Goal: Task Accomplishment & Management: Manage account settings

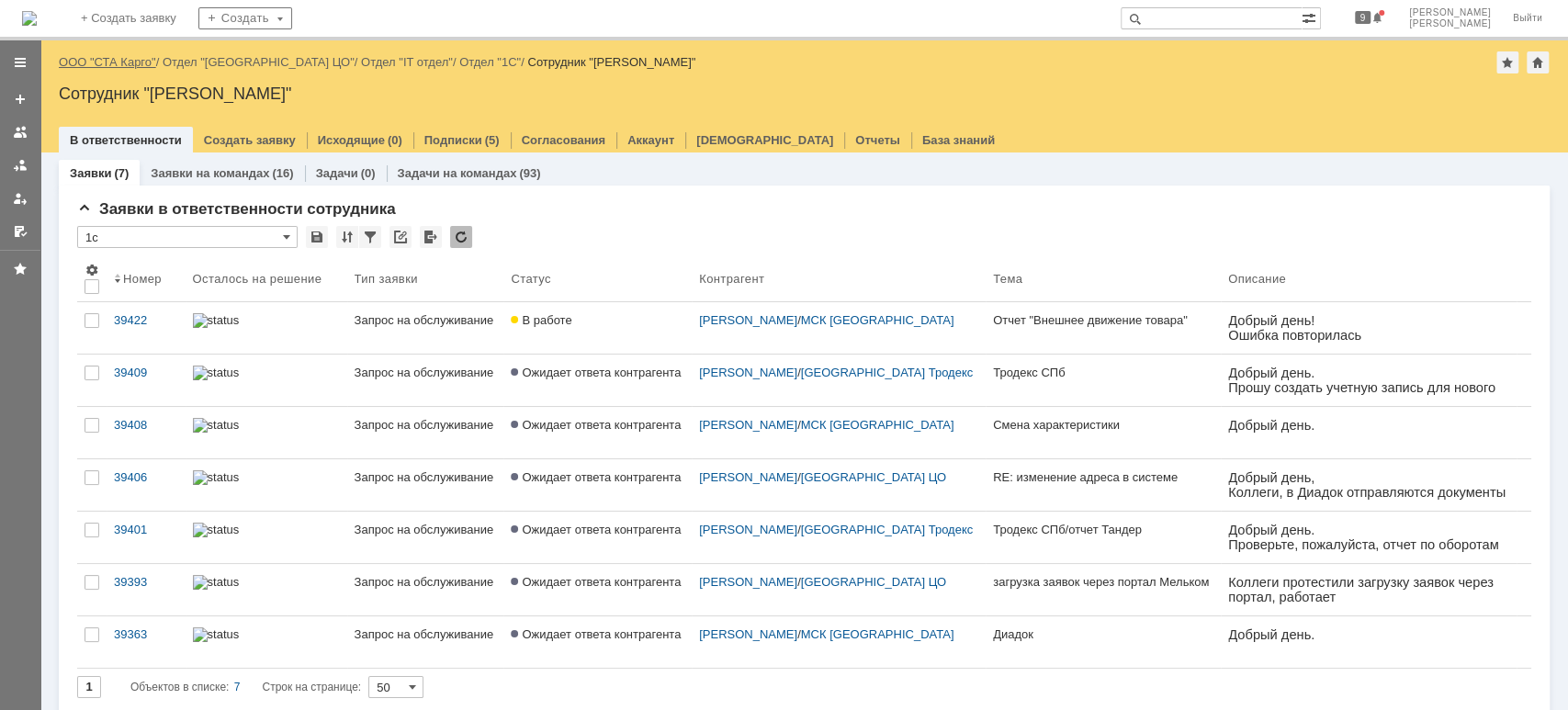
click at [133, 56] on link "ООО "СТА Карго"" at bounding box center [107, 61] width 97 height 14
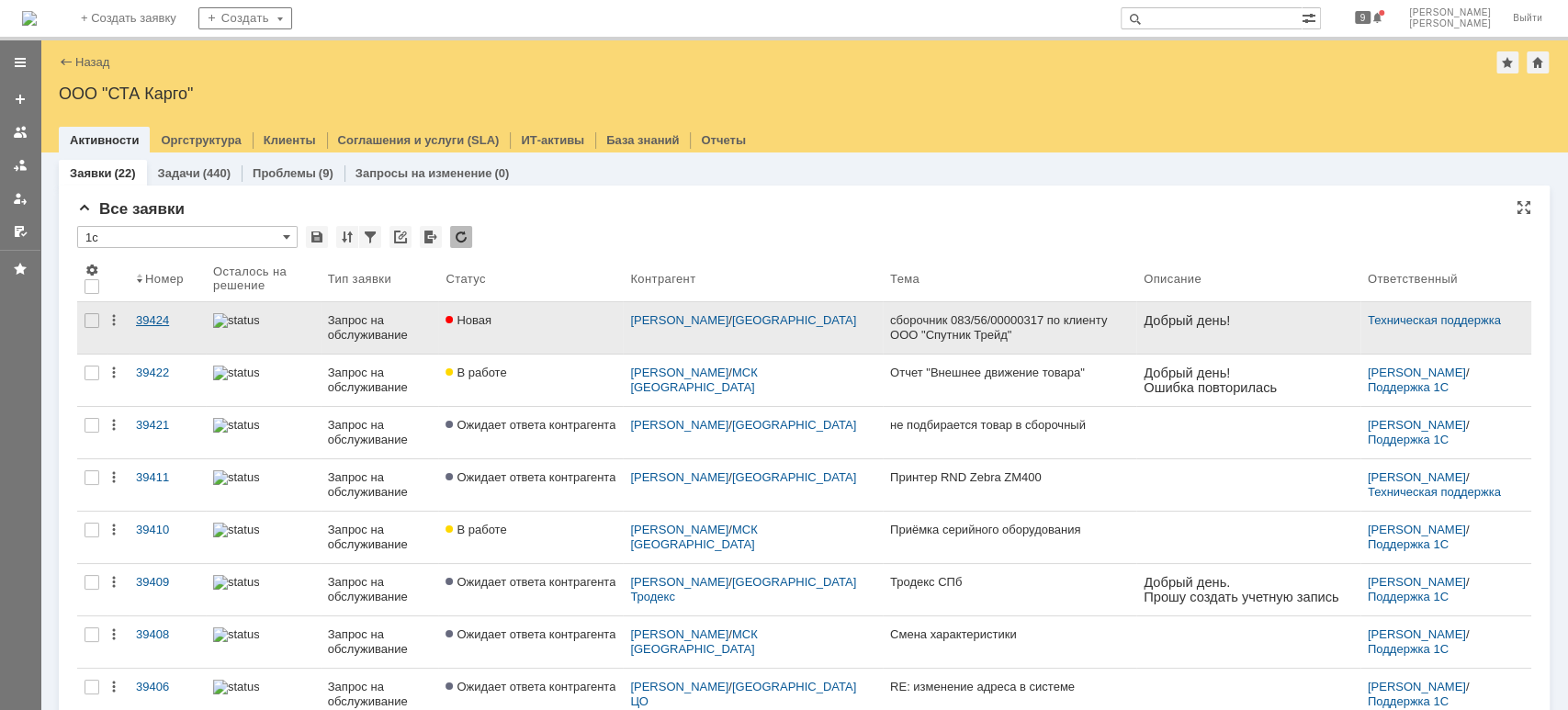
click at [149, 314] on div "39424" at bounding box center [167, 321] width 62 height 15
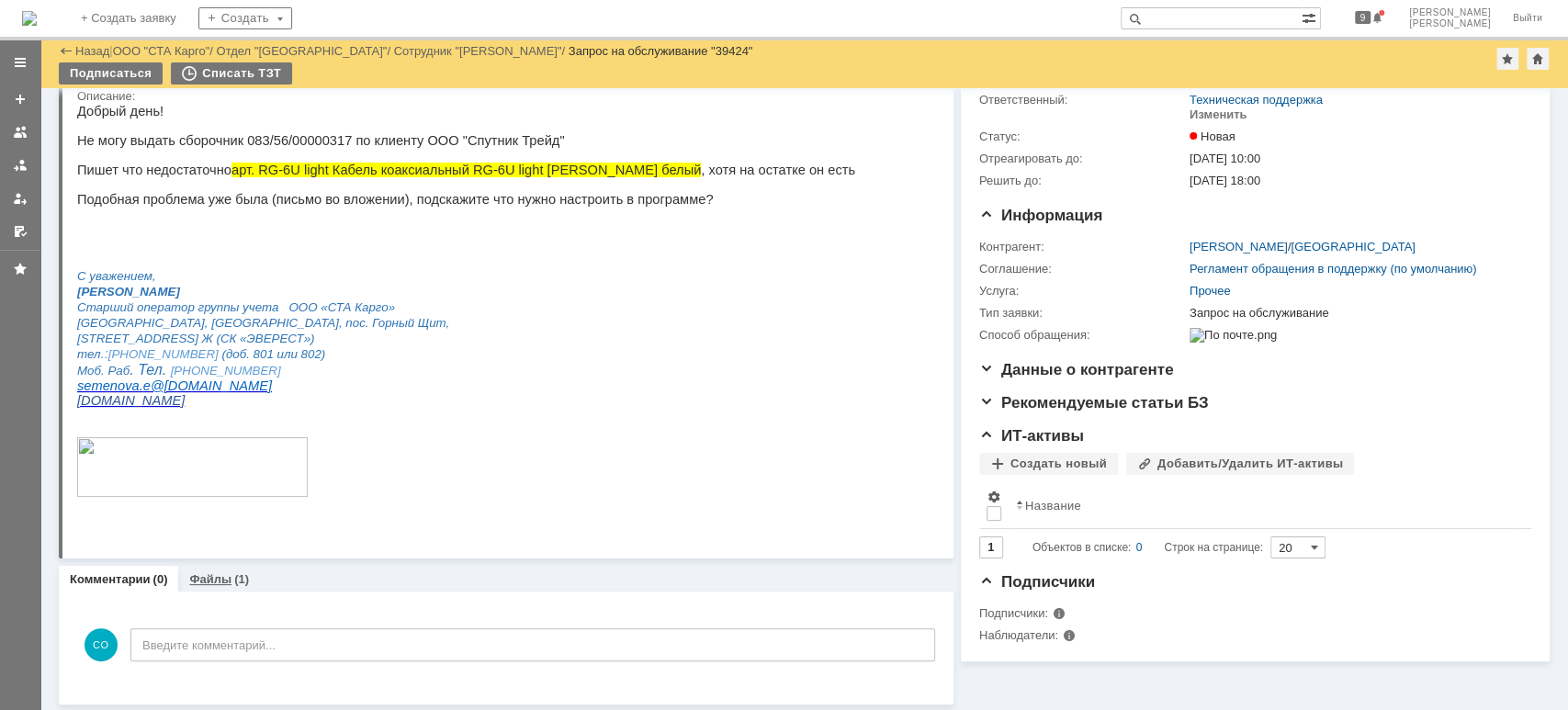
click at [213, 572] on link "Файлы" at bounding box center [210, 578] width 43 height 14
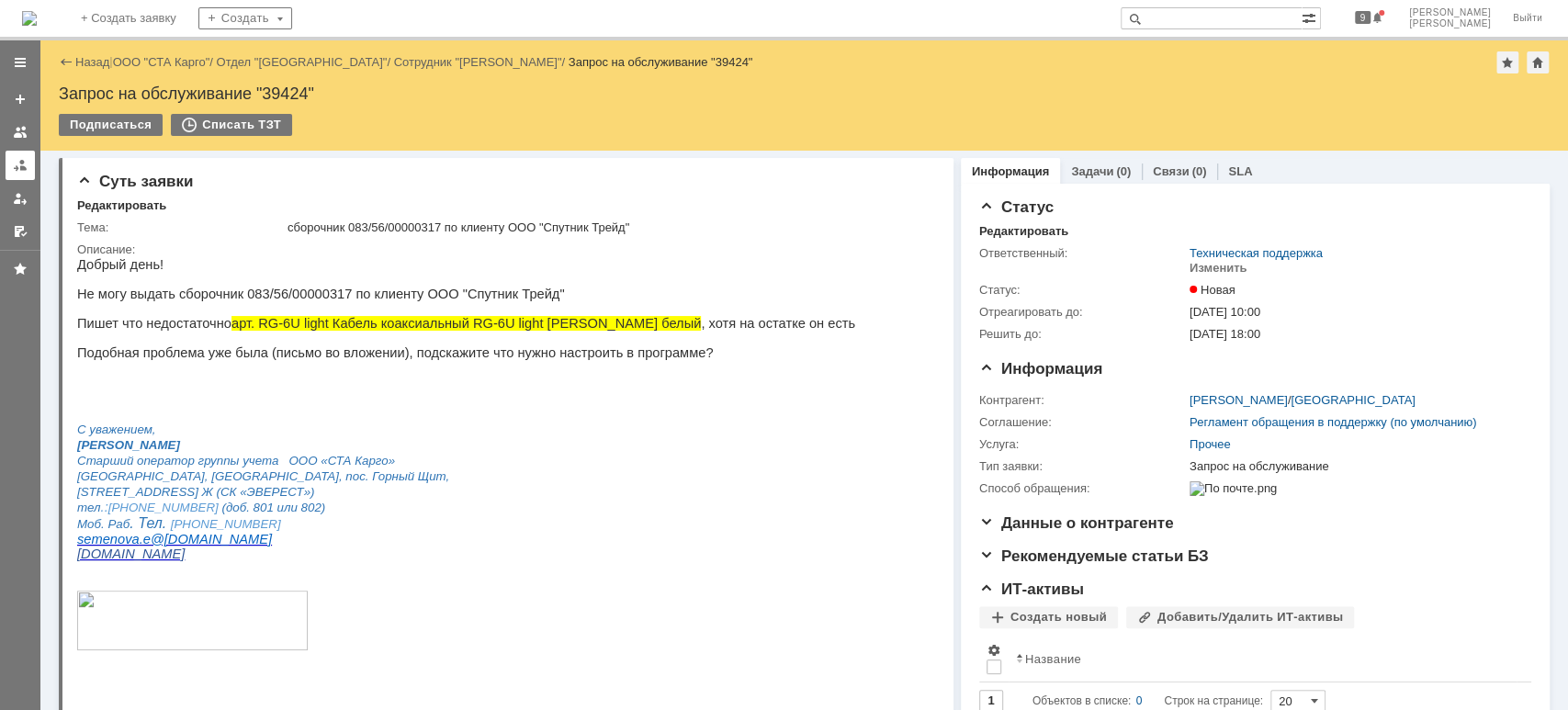
click at [23, 158] on div at bounding box center [20, 165] width 15 height 15
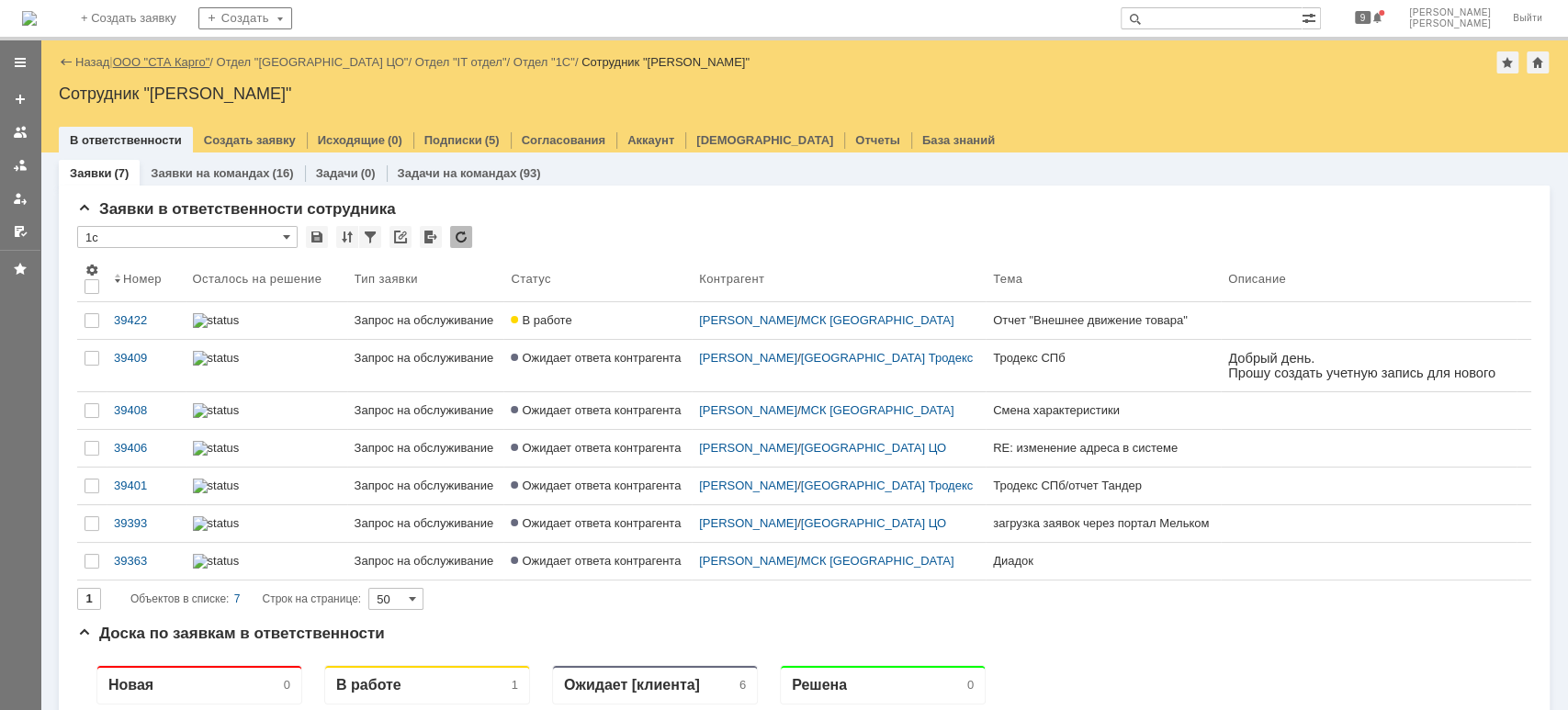
click at [161, 61] on link "ООО "СТА Карго"" at bounding box center [161, 61] width 97 height 14
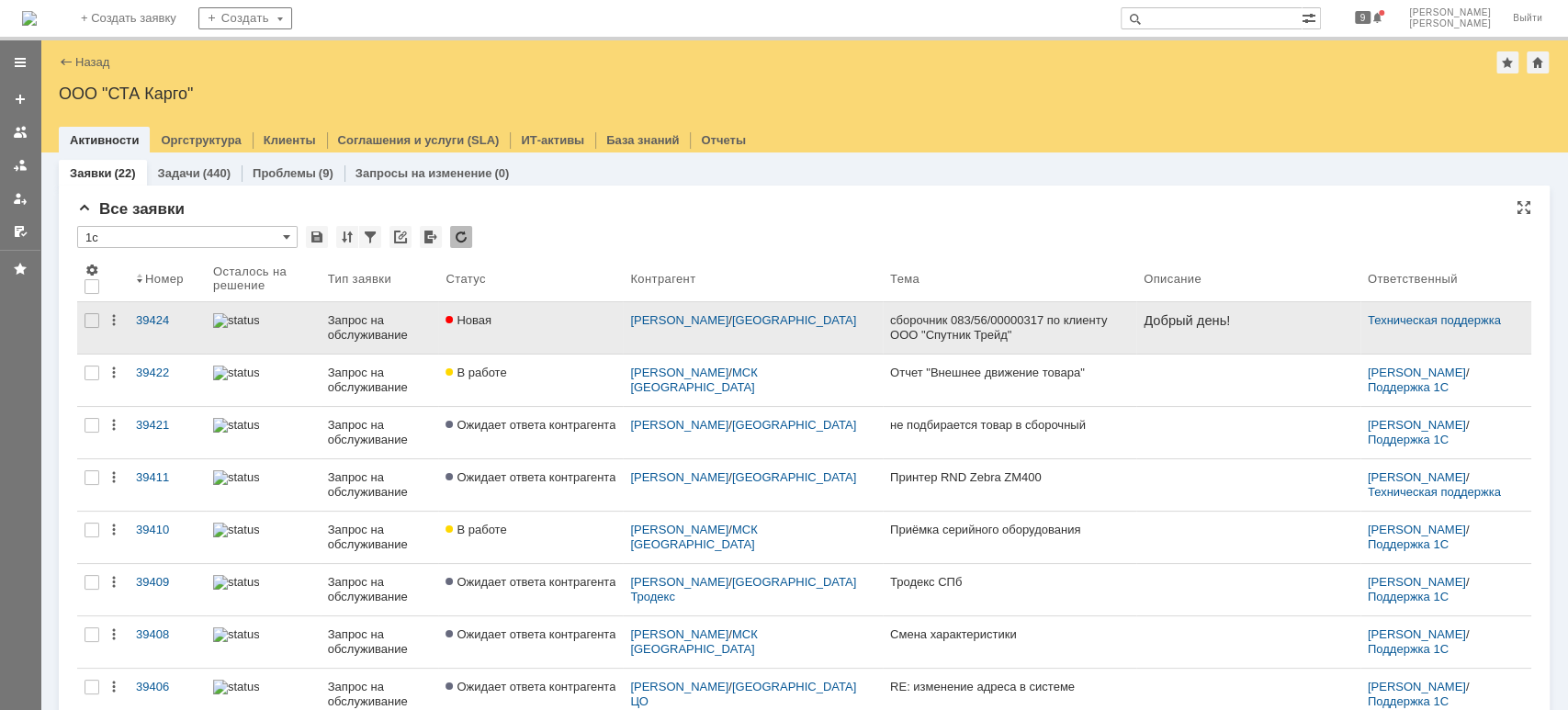
click at [409, 313] on div "Запрос на обслуживание" at bounding box center [380, 328] width 104 height 30
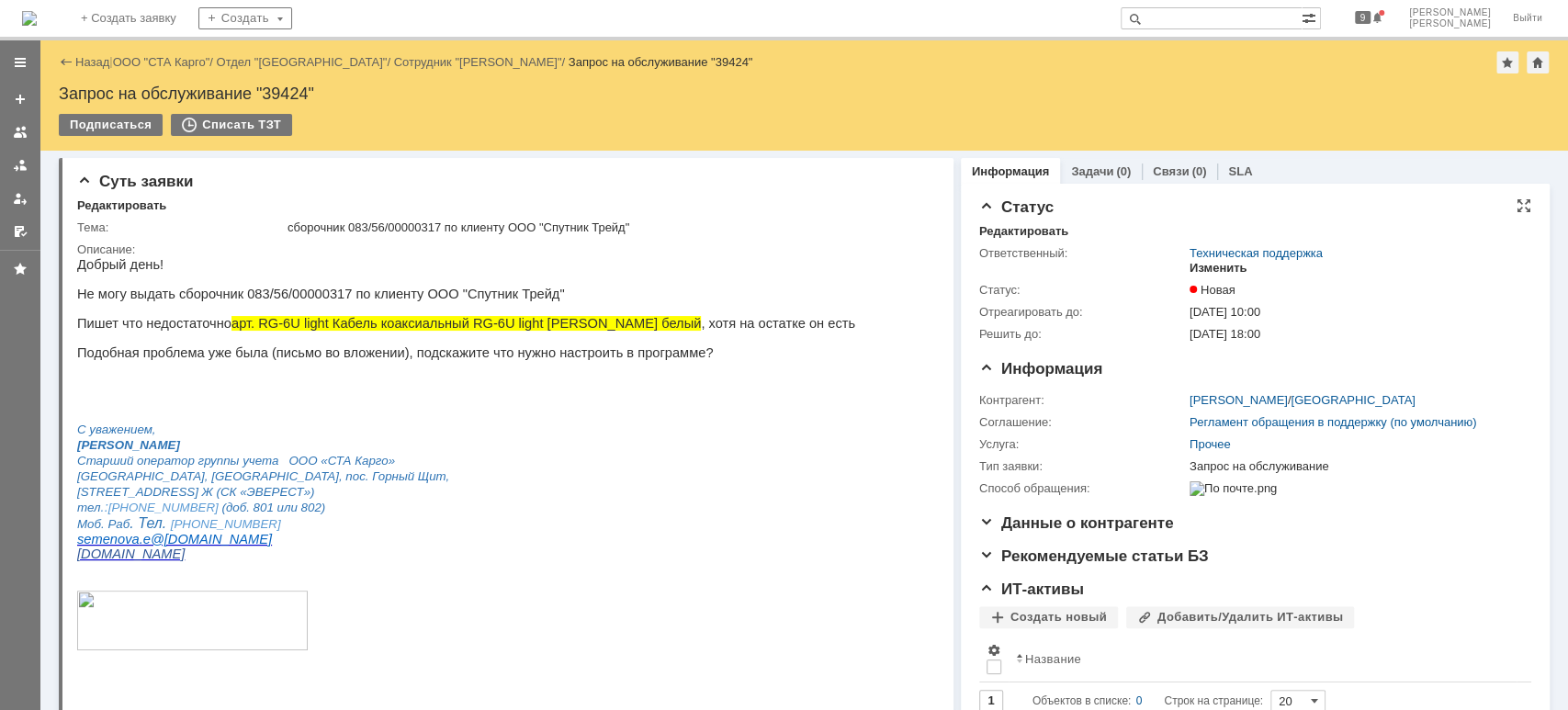
click at [1204, 263] on div "Изменить" at bounding box center [1218, 268] width 57 height 15
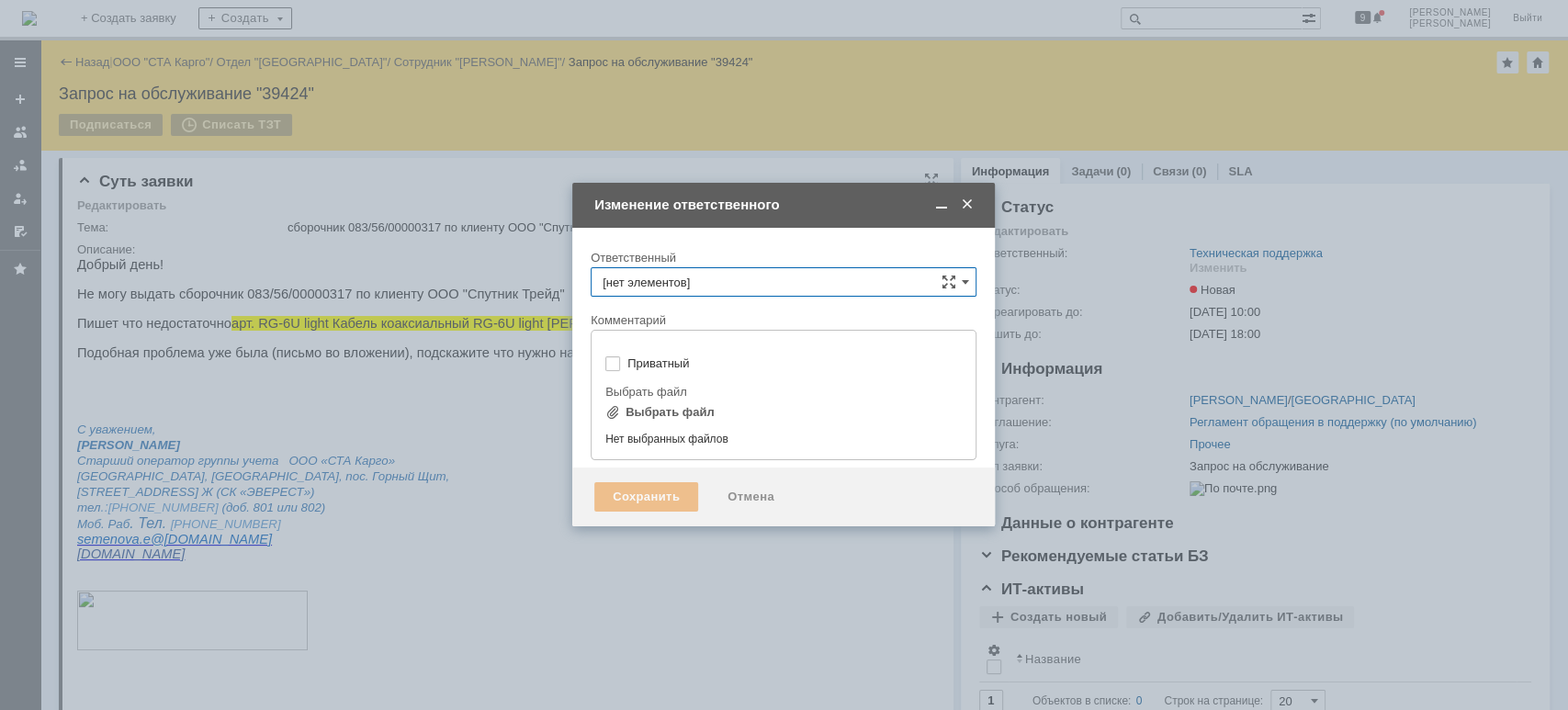
type input "Техническая поддержка"
type input "[не указано]"
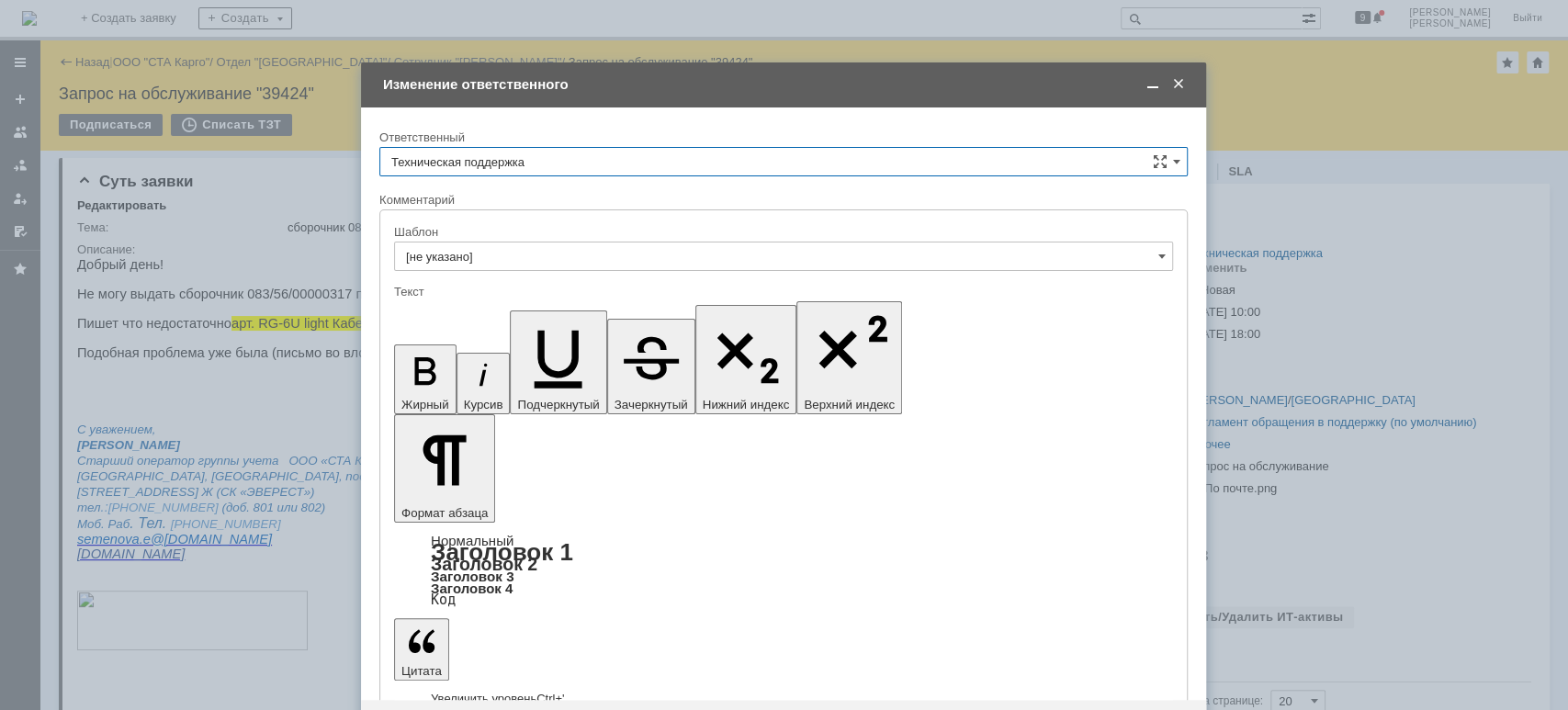
click at [582, 158] on input "Техническая поддержка" at bounding box center [784, 162] width 809 height 30
click at [555, 241] on div "[PERSON_NAME]" at bounding box center [784, 256] width 807 height 31
type input "[PERSON_NAME]"
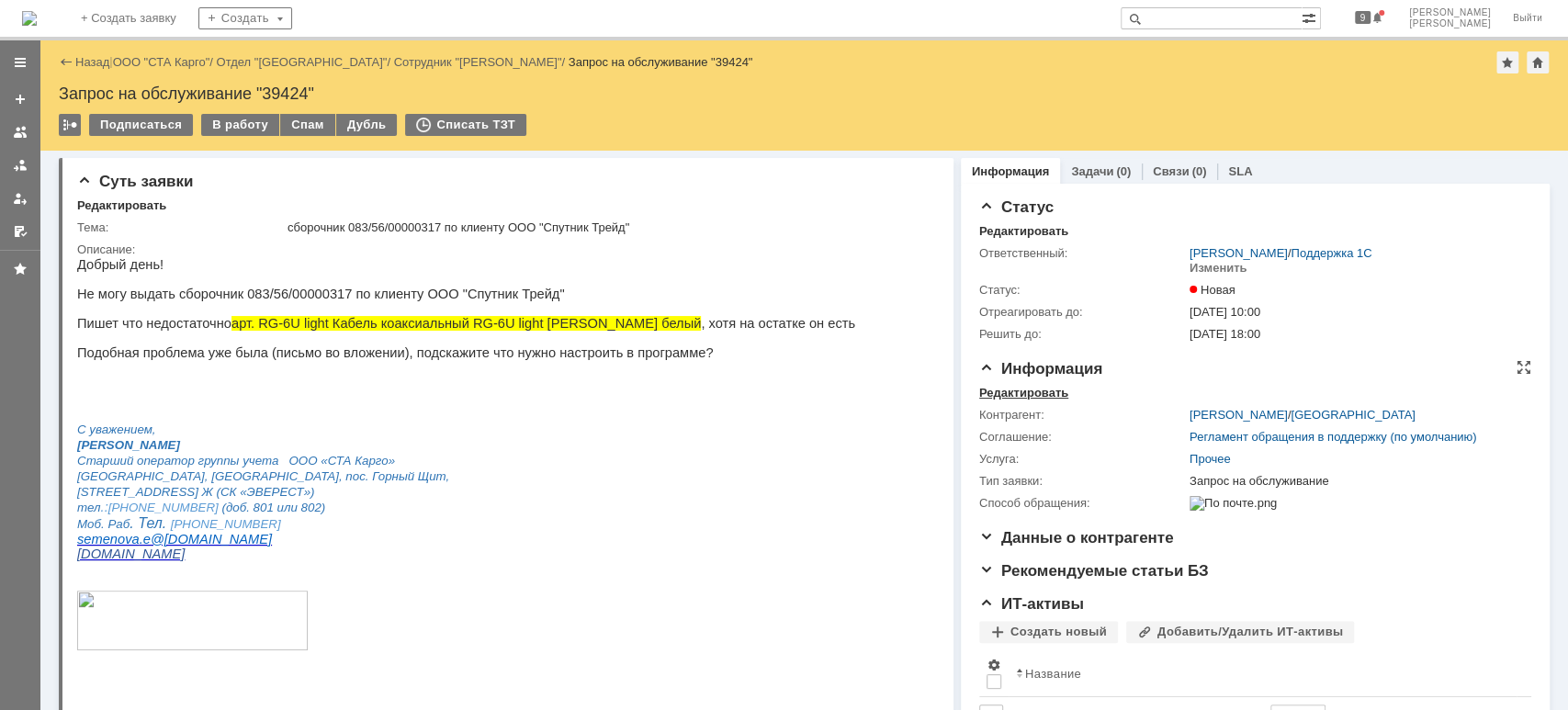
click at [1009, 387] on div "Редактировать" at bounding box center [1024, 393] width 89 height 15
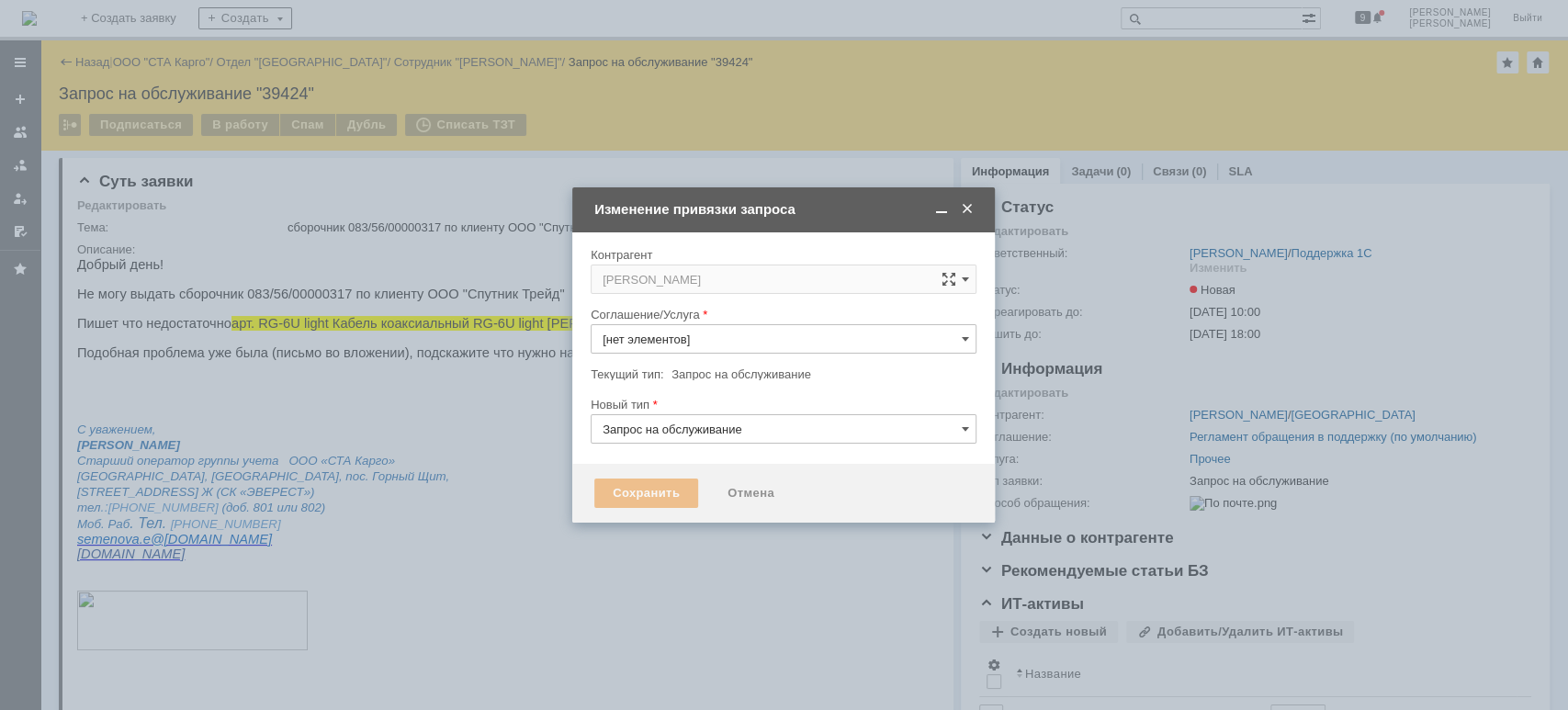
type input "Прочее"
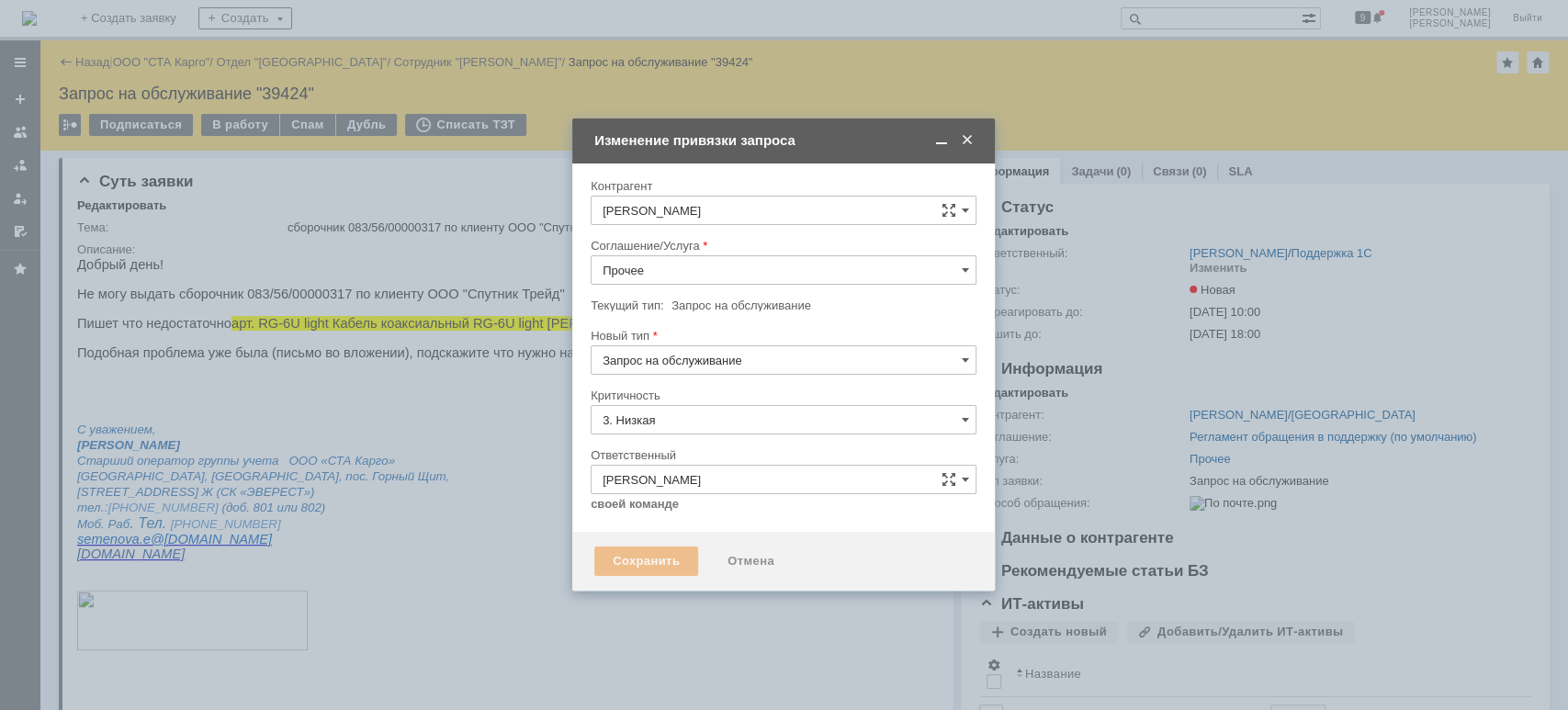
type input "[не указано]"
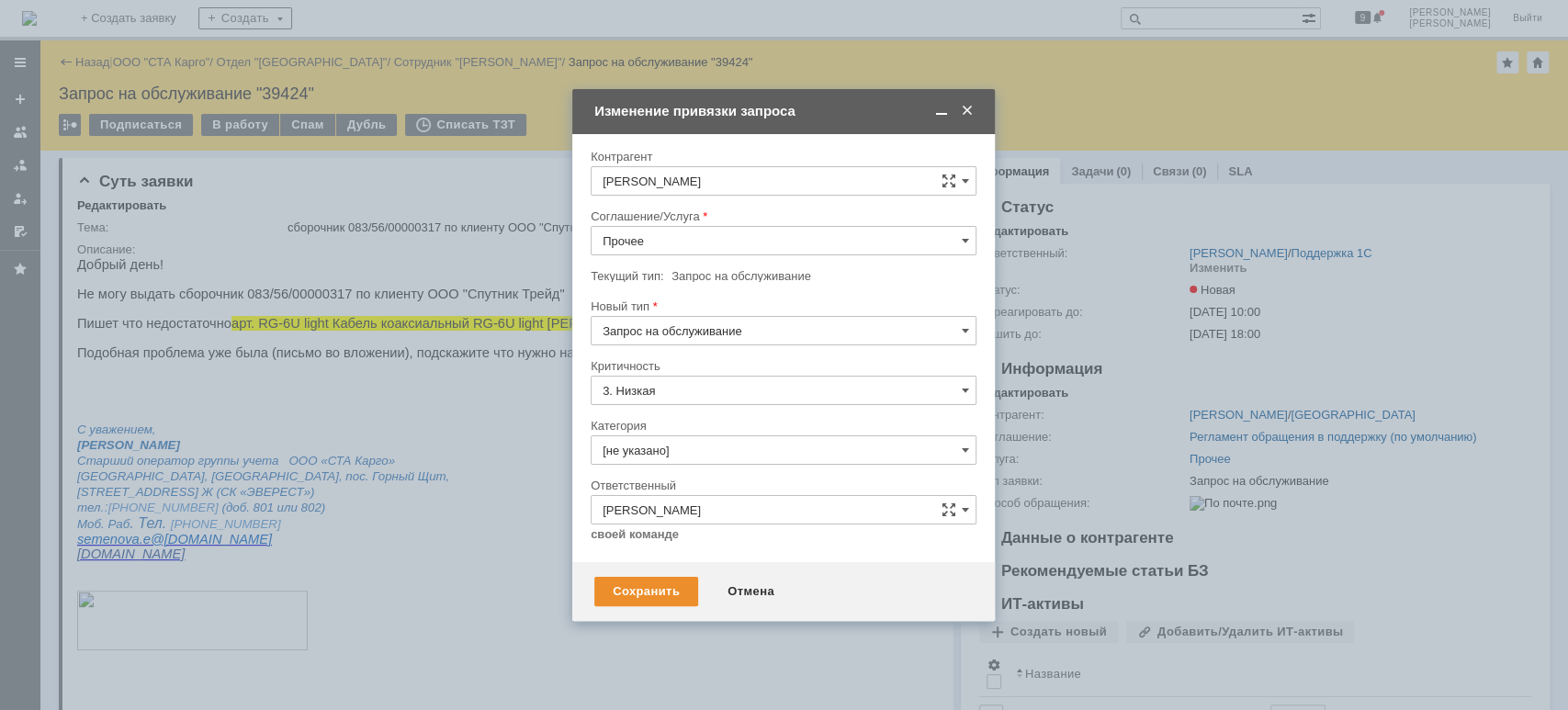
click at [705, 268] on div "Текущий тип: Запрос на обслуживание" at bounding box center [784, 276] width 386 height 18
click at [701, 228] on input "Прочее" at bounding box center [784, 241] width 386 height 30
click at [721, 374] on span "WMS Сборка" at bounding box center [784, 374] width 362 height 15
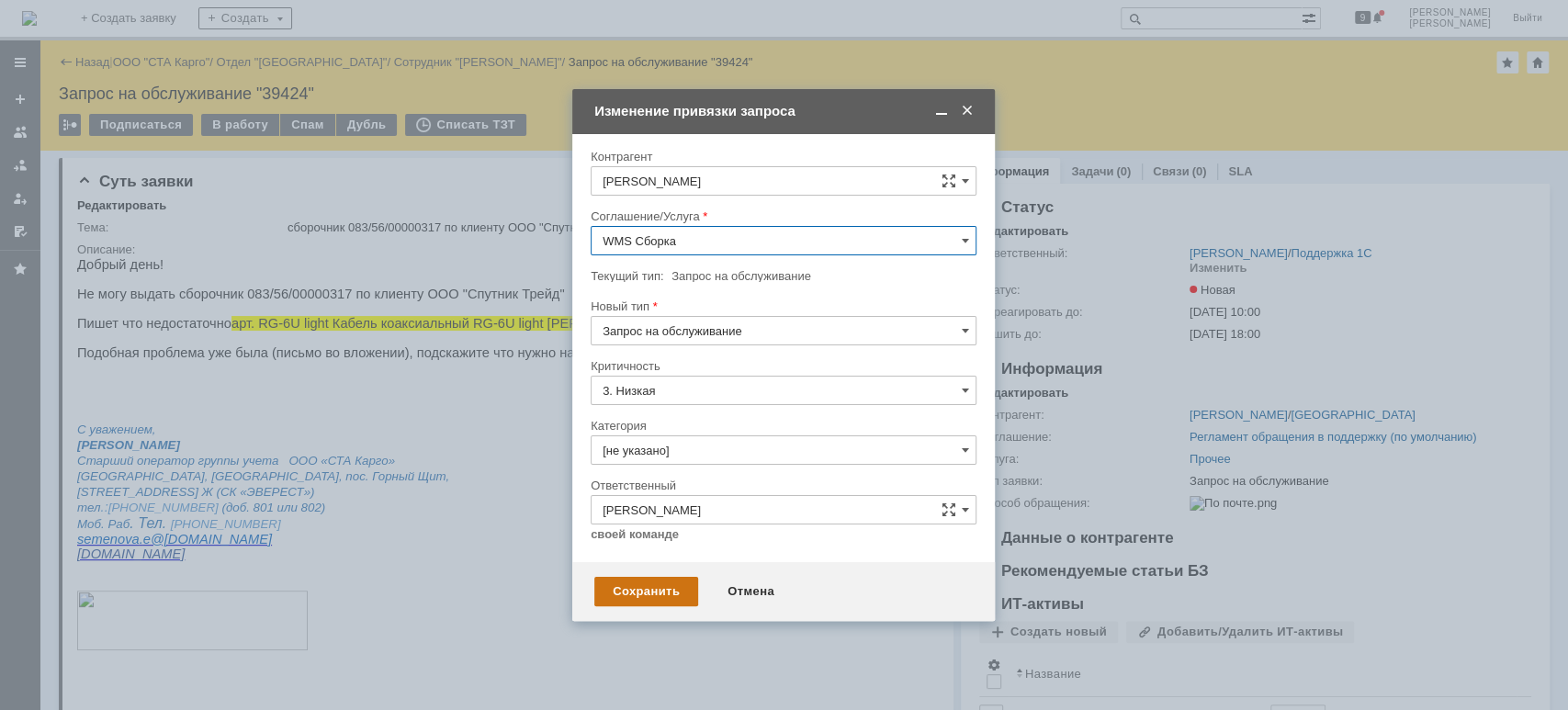
type input "WMS Сборка"
click at [625, 583] on div "Сохранить" at bounding box center [646, 591] width 104 height 30
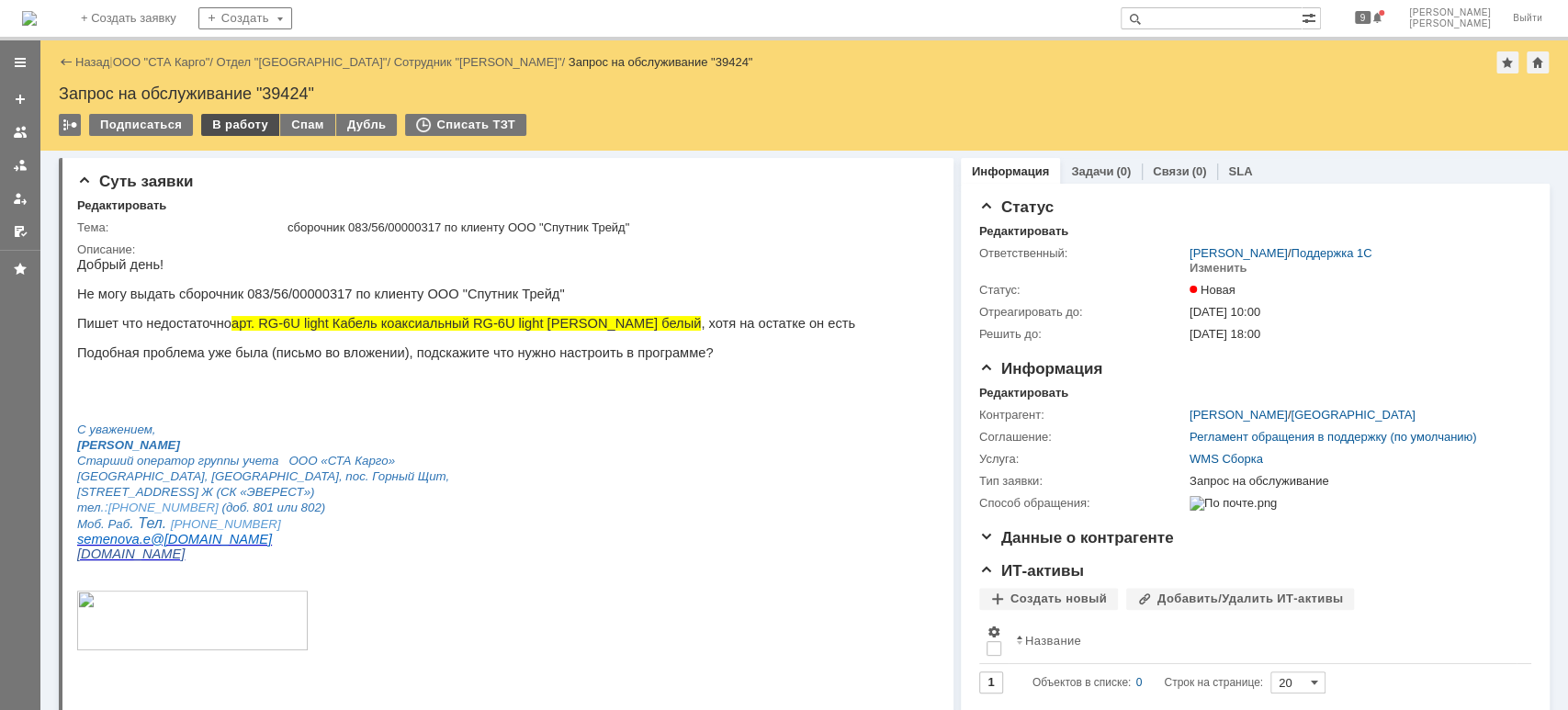
click at [235, 122] on div "В работу" at bounding box center [240, 125] width 78 height 22
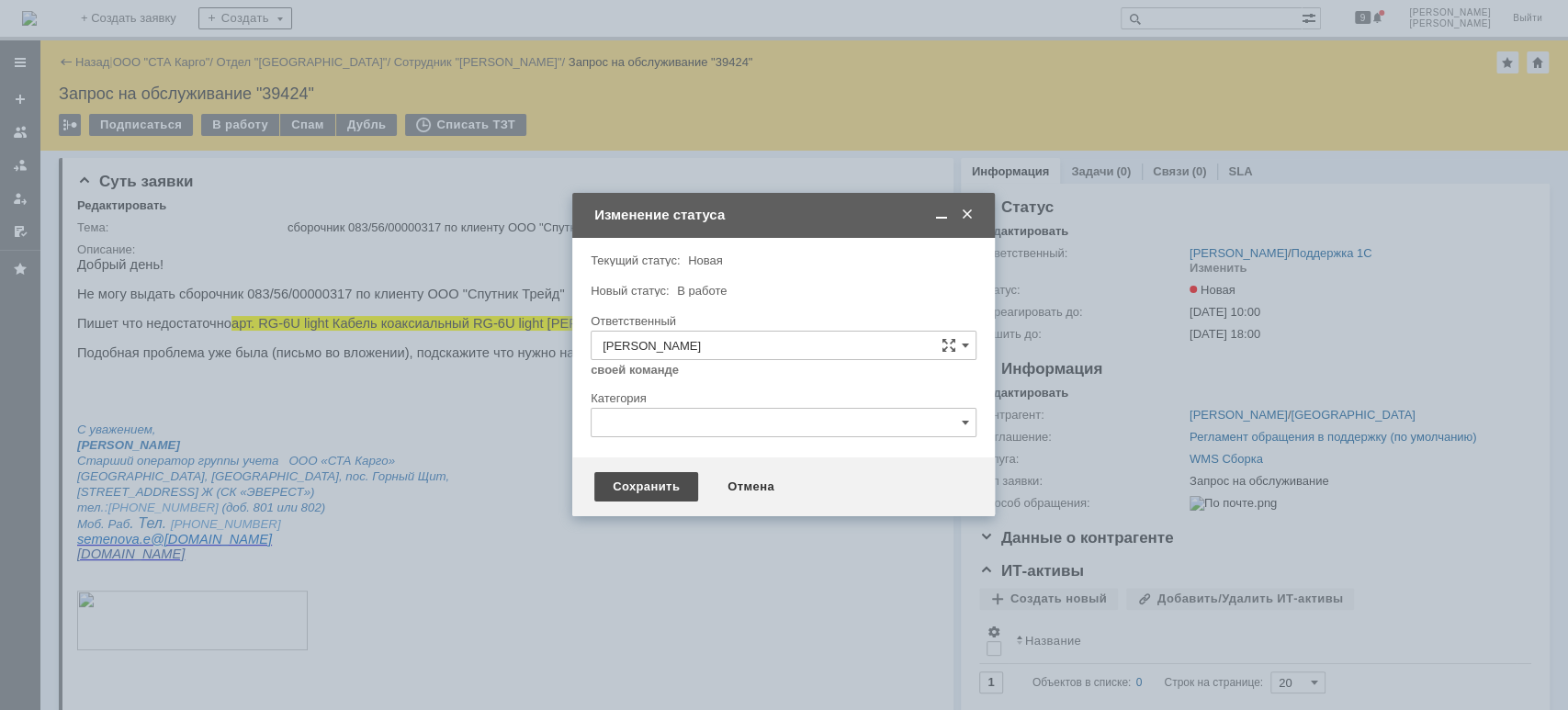
click at [634, 495] on div "Сохранить" at bounding box center [646, 487] width 104 height 30
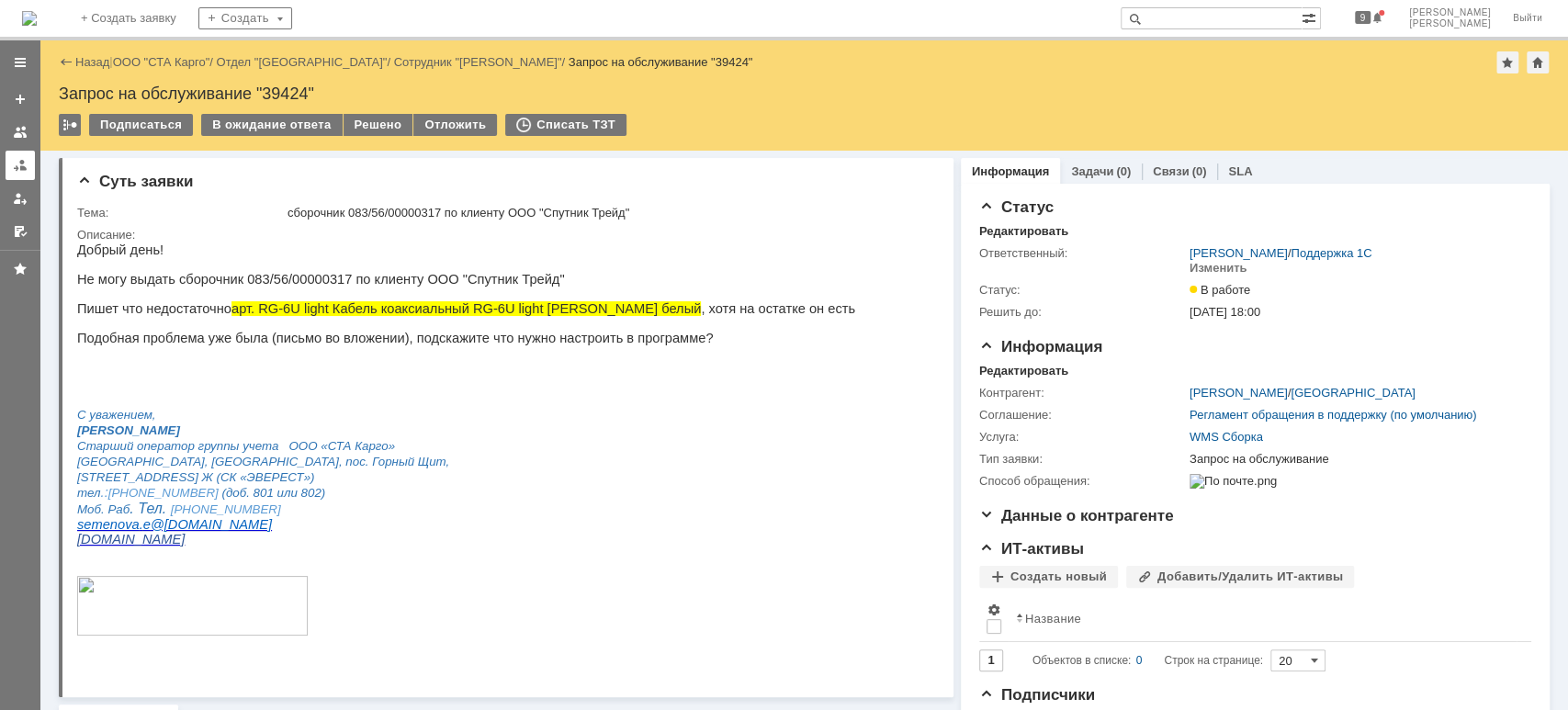
click at [18, 161] on div at bounding box center [20, 165] width 15 height 15
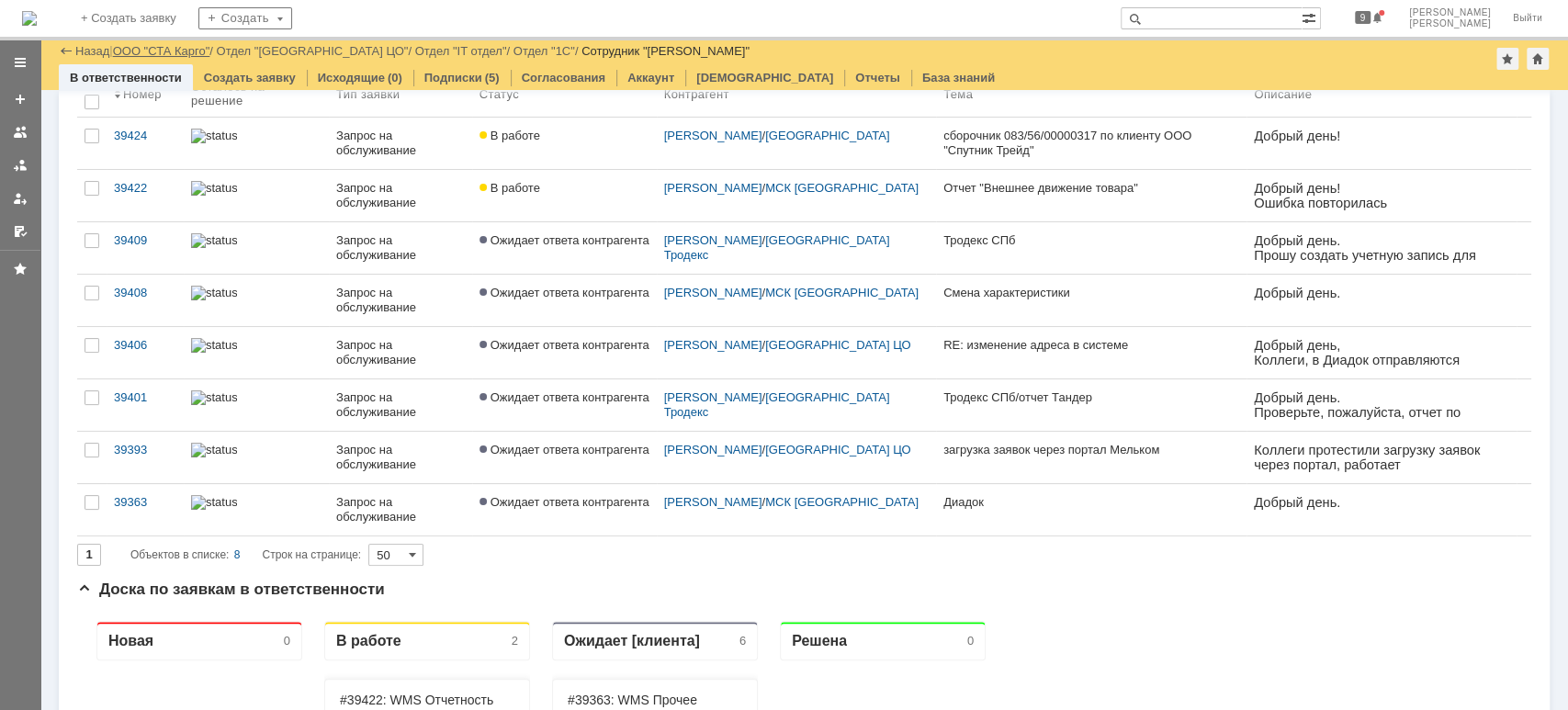
click at [186, 51] on link "ООО "СТА Карго"" at bounding box center [161, 51] width 97 height 14
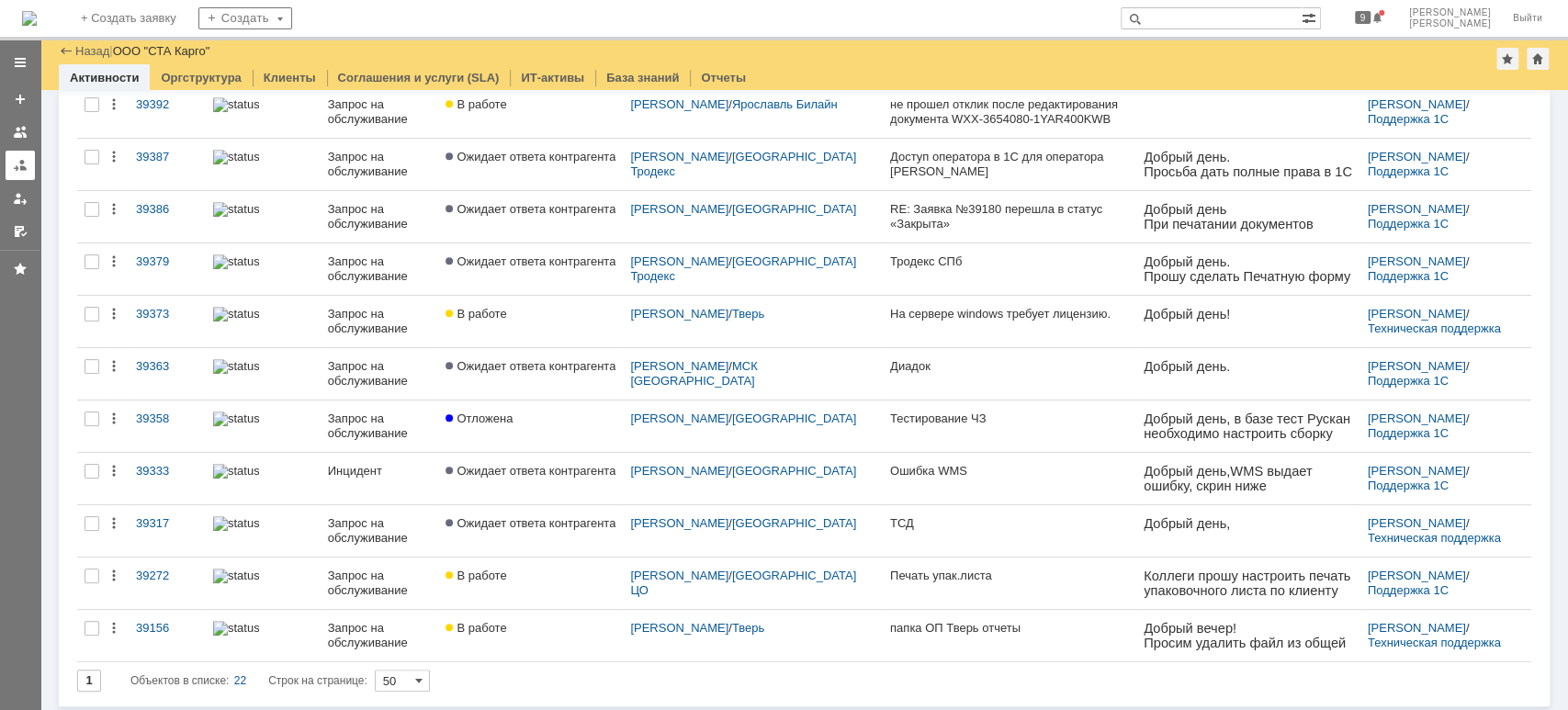
click at [6, 157] on link at bounding box center [20, 165] width 30 height 30
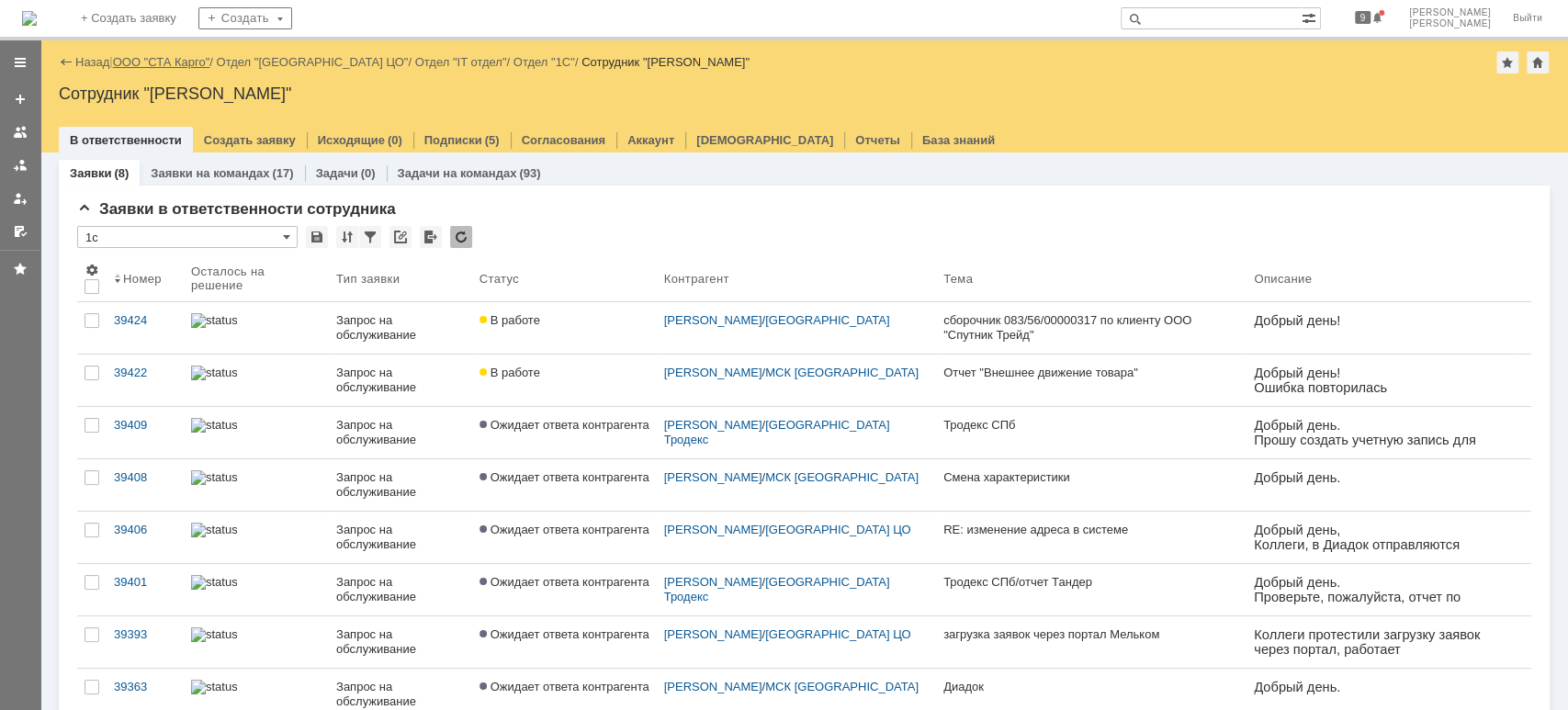
click at [189, 64] on link "ООО "СТА Карго"" at bounding box center [161, 61] width 97 height 14
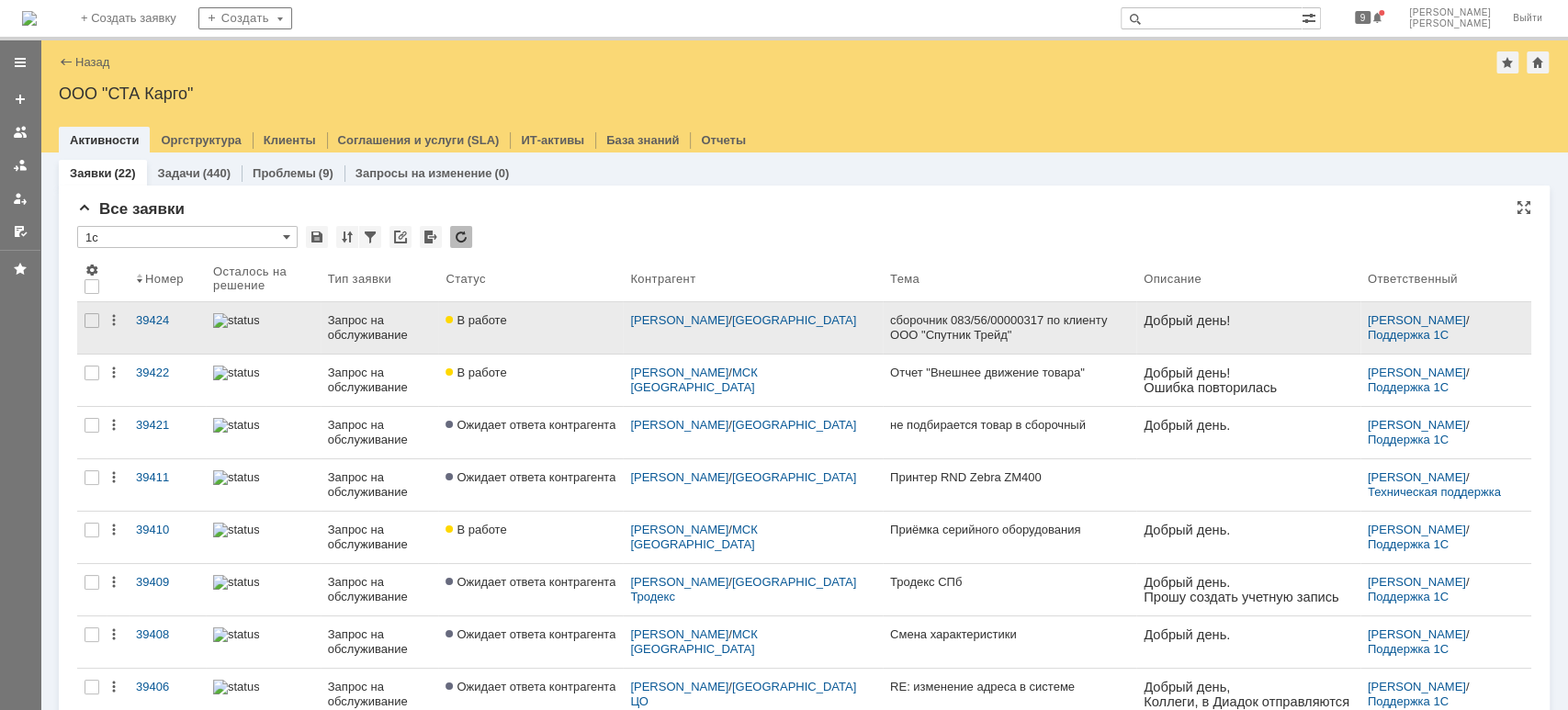
click at [381, 318] on div "Запрос на обслуживание" at bounding box center [380, 328] width 104 height 30
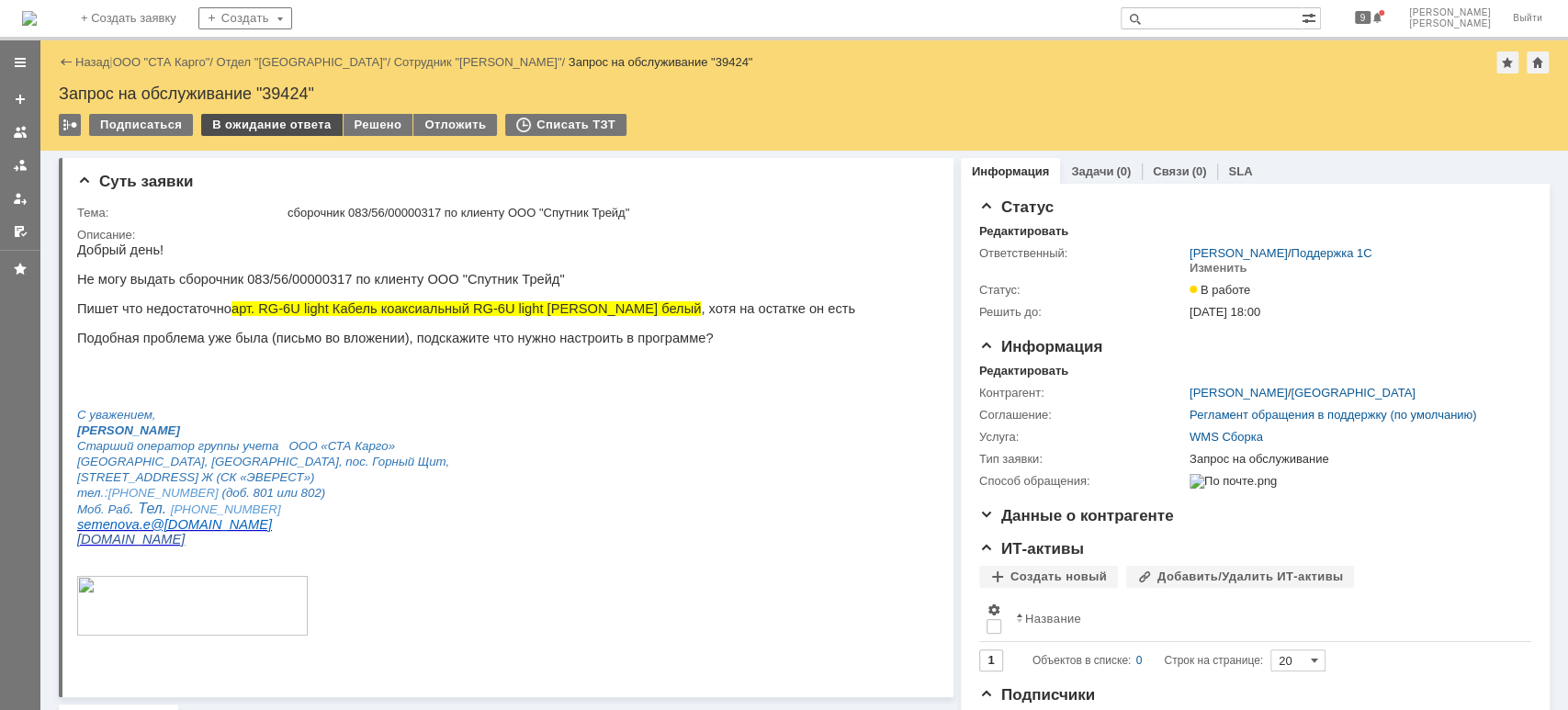
click at [287, 125] on div "В ожидание ответа" at bounding box center [272, 125] width 141 height 22
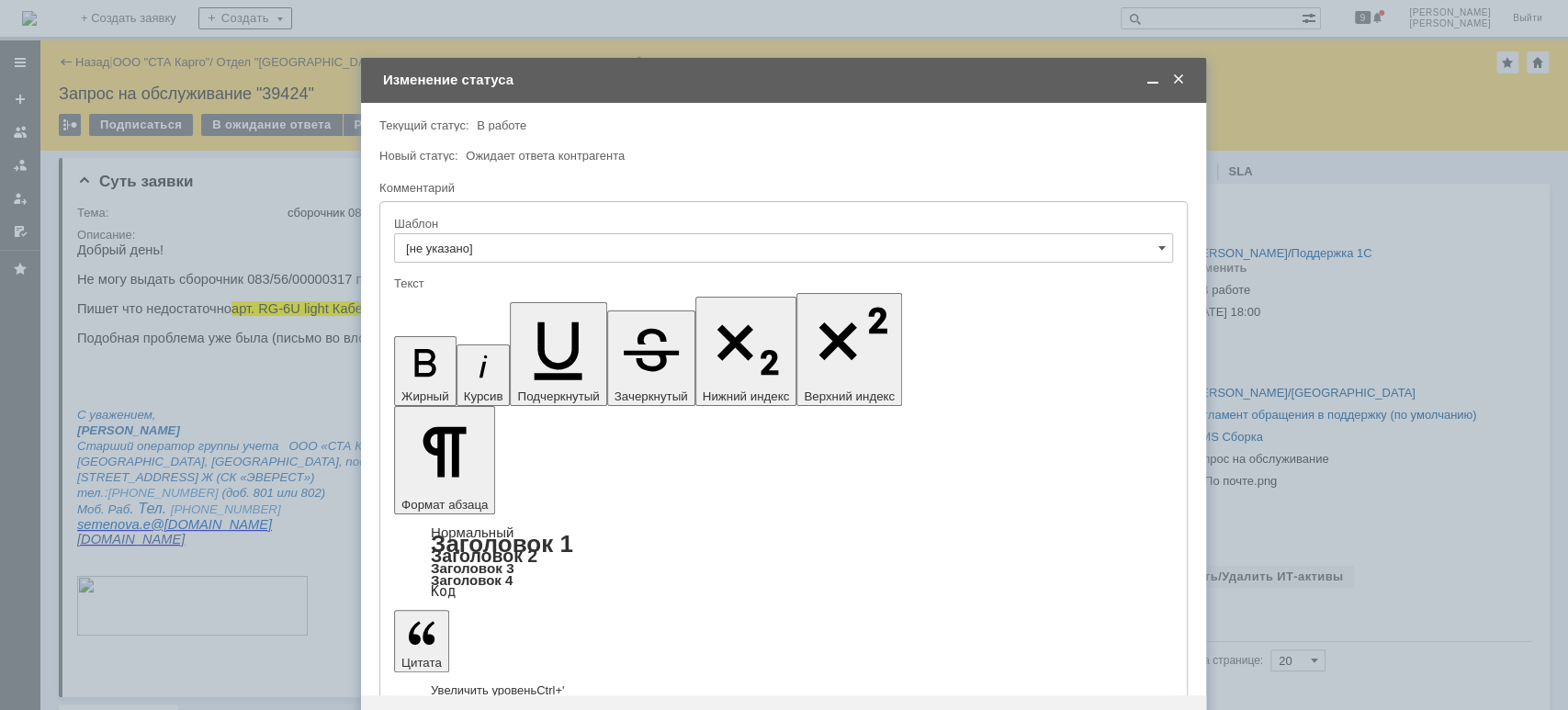
drag, startPoint x: 774, startPoint y: 5105, endPoint x: 278, endPoint y: 5051, distance: 498.9
click at [1174, 77] on span at bounding box center [1179, 80] width 19 height 17
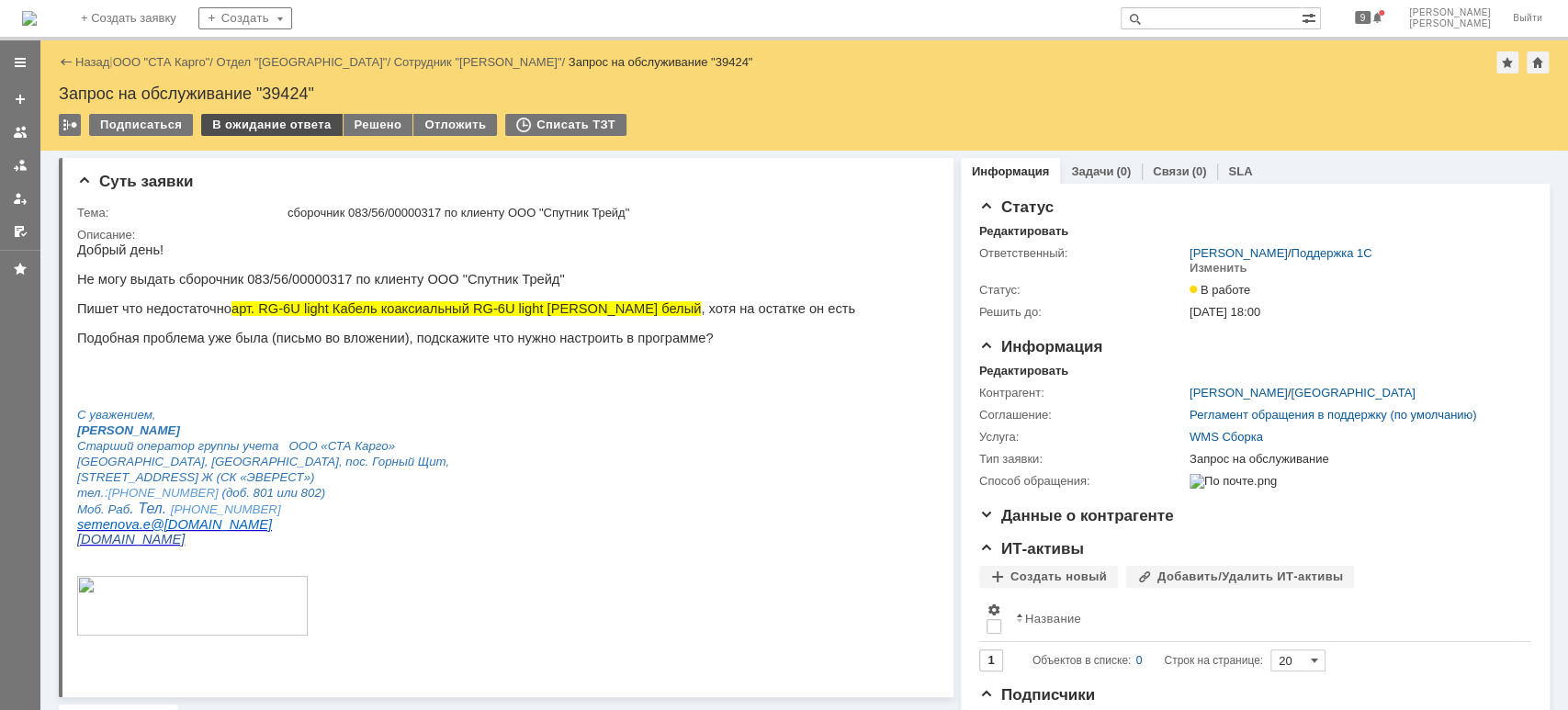
click at [242, 125] on div "В ожидание ответа" at bounding box center [272, 125] width 141 height 22
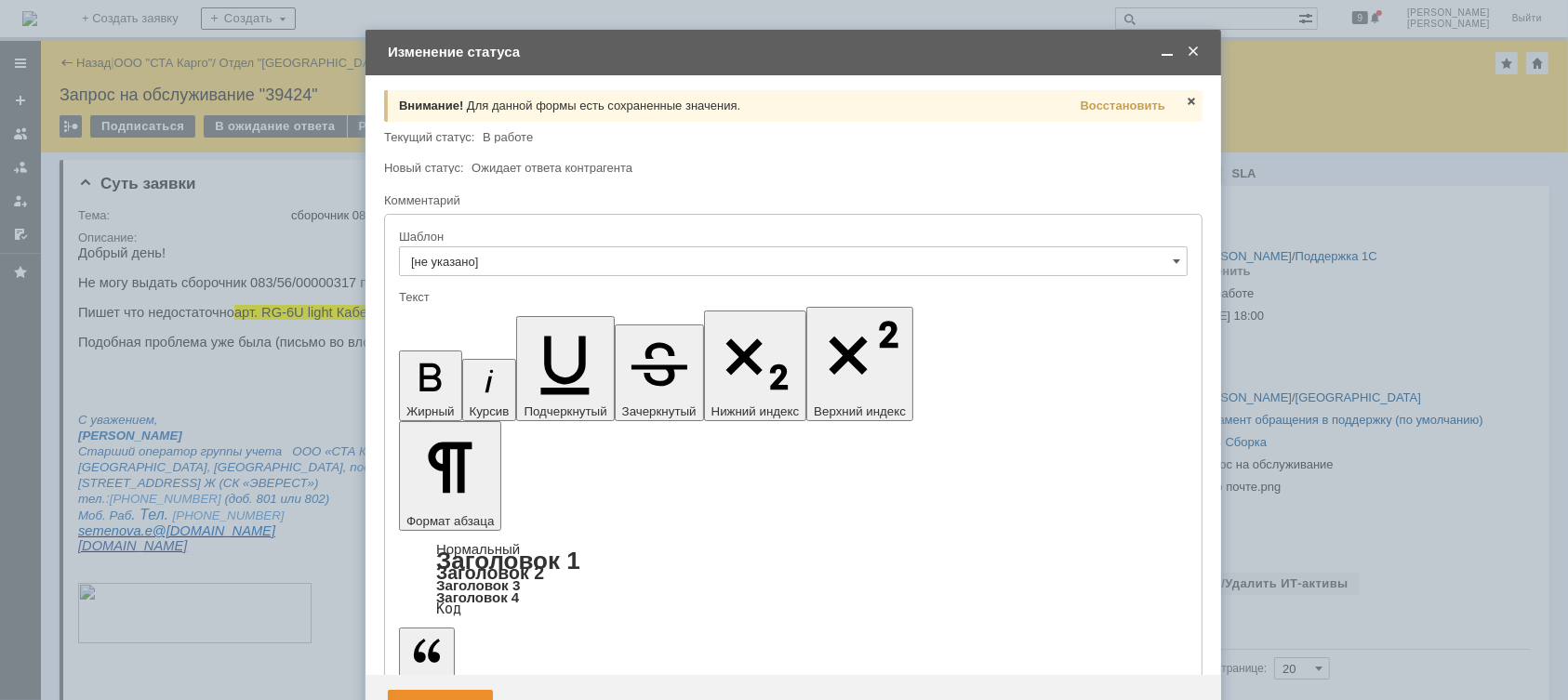
click at [1145, 104] on span "Восстановить" at bounding box center [1123, 105] width 85 height 14
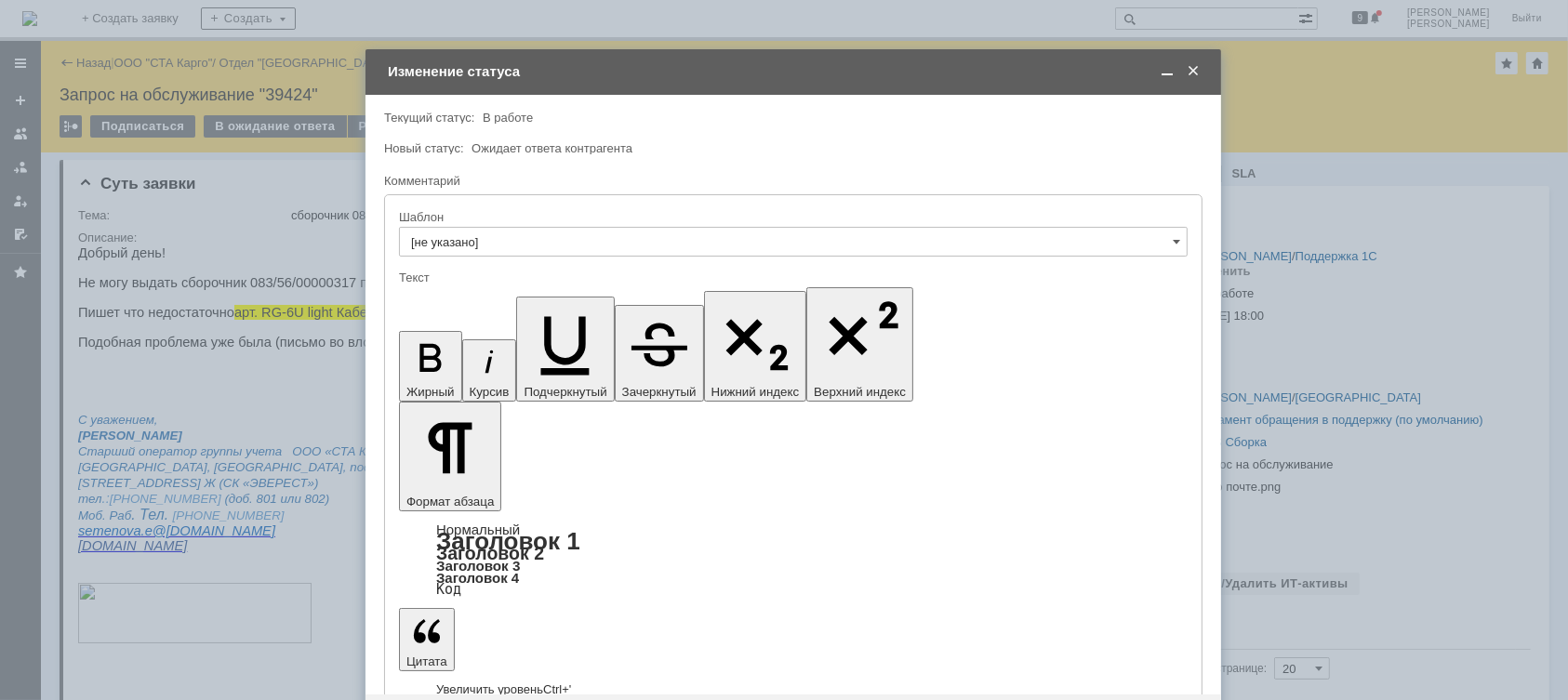
drag, startPoint x: 612, startPoint y: 5151, endPoint x: 871, endPoint y: 5151, distance: 259.0
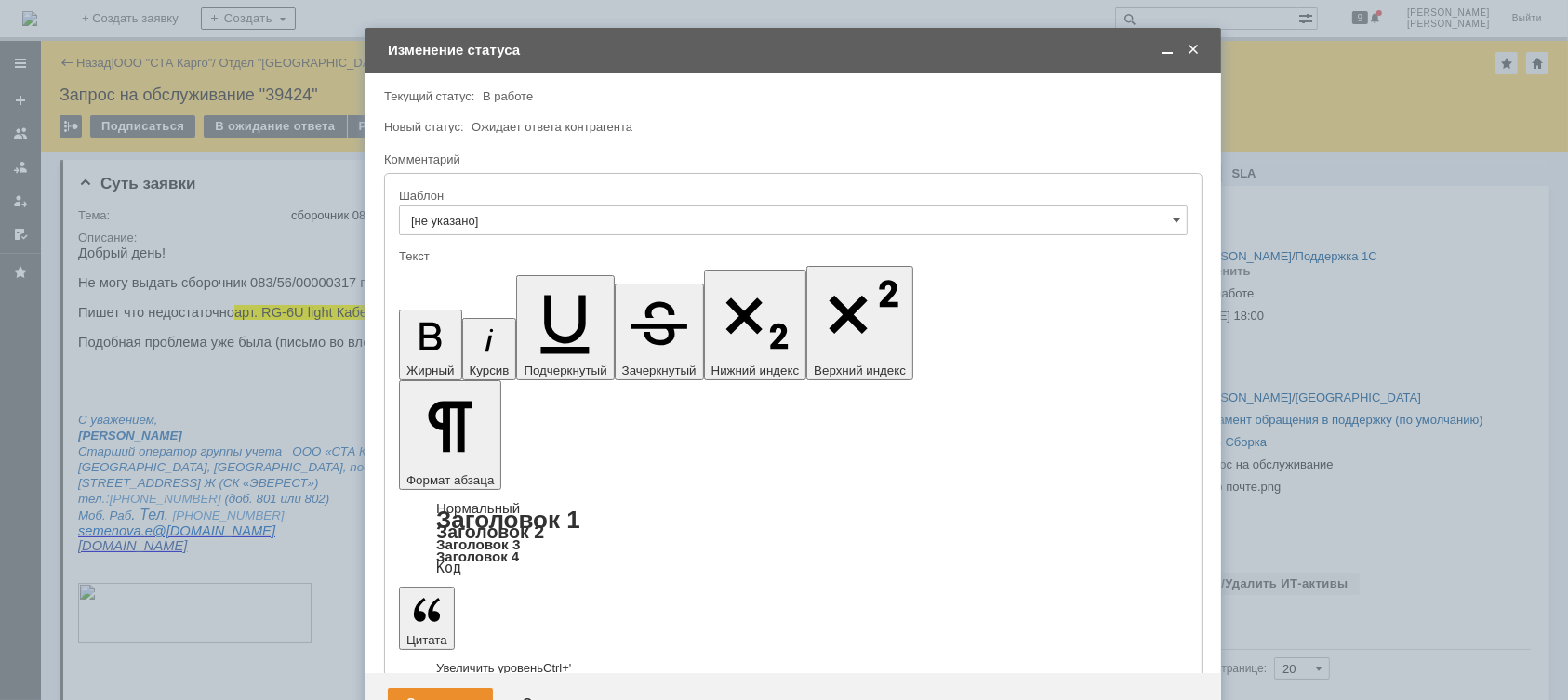
drag, startPoint x: 1125, startPoint y: 5126, endPoint x: 1135, endPoint y: 5136, distance: 14.1
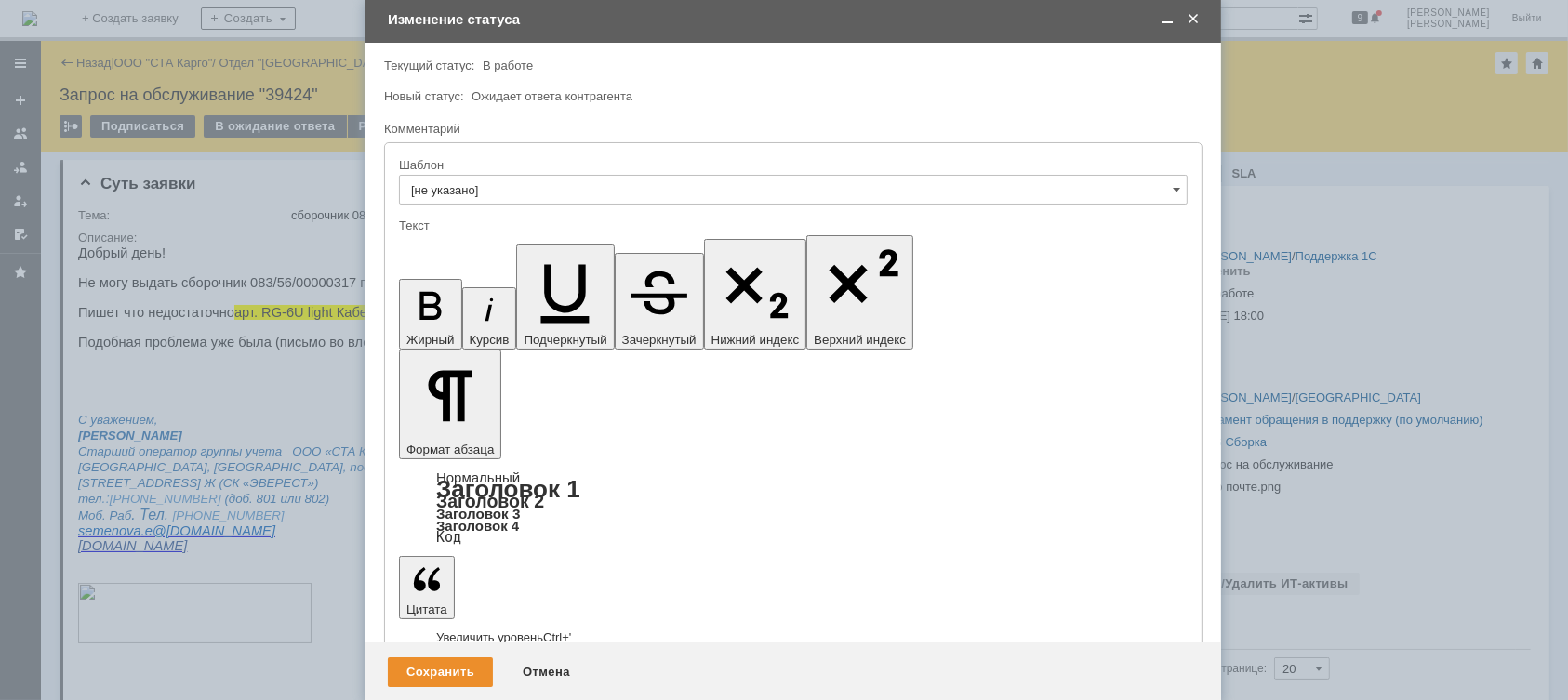
click at [473, 667] on div "Сохранить" at bounding box center [440, 672] width 105 height 30
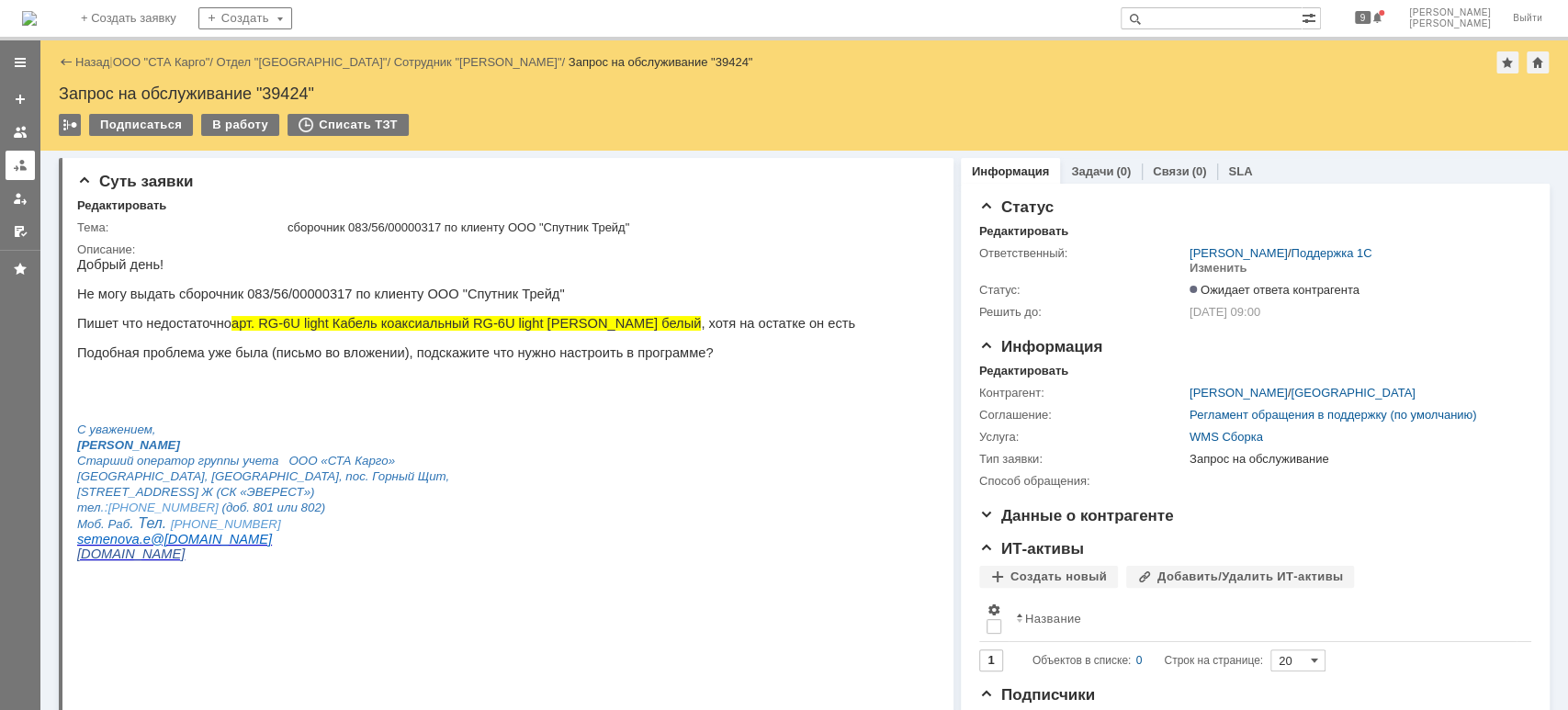
click at [32, 167] on link at bounding box center [20, 165] width 30 height 30
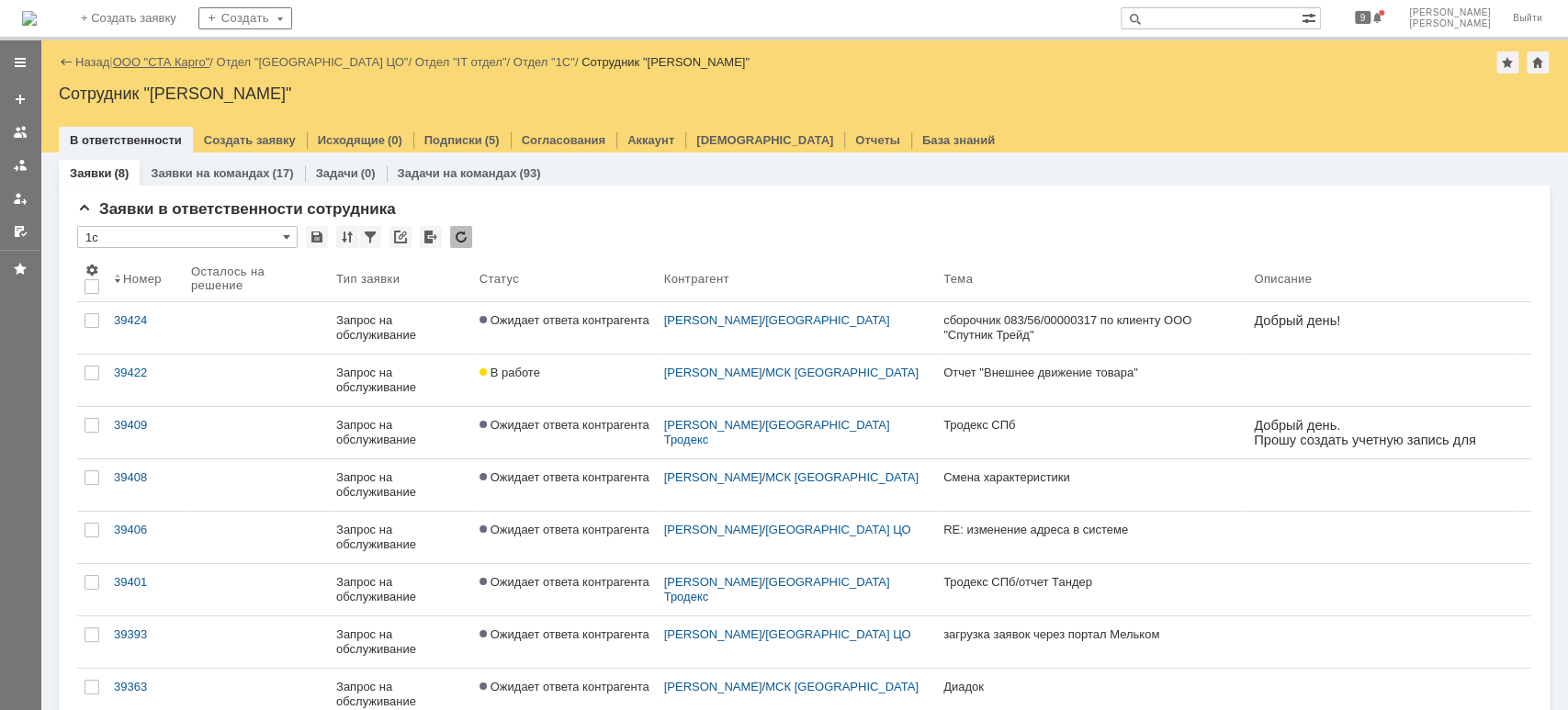
click at [181, 59] on link "ООО "СТА Карго"" at bounding box center [161, 61] width 97 height 14
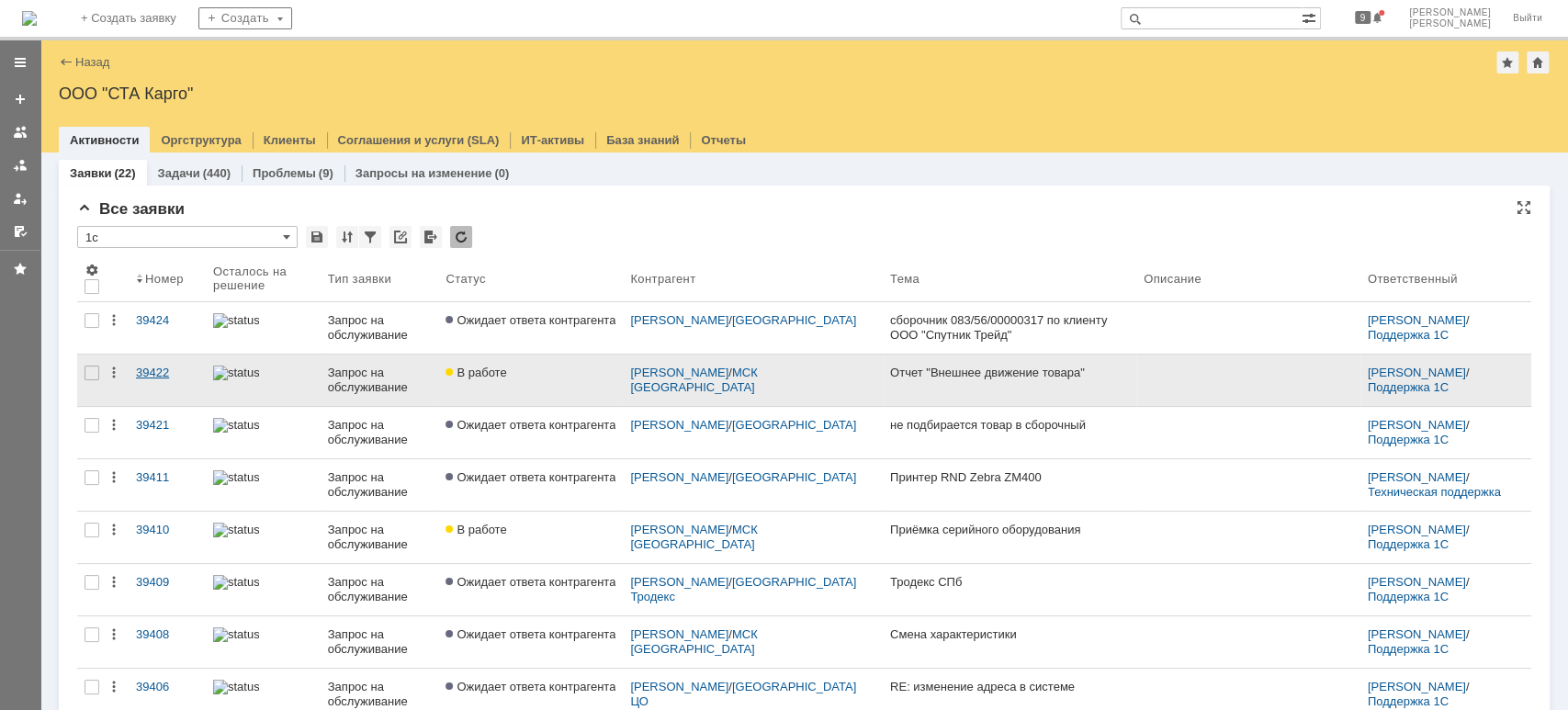
click at [184, 371] on div "39422" at bounding box center [167, 373] width 62 height 15
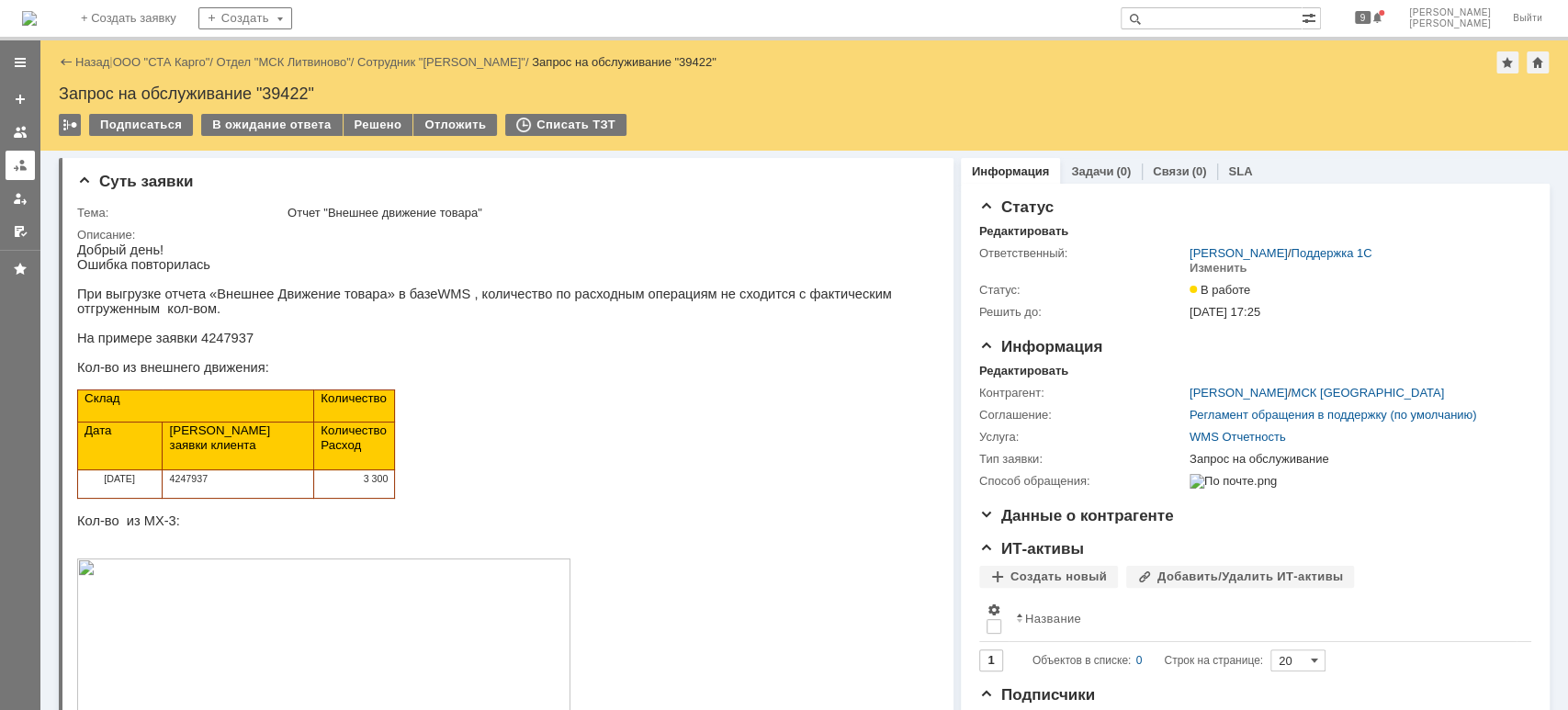
click at [22, 167] on div at bounding box center [20, 165] width 15 height 15
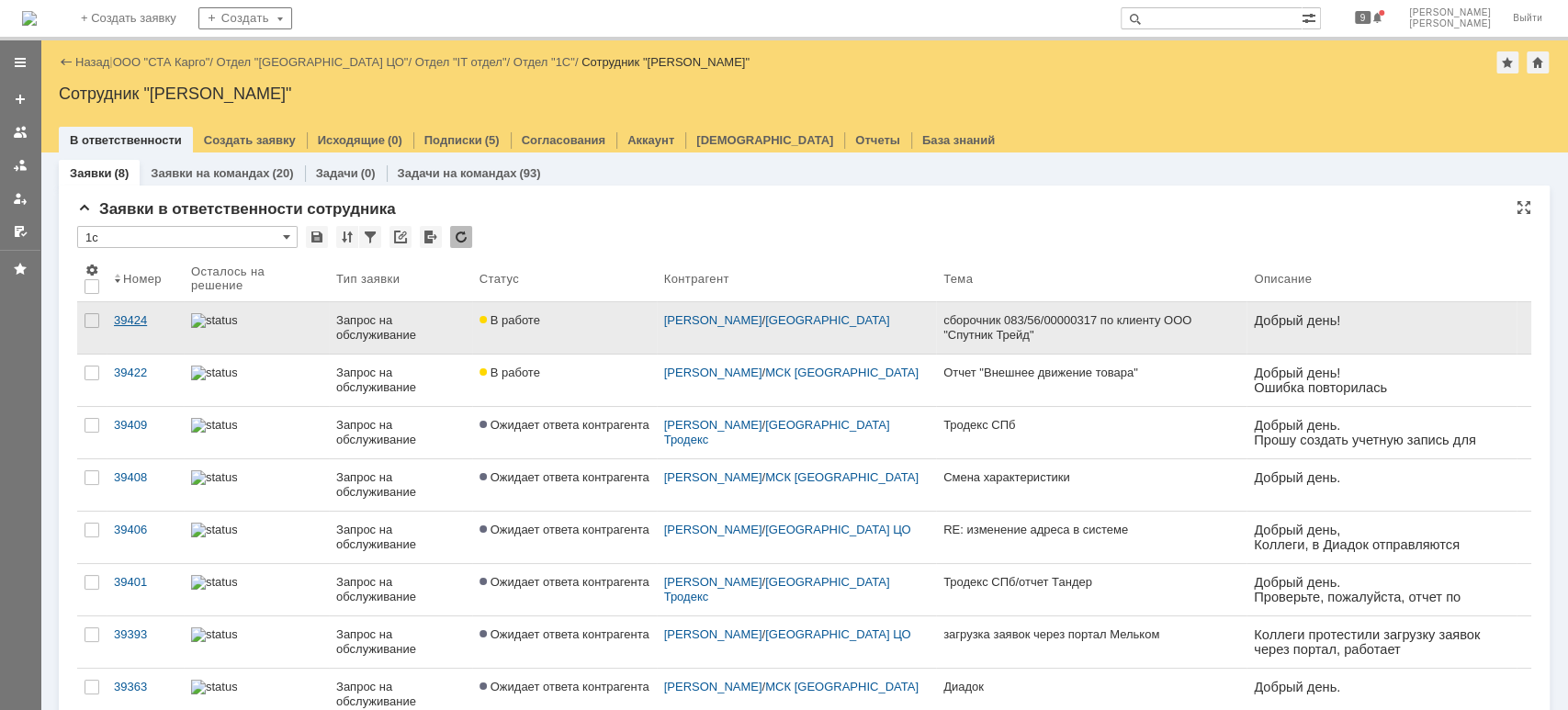
click at [130, 328] on link "39424" at bounding box center [145, 327] width 77 height 51
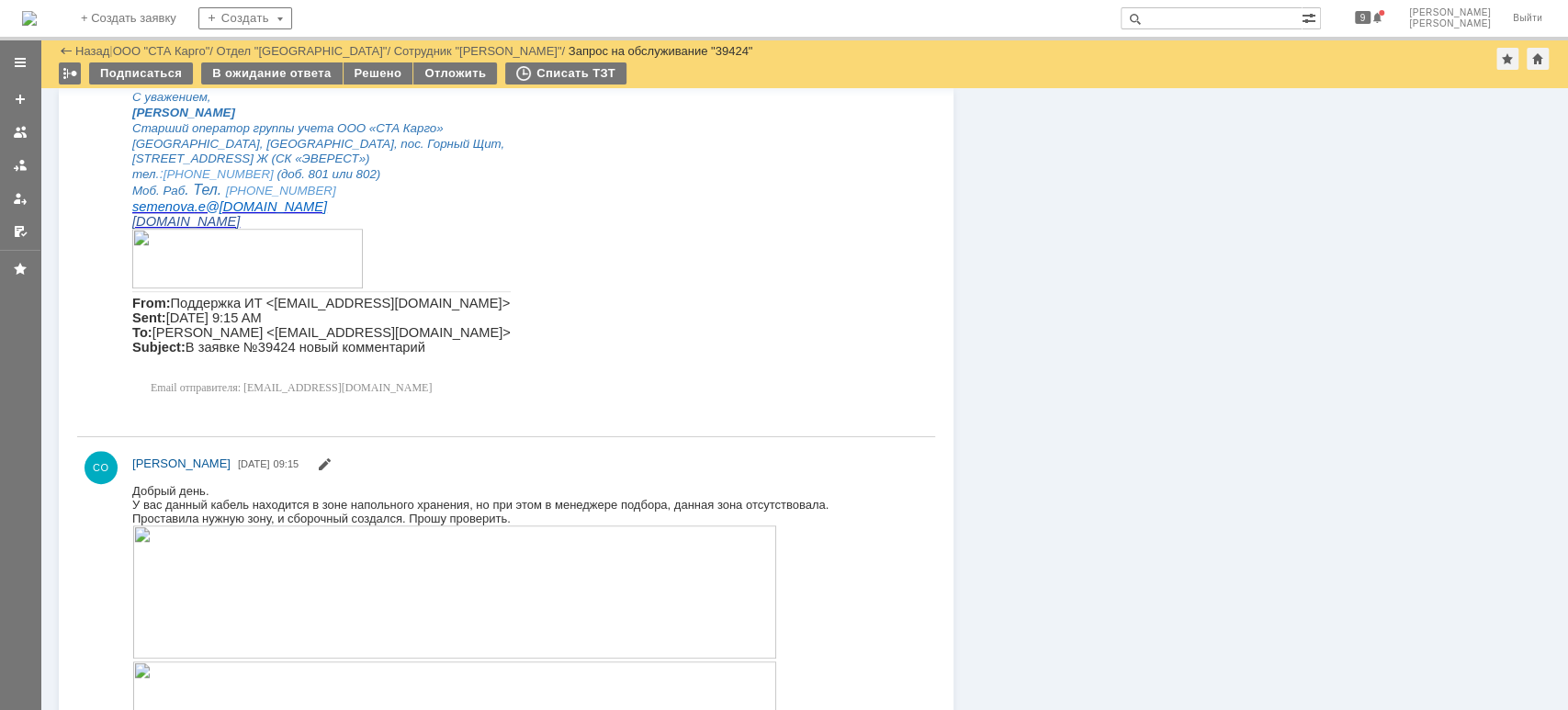
scroll to position [245, 0]
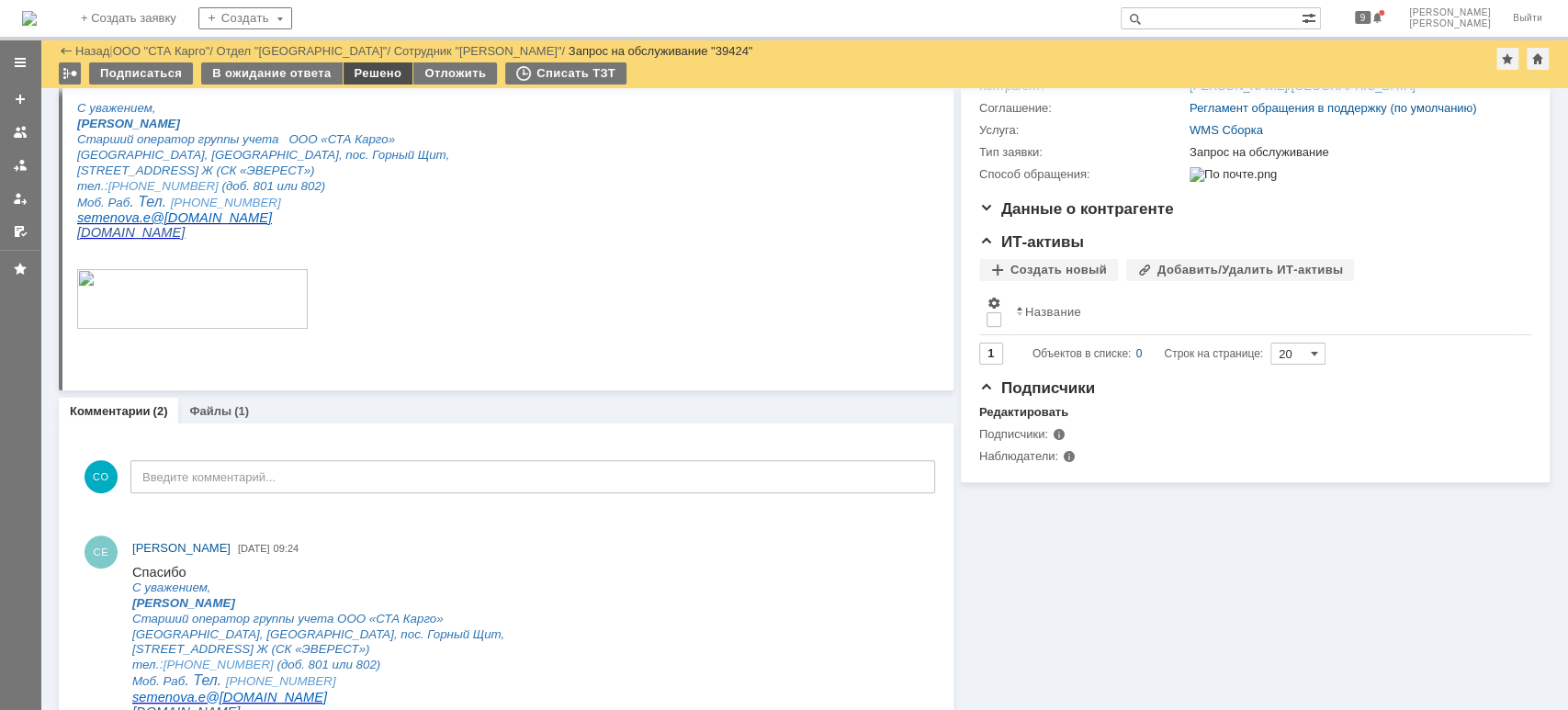
click at [358, 78] on div "Решено" at bounding box center [378, 73] width 70 height 22
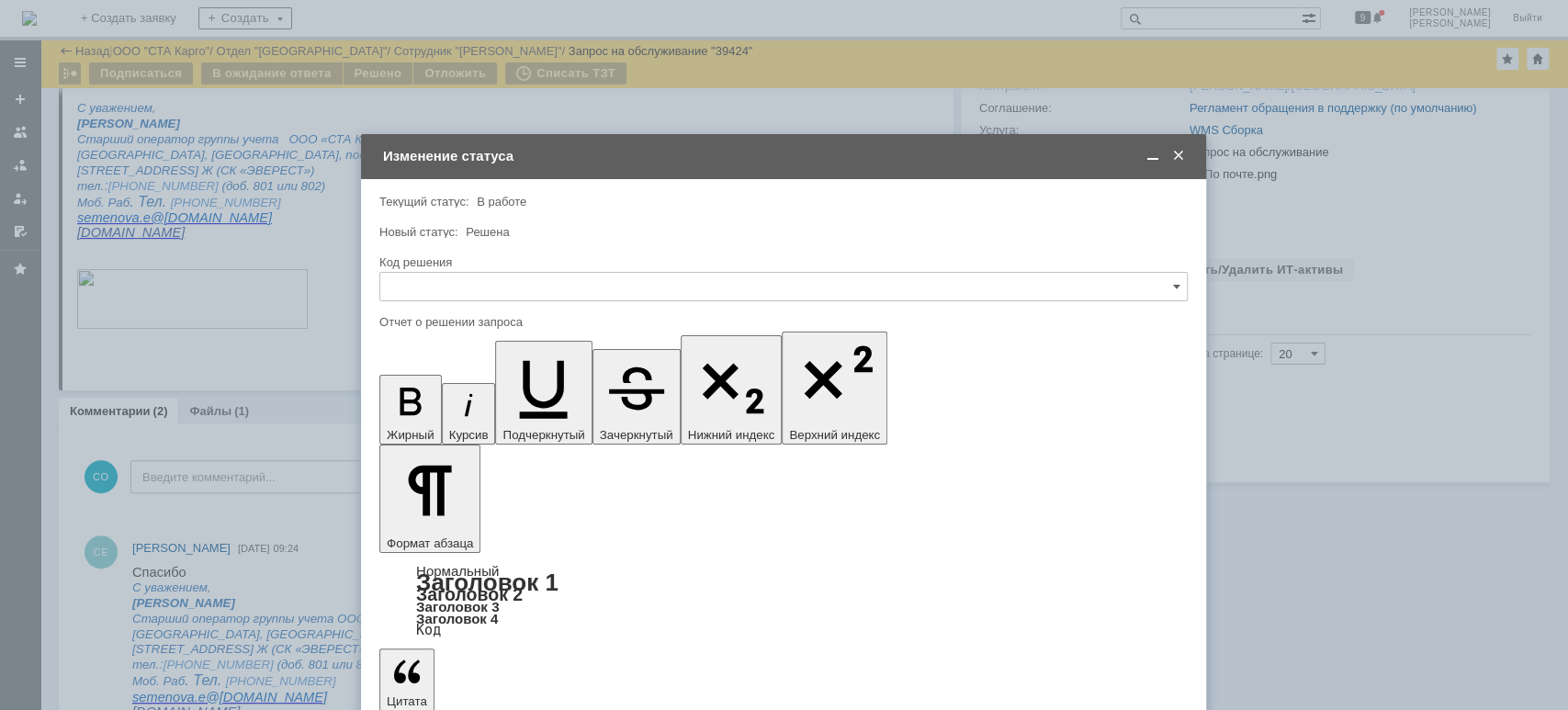
scroll to position [0, 0]
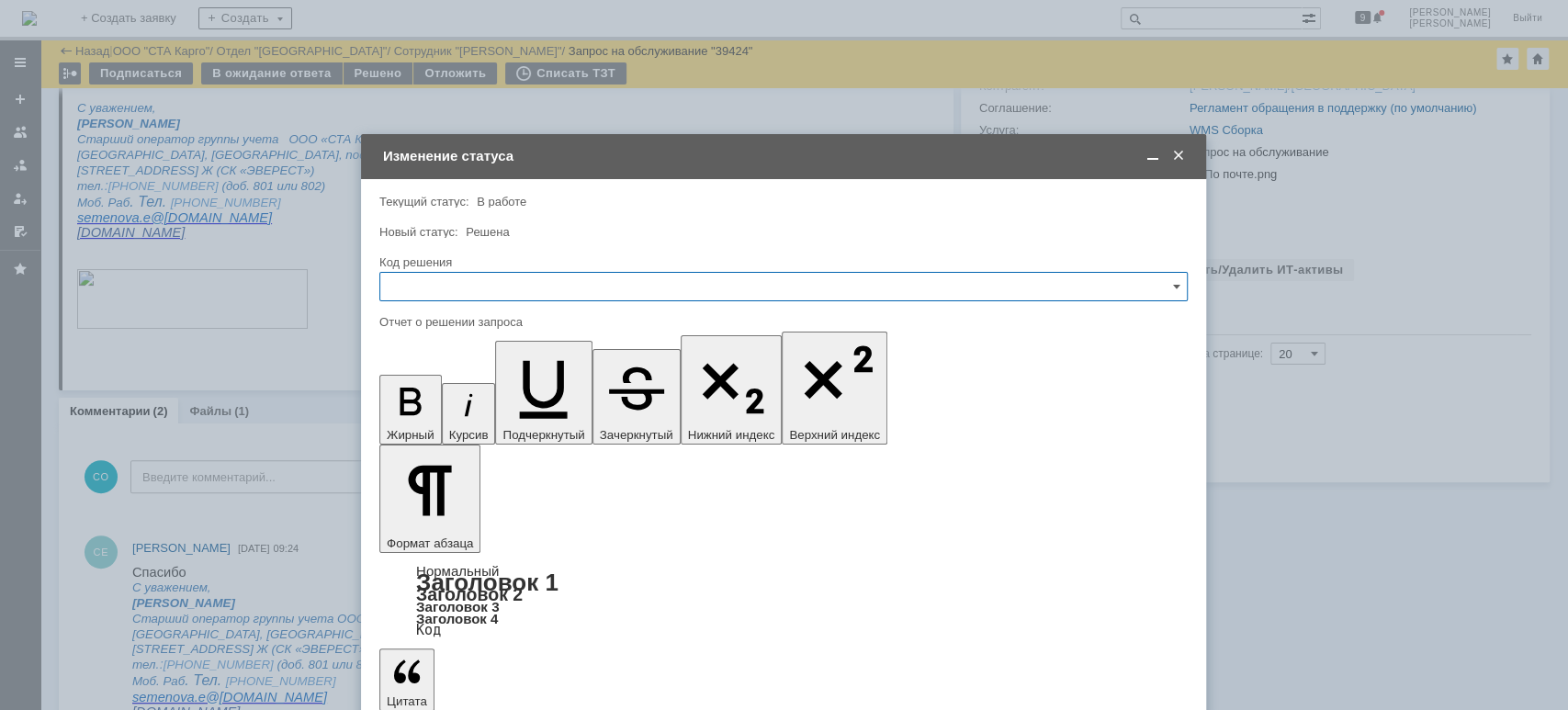
click at [470, 289] on input "text" at bounding box center [784, 286] width 809 height 30
click at [448, 527] on span "Решено" at bounding box center [784, 533] width 784 height 15
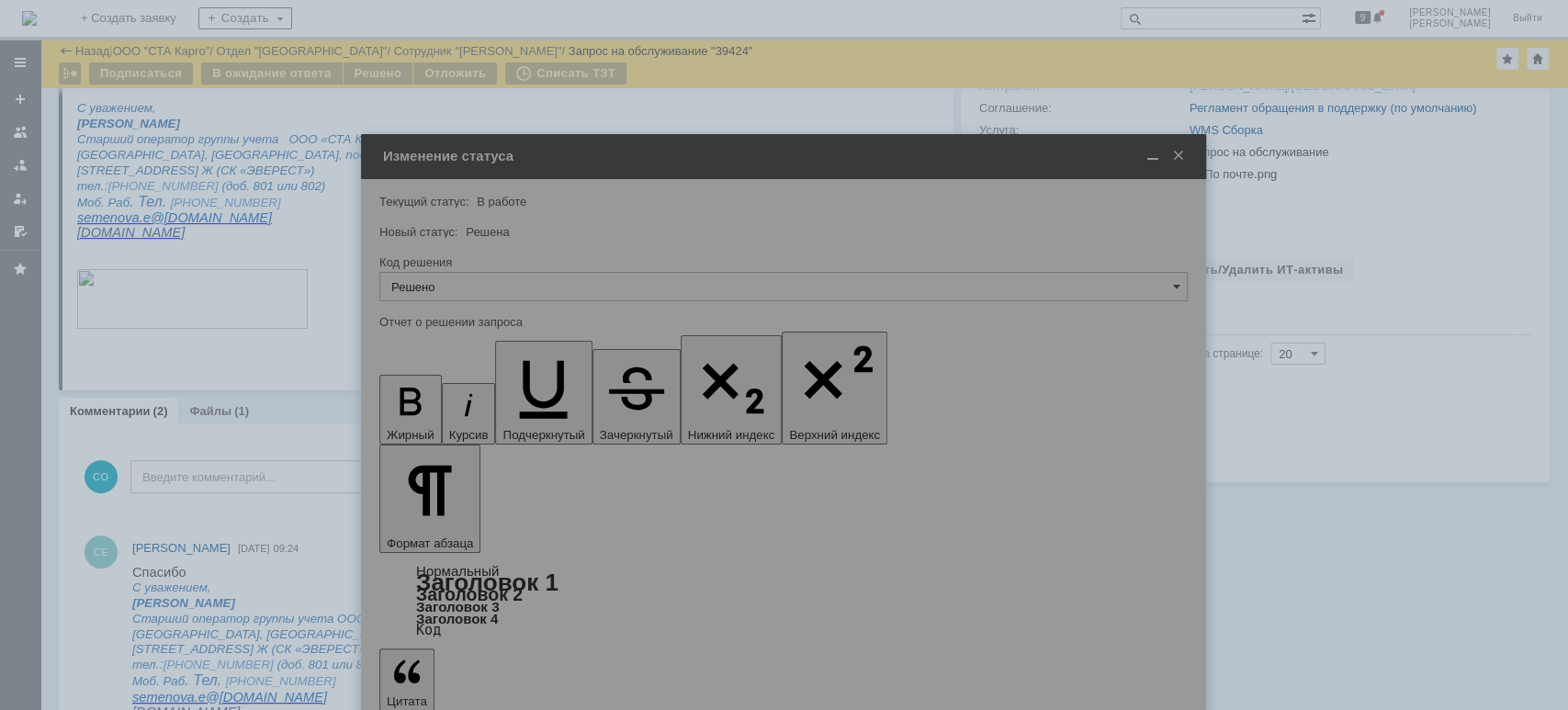
type input "Решено"
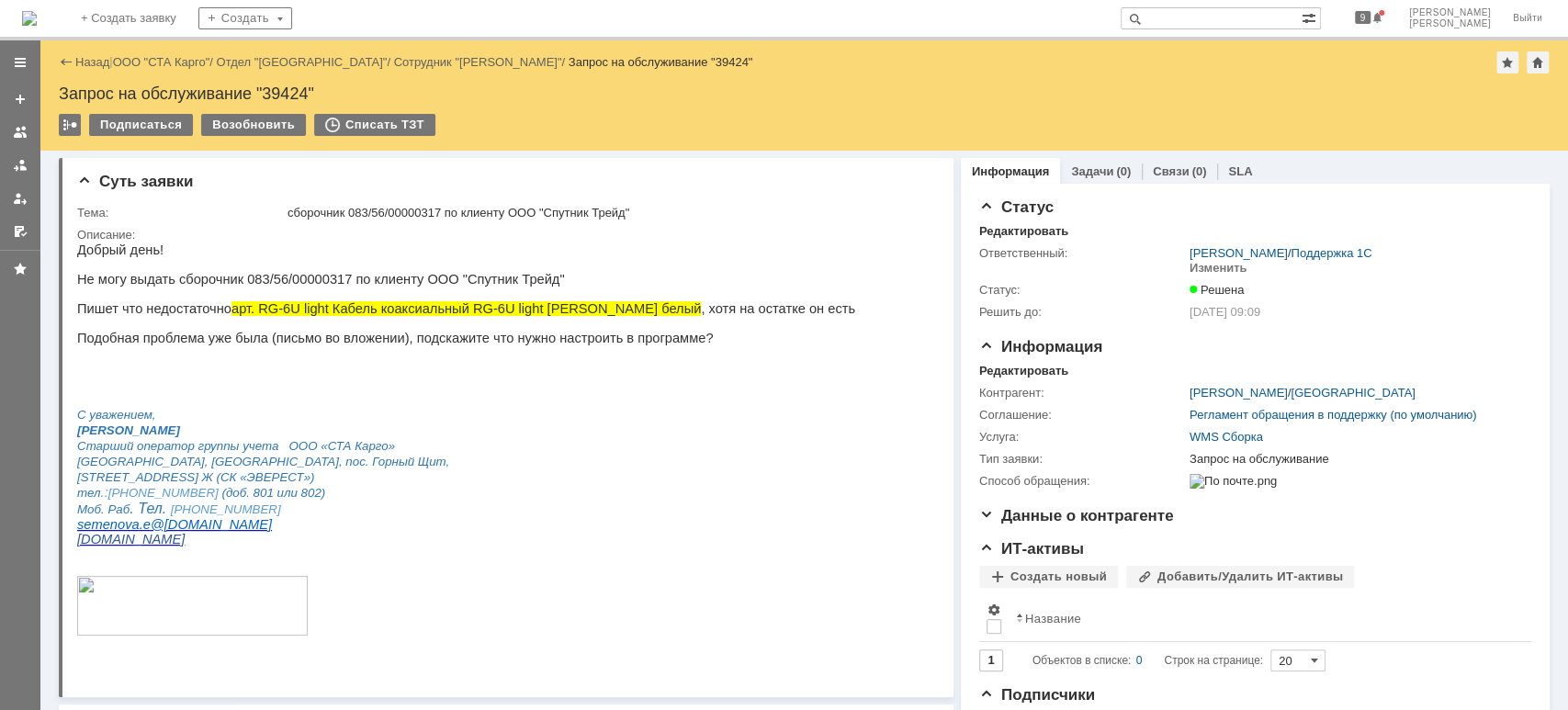
click at [168, 57] on link "ООО "СТА Карго"" at bounding box center [161, 61] width 97 height 14
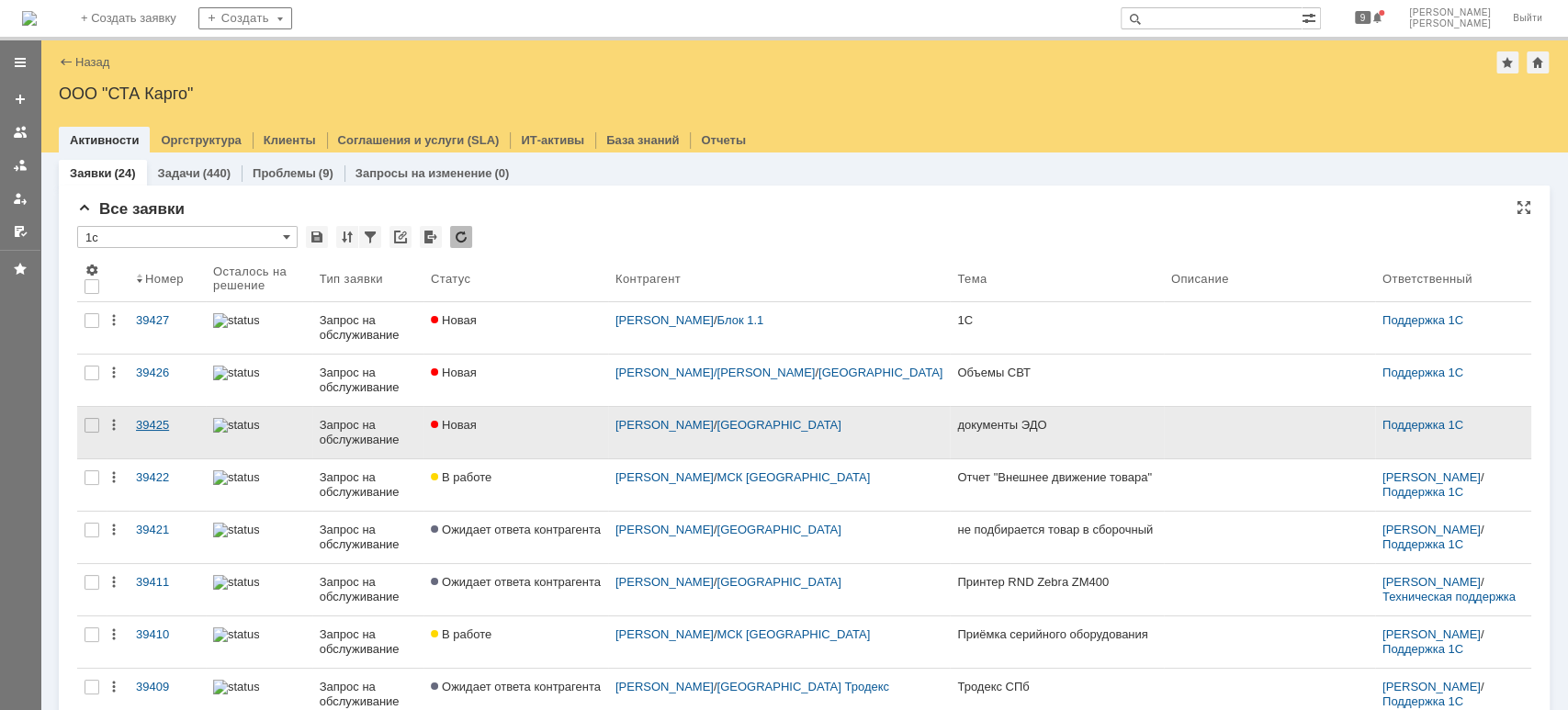
click at [143, 418] on div "39425" at bounding box center [167, 425] width 62 height 15
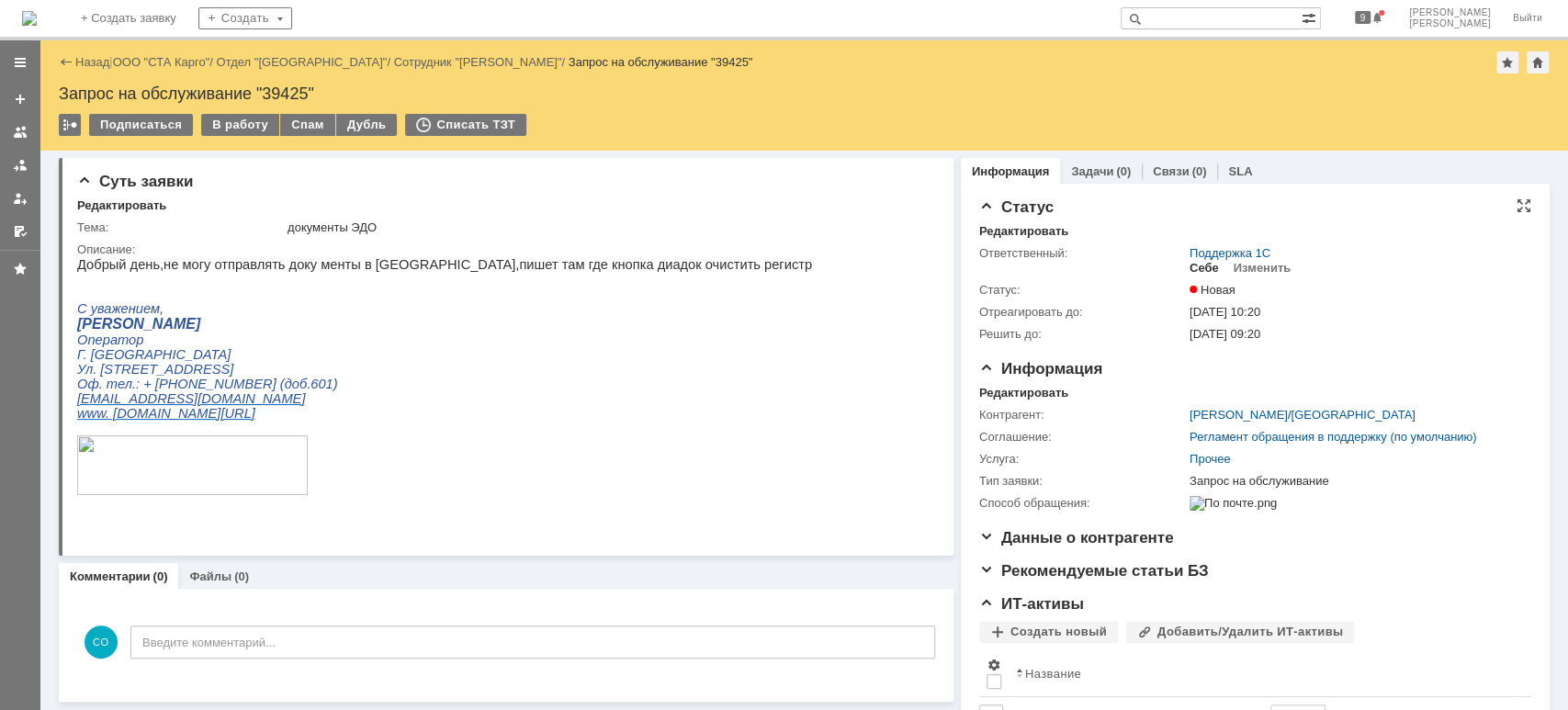
click at [1198, 265] on div "Себе" at bounding box center [1205, 268] width 30 height 15
click at [242, 118] on div "В работу" at bounding box center [240, 125] width 78 height 22
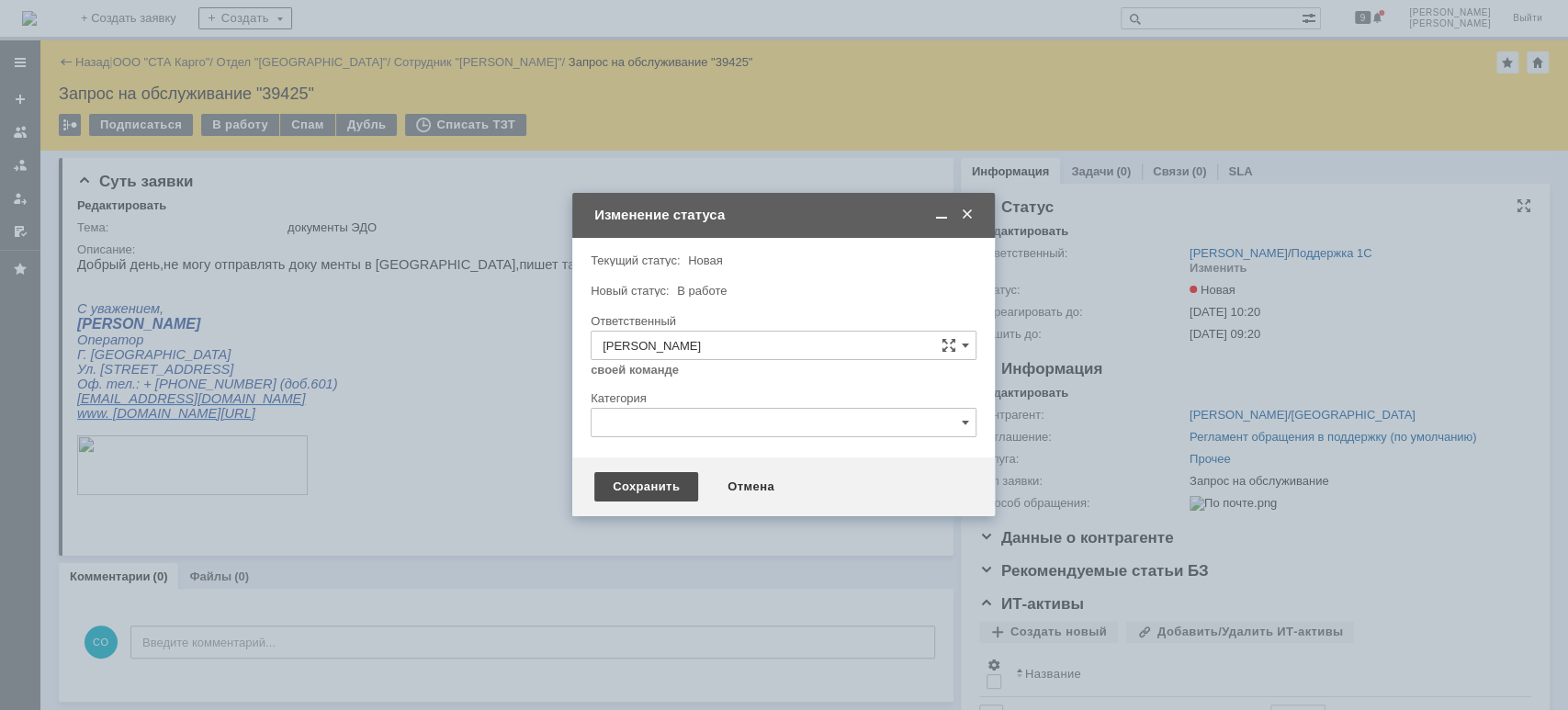
click at [609, 488] on div "Сохранить" at bounding box center [646, 487] width 104 height 30
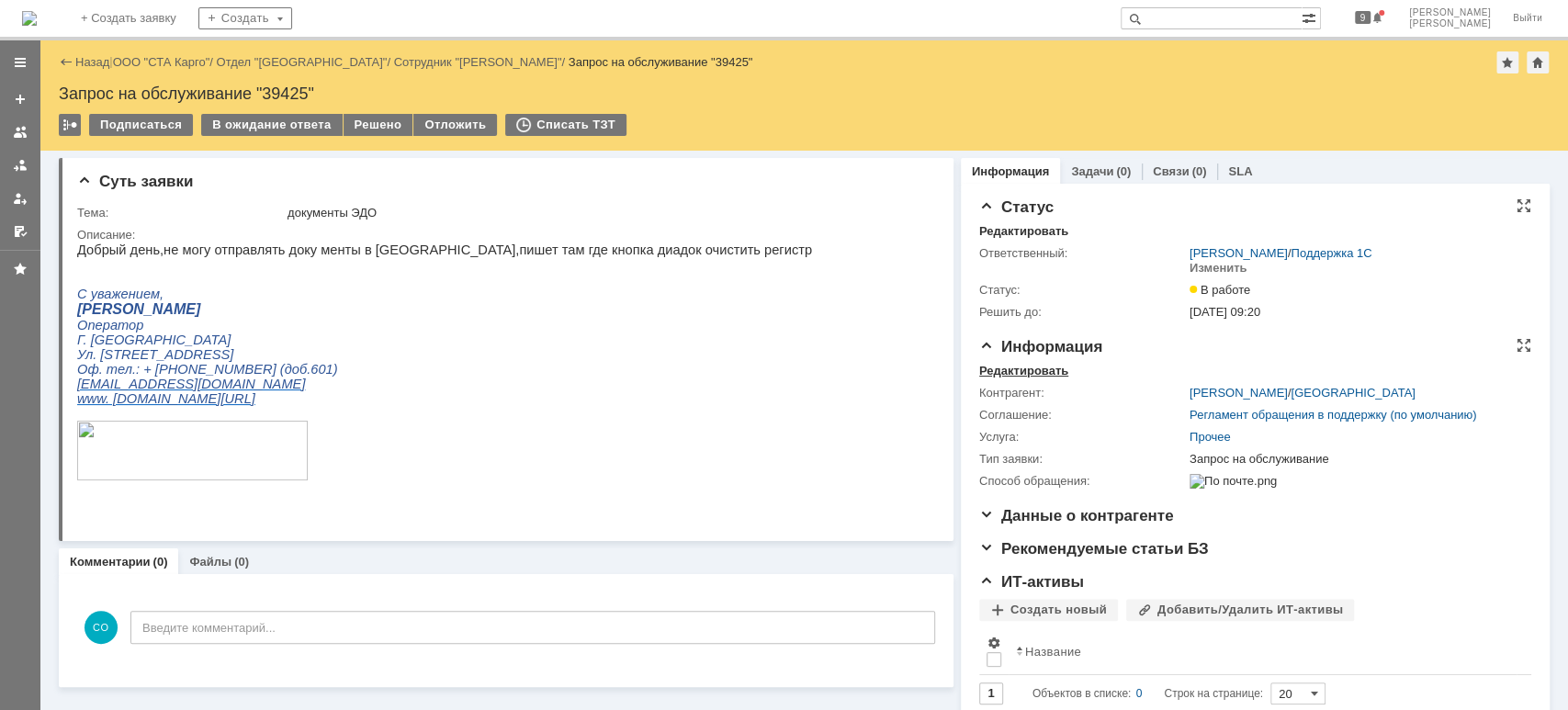
click at [1022, 371] on div "Редактировать" at bounding box center [1024, 371] width 89 height 15
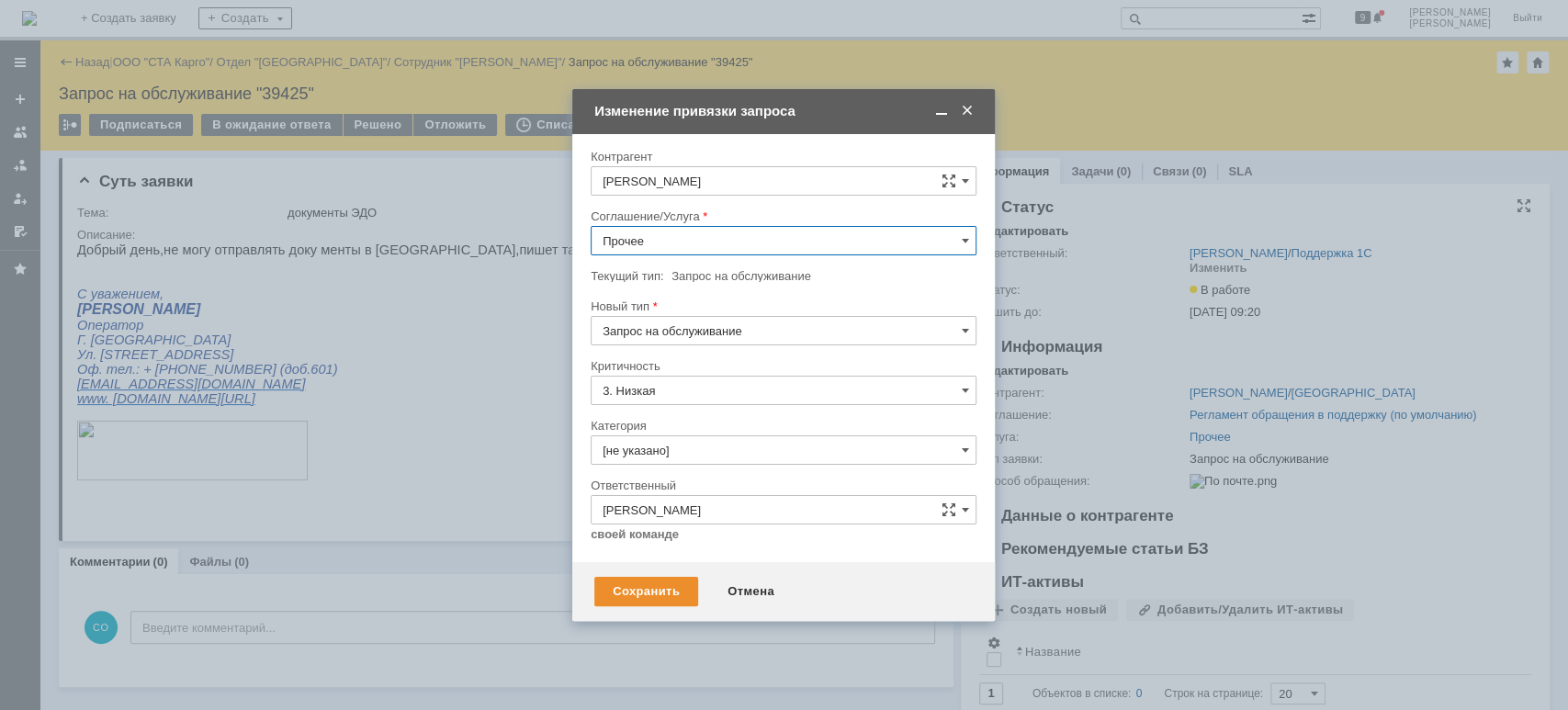
click at [672, 235] on input "Прочее" at bounding box center [784, 241] width 386 height 30
click at [720, 444] on span "WMS Прочее" at bounding box center [784, 451] width 362 height 15
click at [658, 577] on div "Сохранить" at bounding box center [646, 591] width 104 height 30
type input "WMS Прочее"
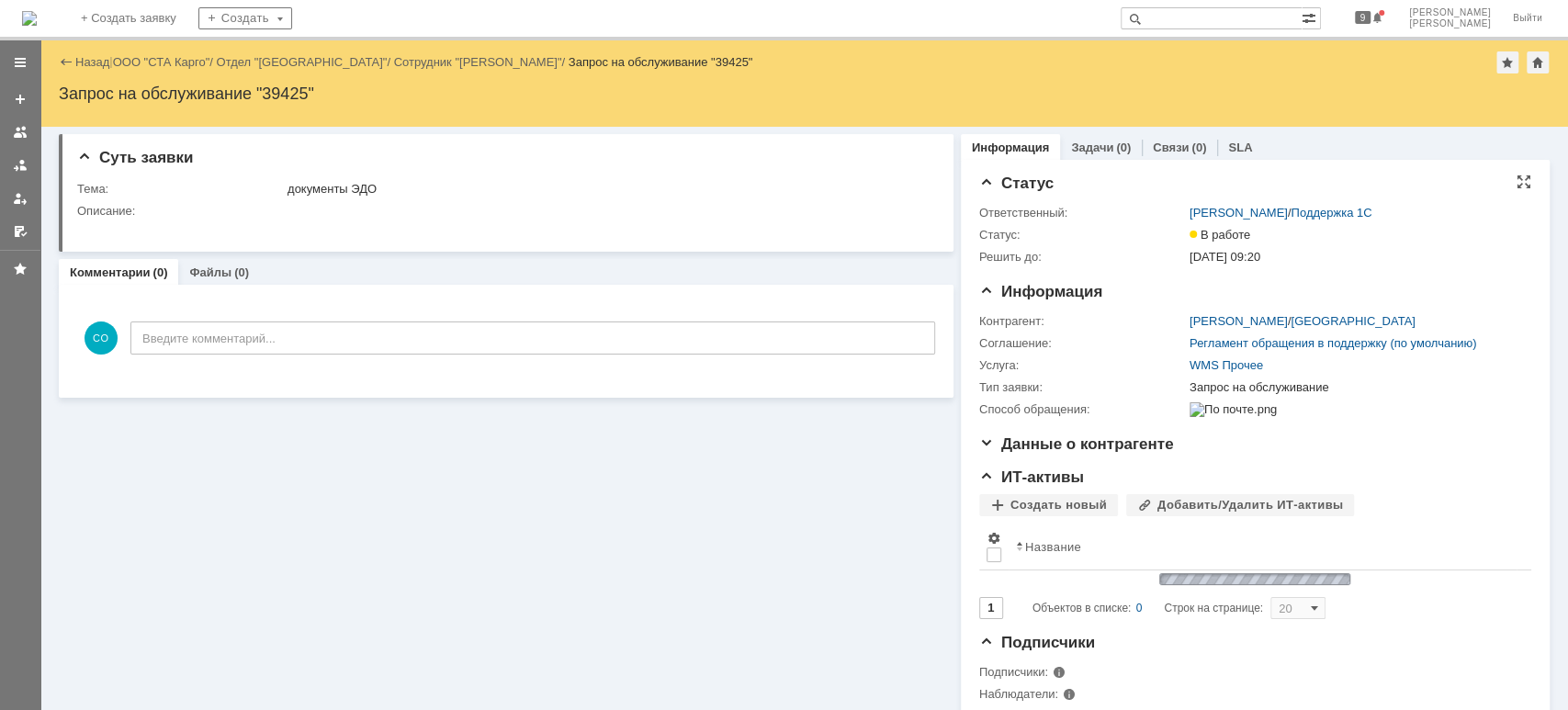
scroll to position [0, 0]
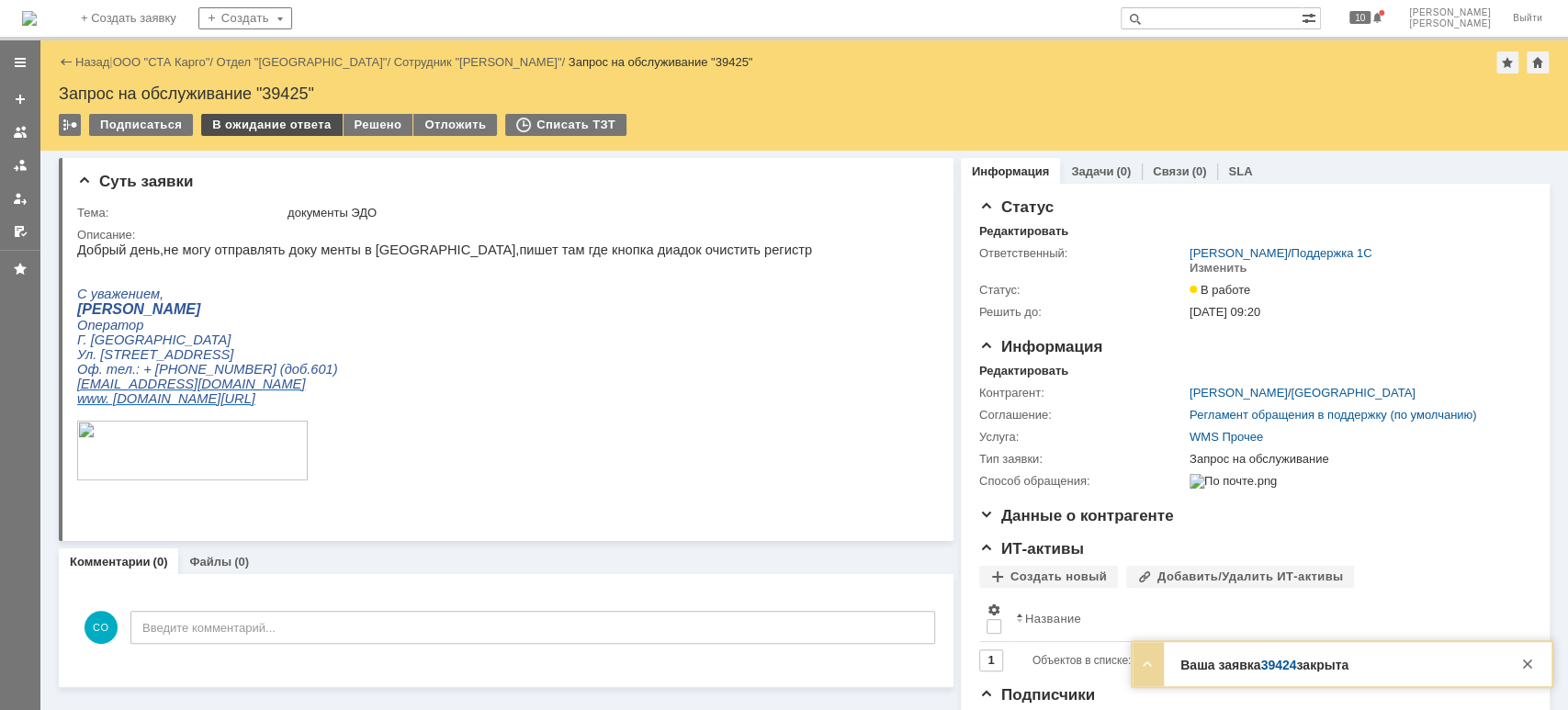
click at [311, 125] on div "В ожидание ответа" at bounding box center [272, 125] width 141 height 22
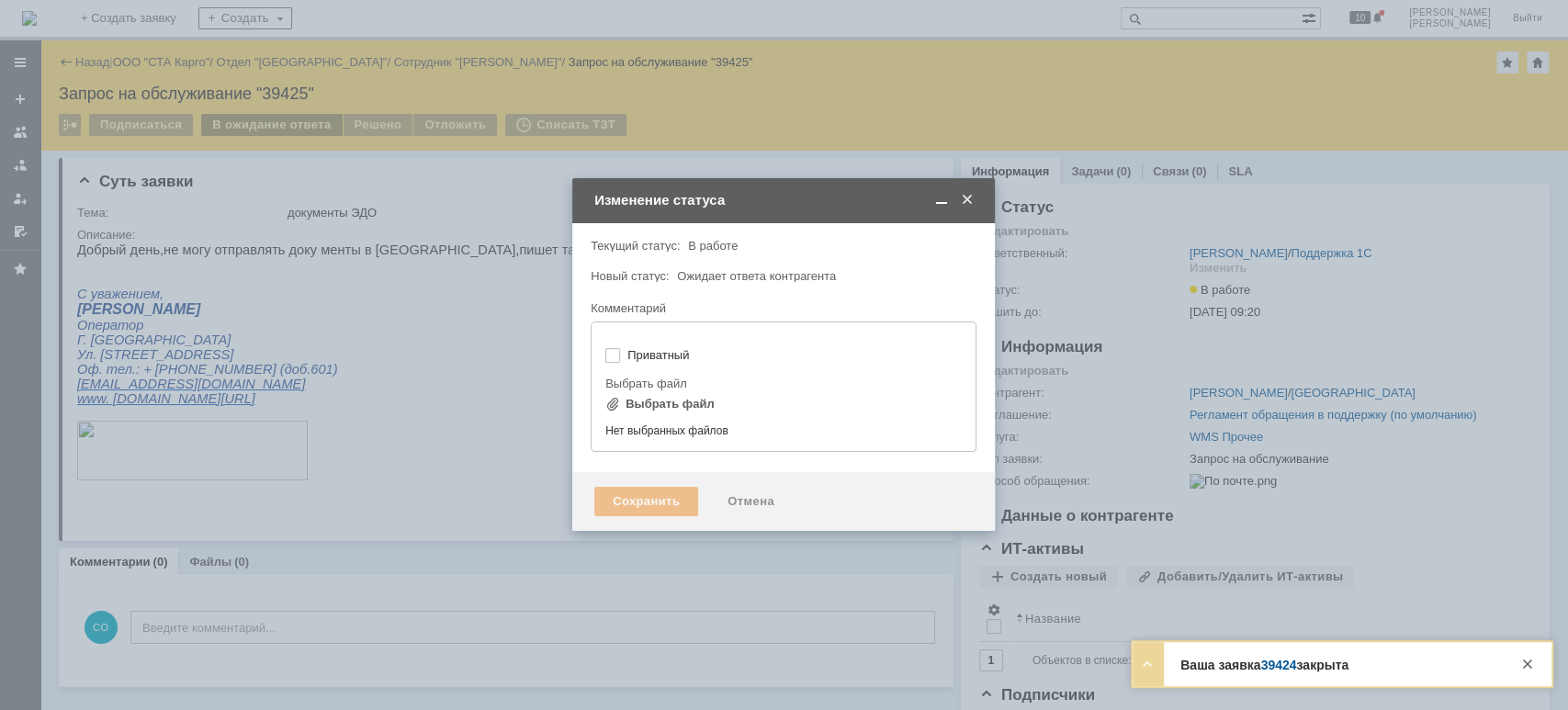
type input "[не указано]"
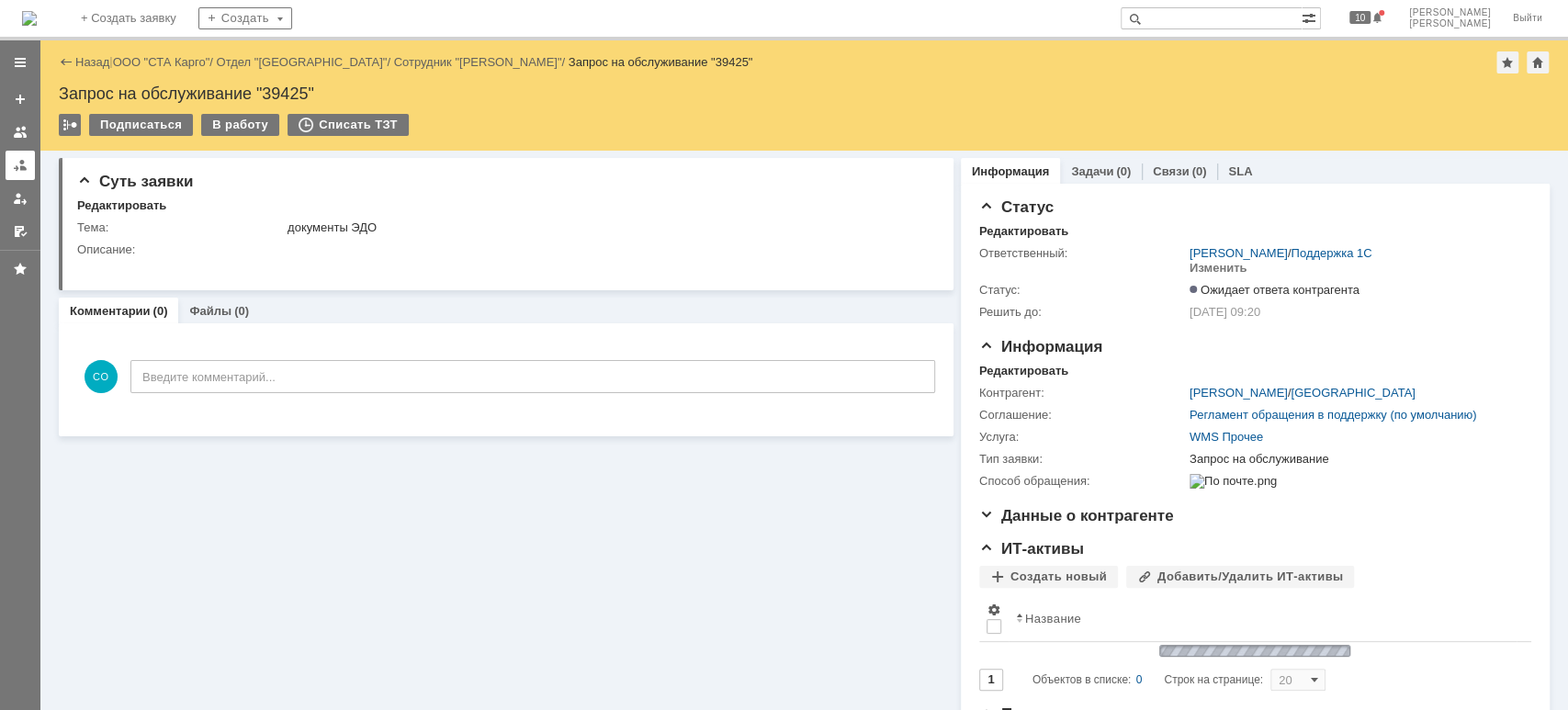
click at [18, 154] on link at bounding box center [20, 165] width 30 height 30
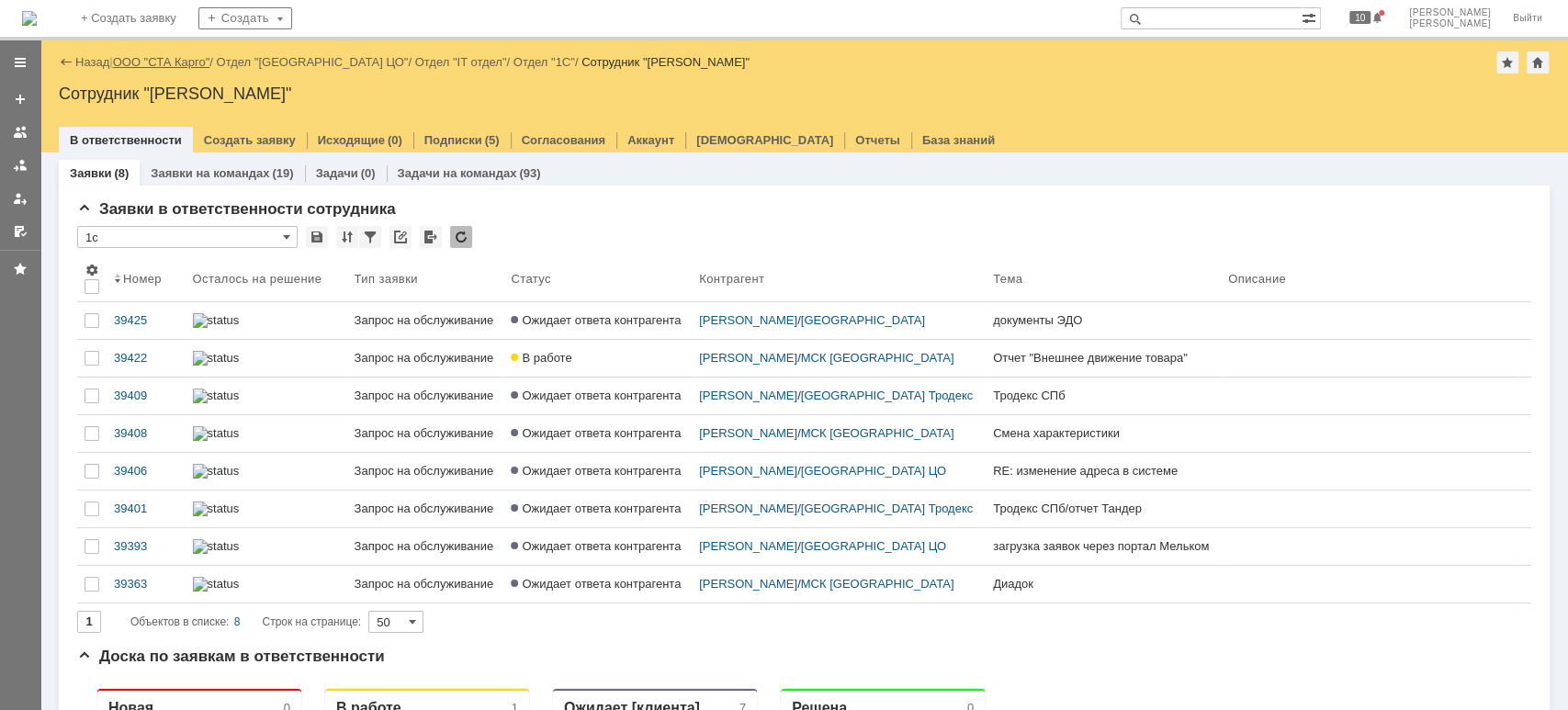
click at [188, 66] on link "ООО "СТА Карго"" at bounding box center [161, 61] width 97 height 14
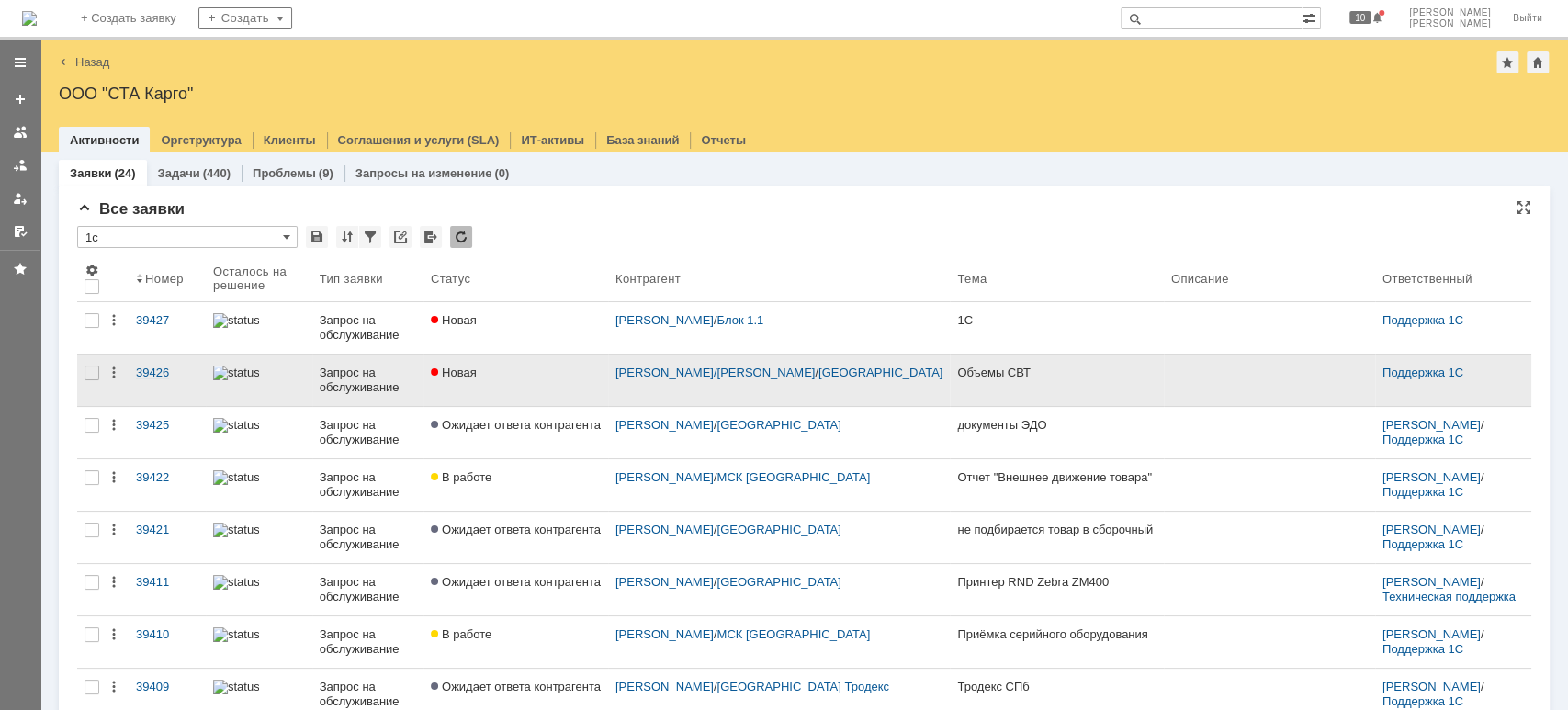
click at [168, 374] on div "39426" at bounding box center [167, 373] width 62 height 15
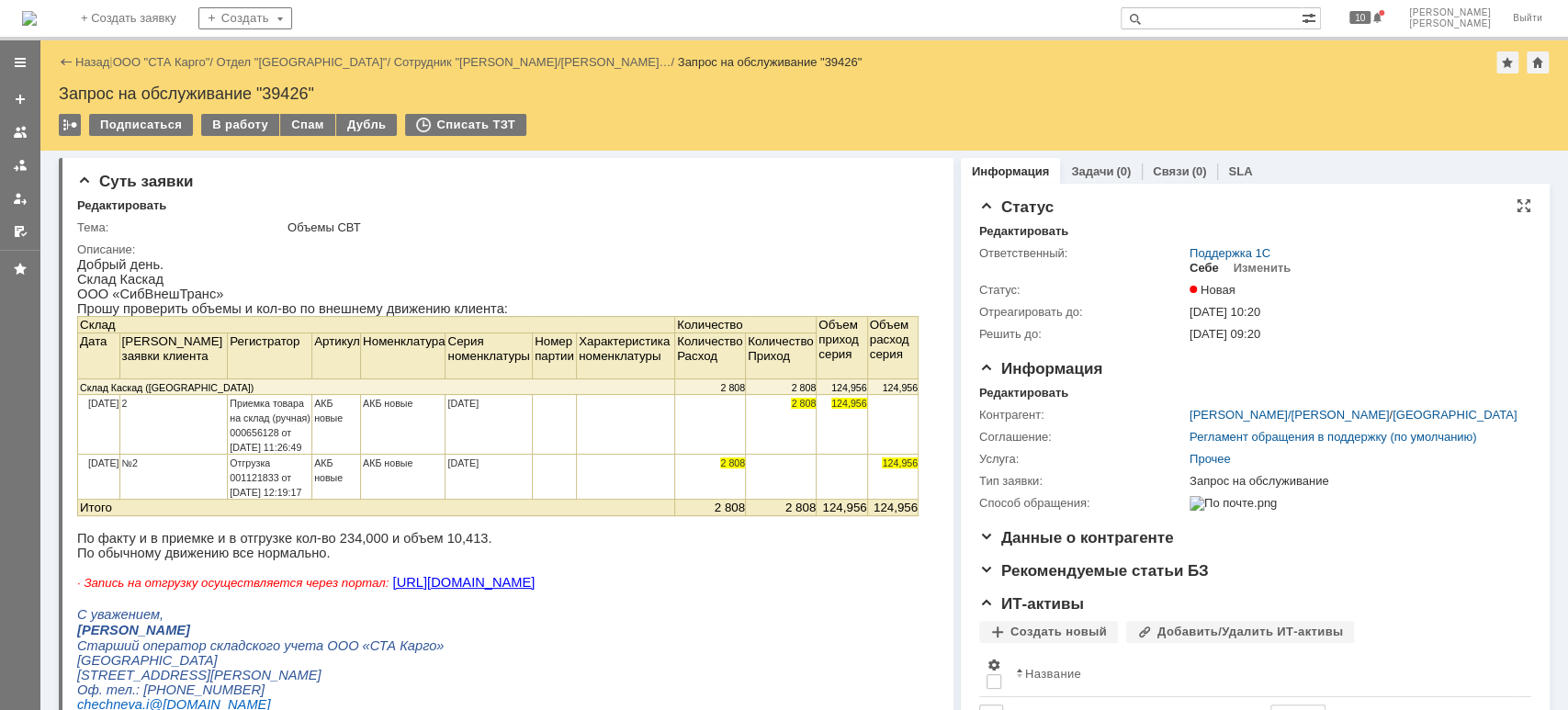
click at [1196, 270] on div "Себе" at bounding box center [1205, 268] width 30 height 15
click at [231, 125] on div "В работу" at bounding box center [240, 125] width 78 height 22
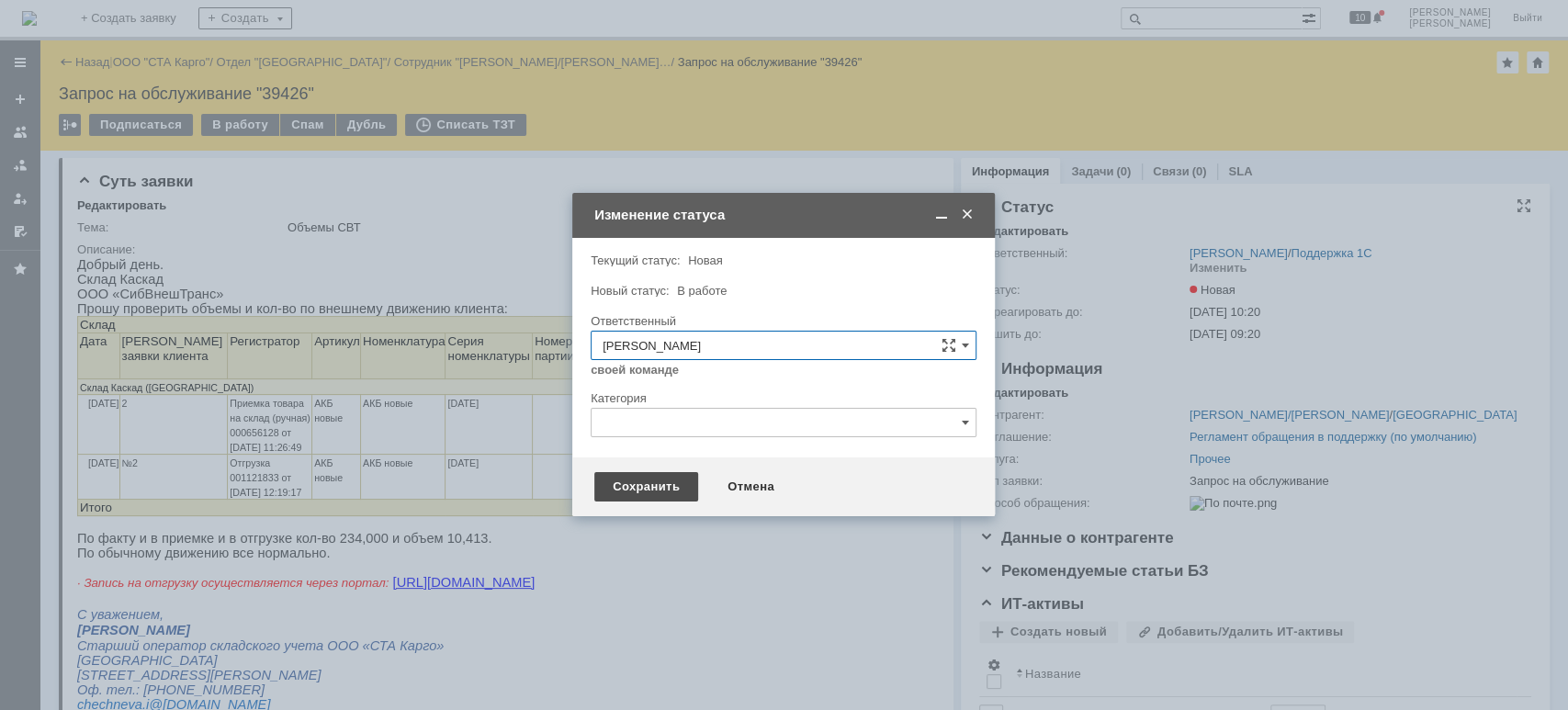
click at [673, 477] on div "Сохранить" at bounding box center [646, 487] width 104 height 30
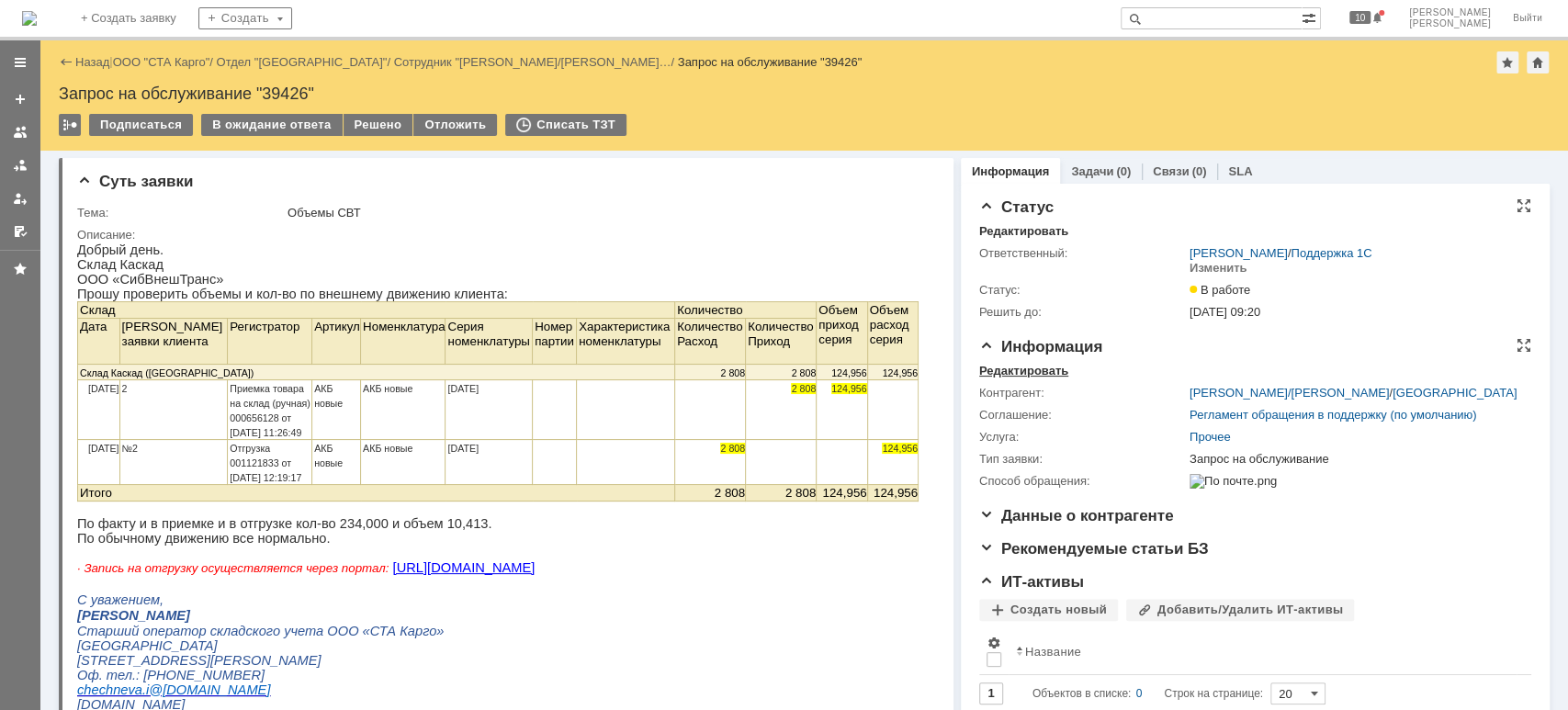
click at [1033, 372] on div "Редактировать" at bounding box center [1024, 371] width 89 height 15
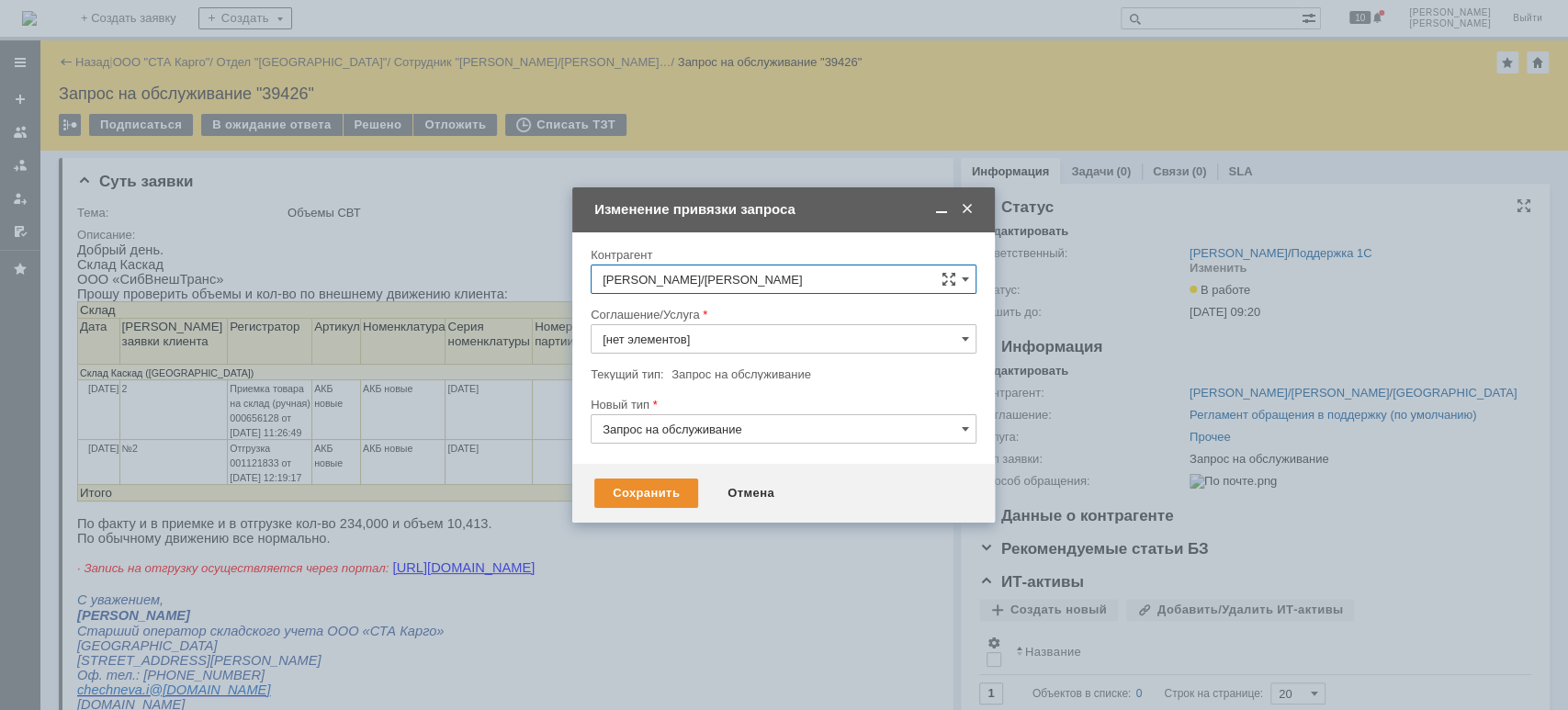
type input "Прочее"
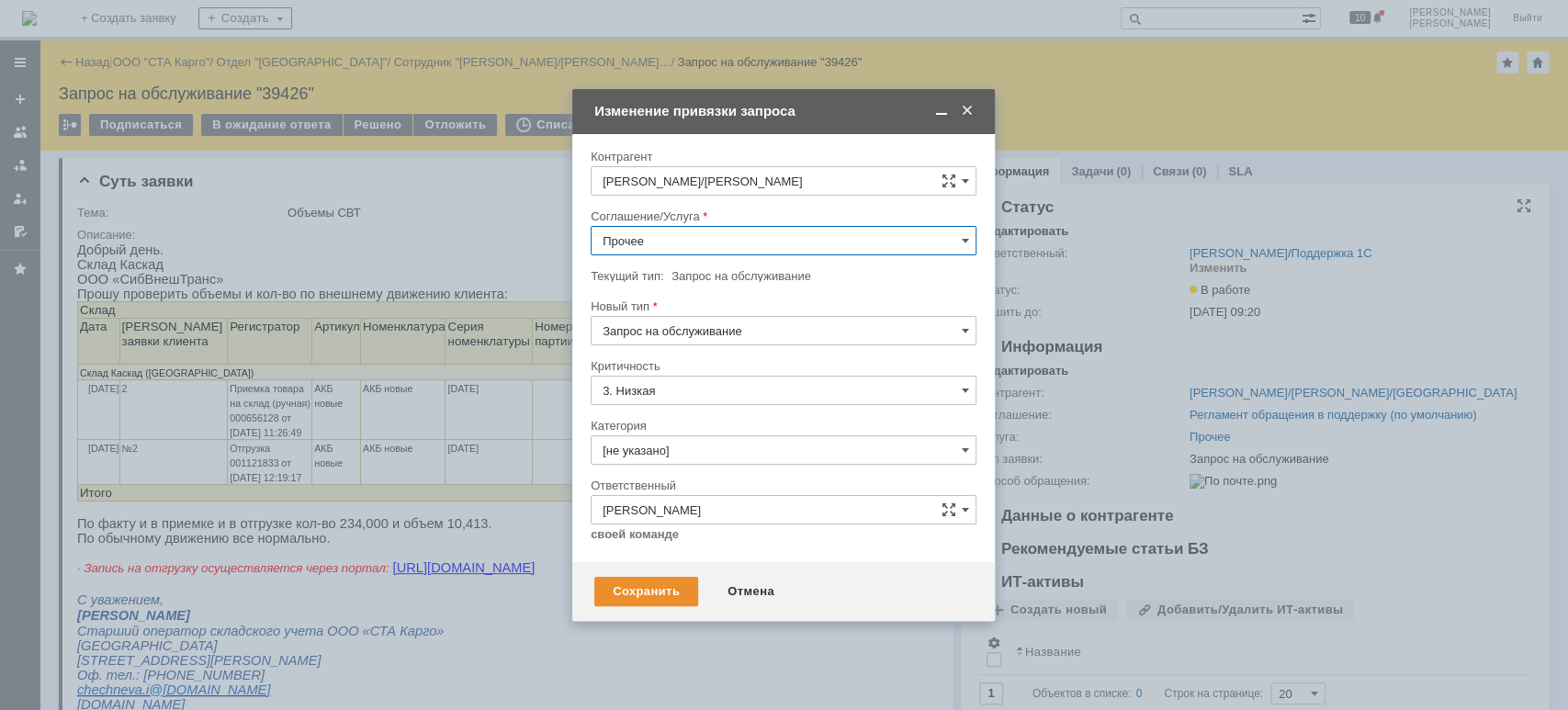
click at [708, 235] on input "Прочее" at bounding box center [784, 241] width 386 height 30
click at [717, 372] on span "WMS Отчетность" at bounding box center [784, 376] width 362 height 15
type input "WMS Отчетность"
click at [646, 588] on div "Сохранить" at bounding box center [646, 591] width 104 height 30
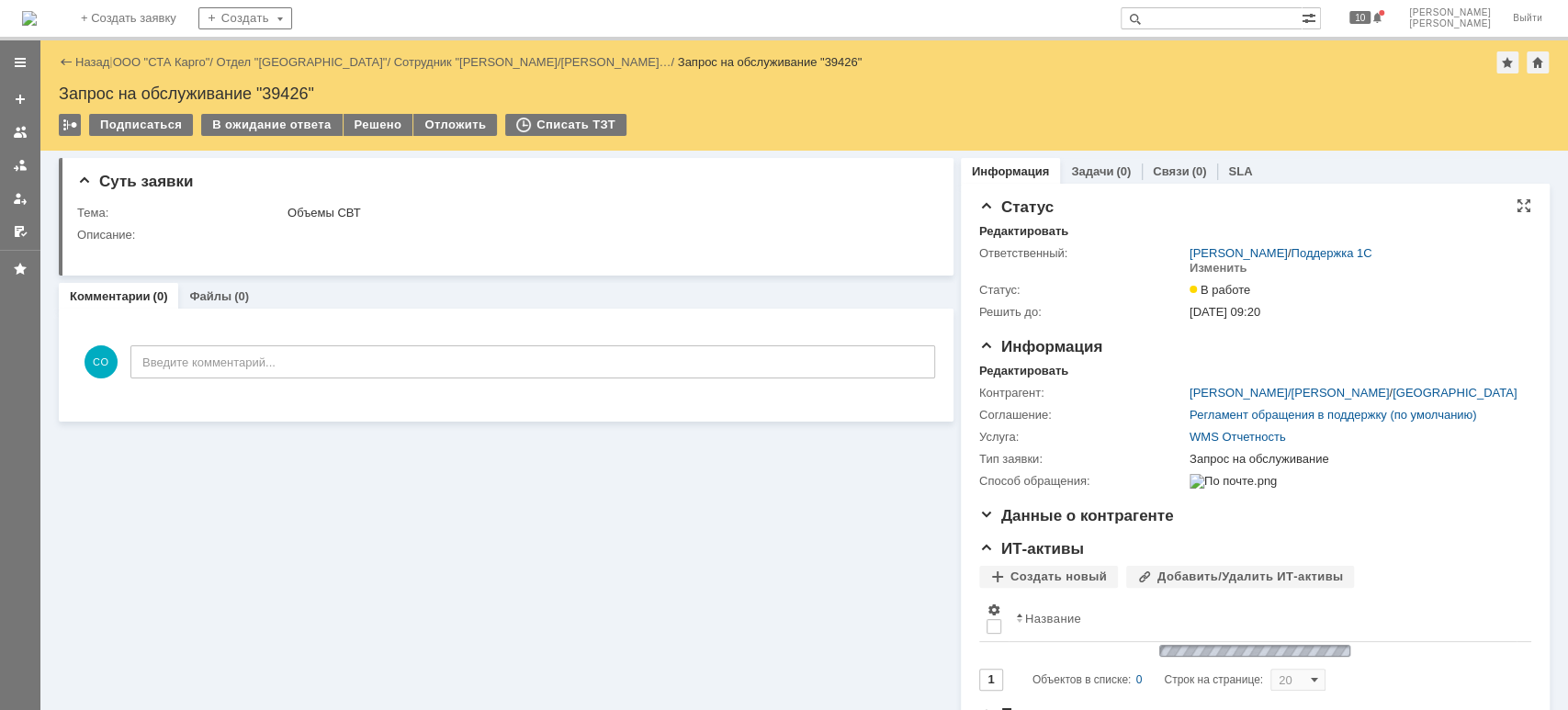
scroll to position [0, 0]
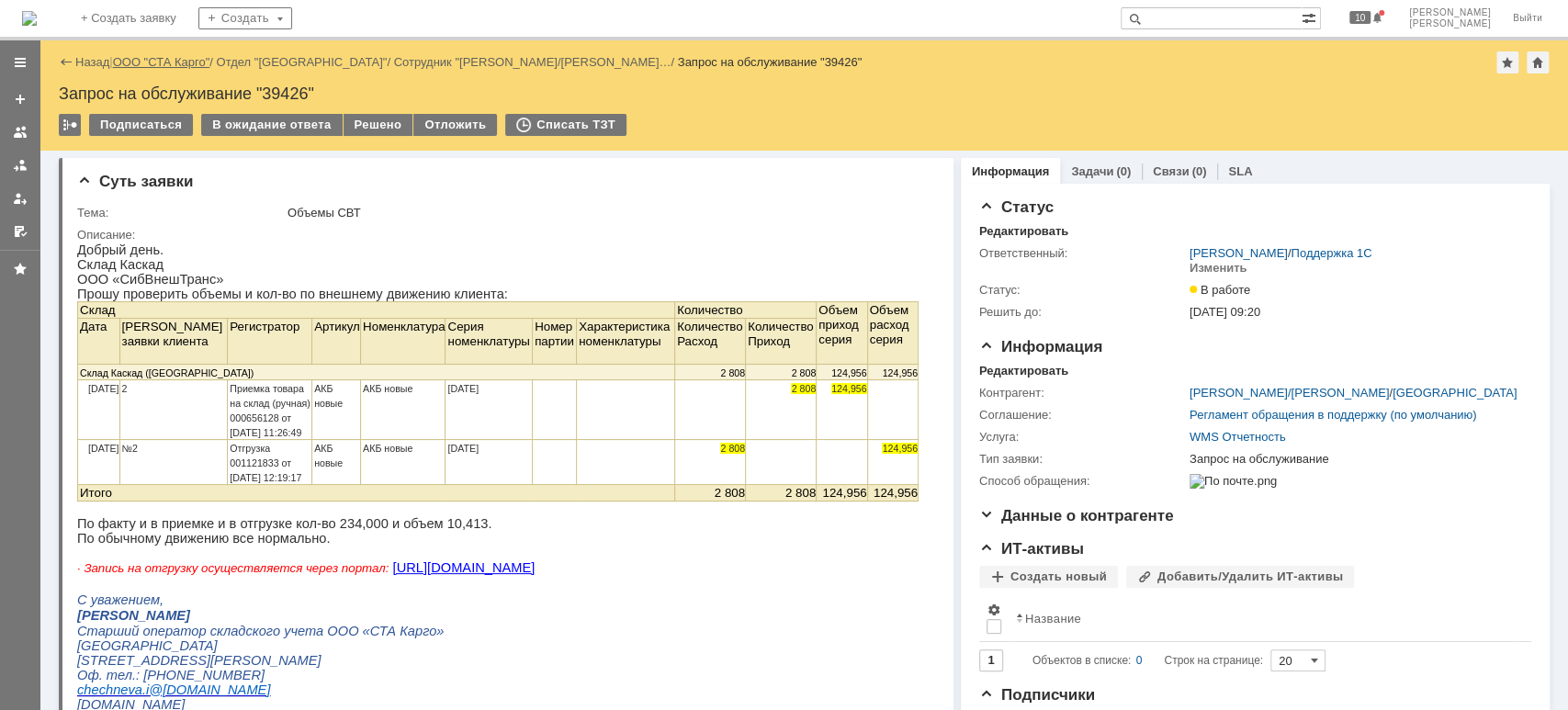
click at [186, 66] on link "ООО "СТА Карго"" at bounding box center [161, 61] width 97 height 14
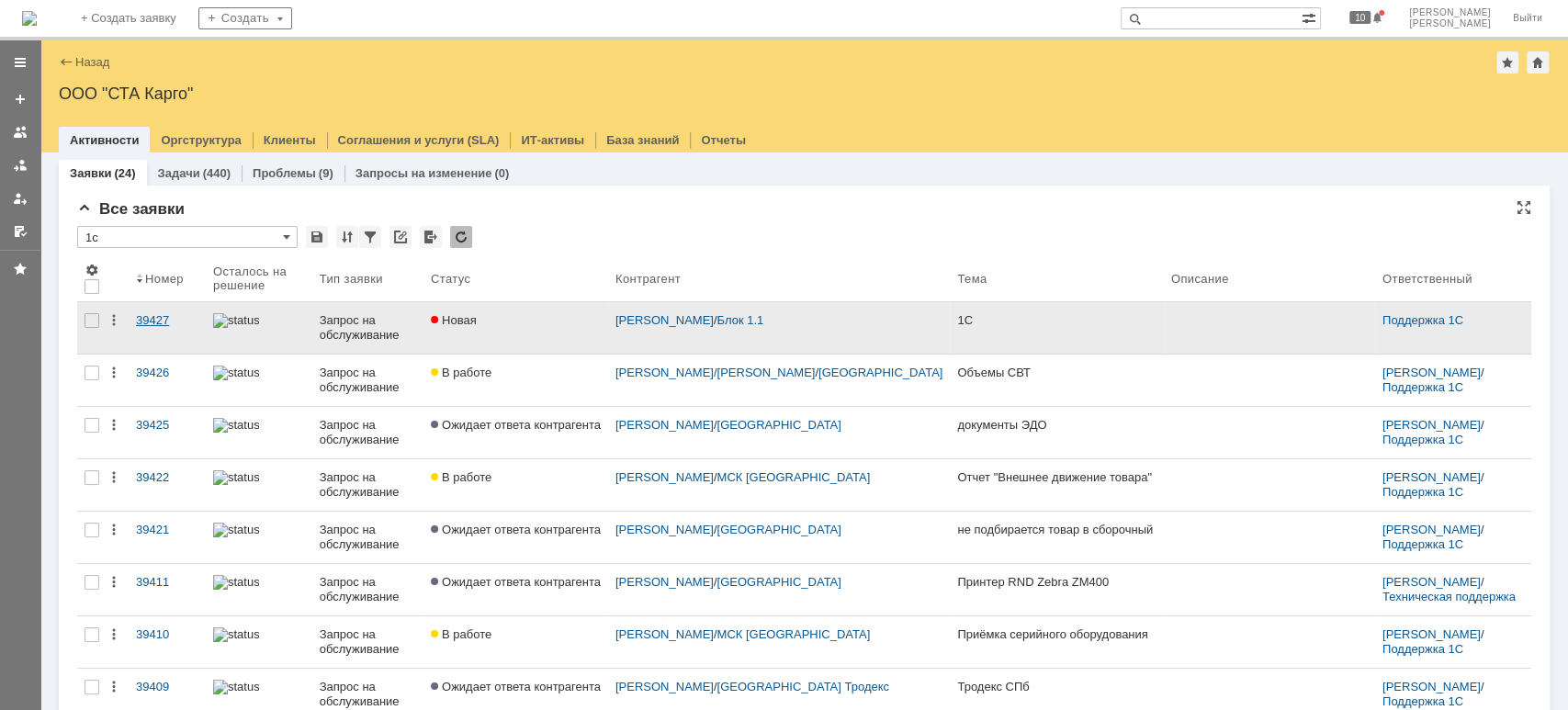
click at [140, 309] on link "39427" at bounding box center [167, 327] width 77 height 51
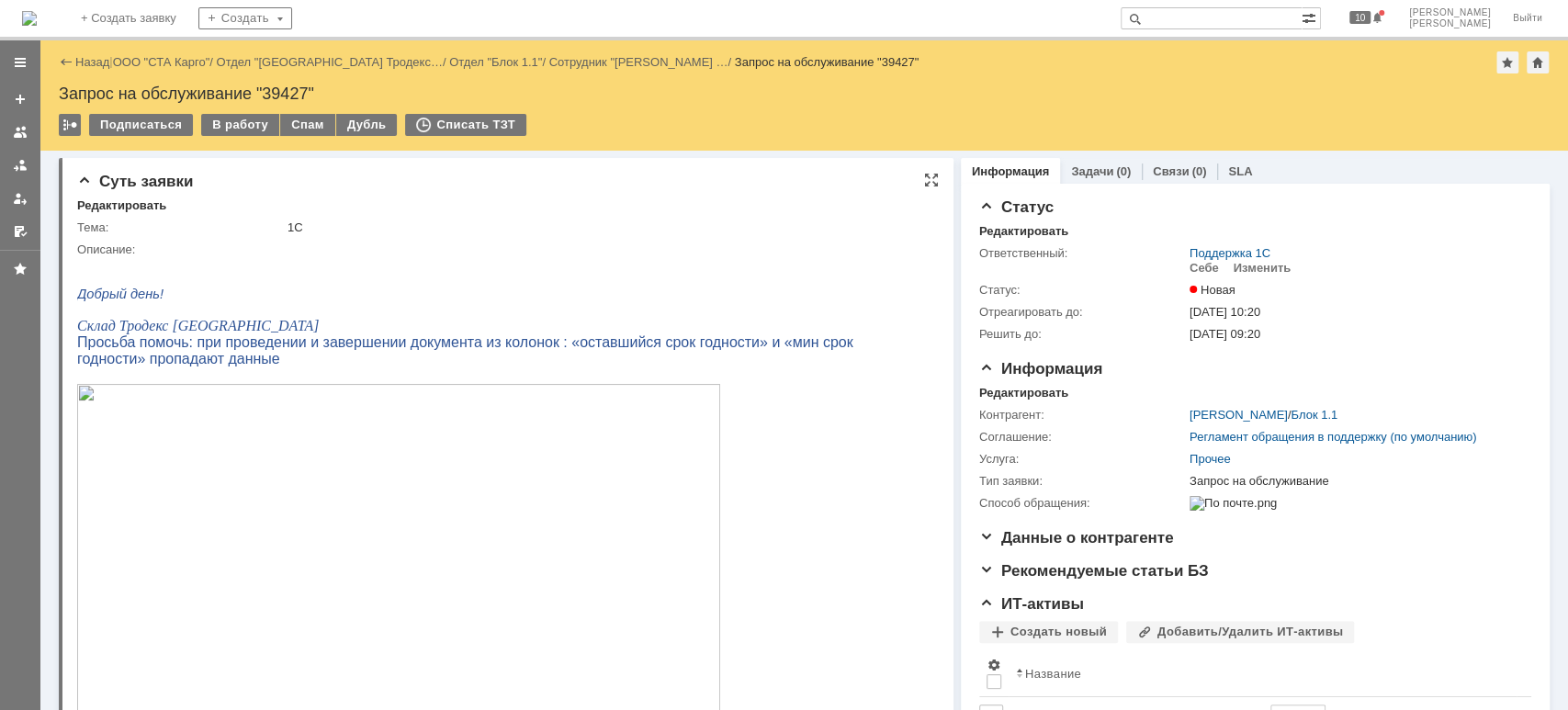
click at [417, 464] on img at bounding box center [398, 564] width 643 height 361
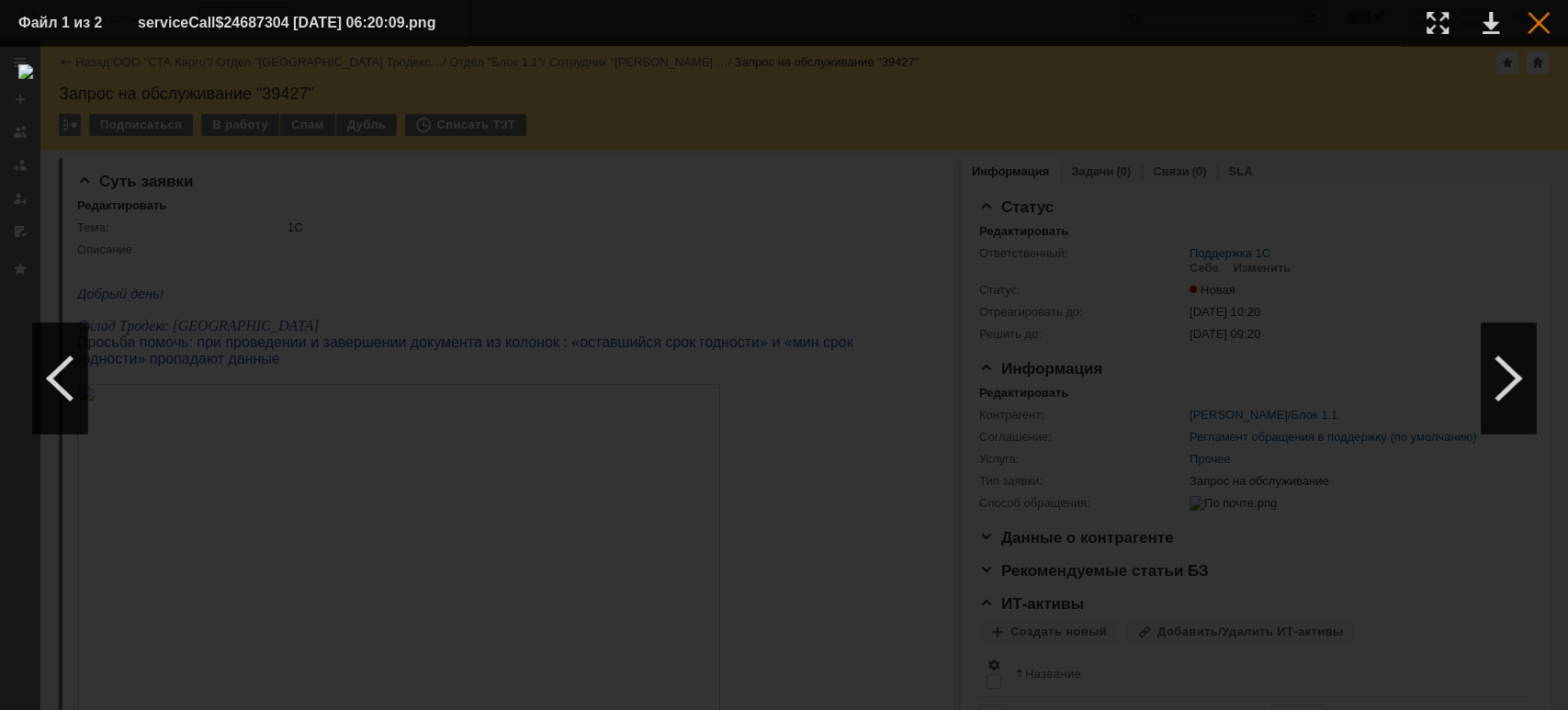
click at [1537, 21] on div at bounding box center [1538, 23] width 22 height 22
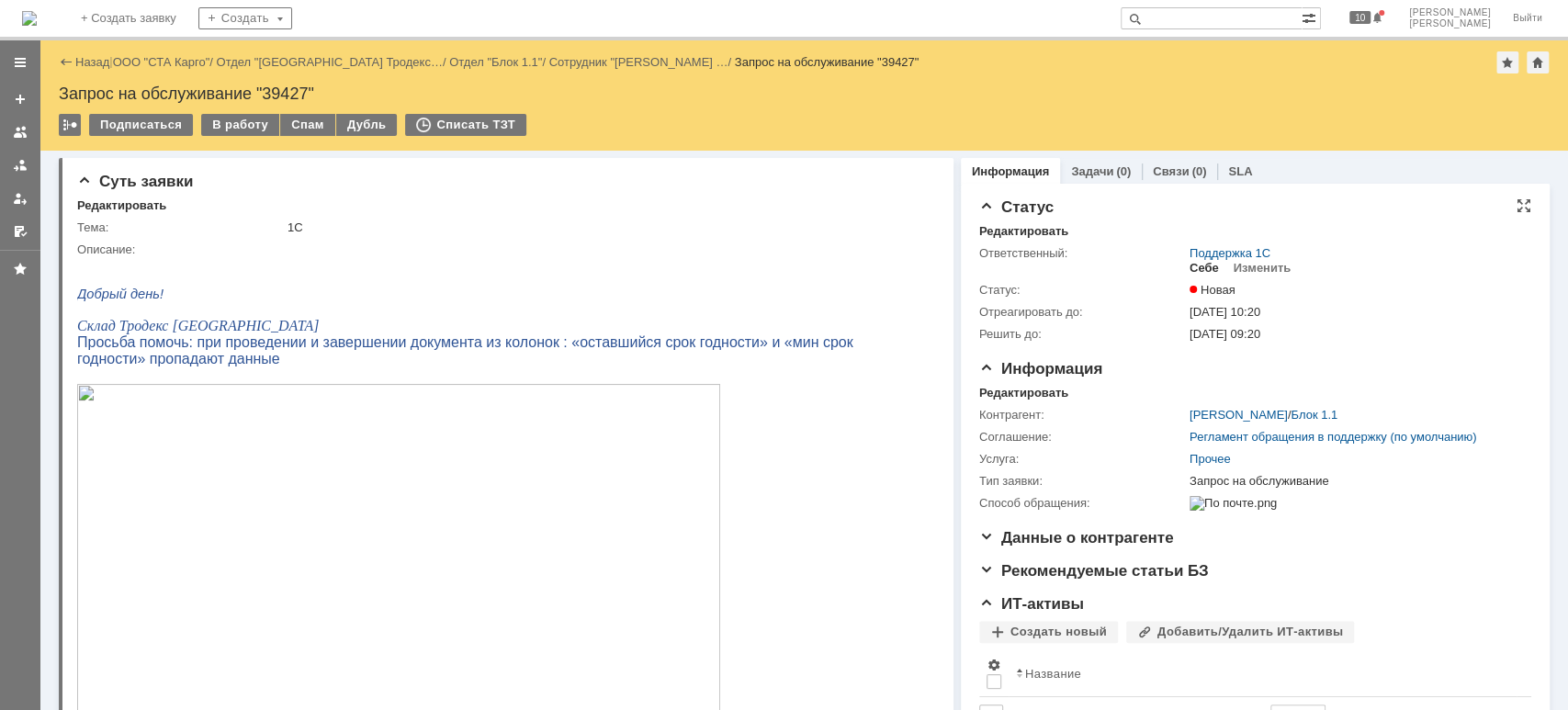
click at [1190, 266] on div "Себе" at bounding box center [1205, 268] width 30 height 15
click at [233, 125] on div "В работу" at bounding box center [240, 125] width 78 height 22
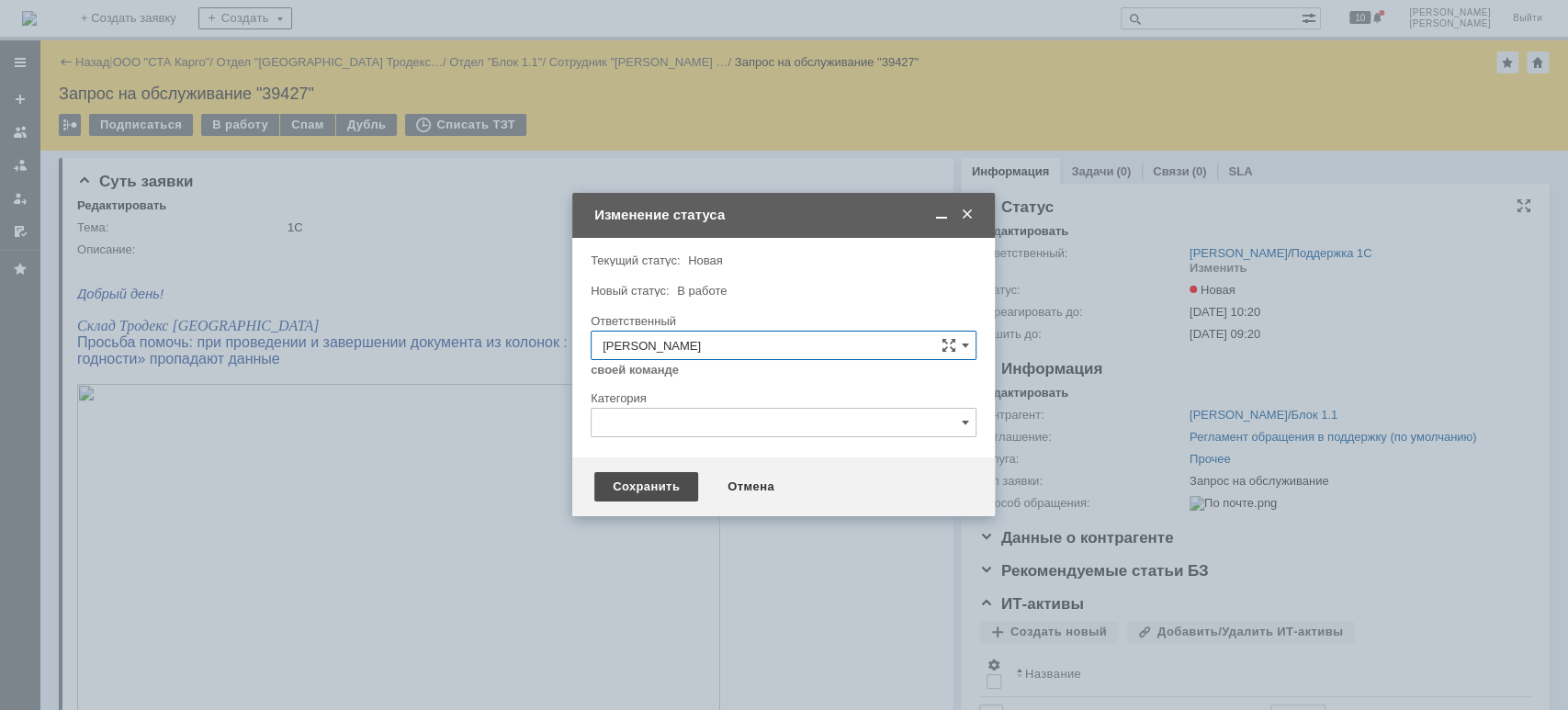
click at [650, 482] on div "Сохранить" at bounding box center [646, 487] width 104 height 30
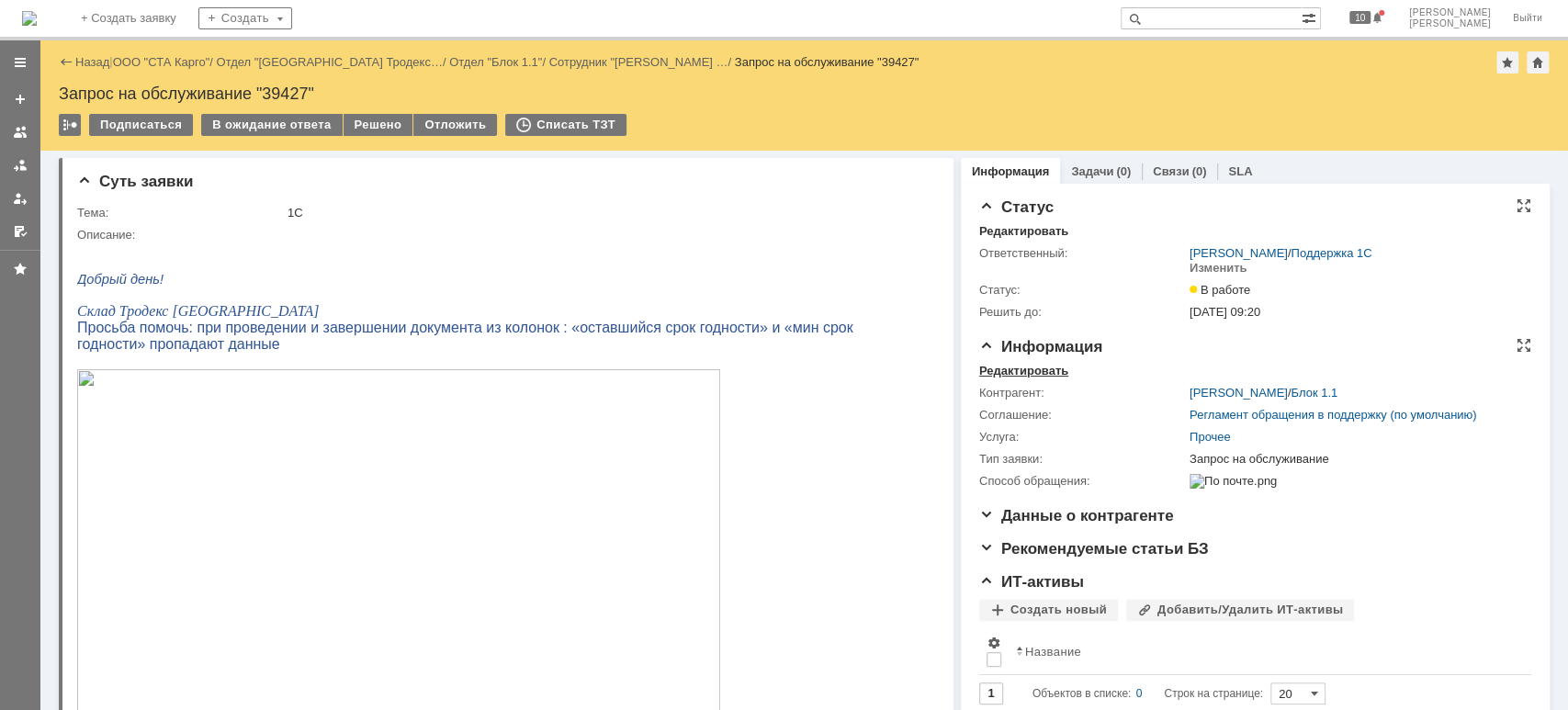
click at [1015, 371] on div "Редактировать" at bounding box center [1024, 371] width 89 height 15
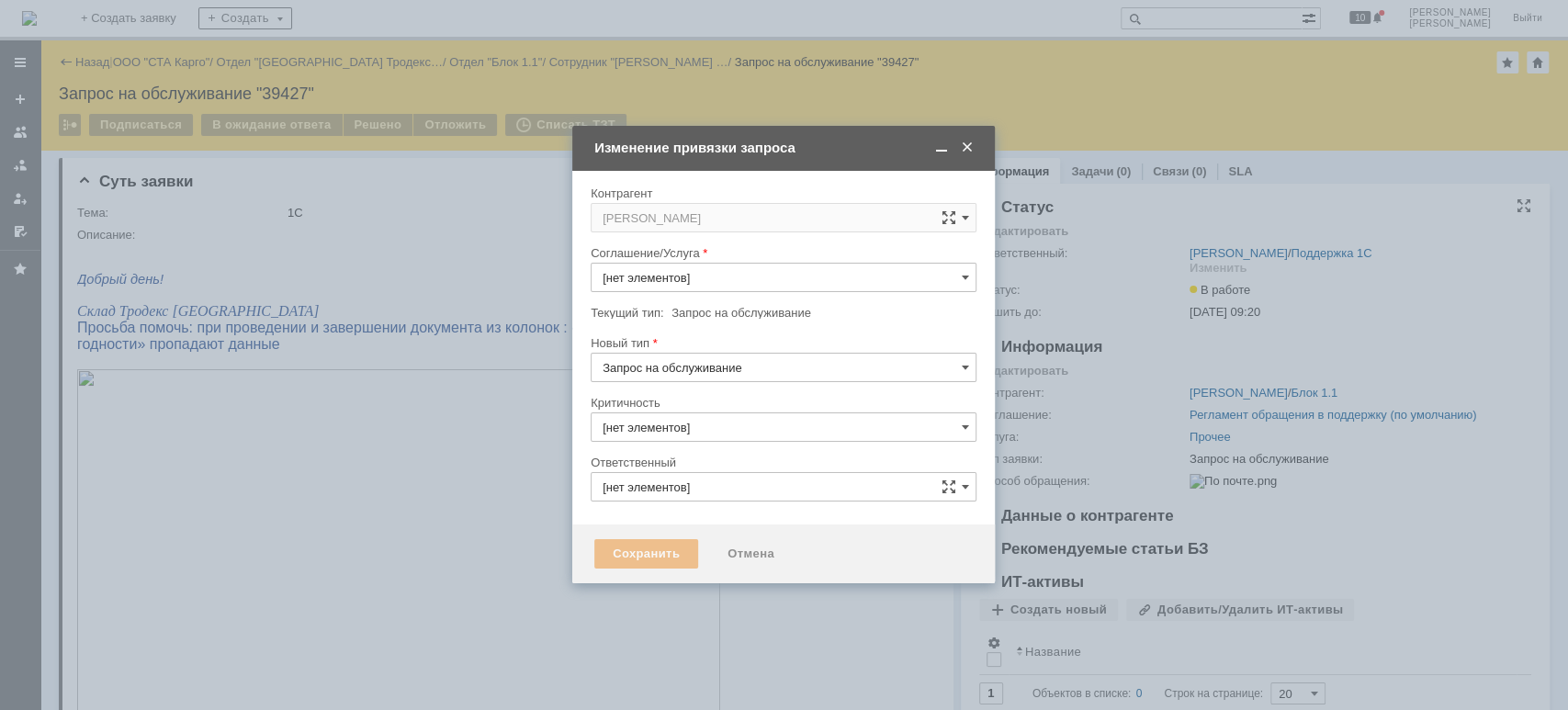
type input "Прочее"
type input "3. Низкая"
type input "[PERSON_NAME]"
type input "[не указано]"
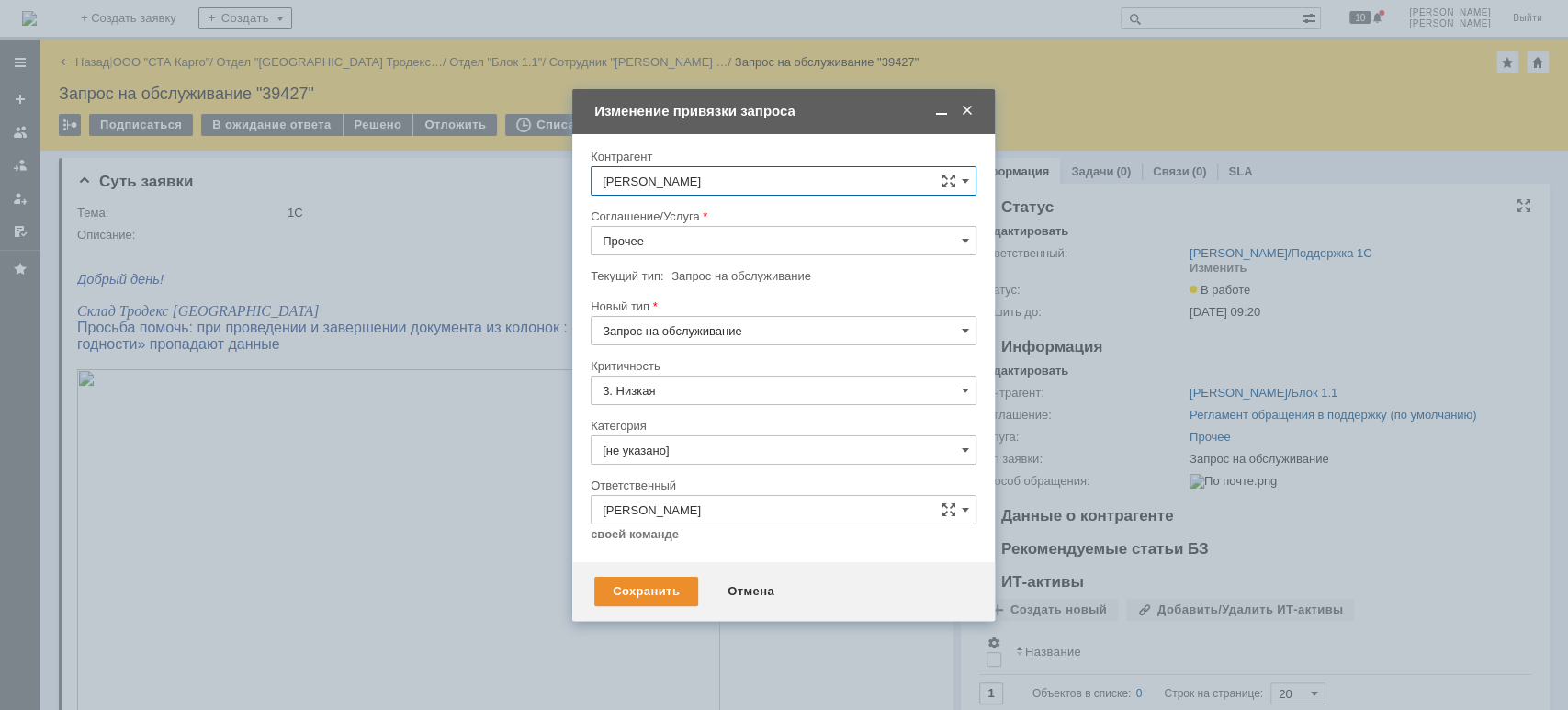
click at [687, 236] on input "Прочее" at bounding box center [784, 241] width 386 height 30
click at [731, 407] on span "WMS Прочее" at bounding box center [784, 405] width 362 height 15
type input "WMS Прочее"
click at [661, 597] on div "Сохранить" at bounding box center [646, 591] width 104 height 30
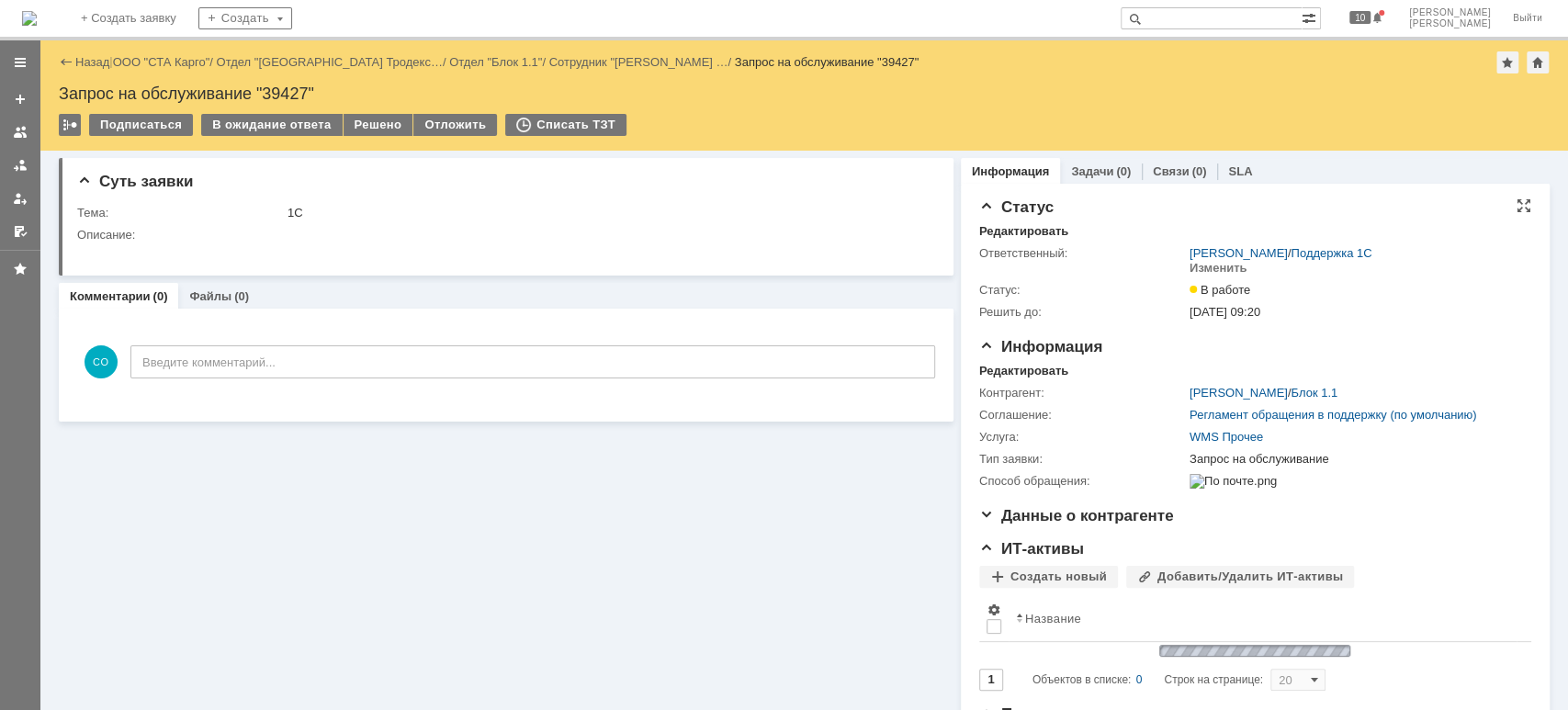
scroll to position [0, 0]
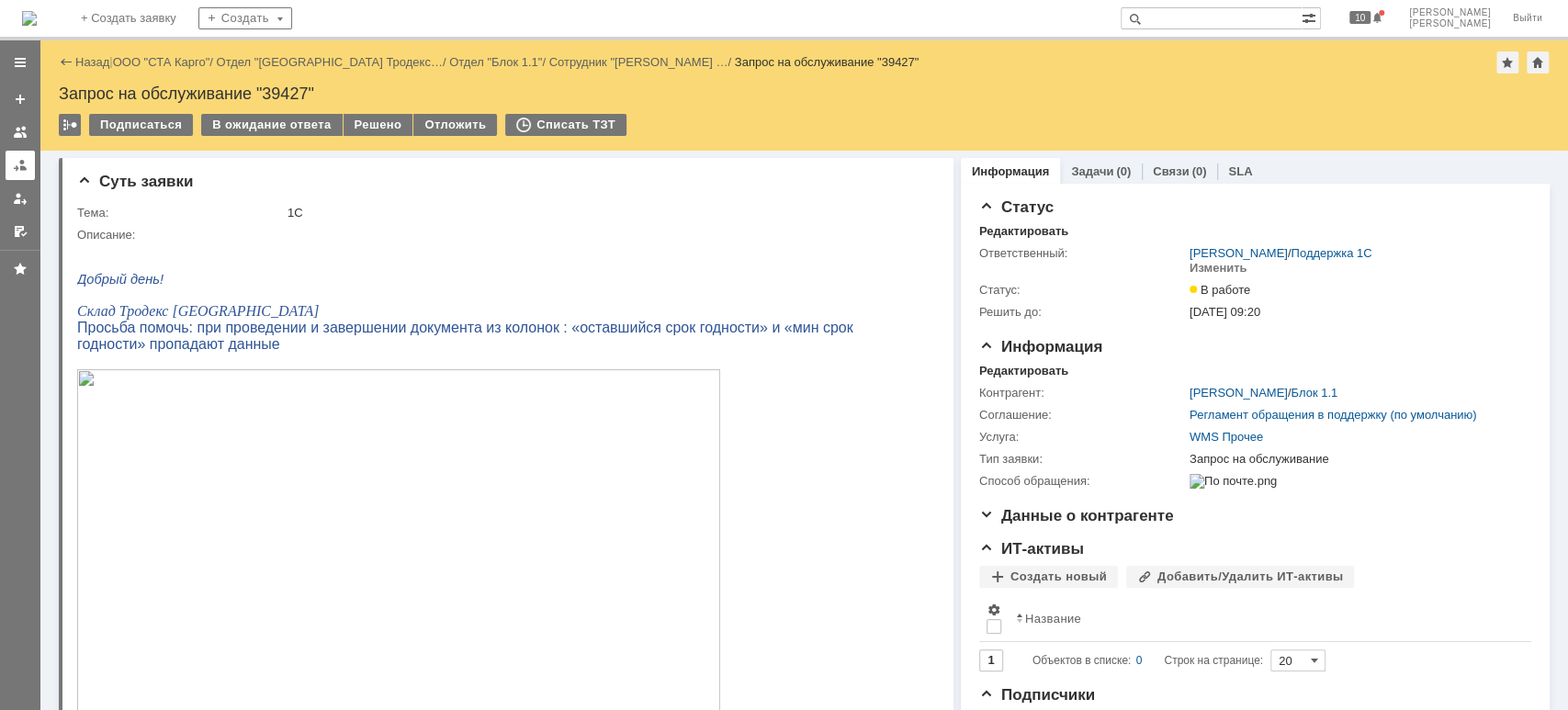
click at [20, 167] on div at bounding box center [20, 165] width 15 height 15
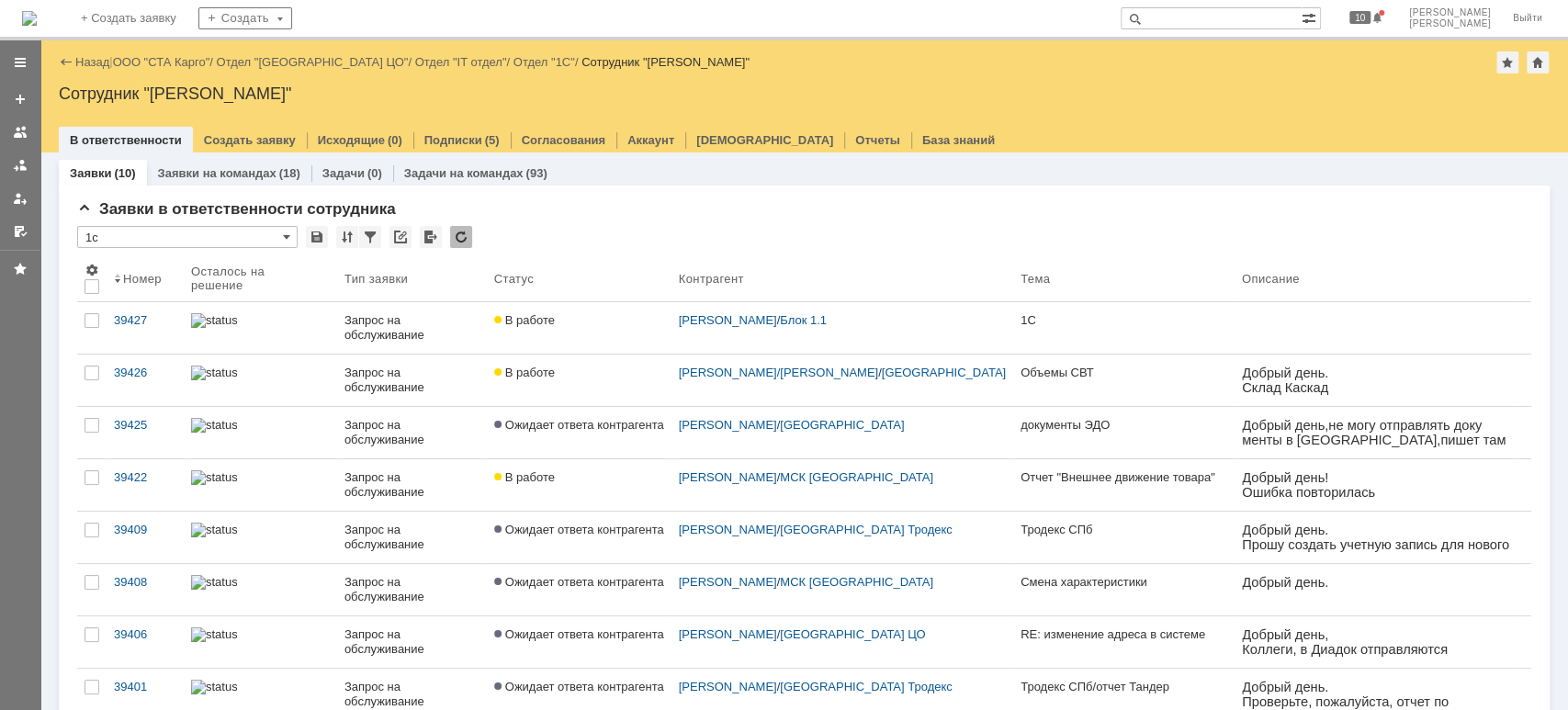
drag, startPoint x: 138, startPoint y: 470, endPoint x: 309, endPoint y: 463, distance: 171.1
click at [138, 470] on div "39422" at bounding box center [145, 477] width 62 height 15
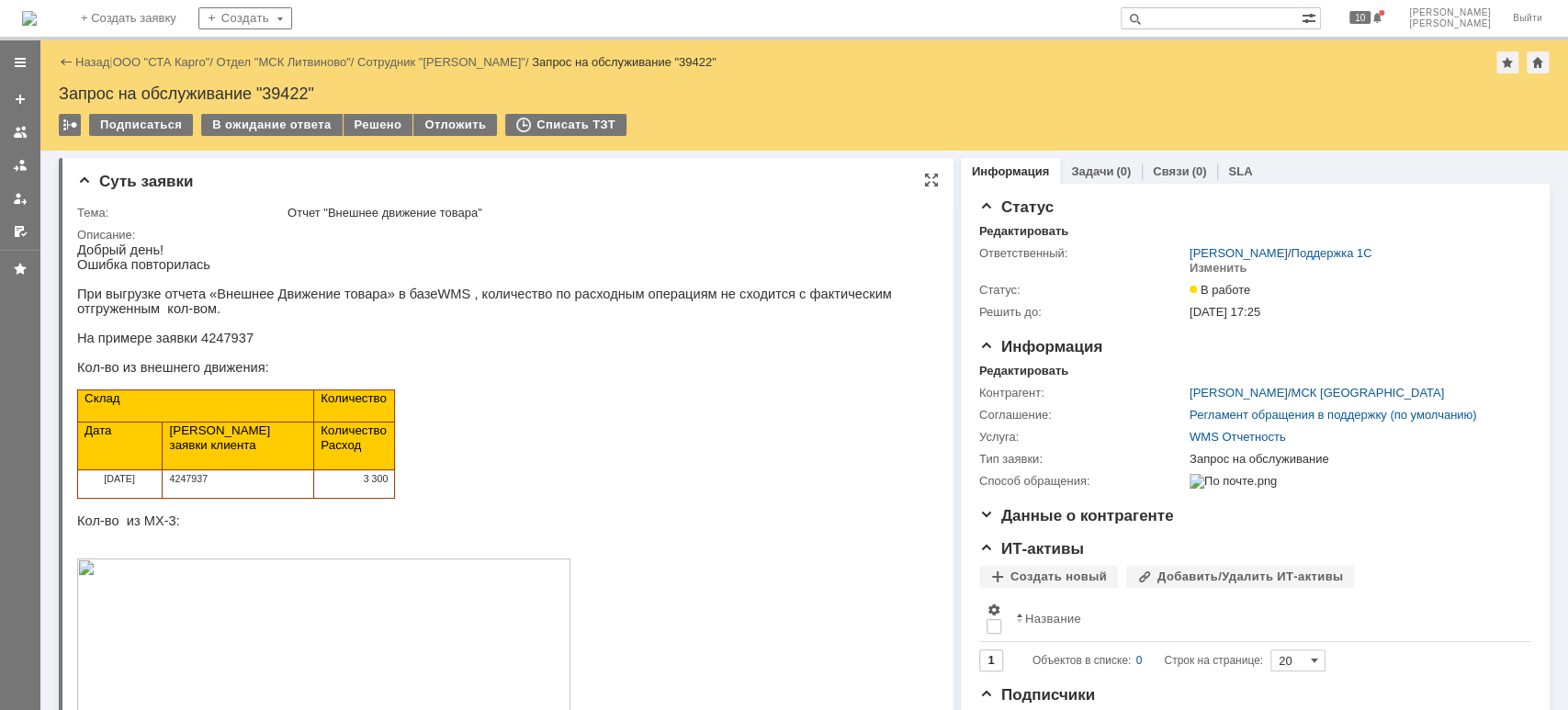
click at [199, 485] on p "4247937" at bounding box center [238, 477] width 137 height 15
click at [197, 484] on span "4247937" at bounding box center [189, 478] width 39 height 11
copy span "4247937"
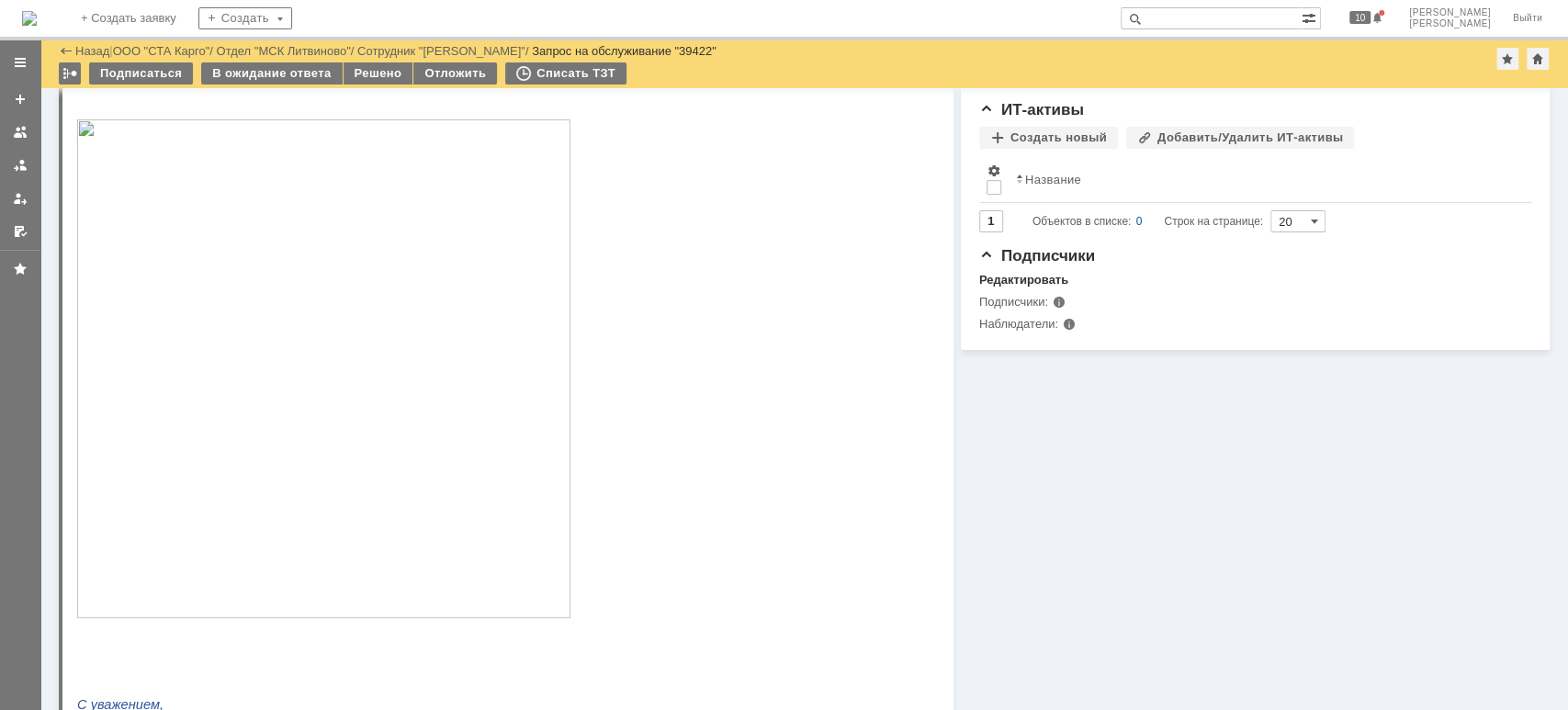
scroll to position [612, 0]
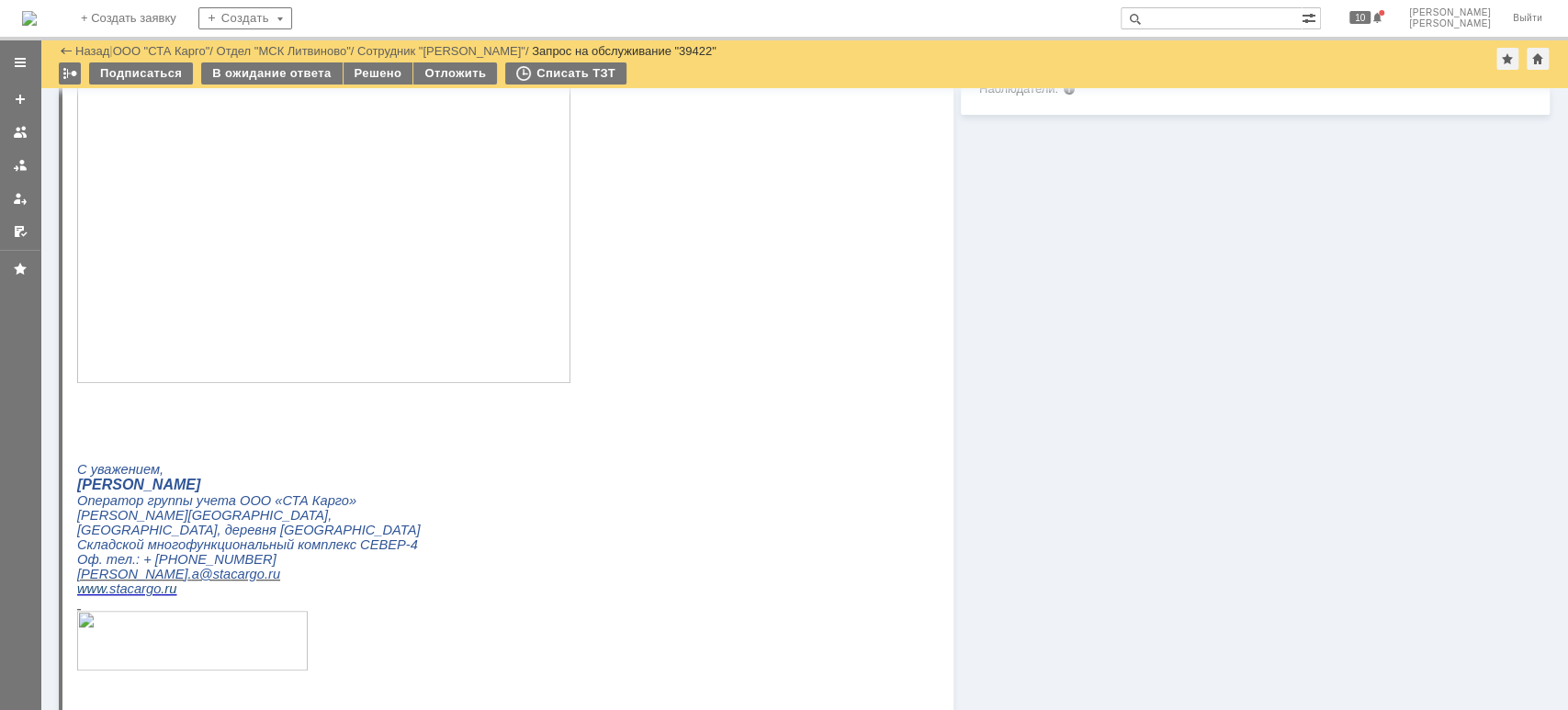
drag, startPoint x: 274, startPoint y: 74, endPoint x: 287, endPoint y: 83, distance: 15.8
click at [275, 74] on div "В ожидание ответа" at bounding box center [272, 73] width 141 height 22
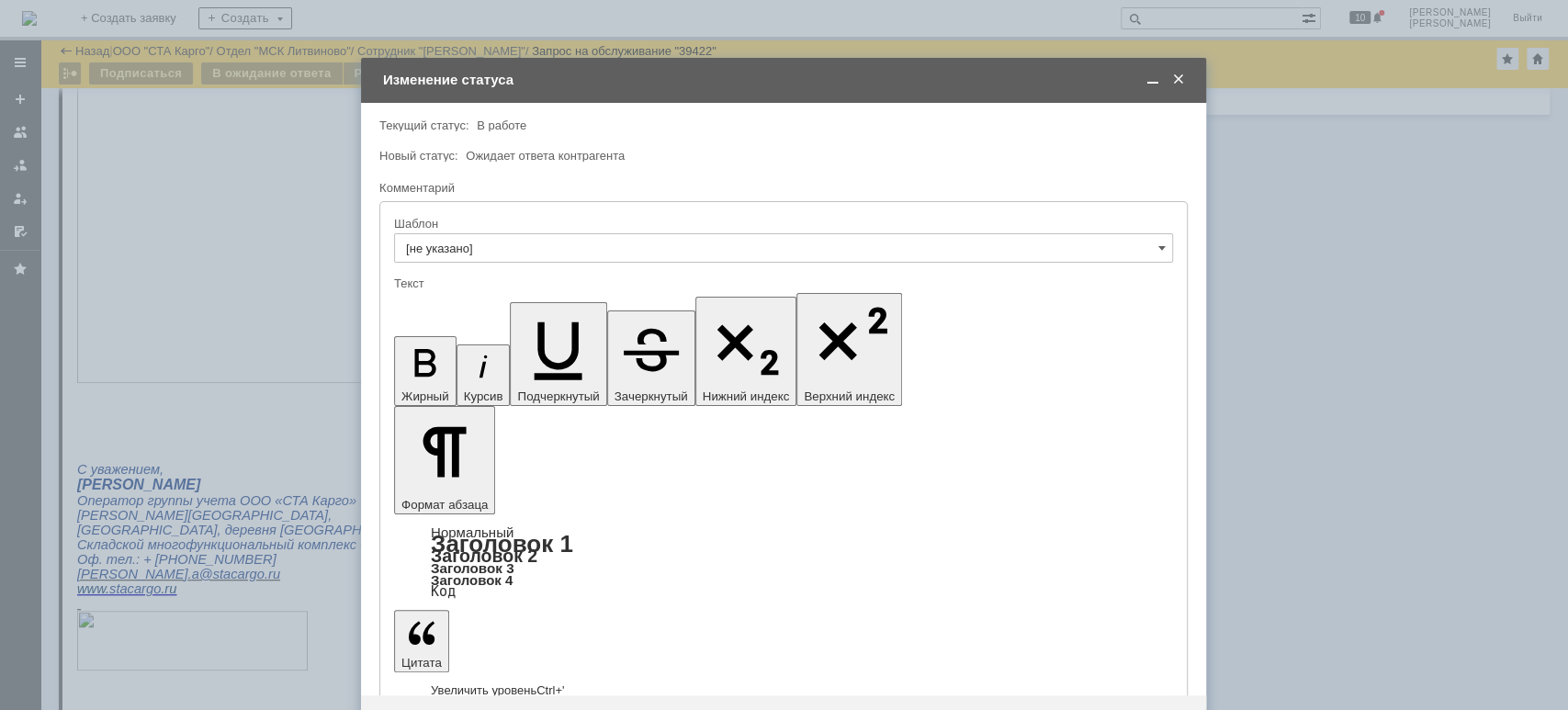
scroll to position [0, 0]
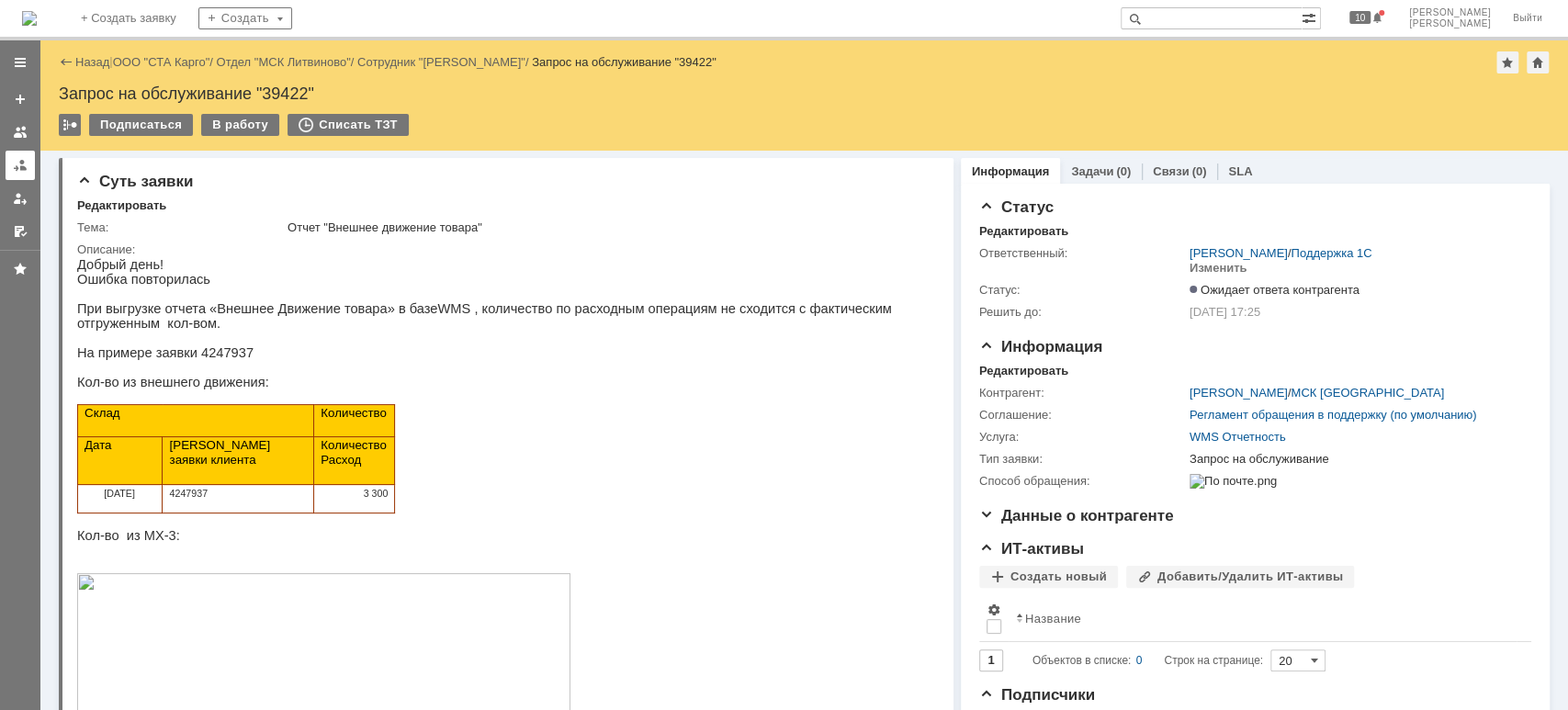
click at [13, 171] on div at bounding box center [20, 165] width 15 height 15
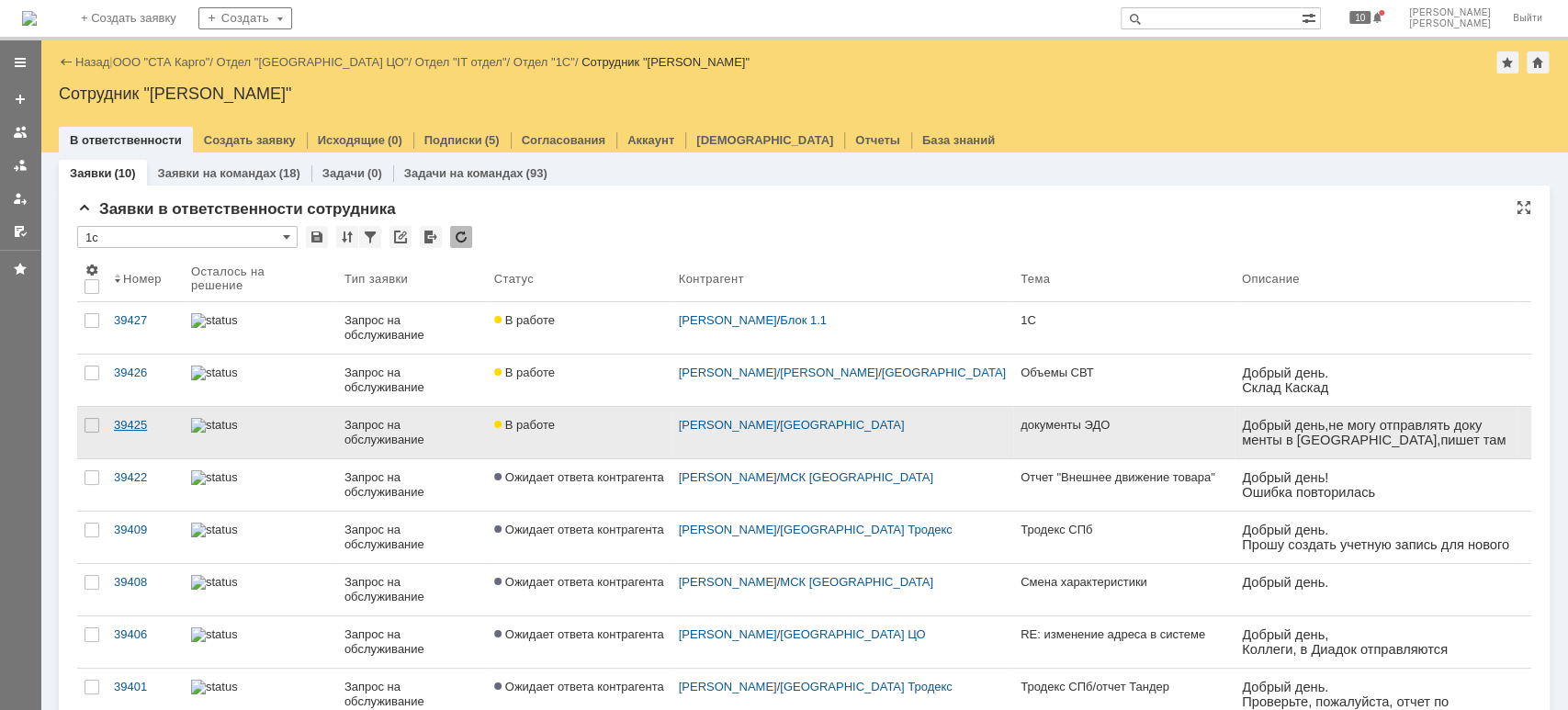
click at [134, 422] on div "39425" at bounding box center [145, 425] width 62 height 15
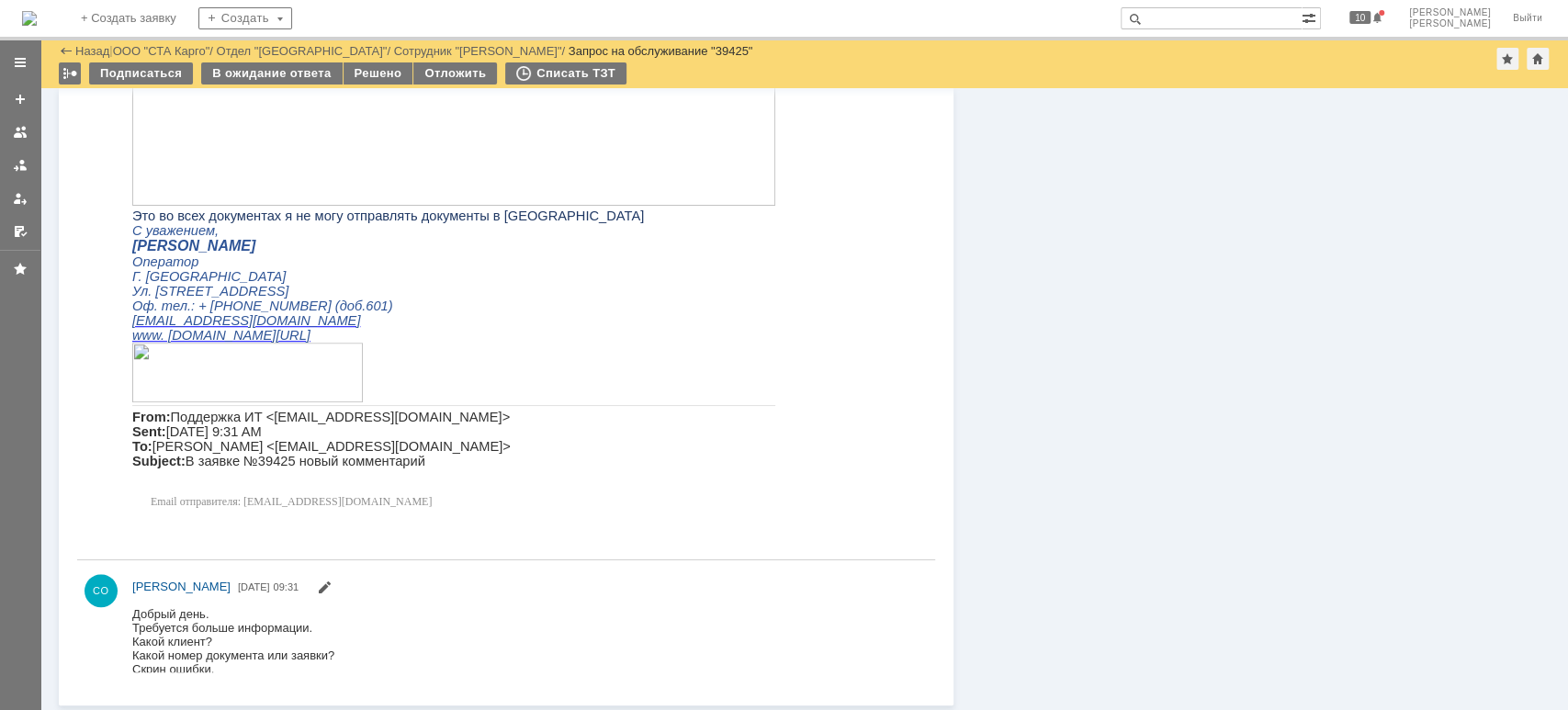
scroll to position [320, 0]
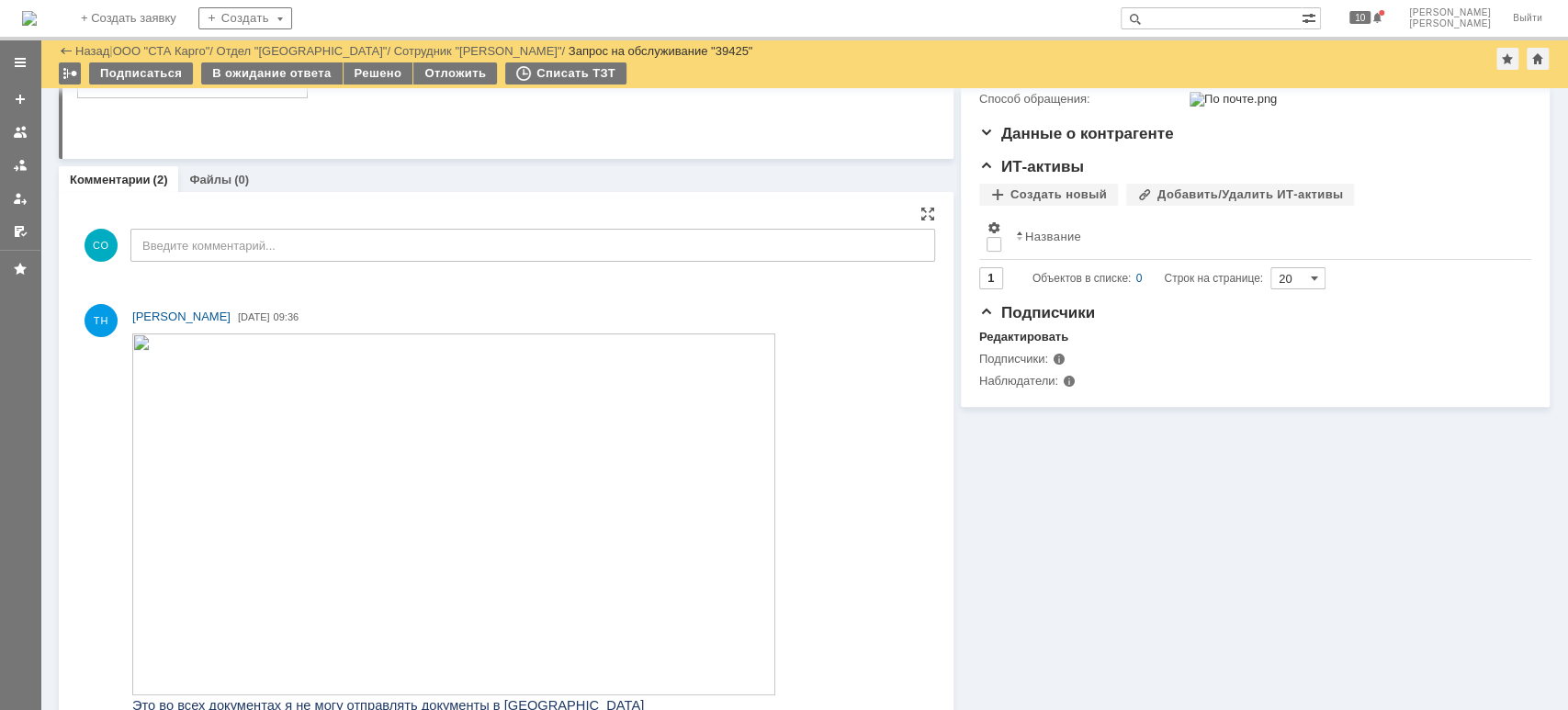
click at [426, 445] on img at bounding box center [453, 514] width 643 height 361
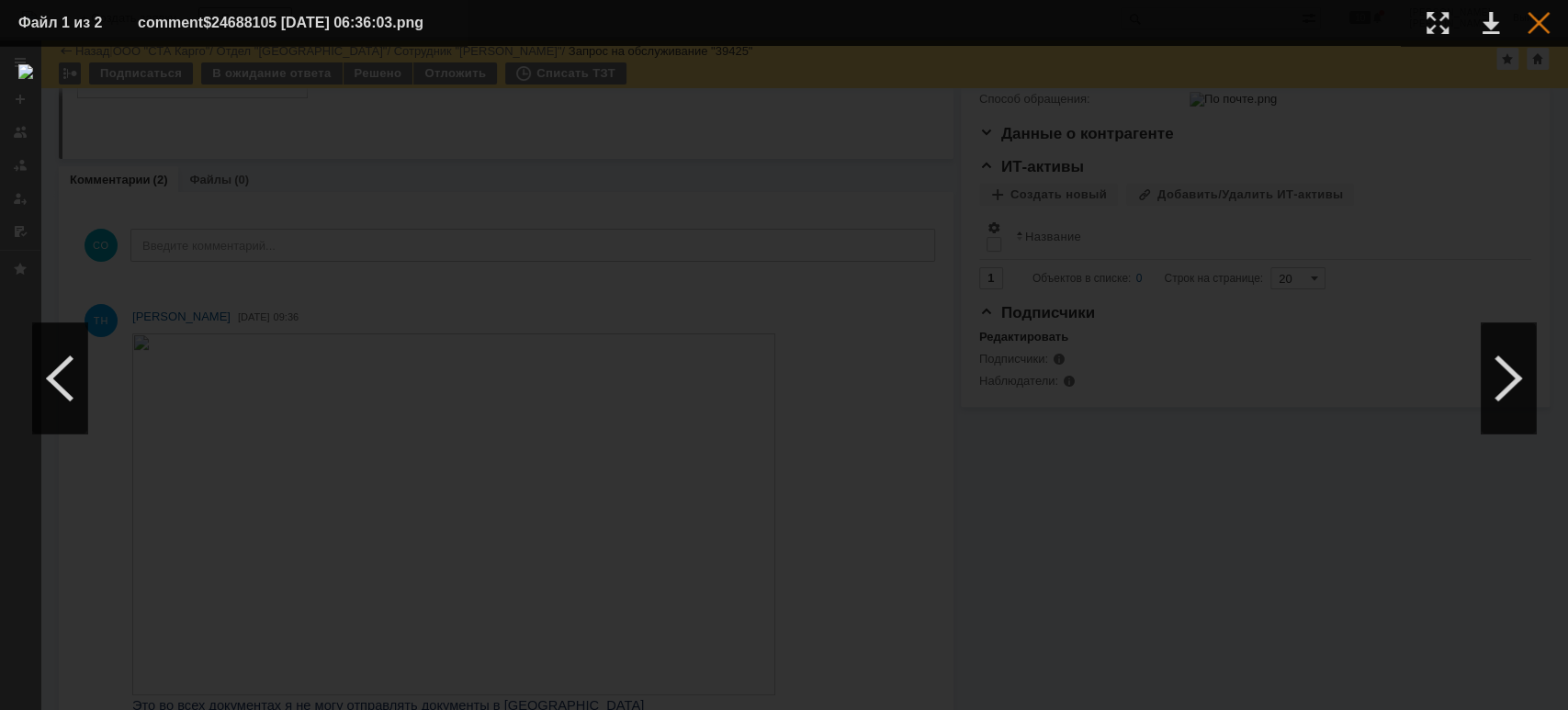
click at [1538, 21] on div at bounding box center [1538, 23] width 22 height 22
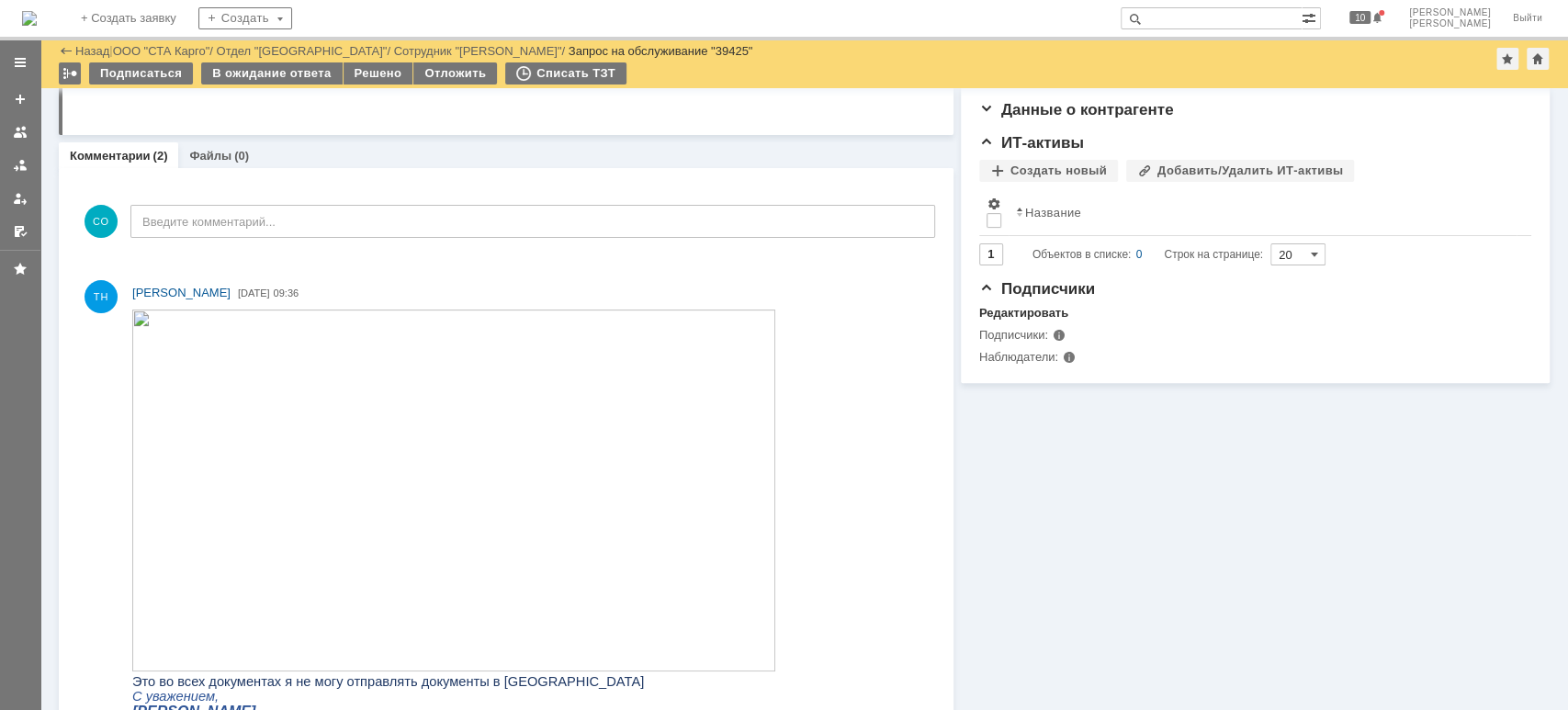
scroll to position [489, 0]
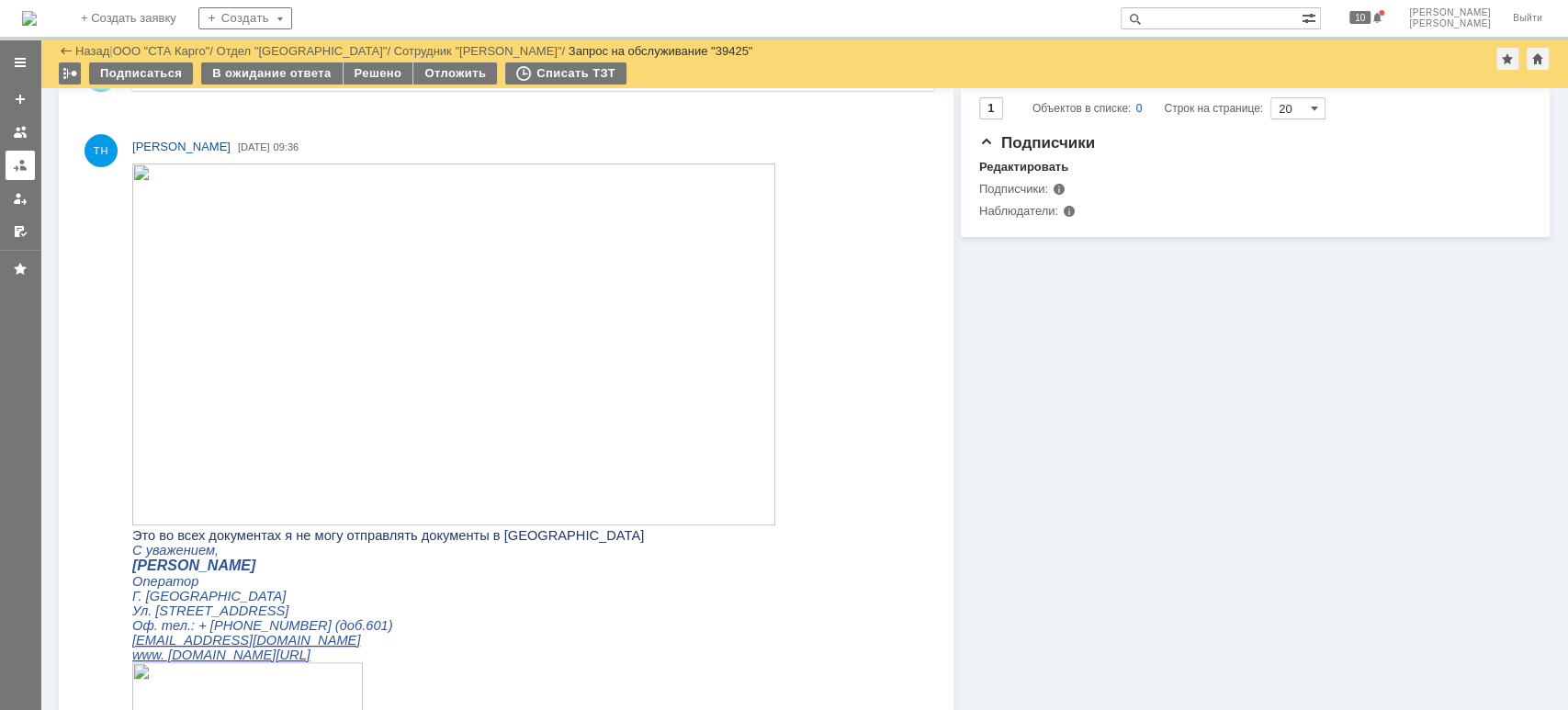
click at [13, 168] on div at bounding box center [20, 165] width 15 height 15
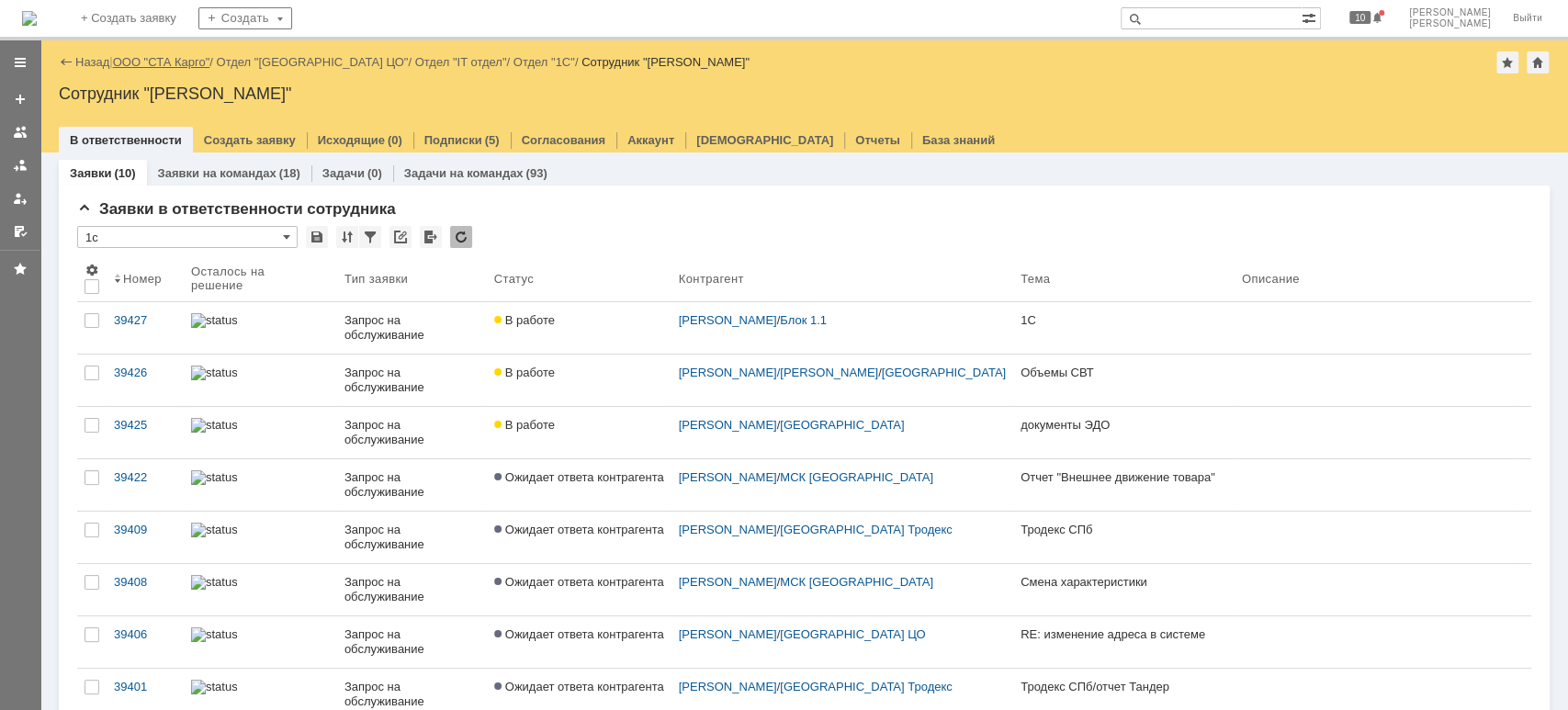
click at [184, 57] on link "ООО "СТА Карго"" at bounding box center [161, 61] width 97 height 14
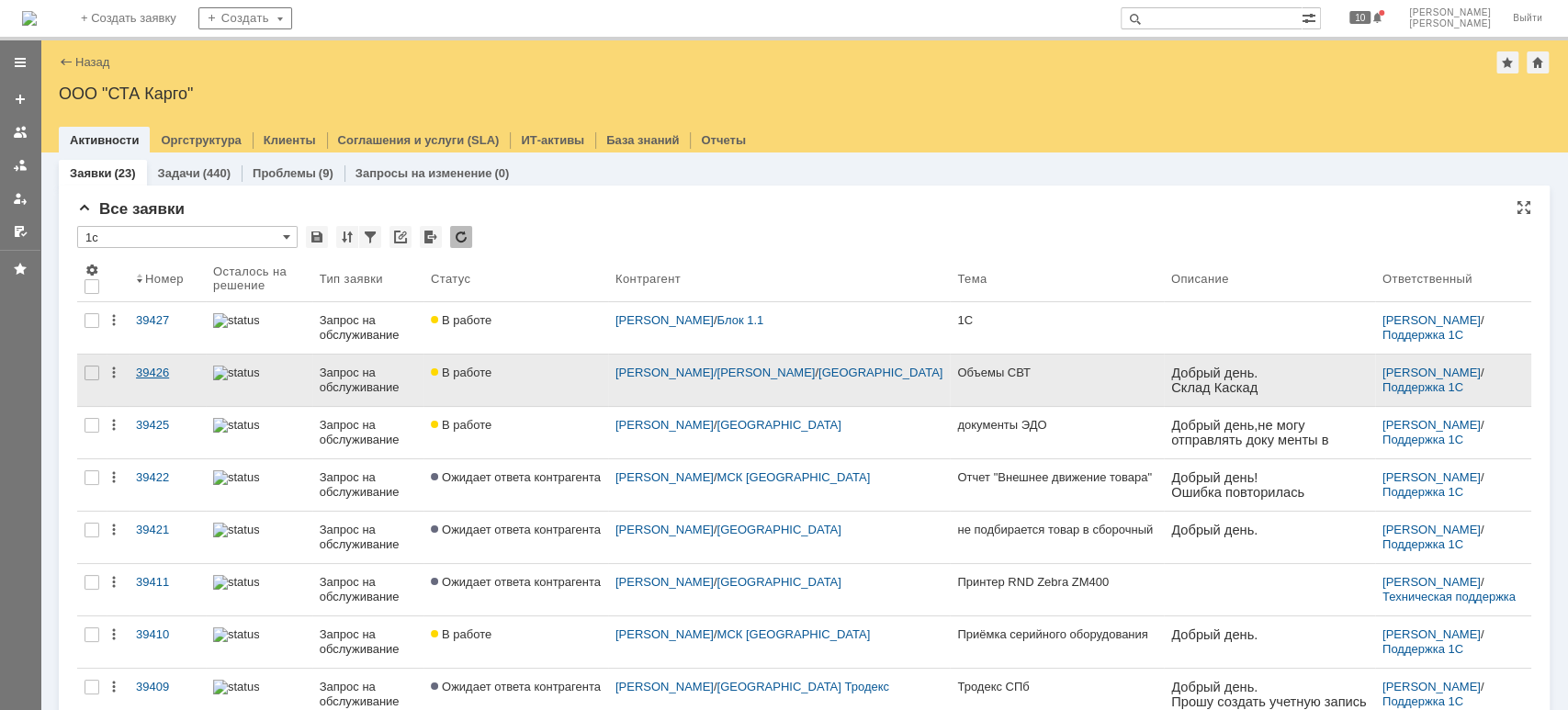
click at [165, 373] on div "39426" at bounding box center [167, 373] width 62 height 15
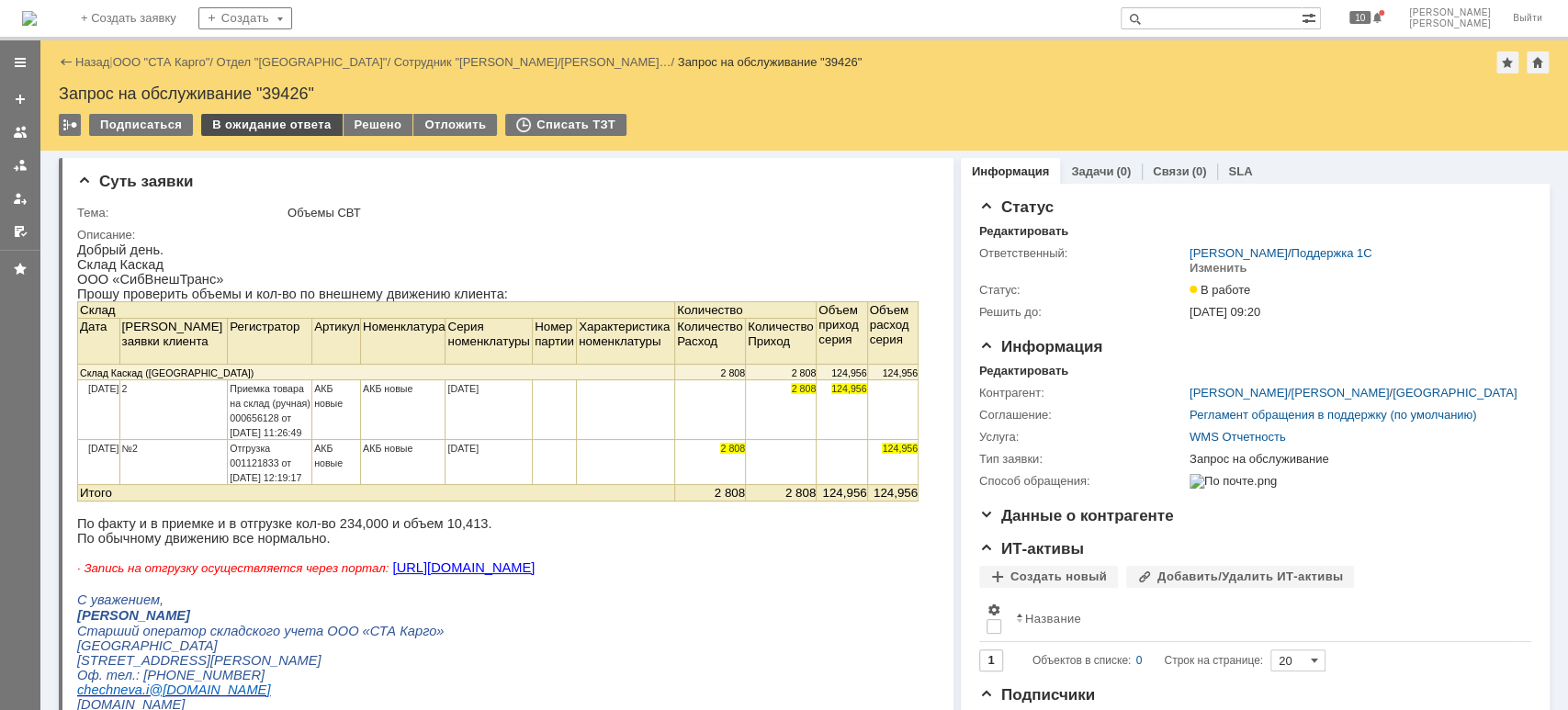
click at [263, 129] on div "В ожидание ответа" at bounding box center [272, 125] width 141 height 22
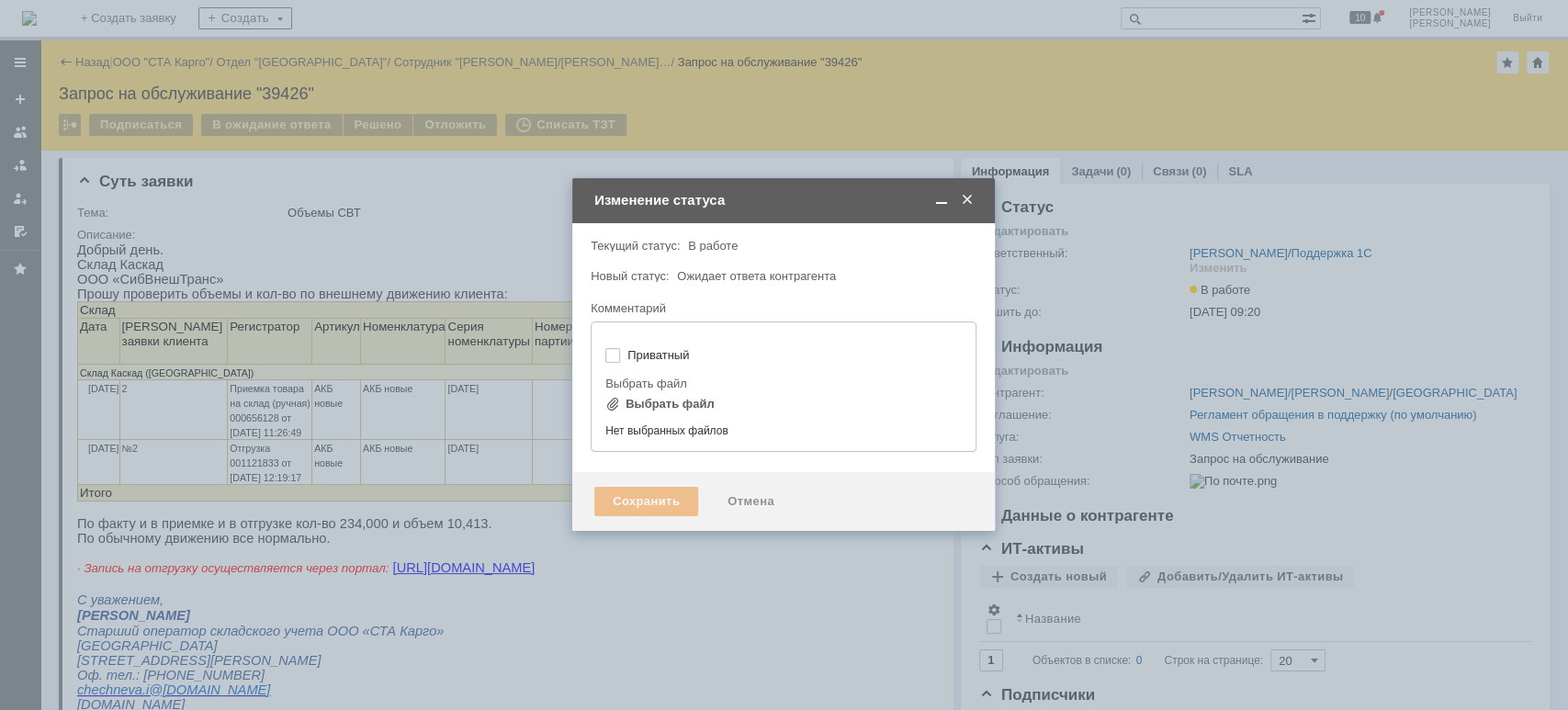
type input "[не указано]"
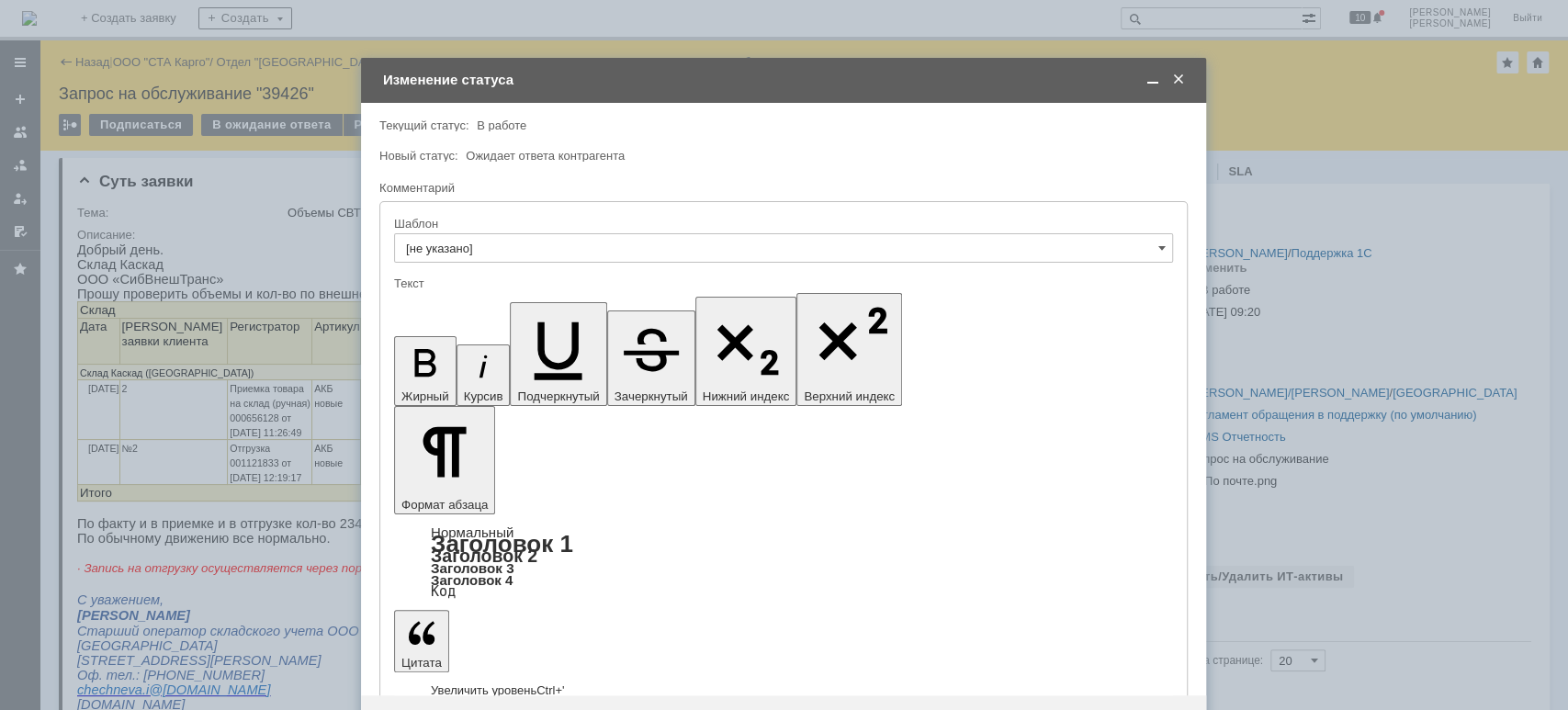
drag, startPoint x: 803, startPoint y: 5434, endPoint x: 520, endPoint y: 5126, distance: 418.3
drag, startPoint x: 608, startPoint y: 5111, endPoint x: 711, endPoint y: 5109, distance: 103.0
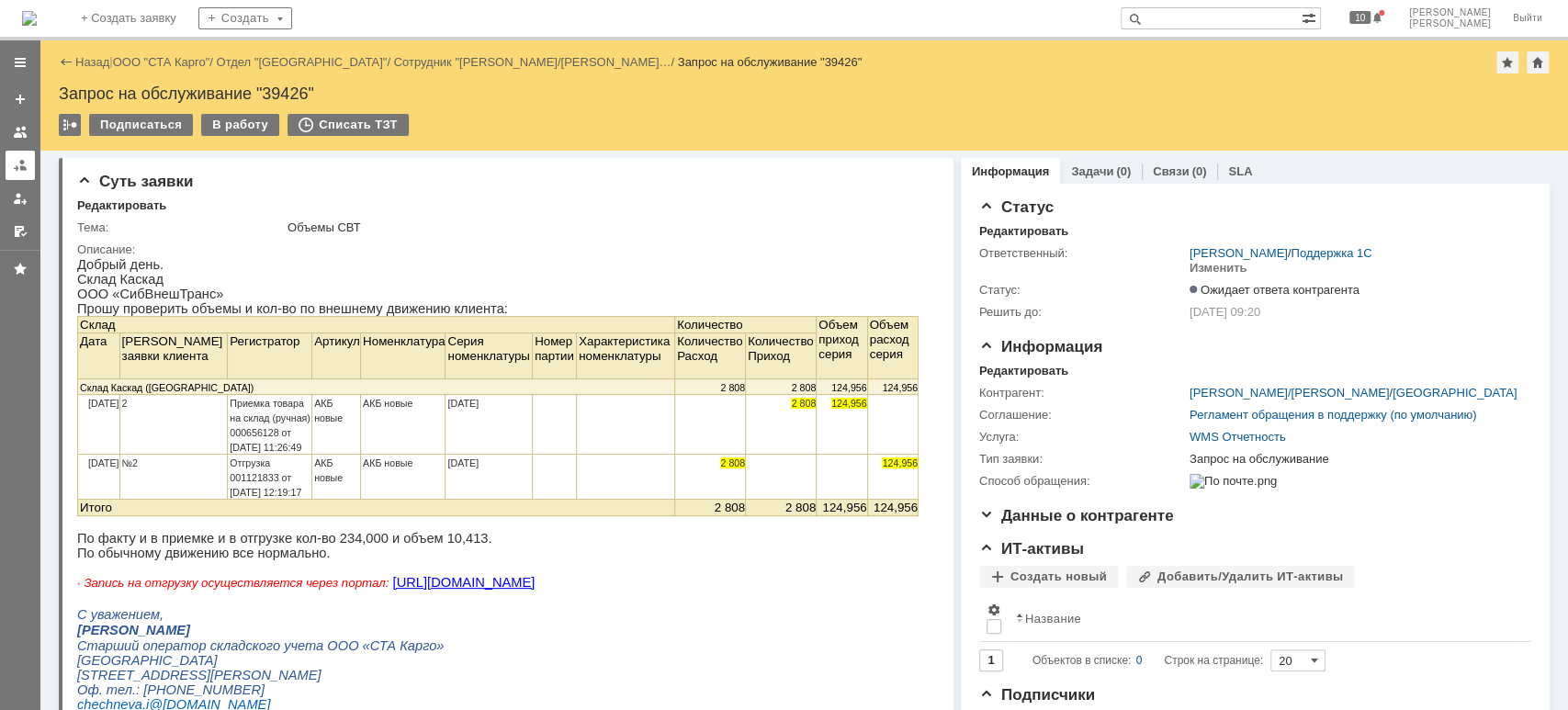
click at [19, 171] on link at bounding box center [20, 165] width 30 height 30
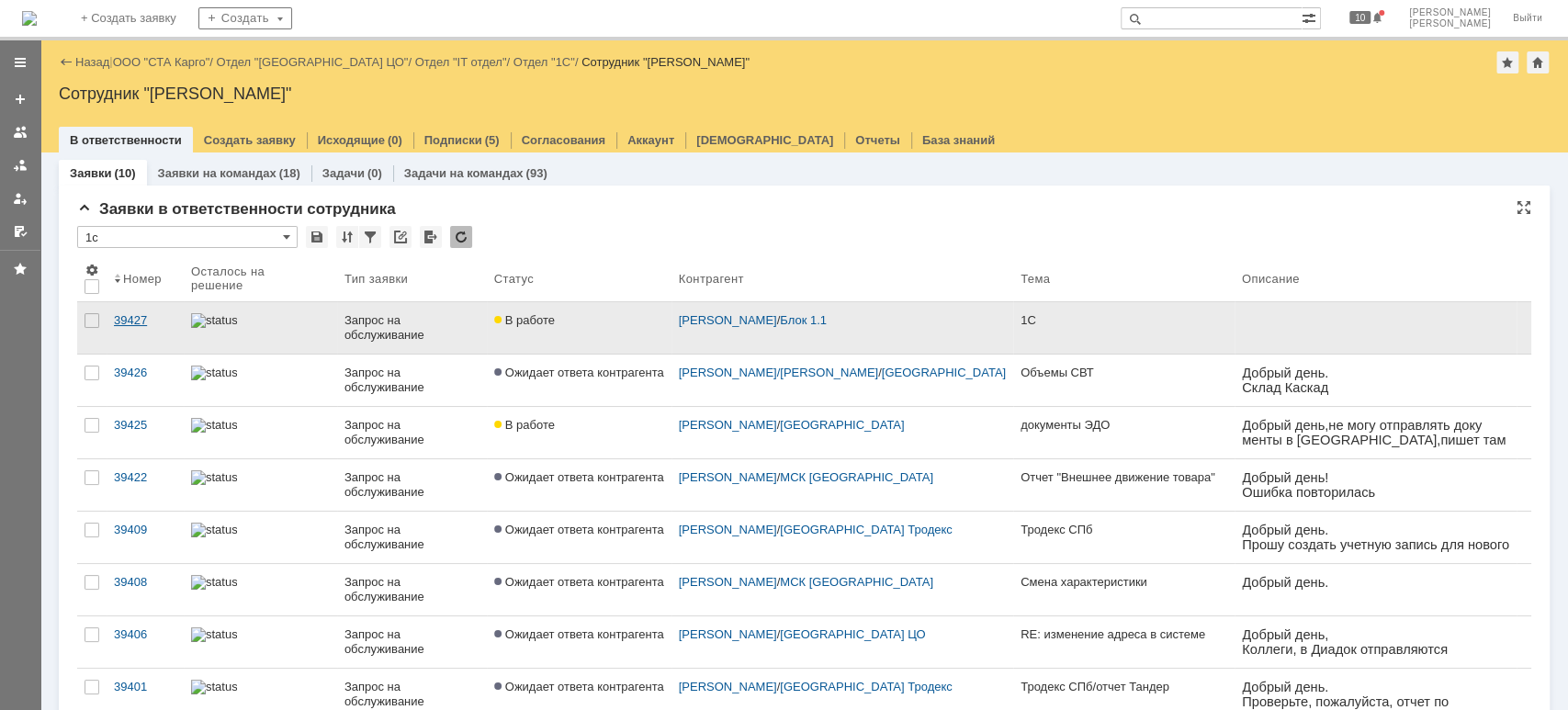
click at [143, 321] on div "39427" at bounding box center [145, 321] width 62 height 15
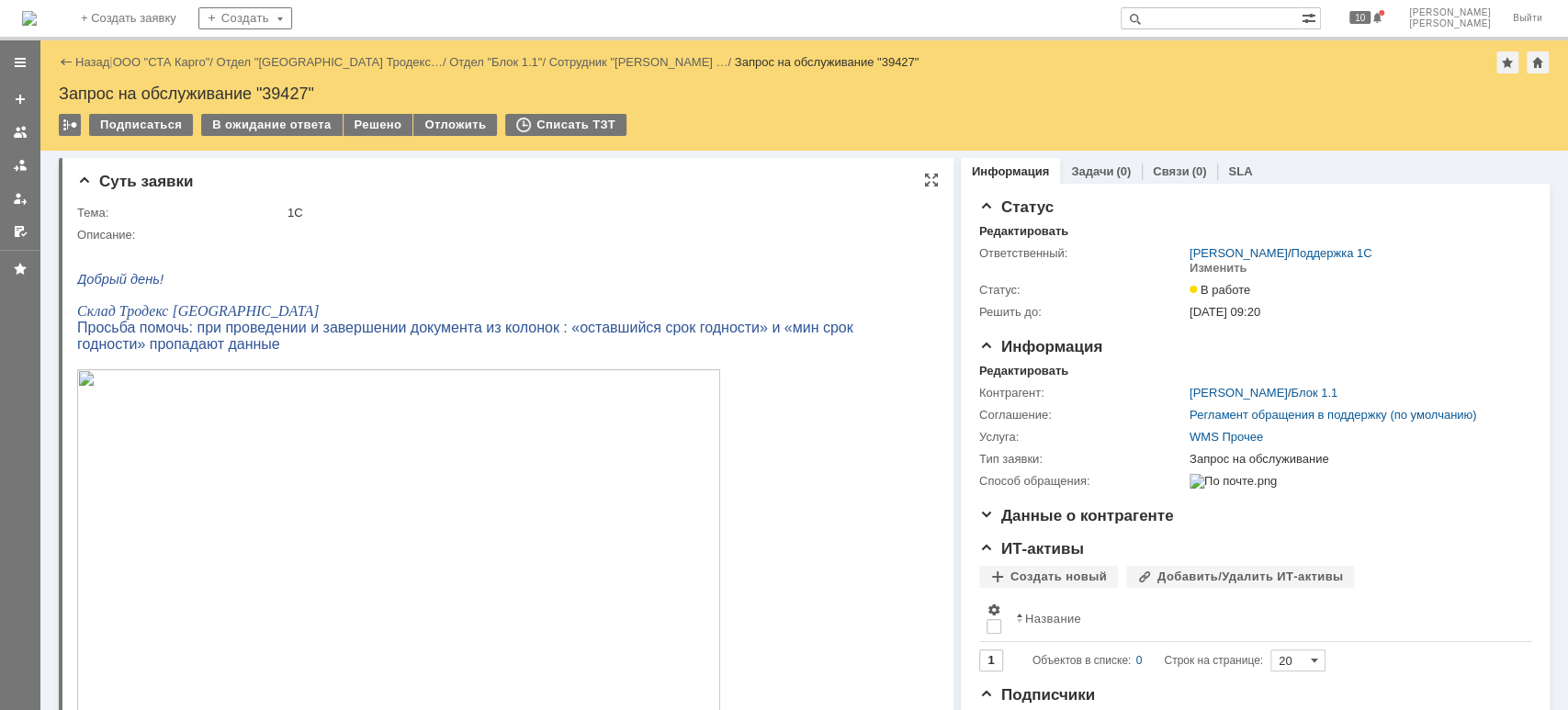
click at [295, 467] on img at bounding box center [398, 550] width 643 height 361
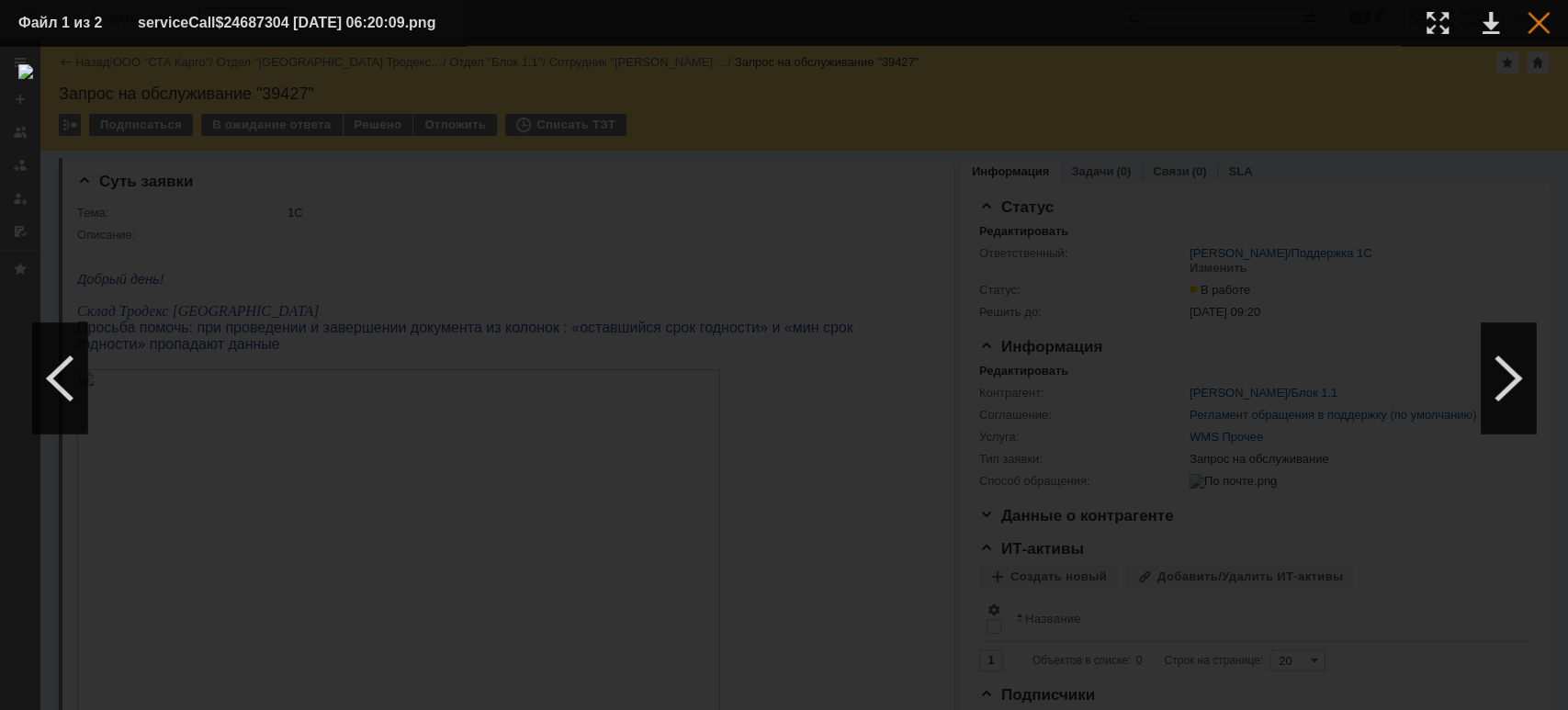
click at [1531, 27] on div at bounding box center [1538, 23] width 22 height 22
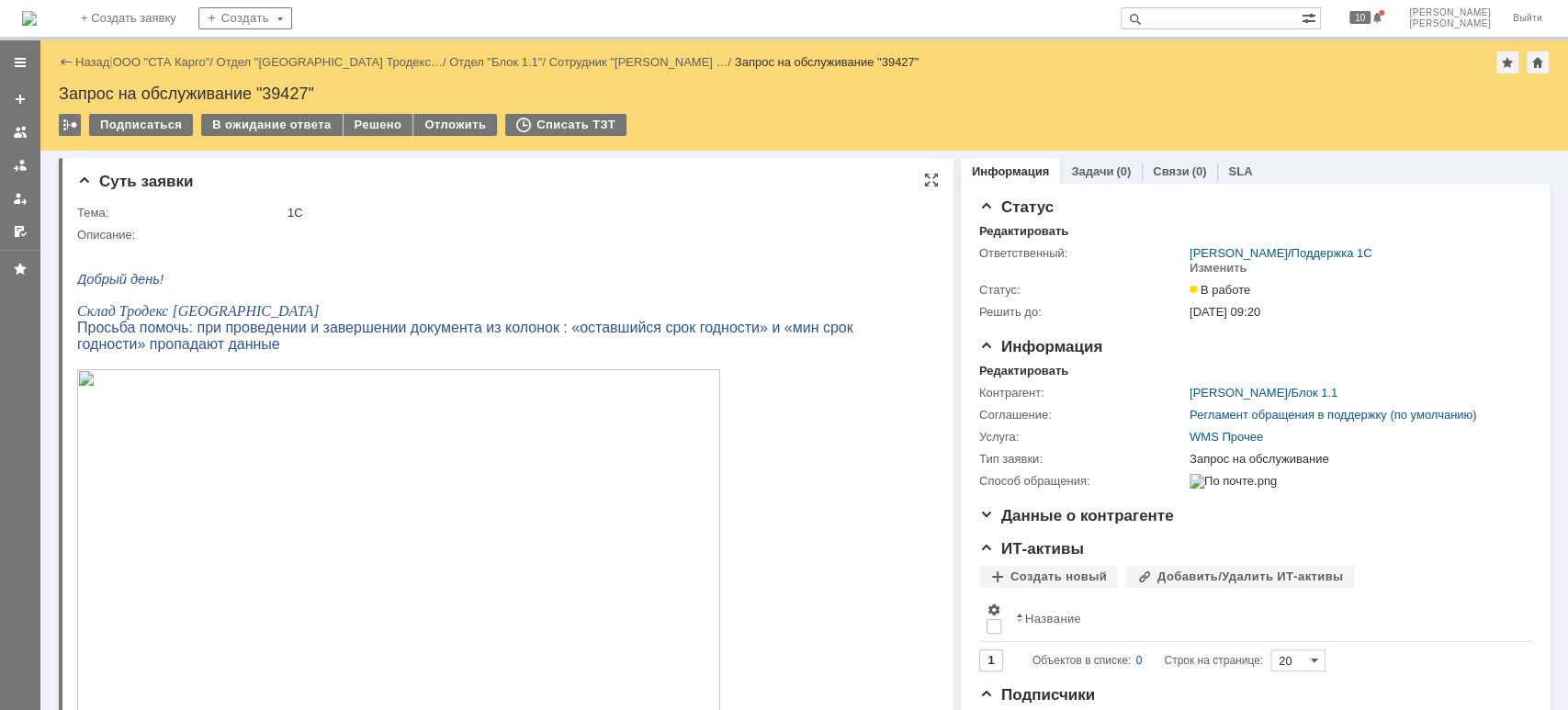
click at [233, 478] on img at bounding box center [398, 550] width 643 height 361
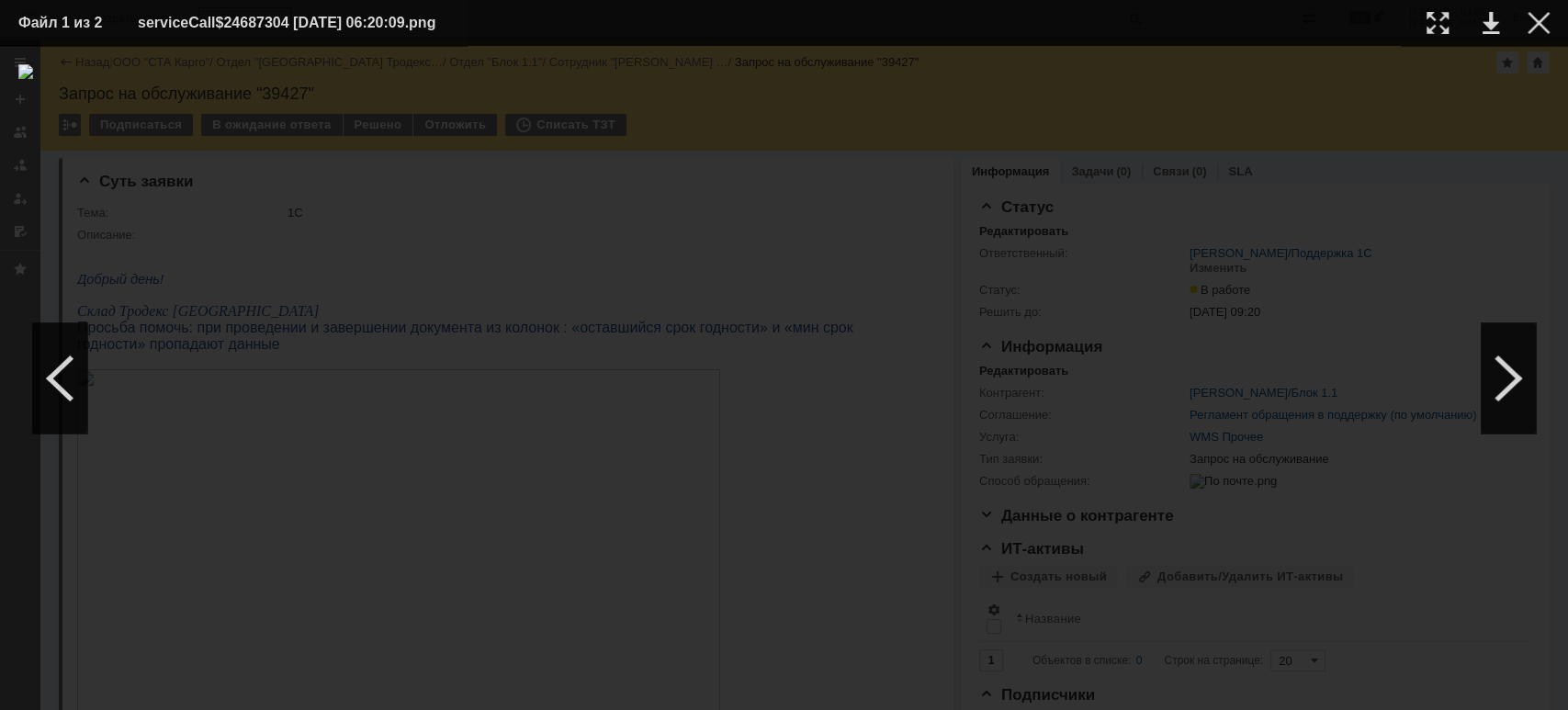
click at [1543, 34] on td at bounding box center [1524, 23] width 50 height 28
click at [1521, 21] on td at bounding box center [1524, 23] width 50 height 28
click at [1537, 31] on div at bounding box center [1538, 23] width 22 height 22
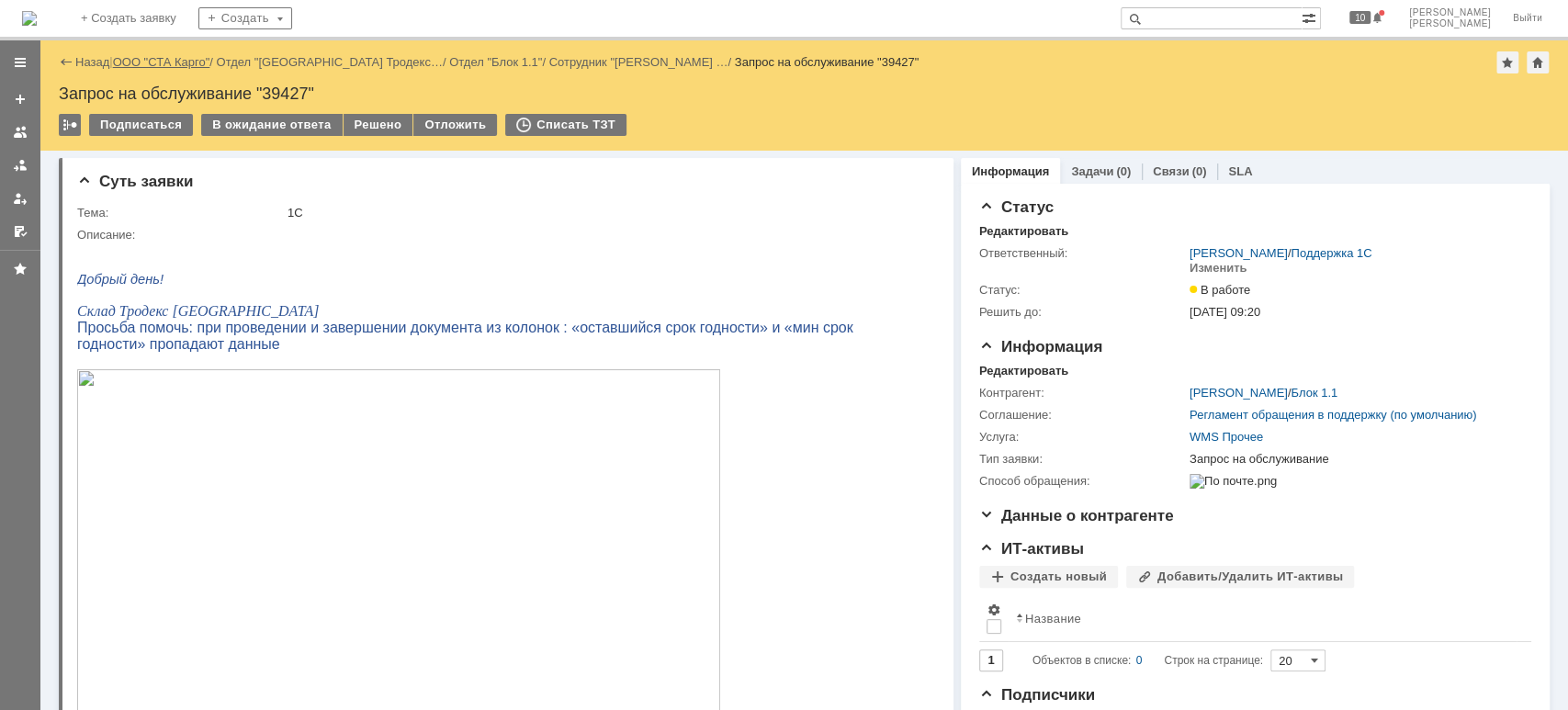
click at [203, 59] on link "ООО "СТА Карго"" at bounding box center [161, 61] width 97 height 14
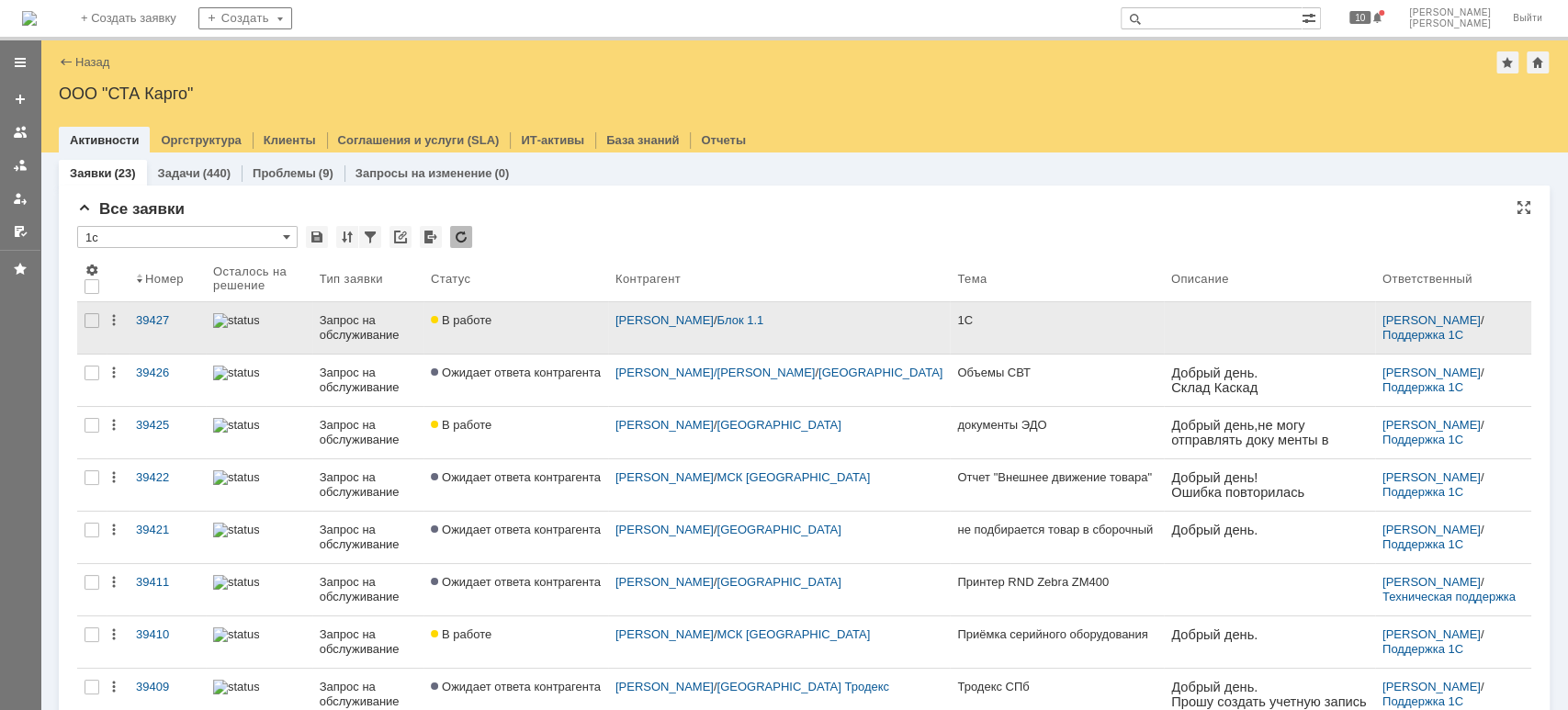
click at [491, 321] on span "В работе" at bounding box center [461, 320] width 60 height 14
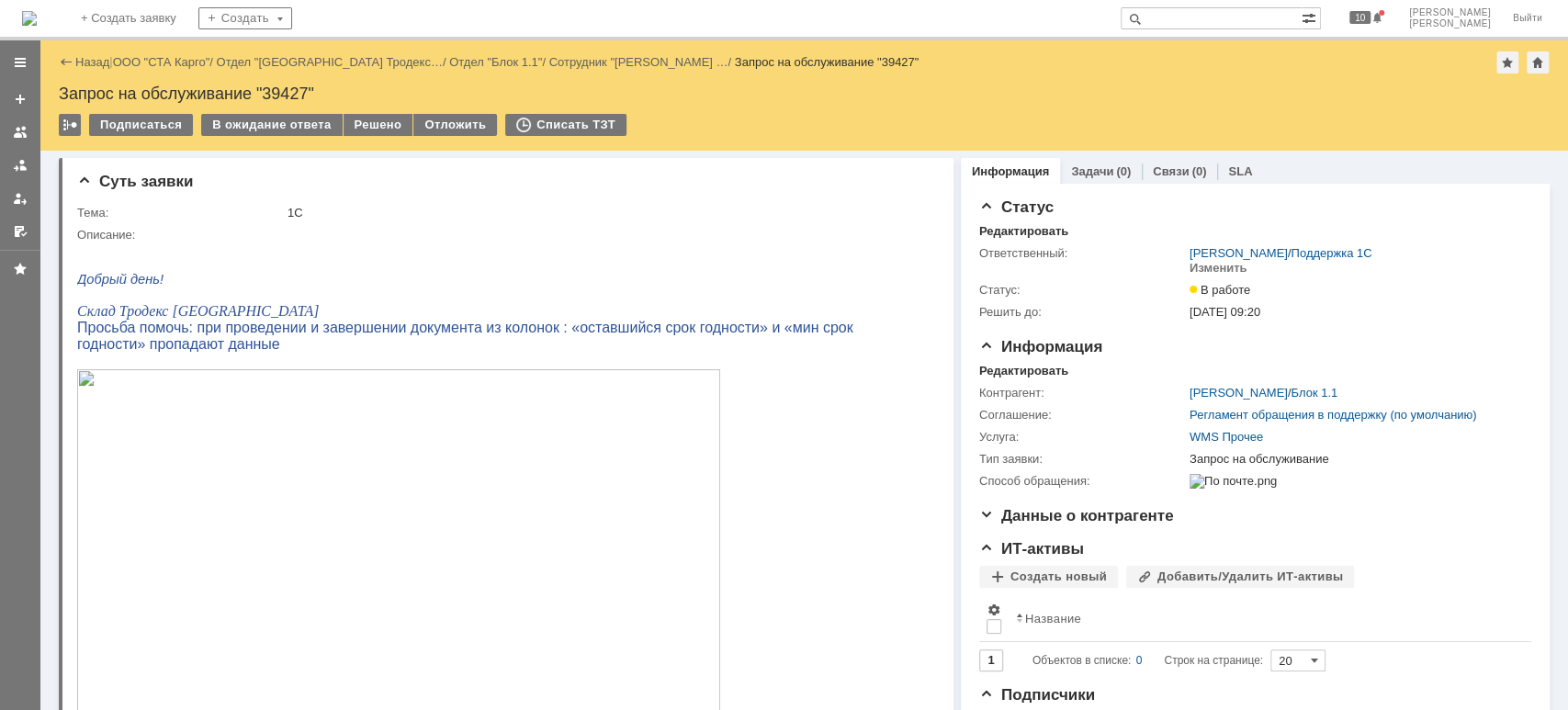
click at [282, 414] on img at bounding box center [398, 550] width 643 height 361
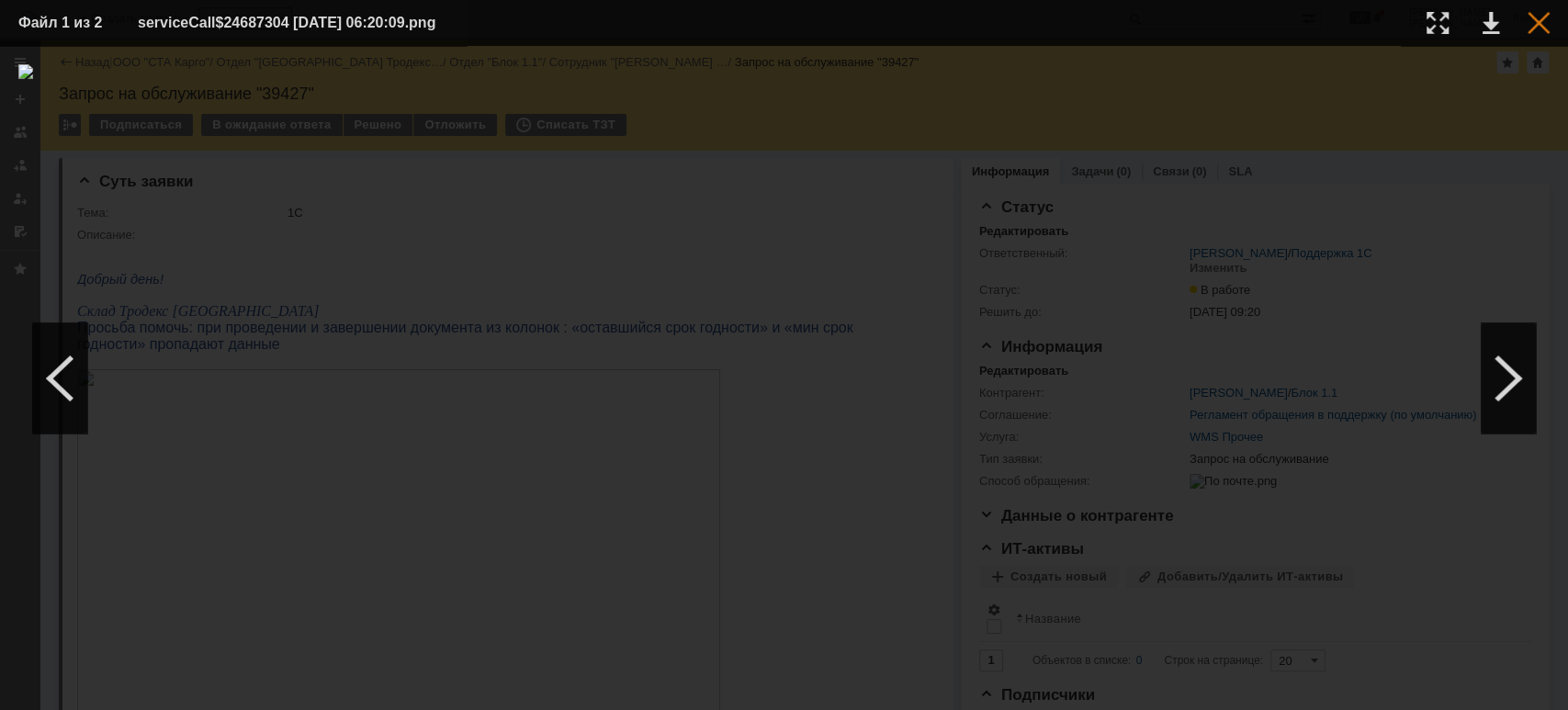
click at [1534, 24] on div at bounding box center [1538, 23] width 22 height 22
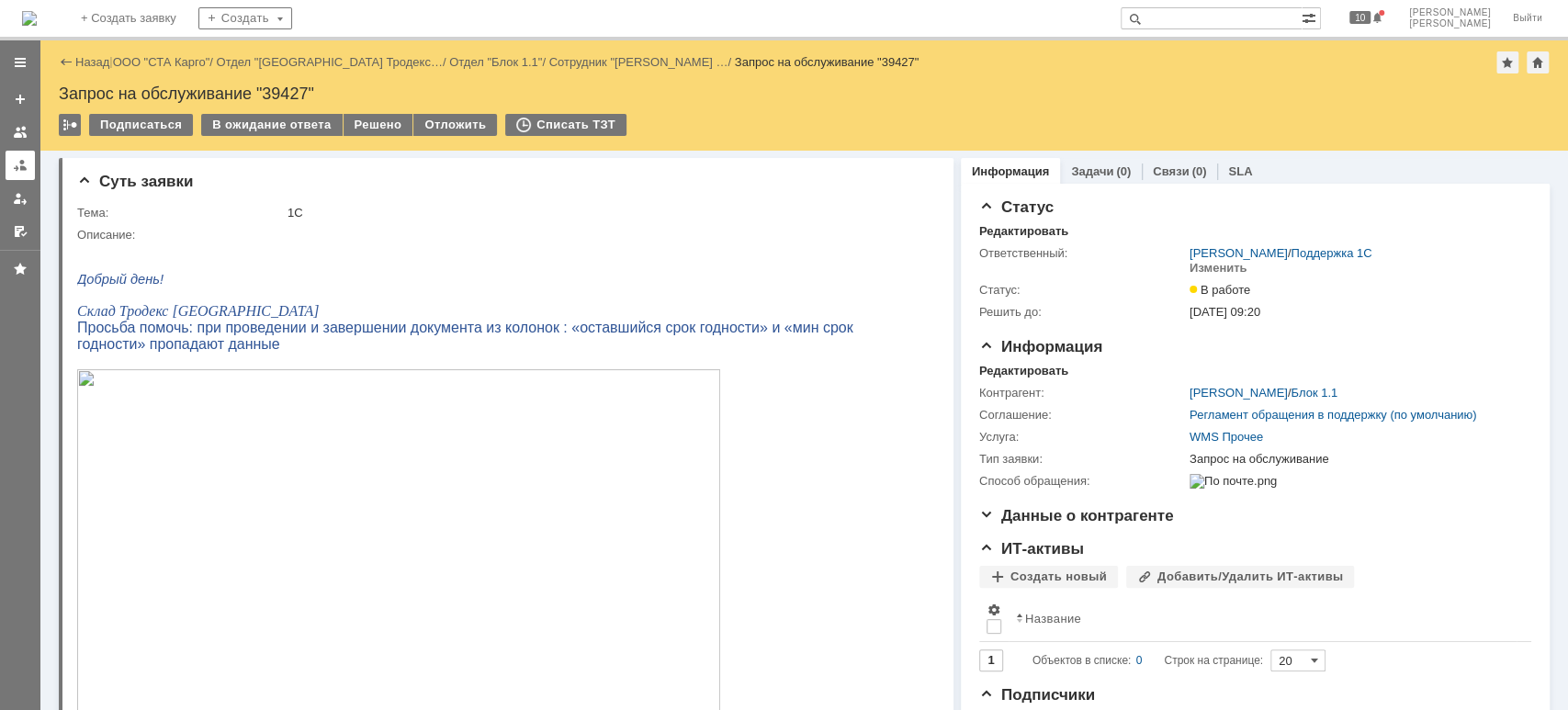
click at [27, 158] on div at bounding box center [20, 165] width 15 height 15
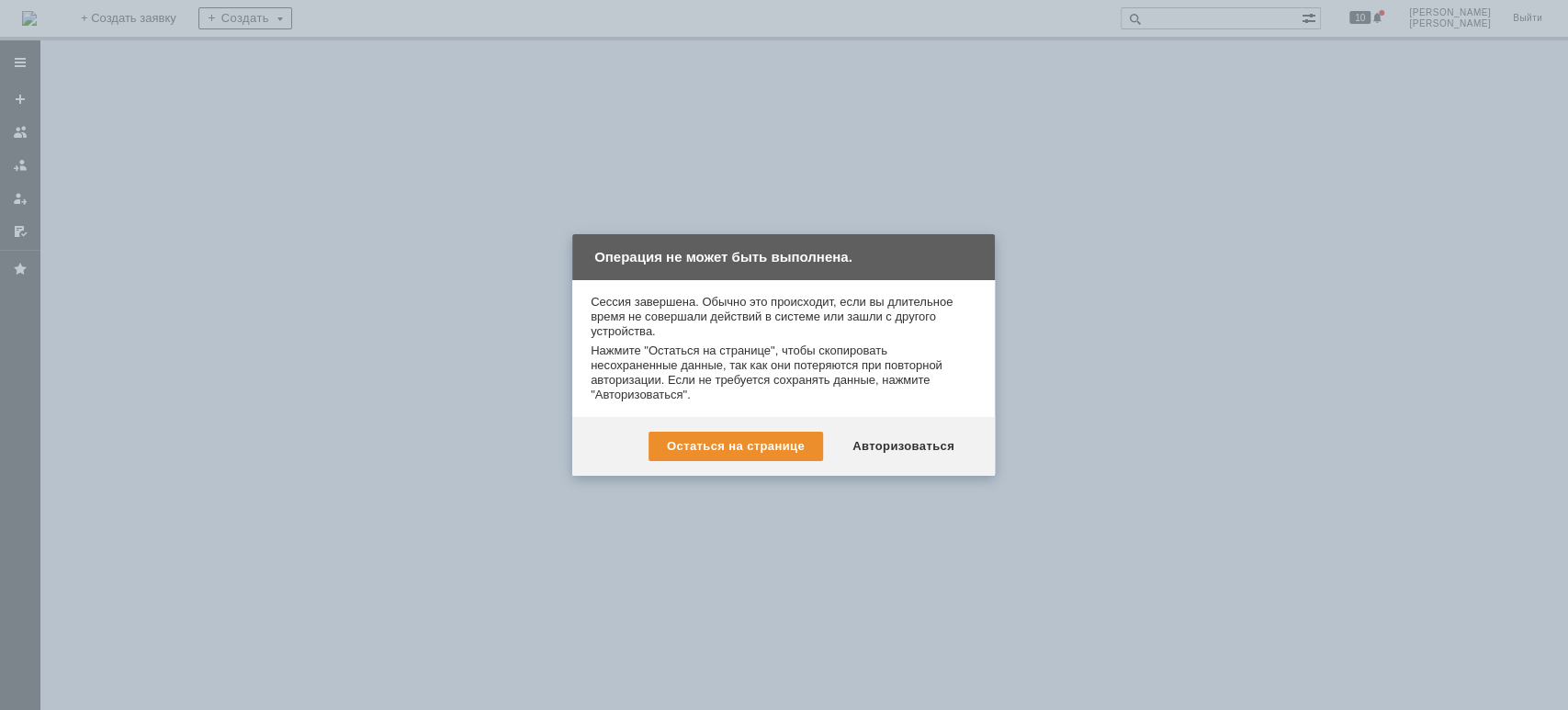
click at [940, 451] on div "Авторизоваться" at bounding box center [904, 447] width 139 height 30
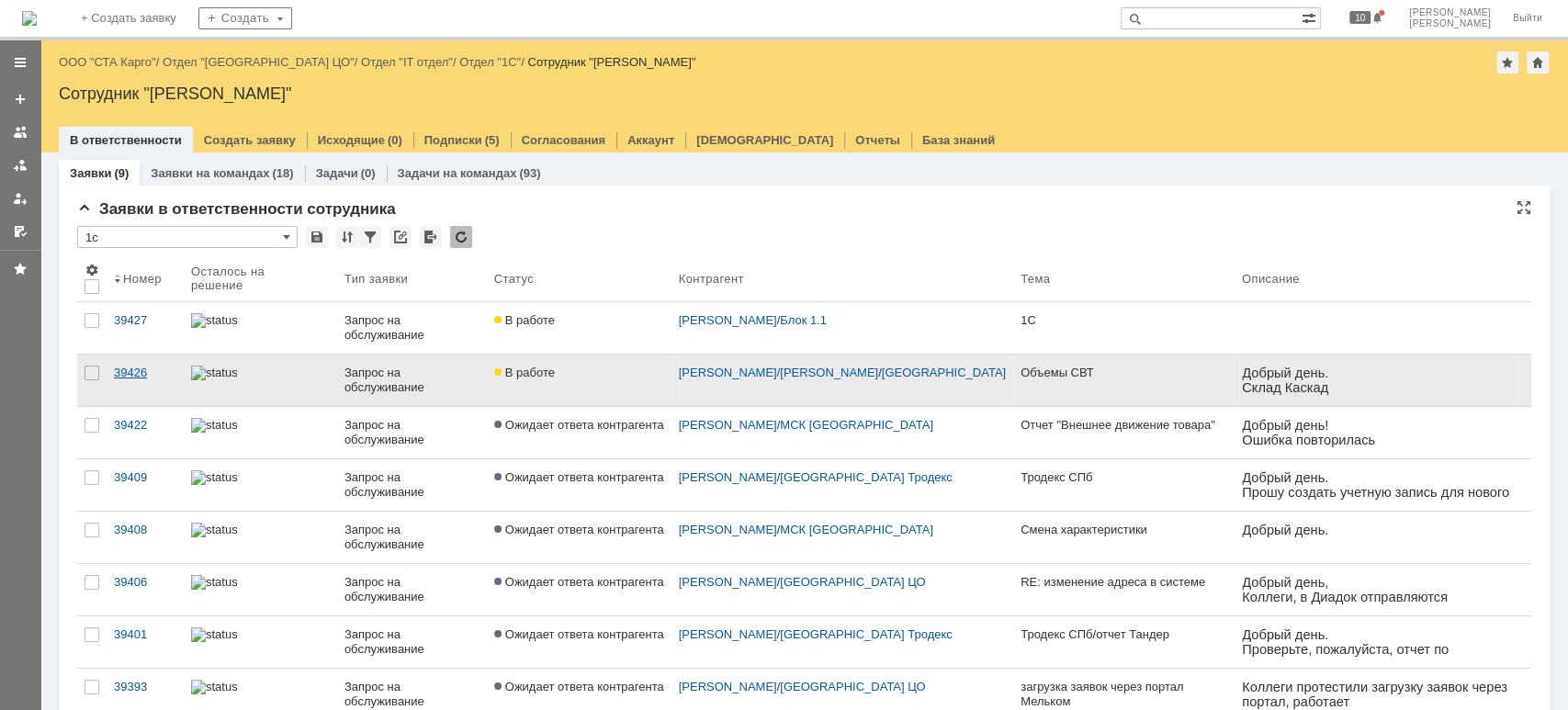
click at [147, 360] on link "39426" at bounding box center [145, 379] width 77 height 51
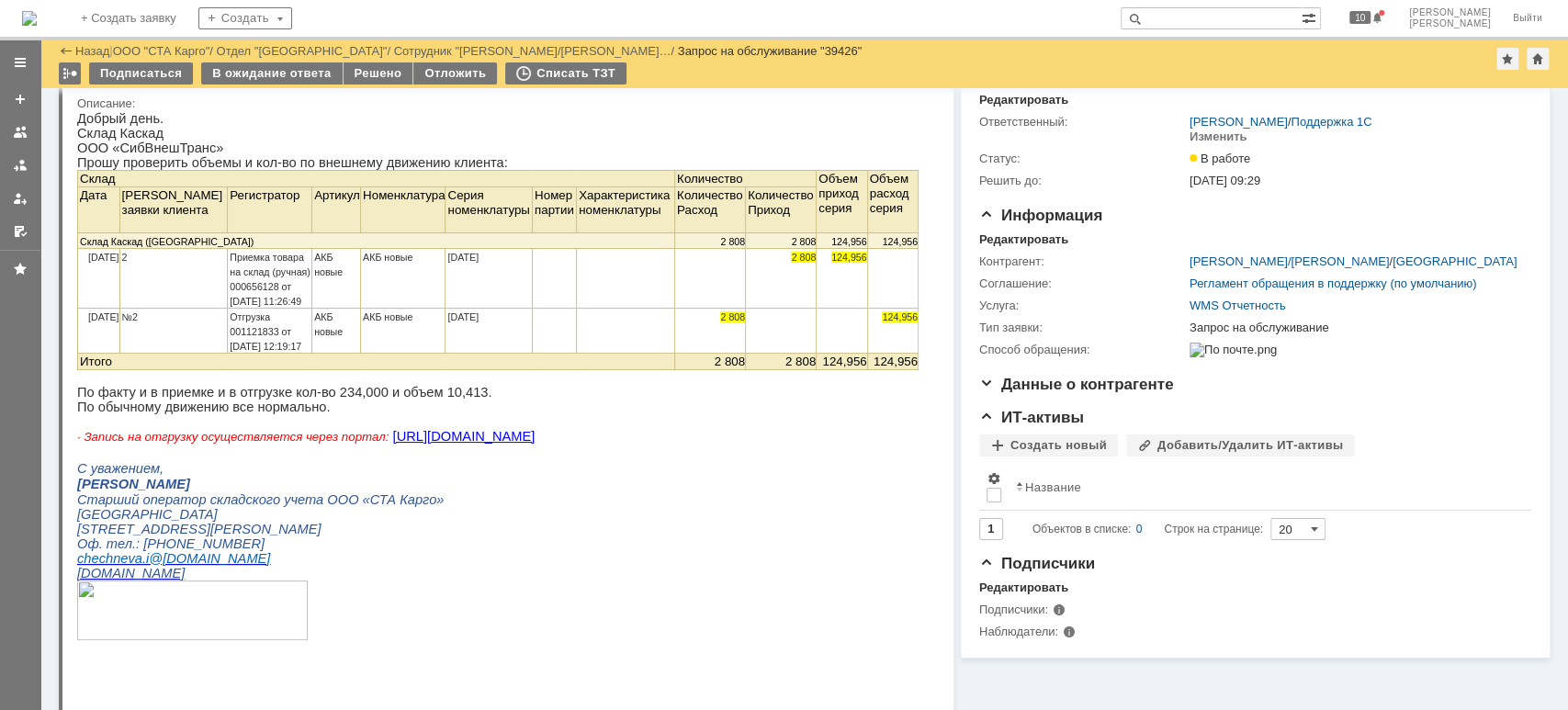
scroll to position [437, 0]
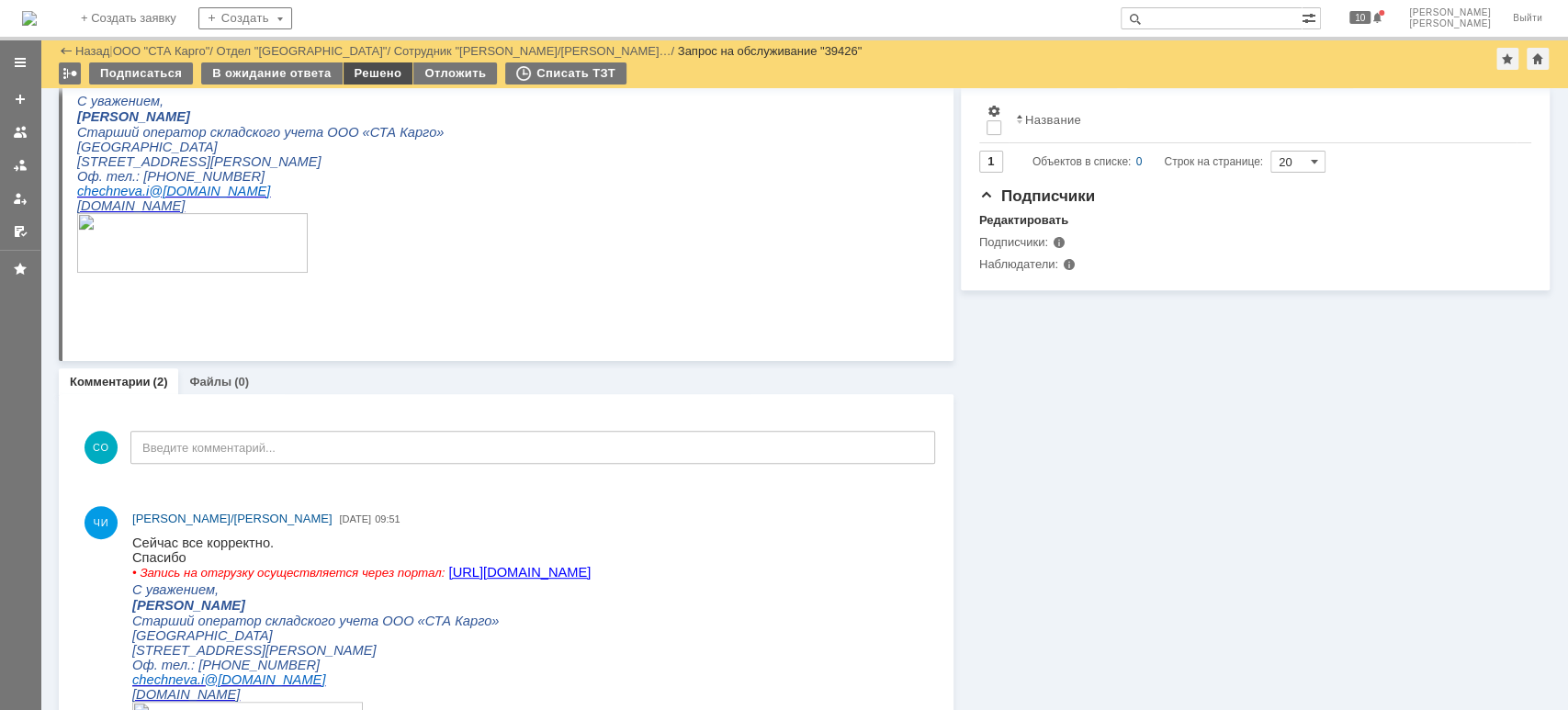
click at [376, 73] on div "Решено" at bounding box center [378, 73] width 70 height 22
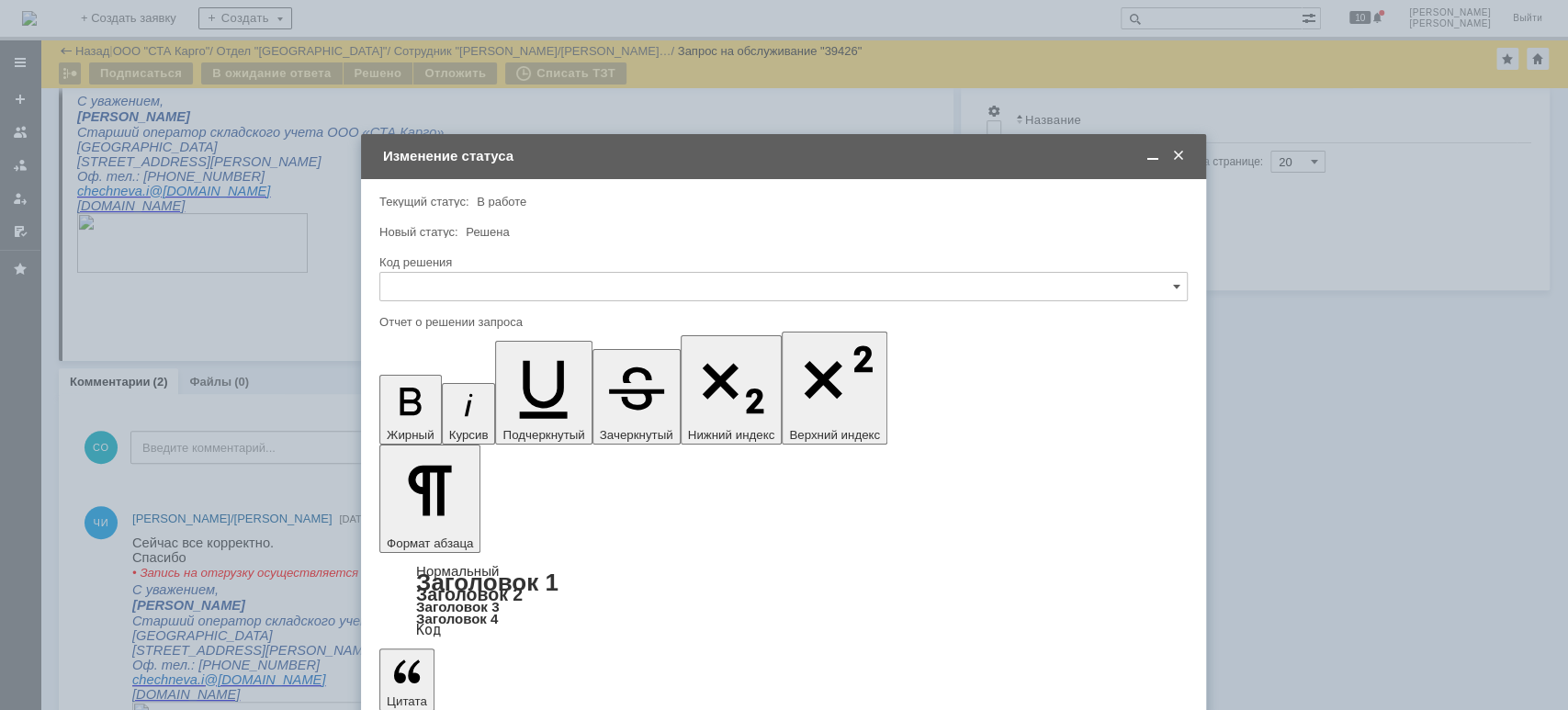
scroll to position [0, 0]
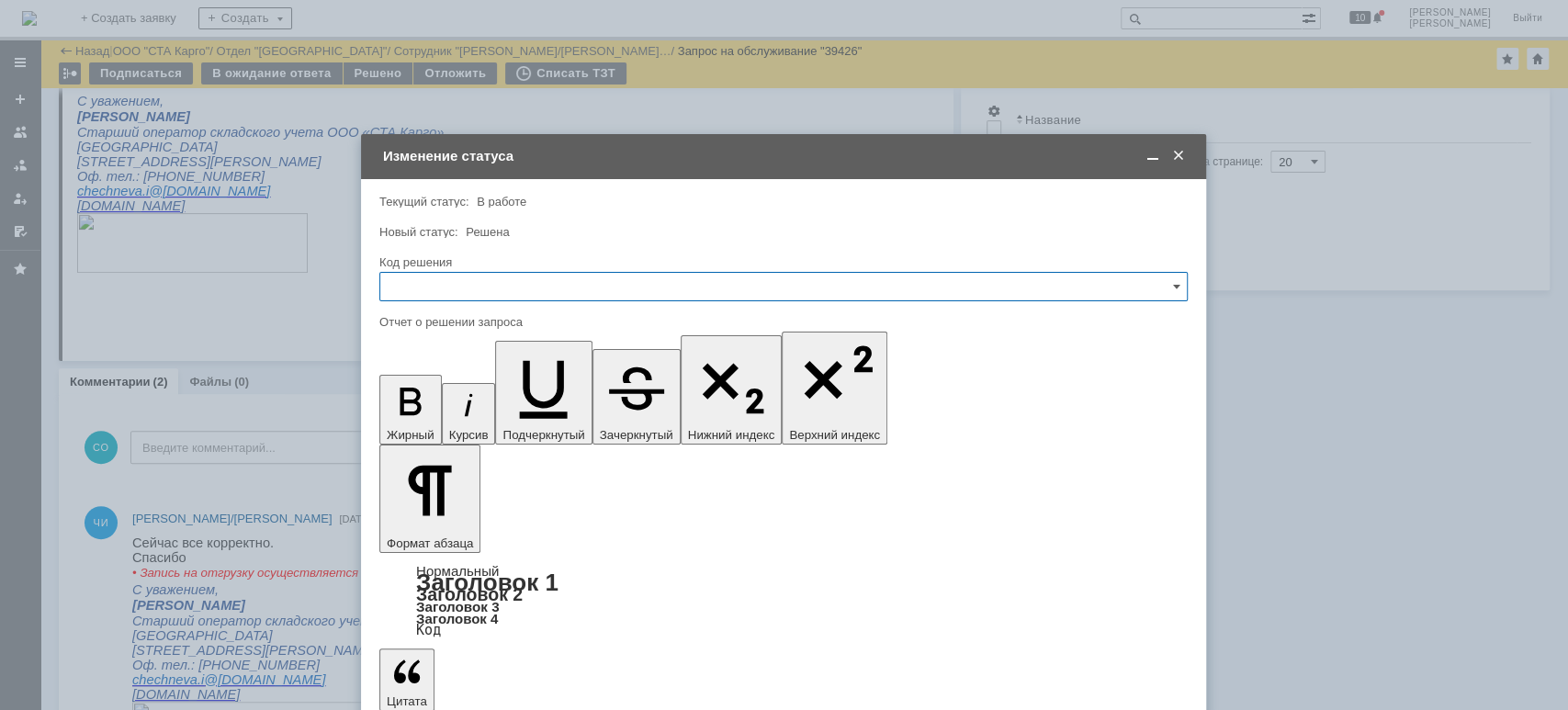
click at [546, 283] on input "text" at bounding box center [784, 286] width 809 height 30
click at [455, 531] on span "Решено" at bounding box center [784, 533] width 784 height 15
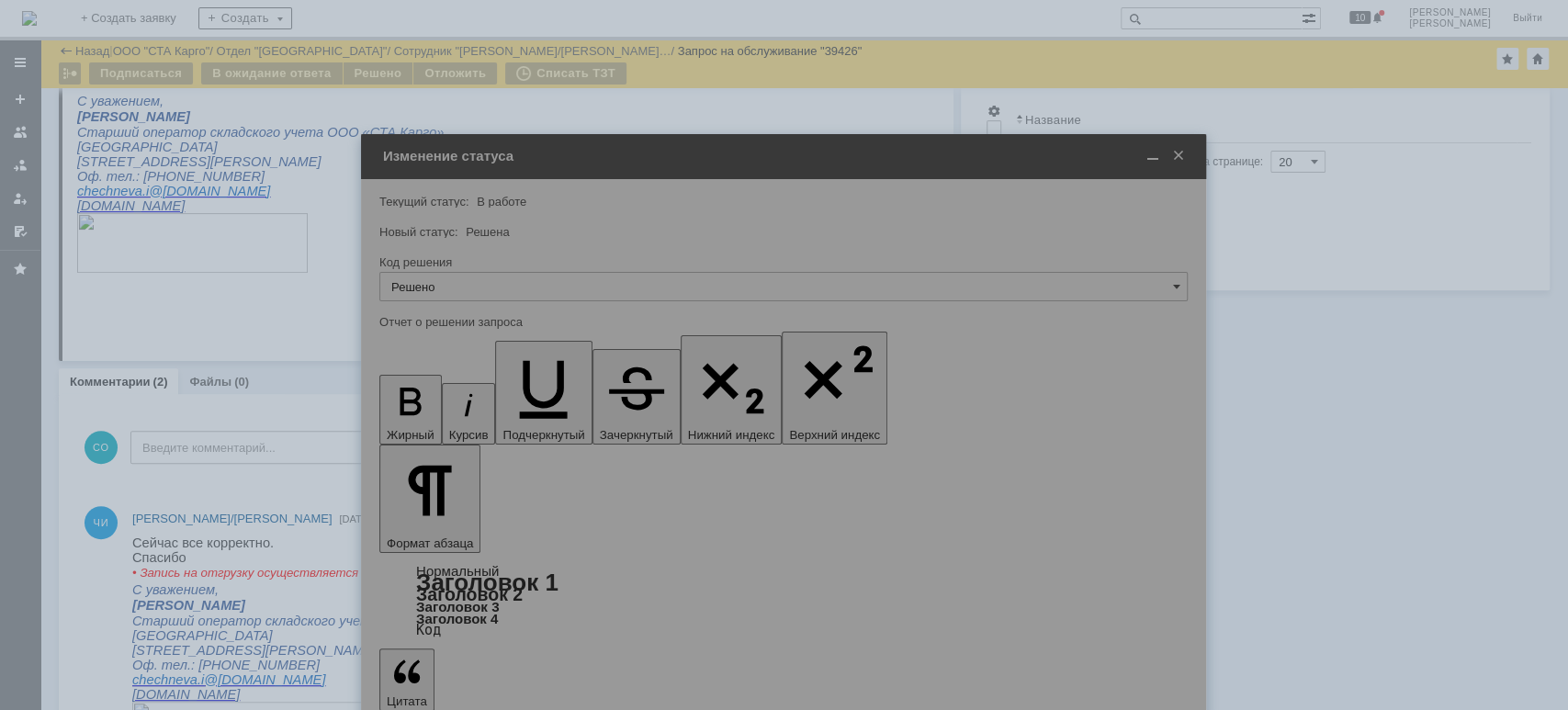
type input "Решено"
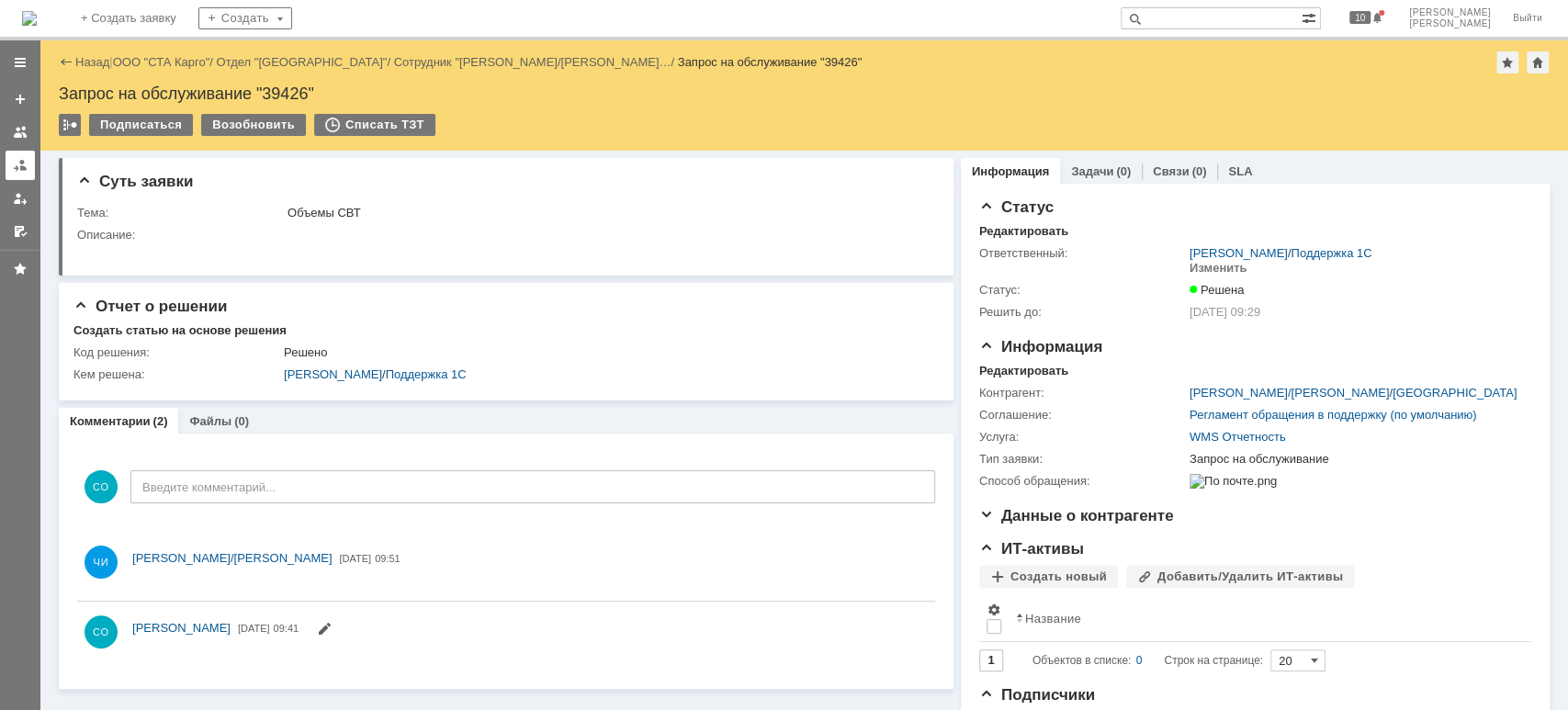
click at [19, 166] on div at bounding box center [20, 165] width 15 height 15
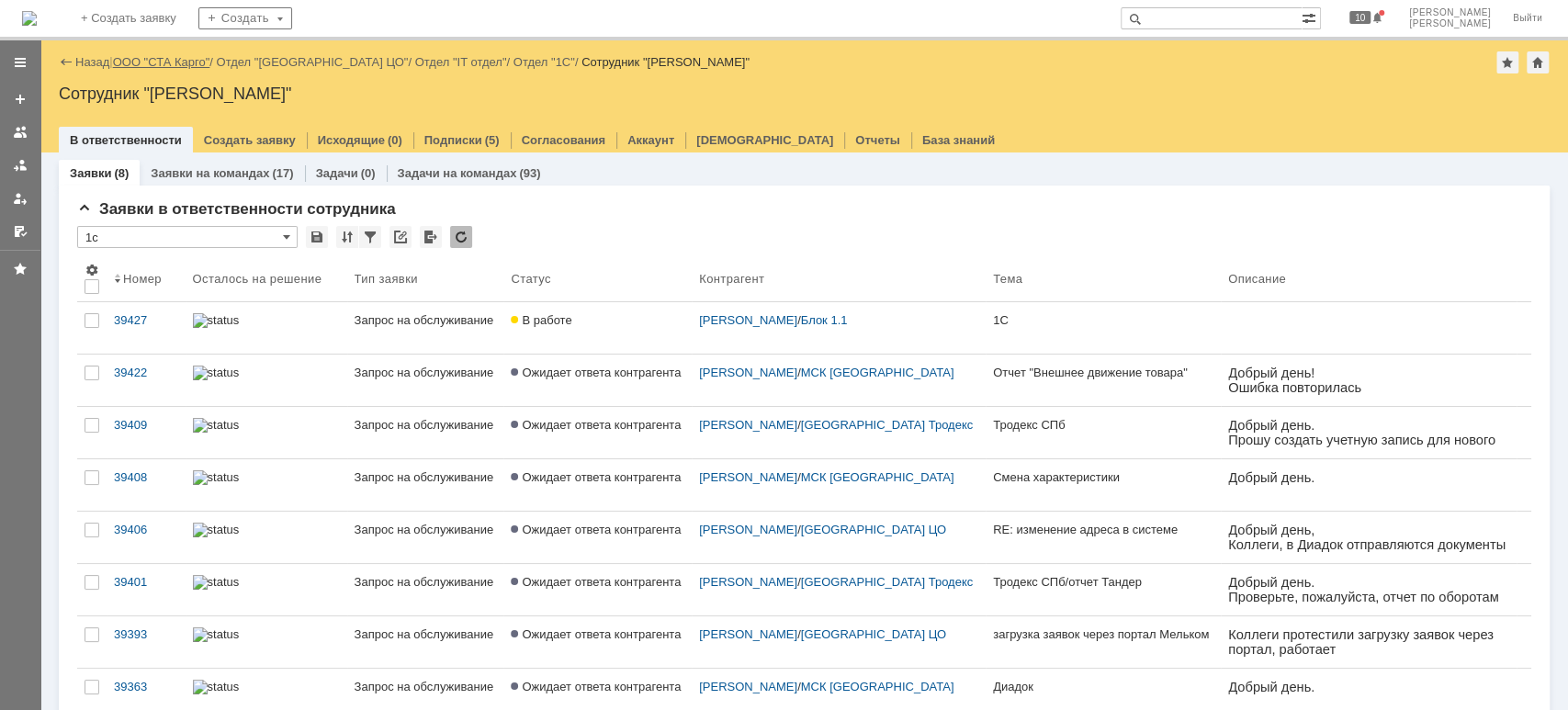
click at [155, 62] on link "ООО "СТА Карго"" at bounding box center [161, 61] width 97 height 14
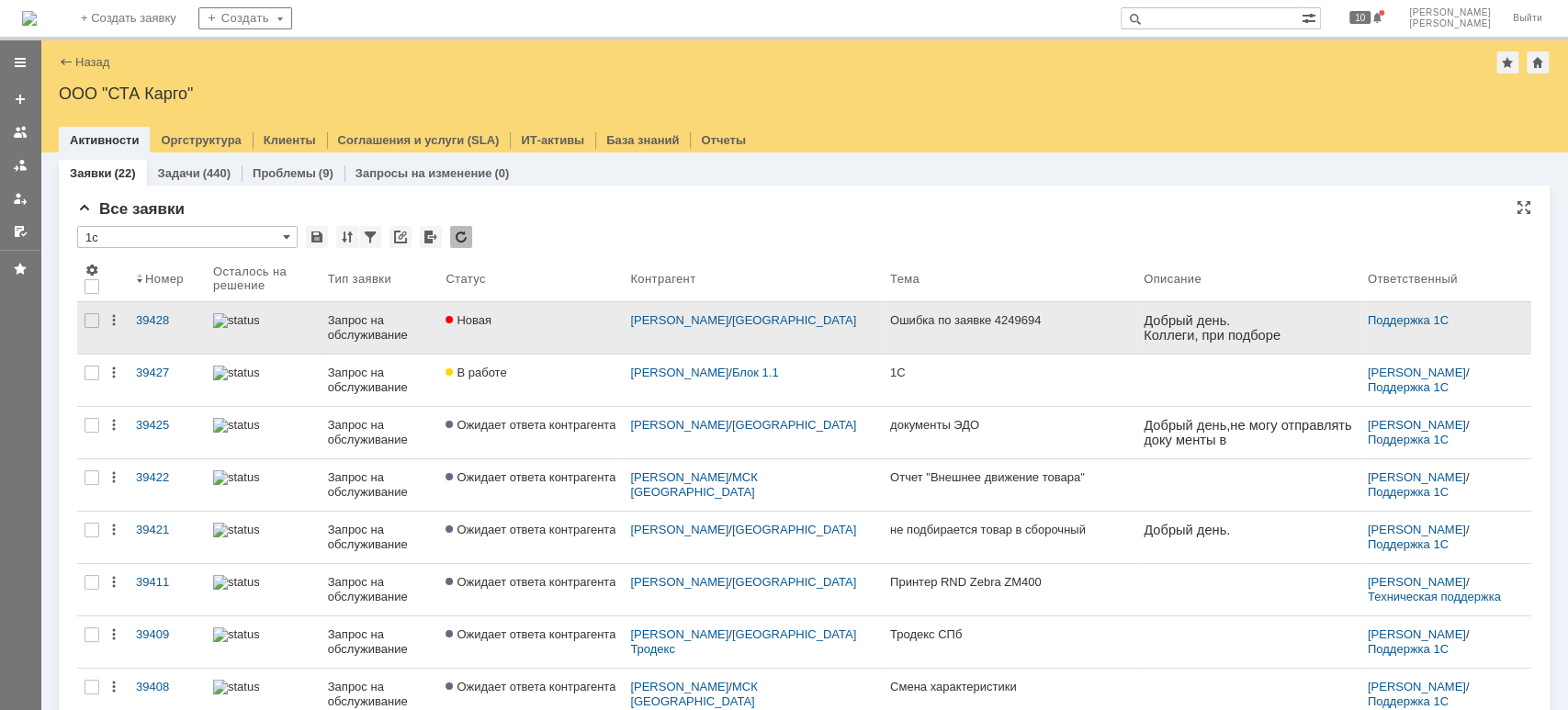
click at [360, 331] on div "Запрос на обслуживание" at bounding box center [380, 328] width 104 height 30
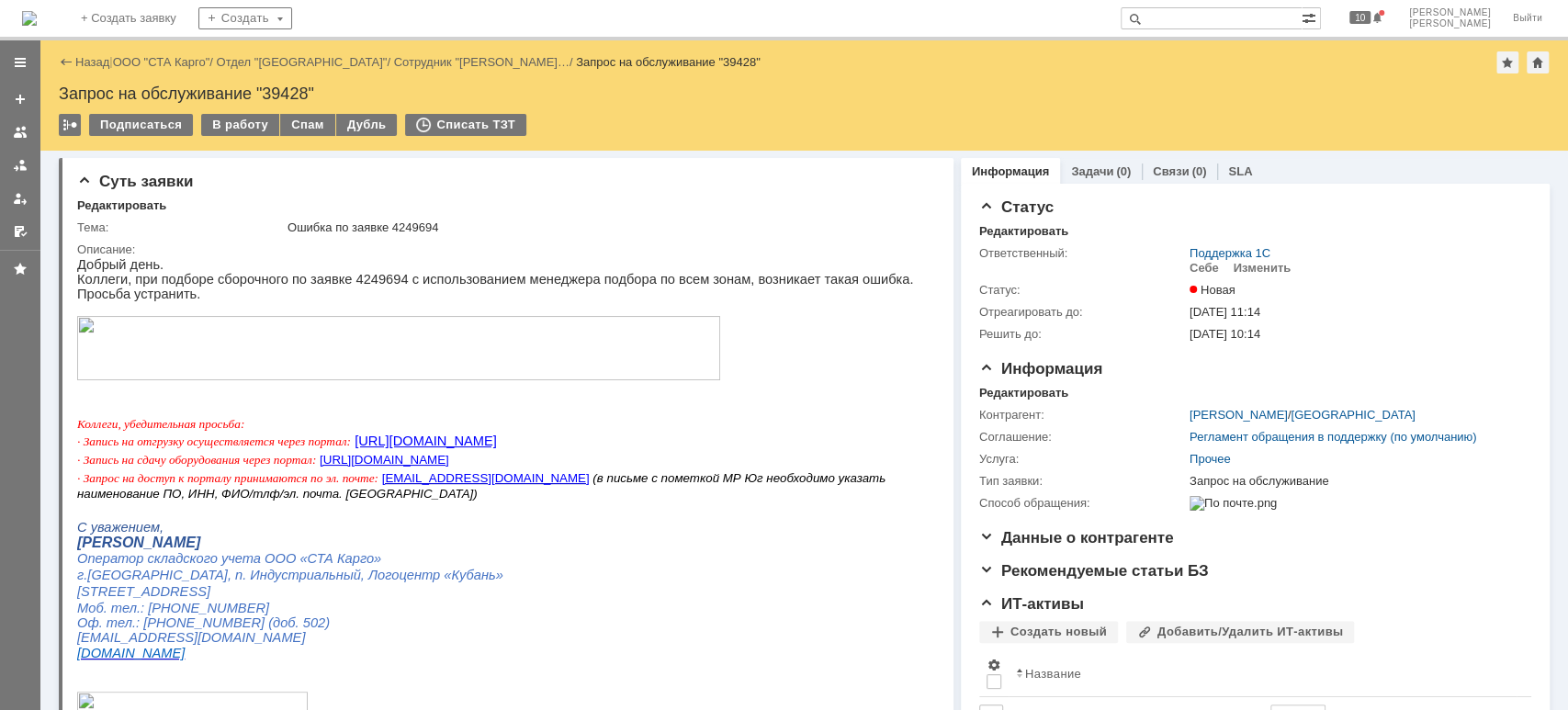
click at [322, 359] on img at bounding box center [398, 348] width 643 height 64
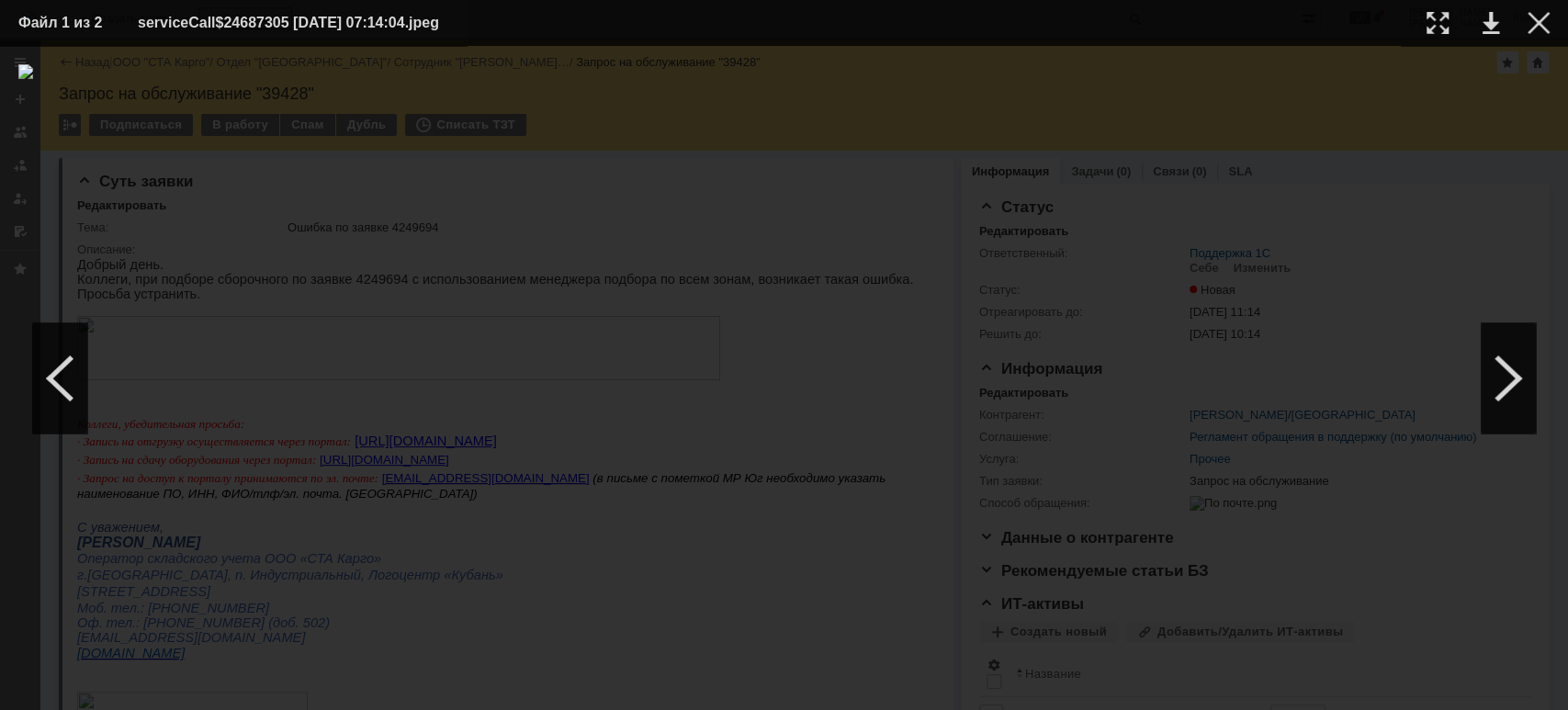
click at [720, 557] on div at bounding box center [784, 377] width 1531 height 628
click at [1532, 22] on div at bounding box center [1538, 23] width 22 height 22
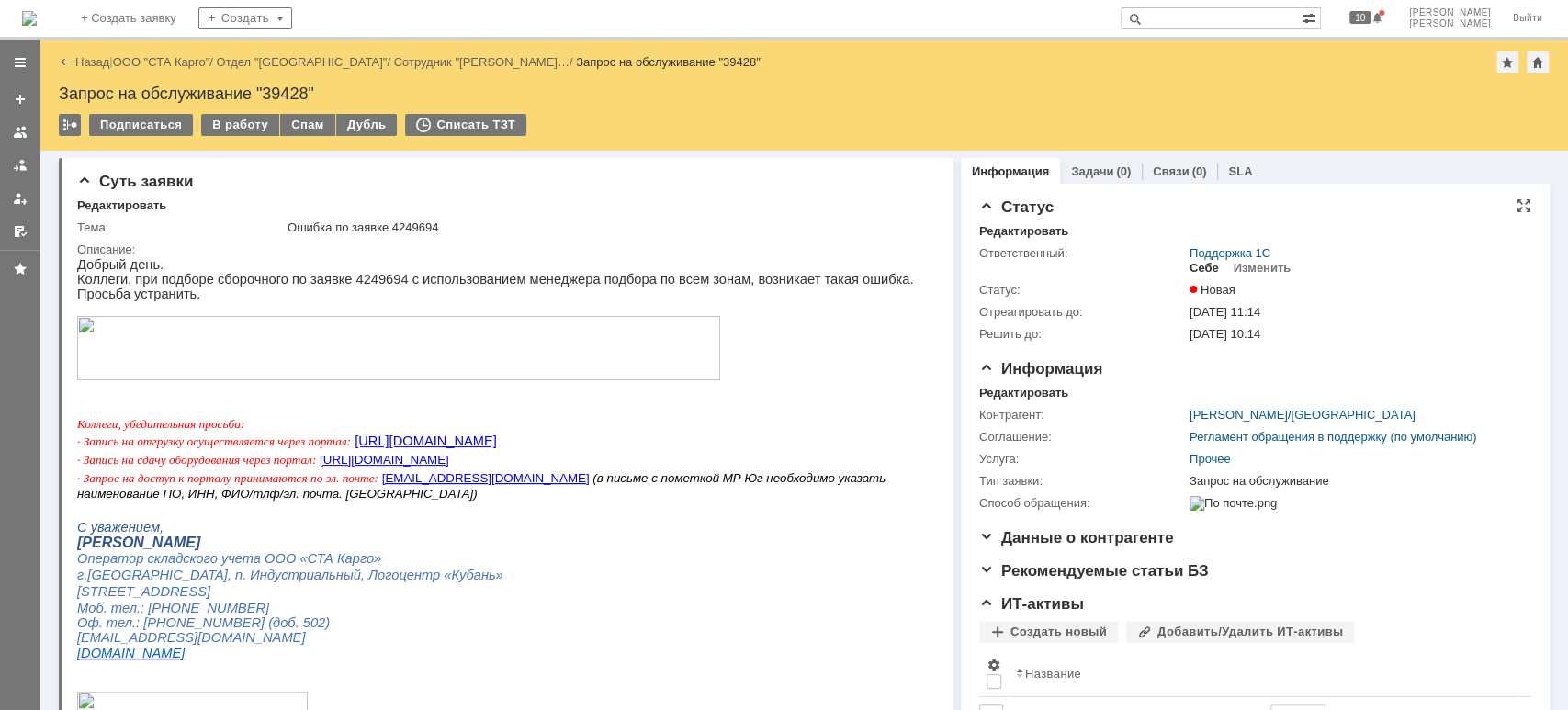
click at [1191, 272] on div "Себе" at bounding box center [1205, 268] width 30 height 15
click at [233, 133] on div "В работу" at bounding box center [240, 125] width 78 height 22
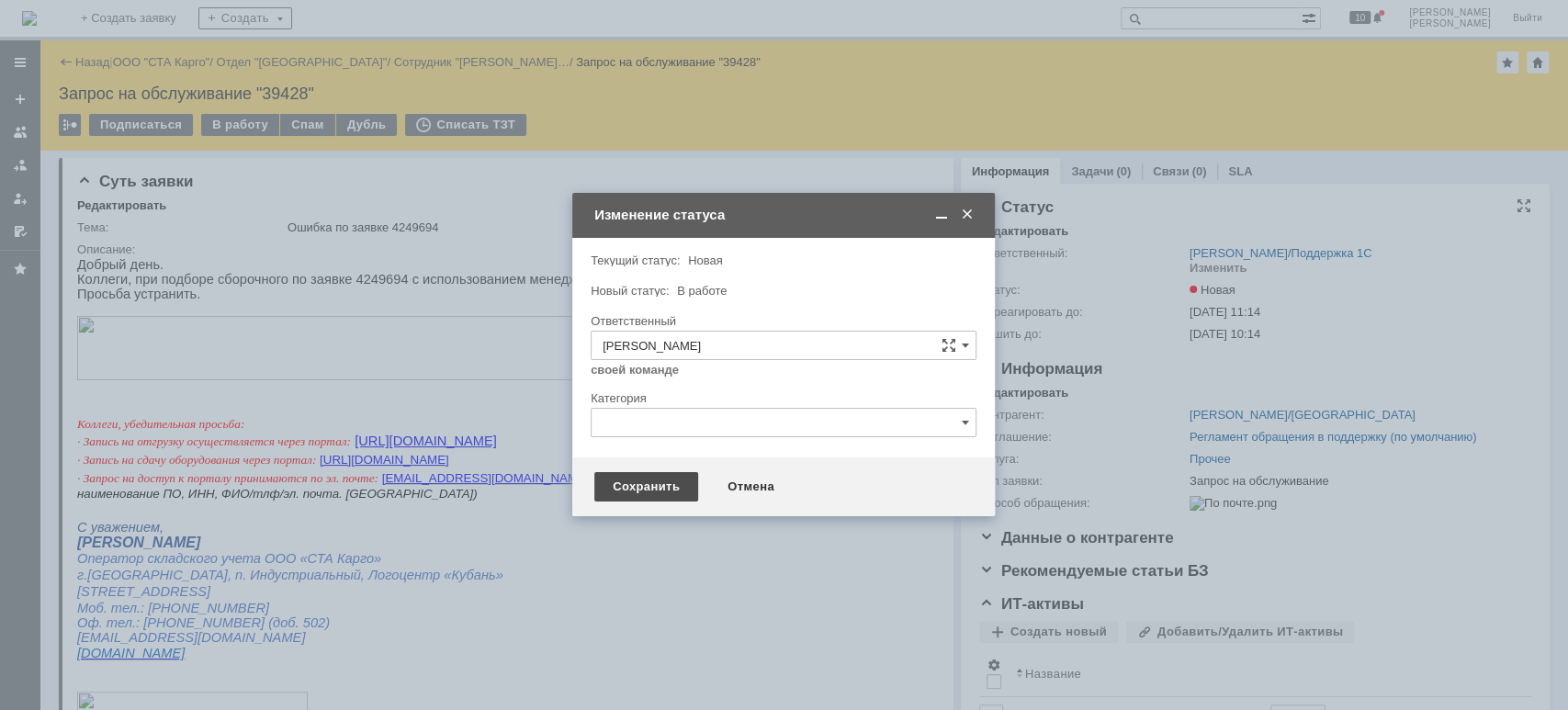
click at [665, 496] on div "Сохранить" at bounding box center [646, 487] width 104 height 30
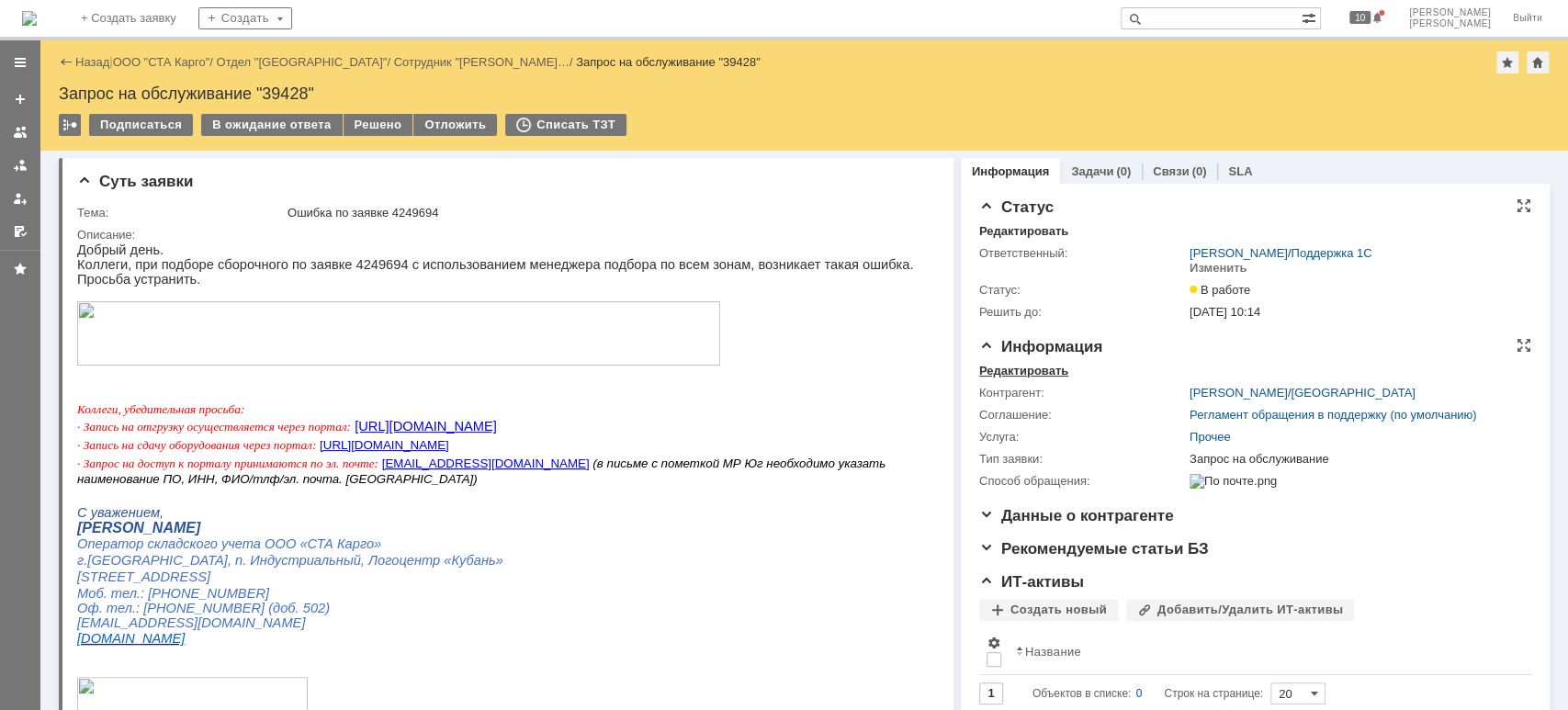
click at [1029, 365] on div "Редактировать" at bounding box center [1024, 371] width 89 height 15
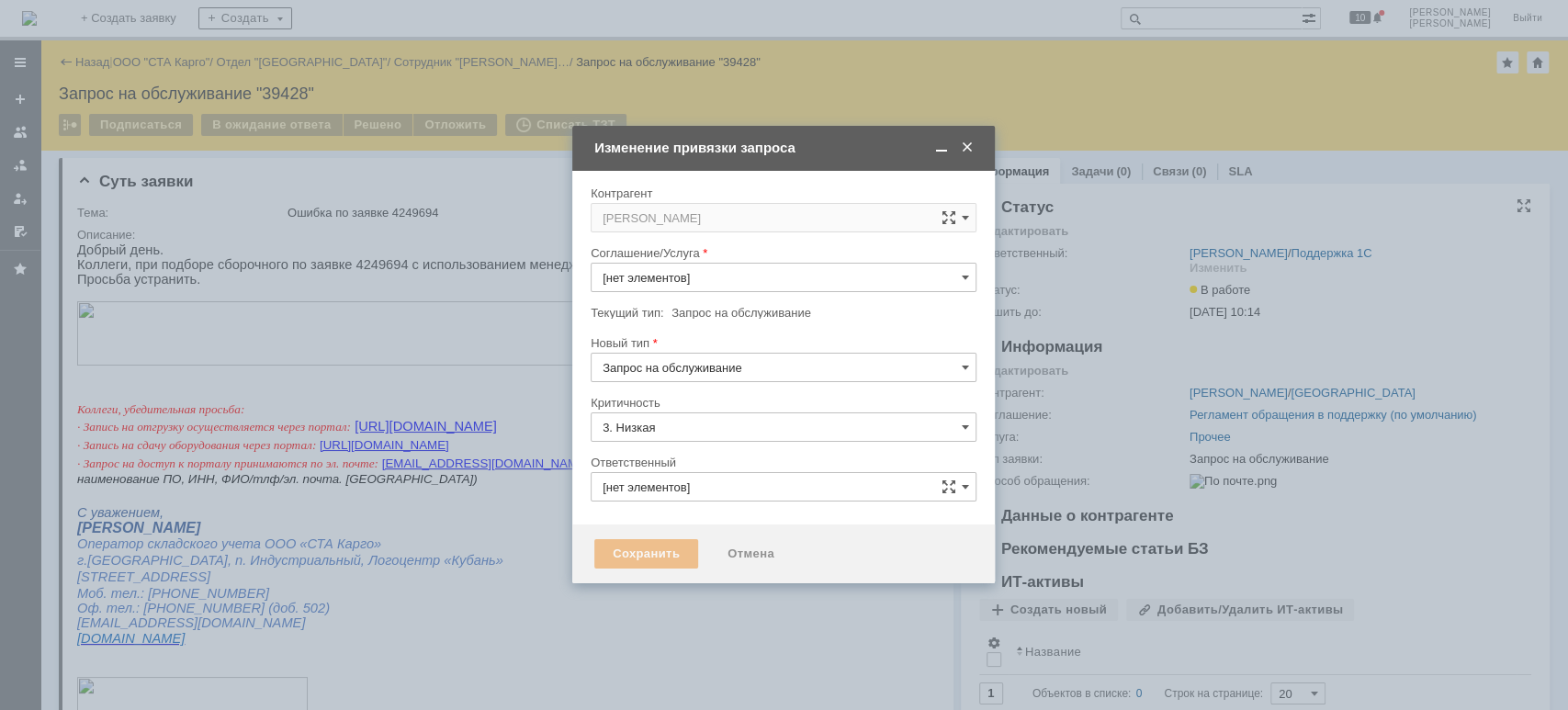
type input "[не указано]"
type input "[PERSON_NAME]"
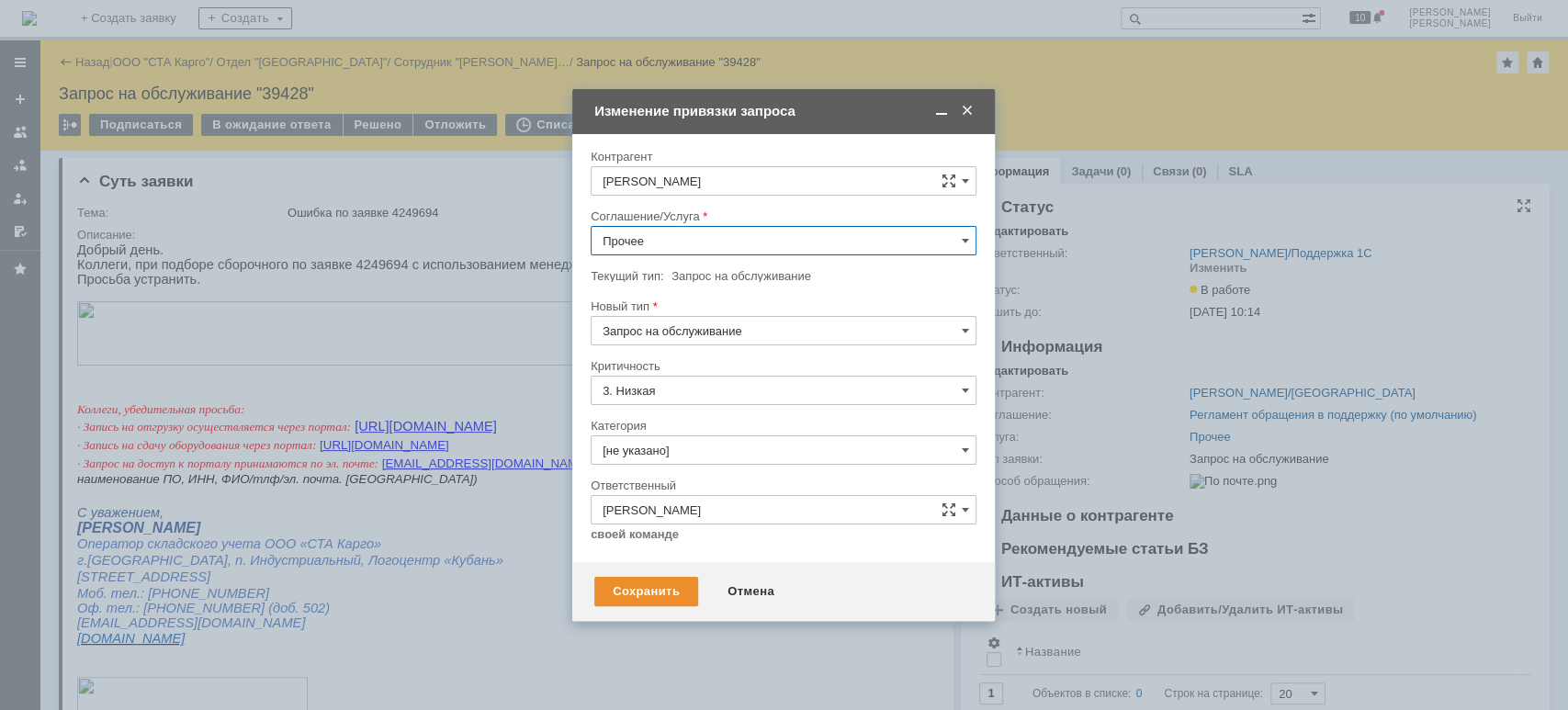
click at [702, 240] on input "Прочее" at bounding box center [784, 241] width 386 height 30
click at [710, 379] on div "WMS Сборка" at bounding box center [784, 374] width 384 height 30
type input "WMS Сборка"
click at [681, 588] on div "Сохранить" at bounding box center [646, 591] width 104 height 30
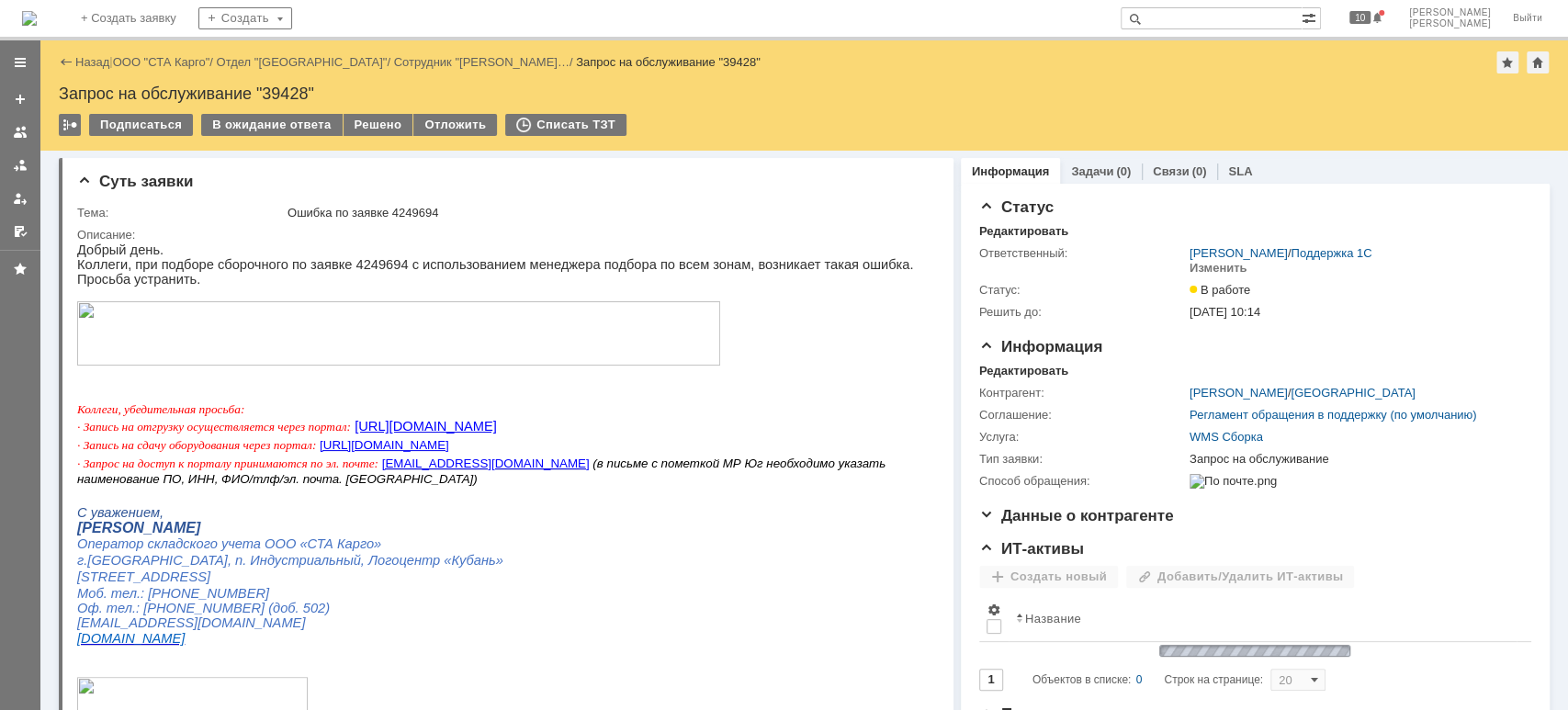
scroll to position [0, 0]
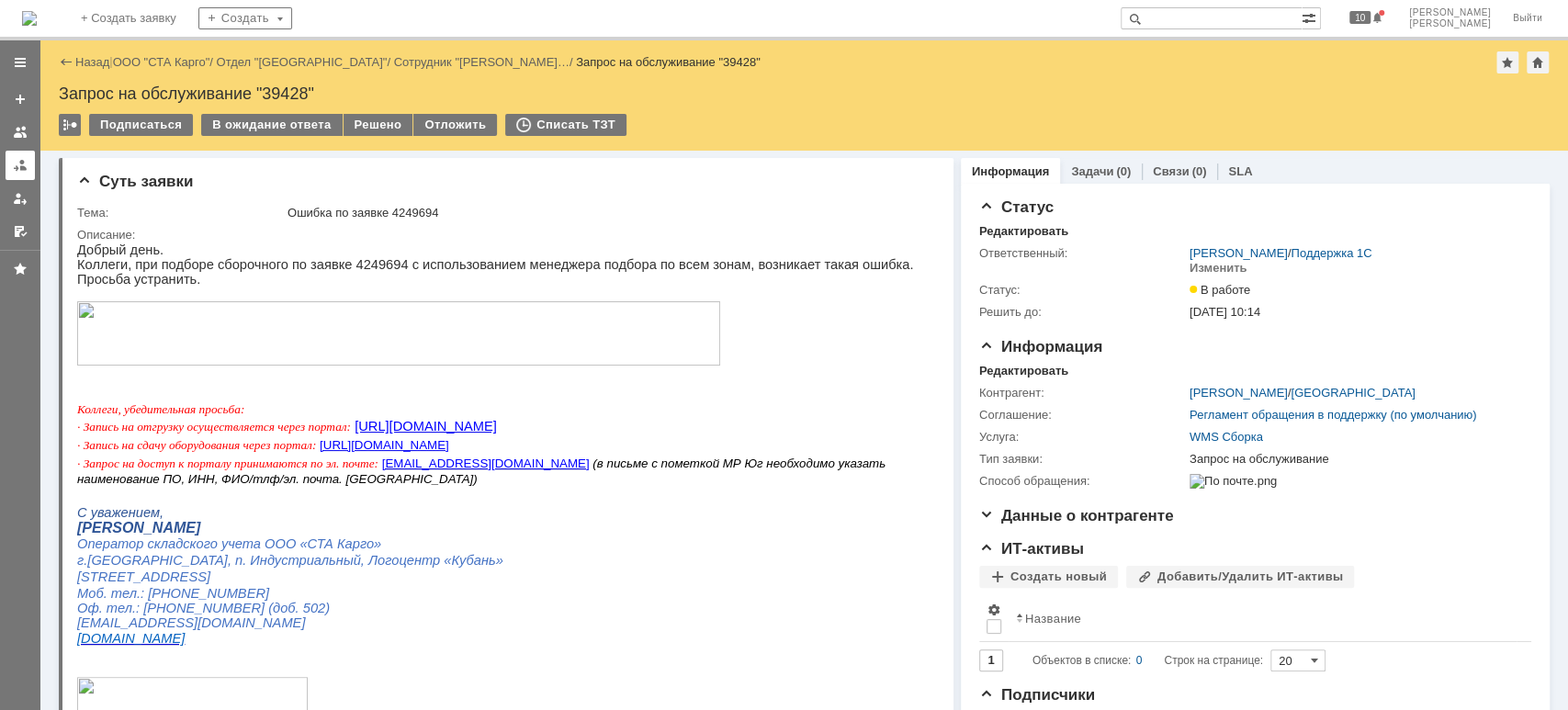
click at [15, 171] on link at bounding box center [20, 165] width 30 height 30
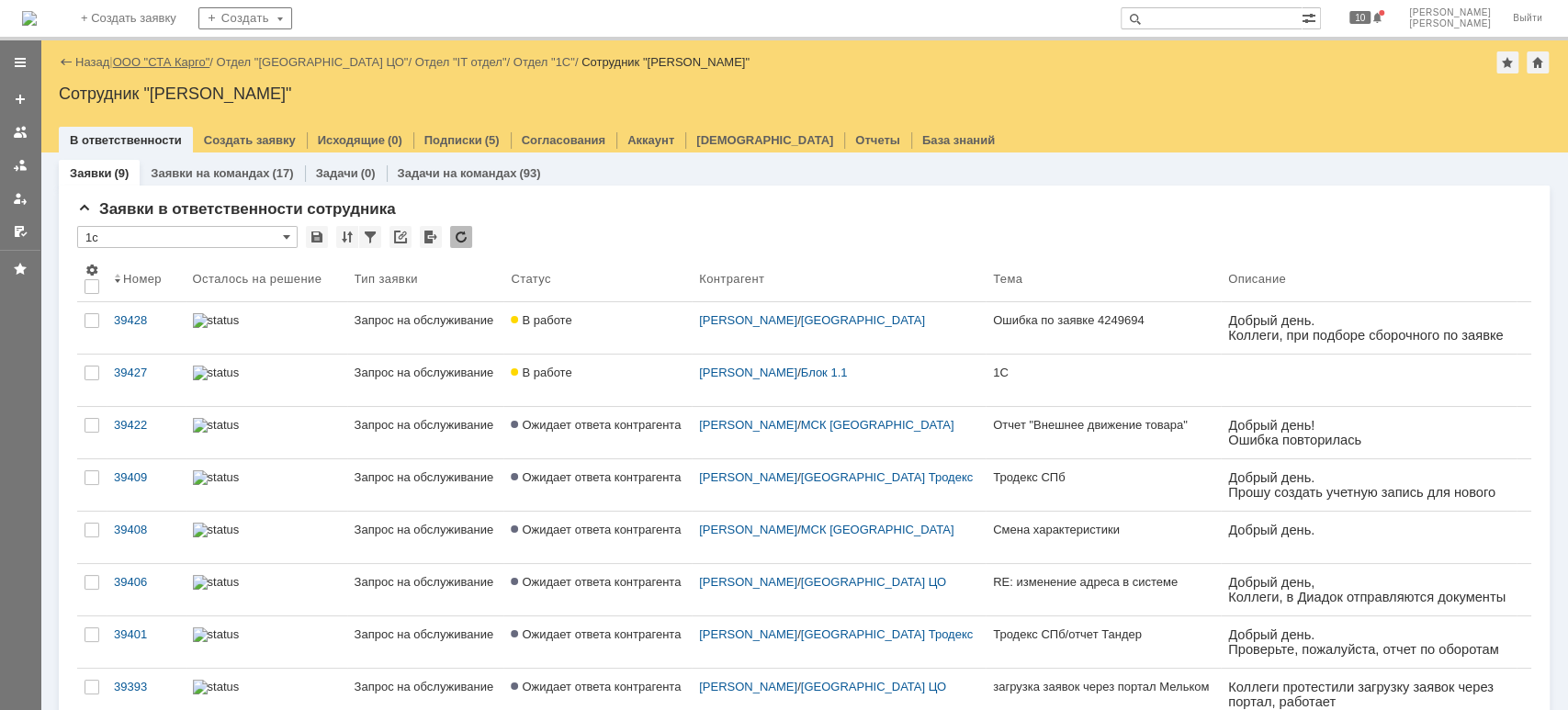
click at [163, 59] on link "ООО "СТА Карго"" at bounding box center [161, 61] width 97 height 14
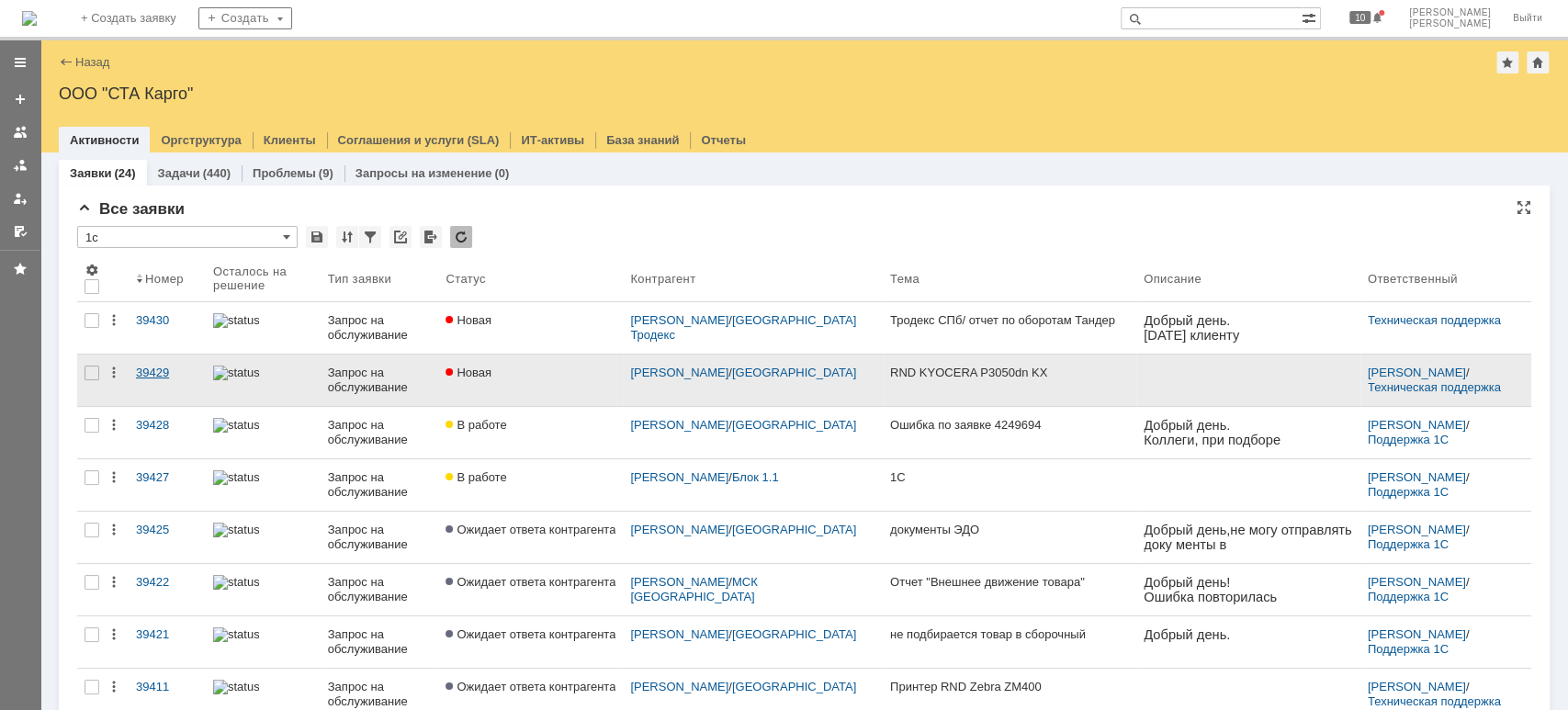
click at [147, 375] on div "39429" at bounding box center [167, 373] width 62 height 15
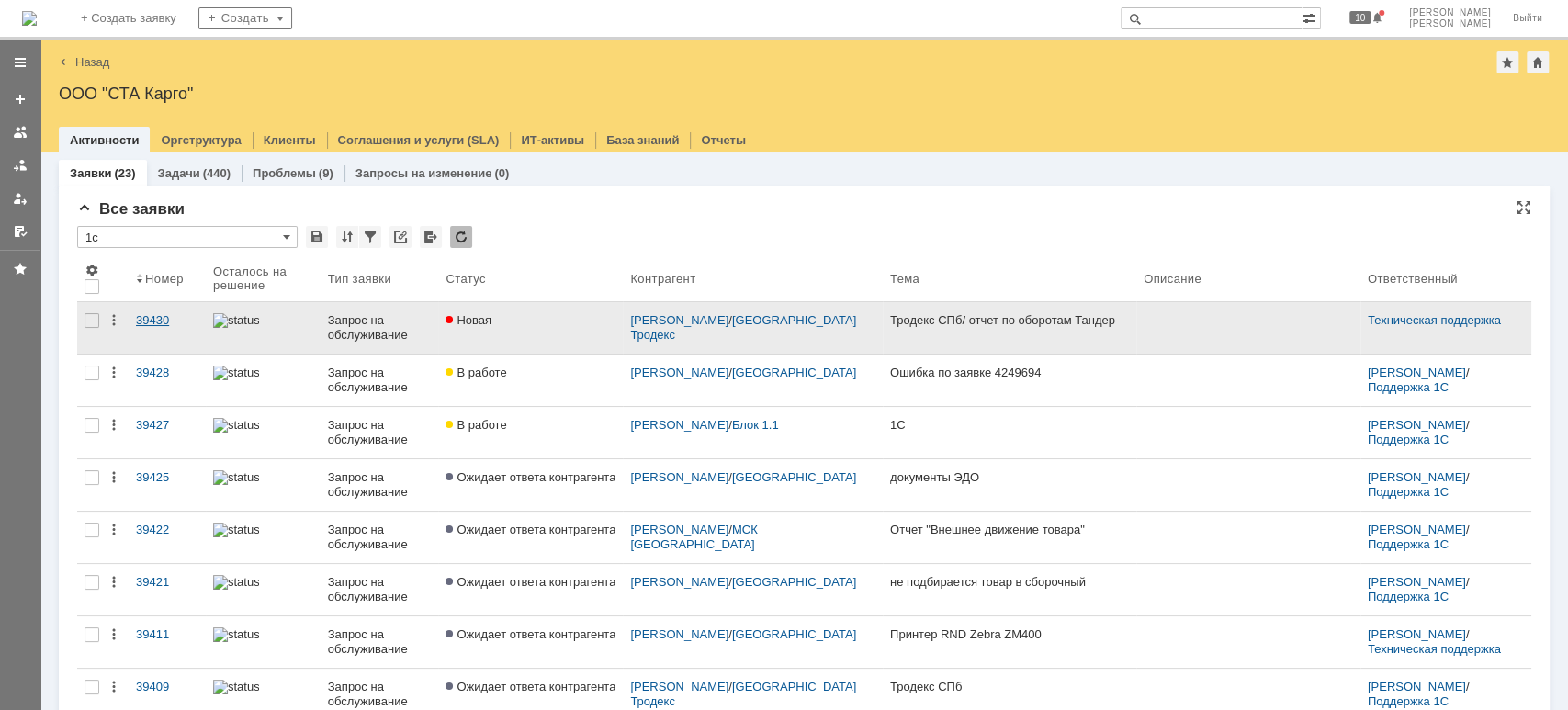
click at [172, 319] on div "39430" at bounding box center [167, 321] width 62 height 15
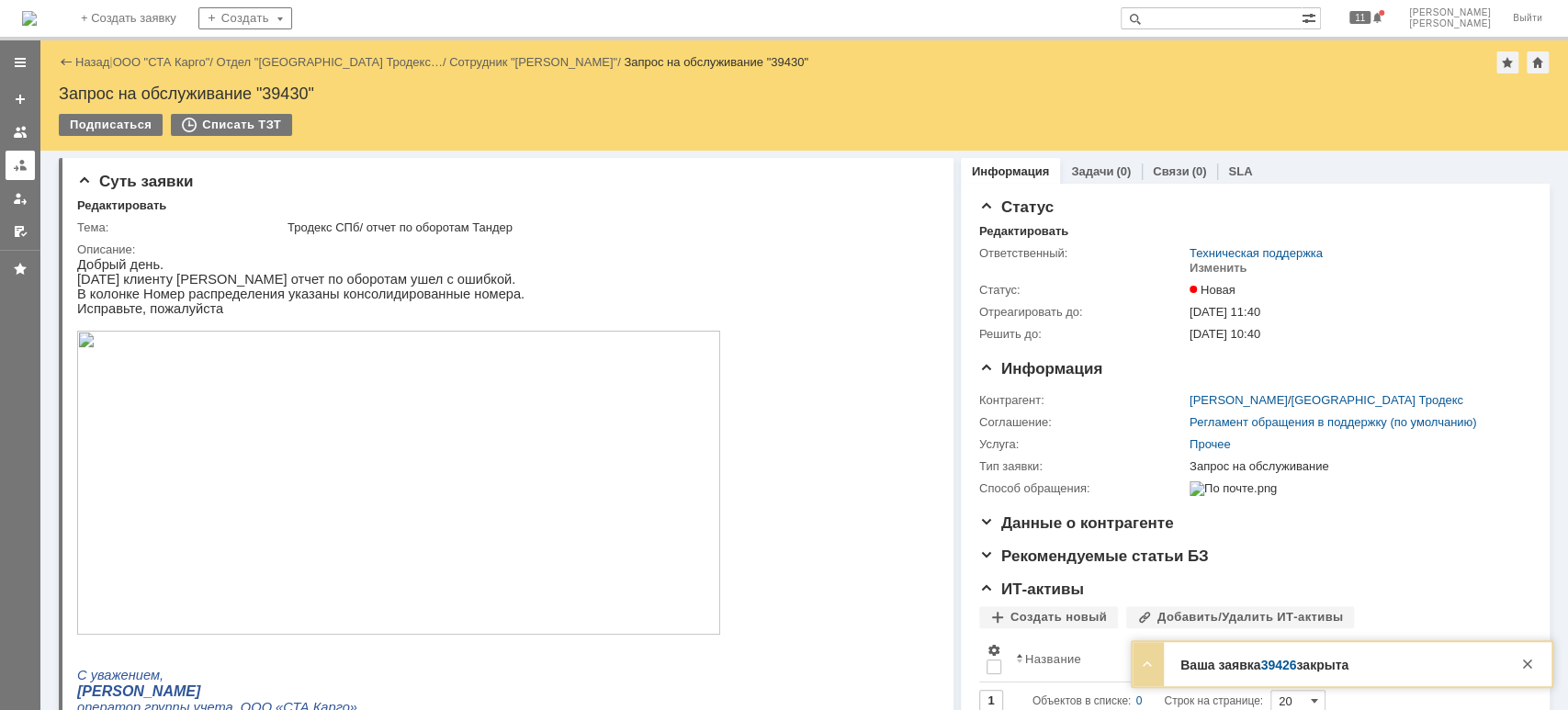
click at [19, 158] on div at bounding box center [20, 165] width 15 height 15
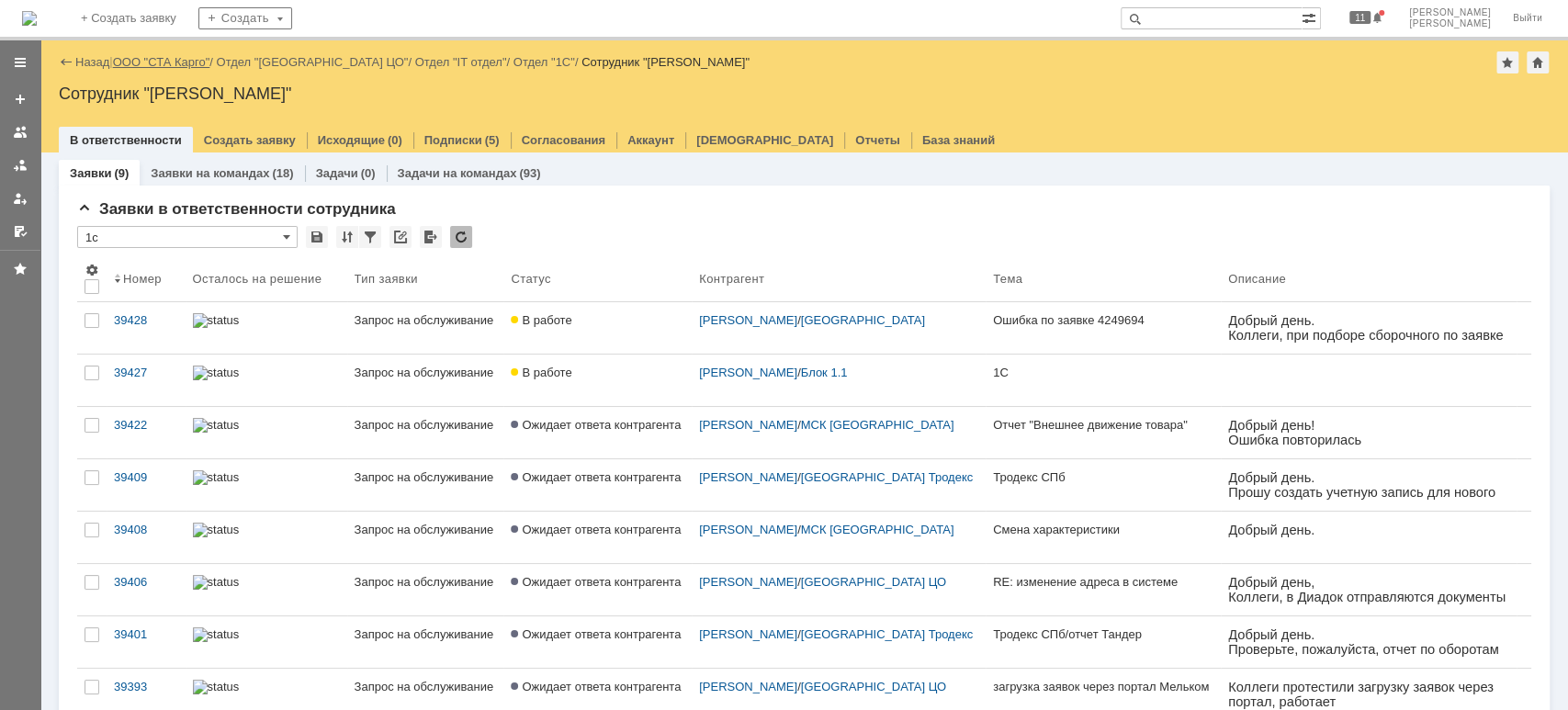
click at [176, 64] on link "ООО "СТА Карго"" at bounding box center [161, 61] width 97 height 14
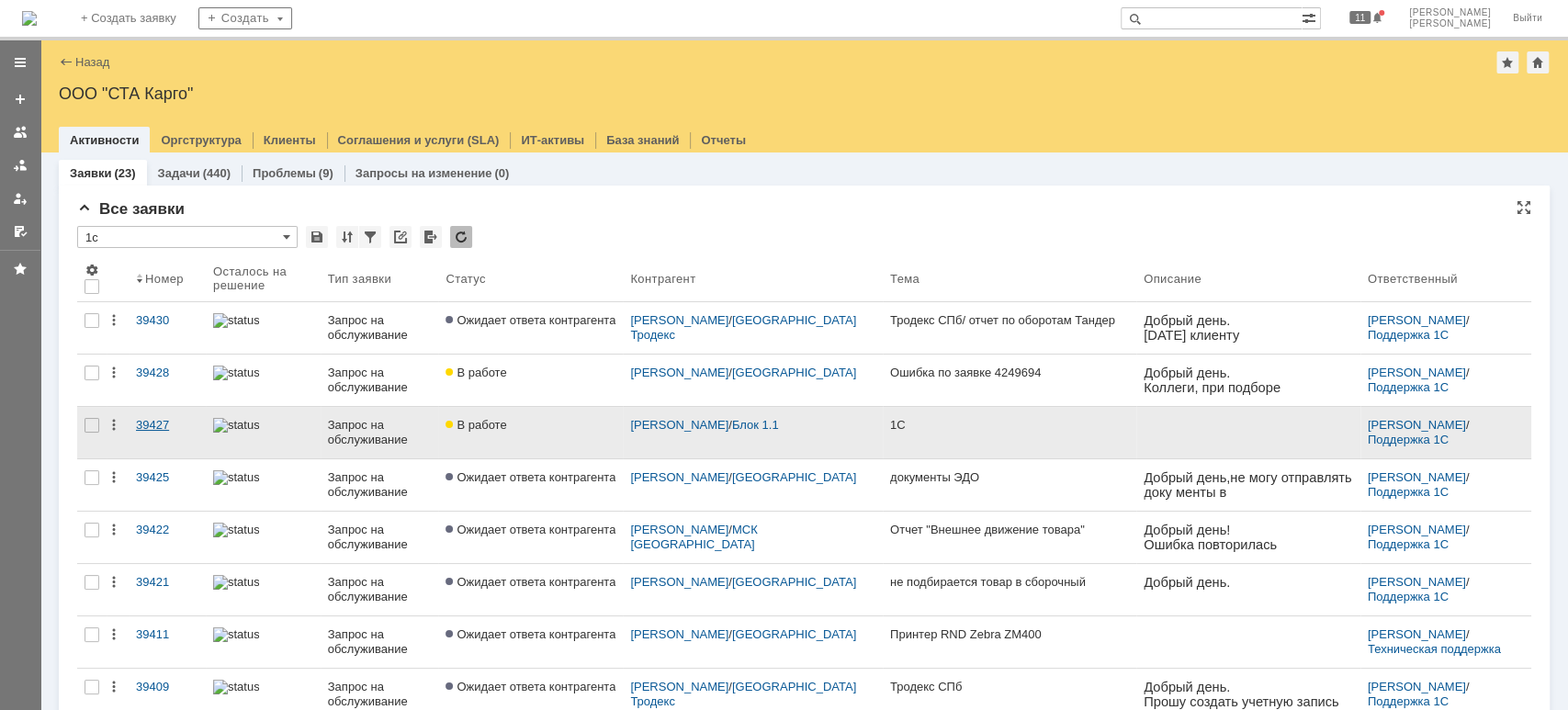
click at [144, 421] on div "39427" at bounding box center [167, 425] width 62 height 15
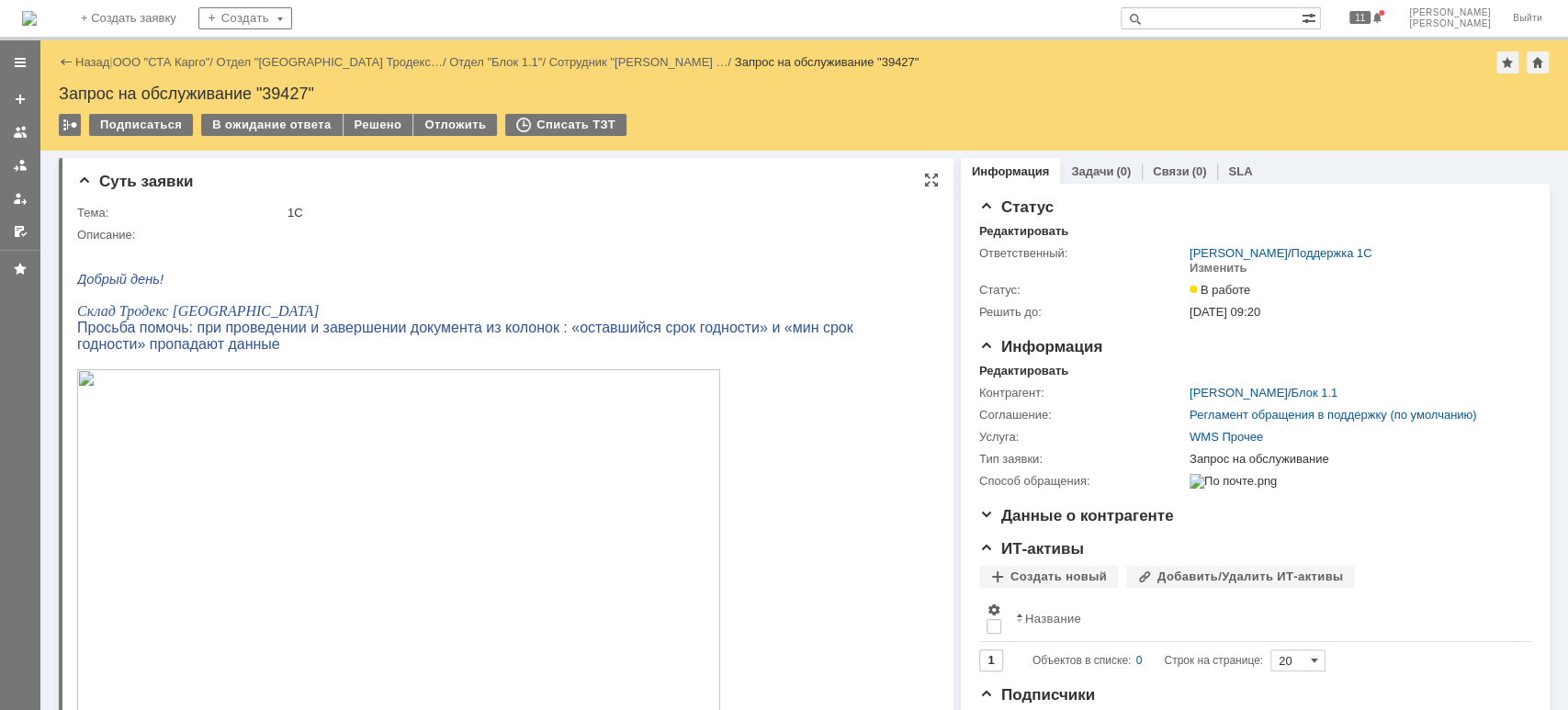
click at [288, 450] on img at bounding box center [398, 550] width 643 height 361
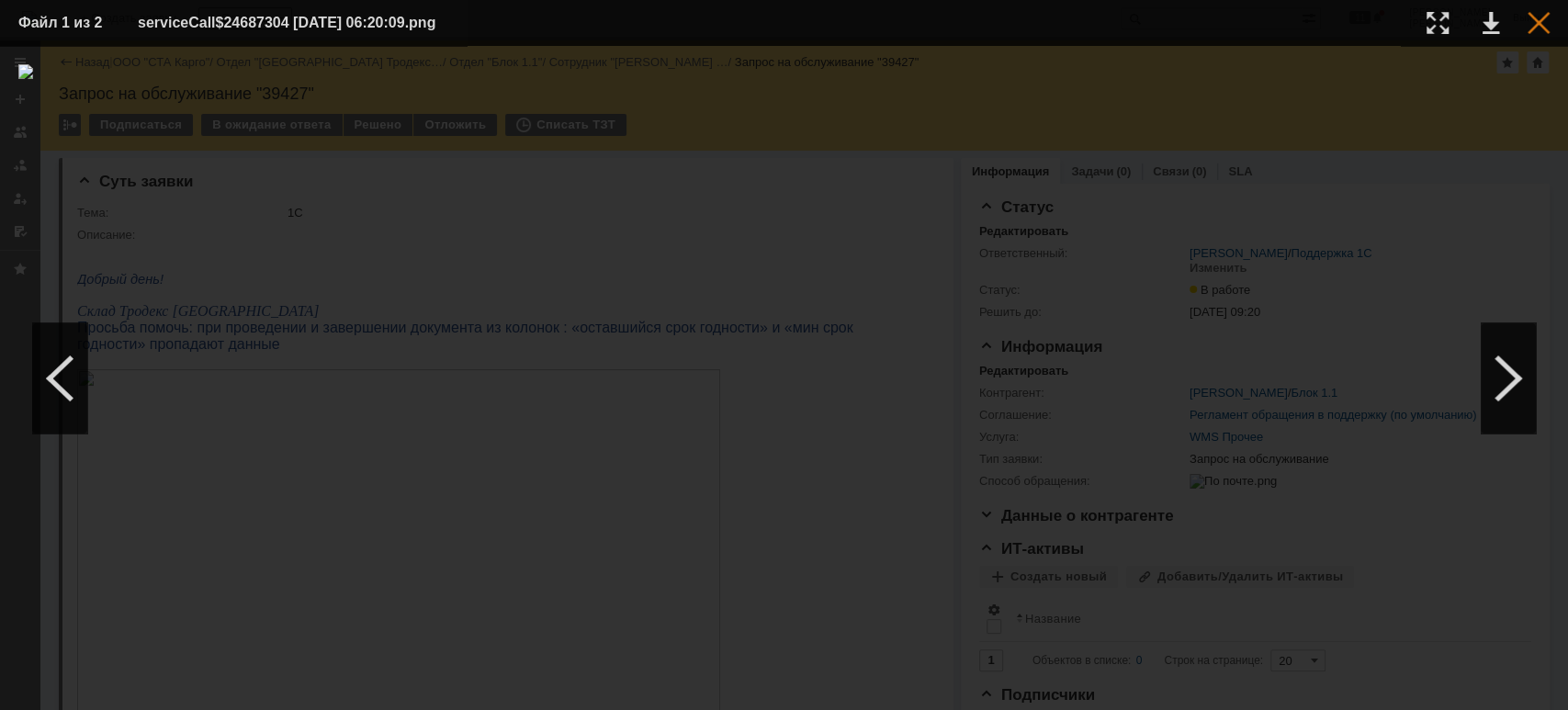
click at [1542, 33] on div at bounding box center [1538, 23] width 22 height 22
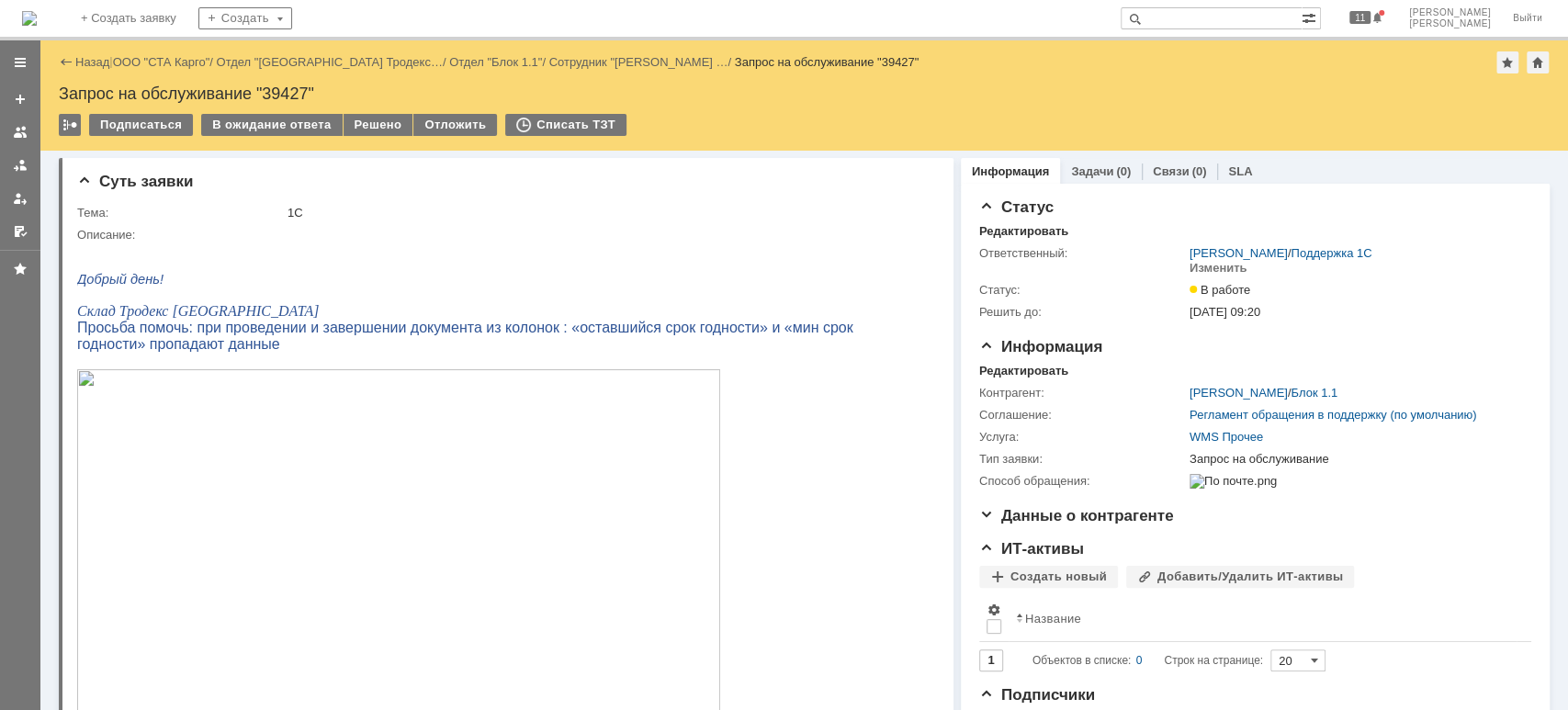
click at [240, 123] on div "В ожидание ответа" at bounding box center [272, 125] width 141 height 22
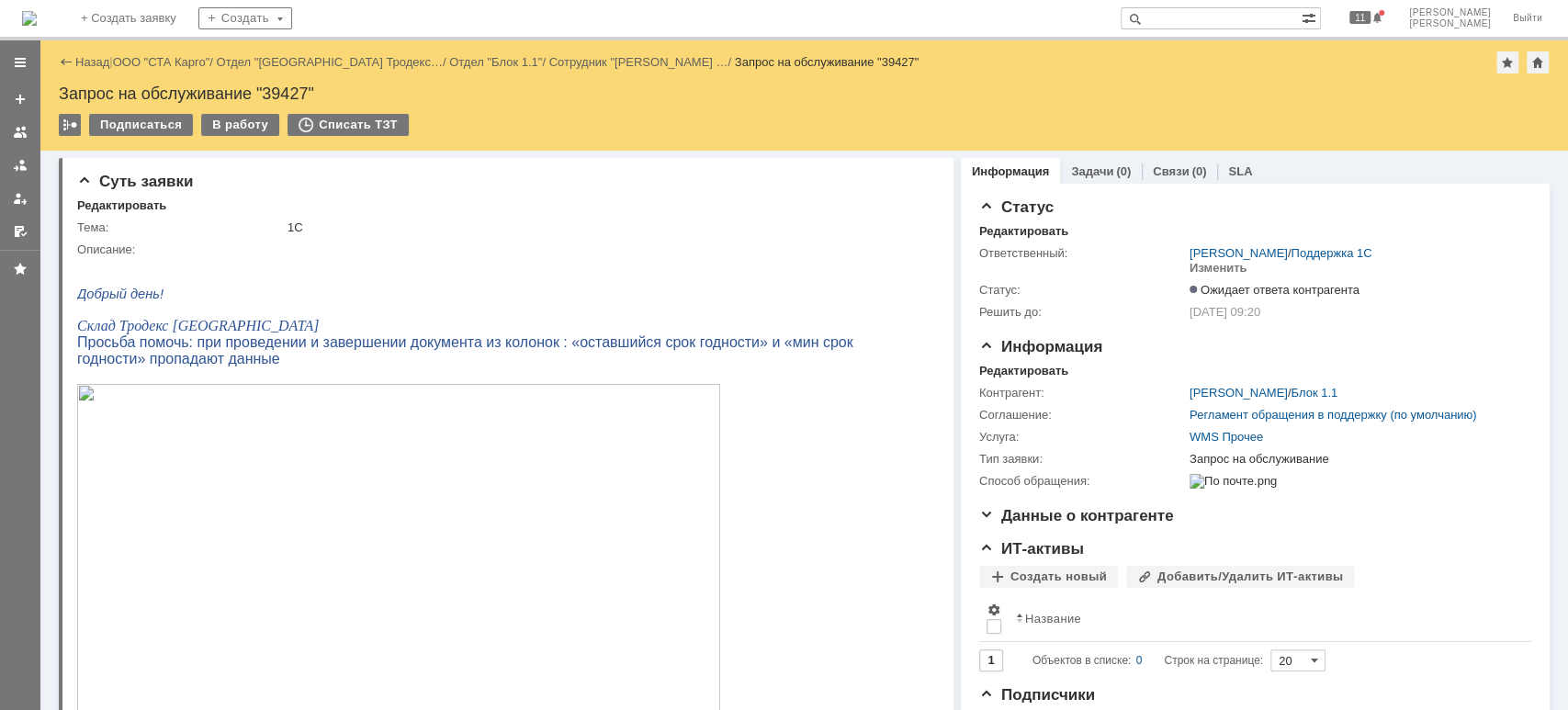
click at [18, 161] on div at bounding box center [20, 165] width 15 height 15
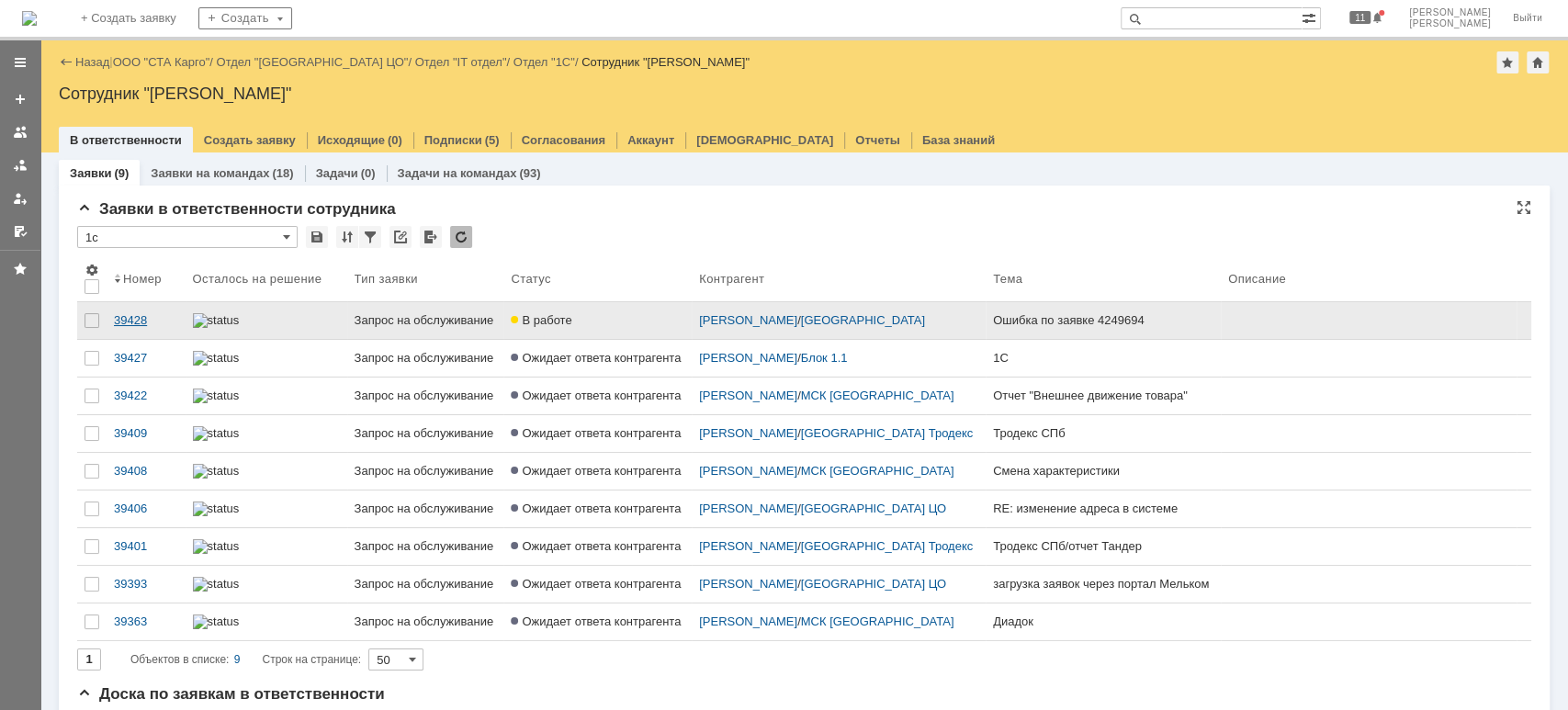
click at [140, 318] on div "39428" at bounding box center [146, 321] width 64 height 15
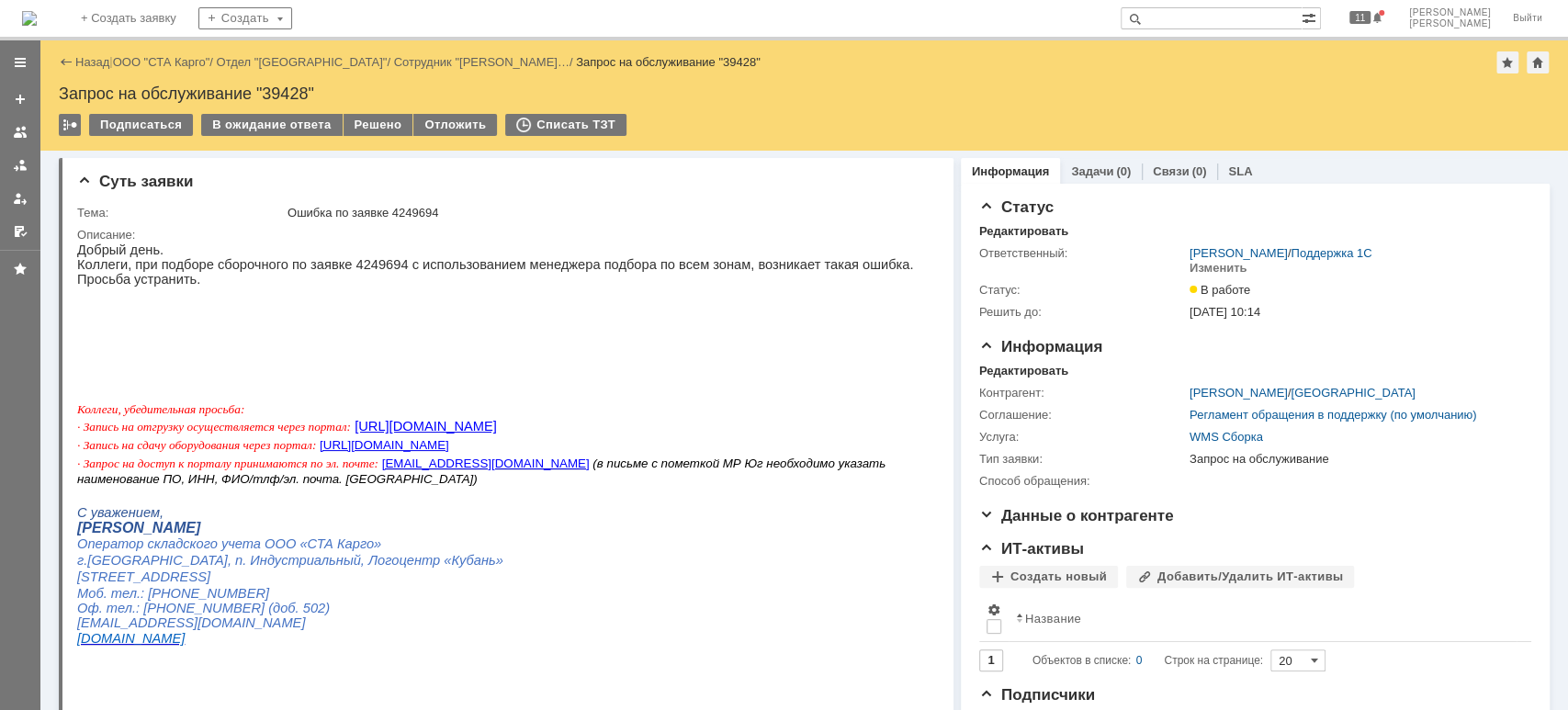
click at [378, 260] on p "Коллеги, при подборе сборочного по заявке 4249694 с использованием менеджера по…" at bounding box center [497, 264] width 841 height 15
copy p "4249694"
click at [413, 326] on img at bounding box center [398, 333] width 643 height 64
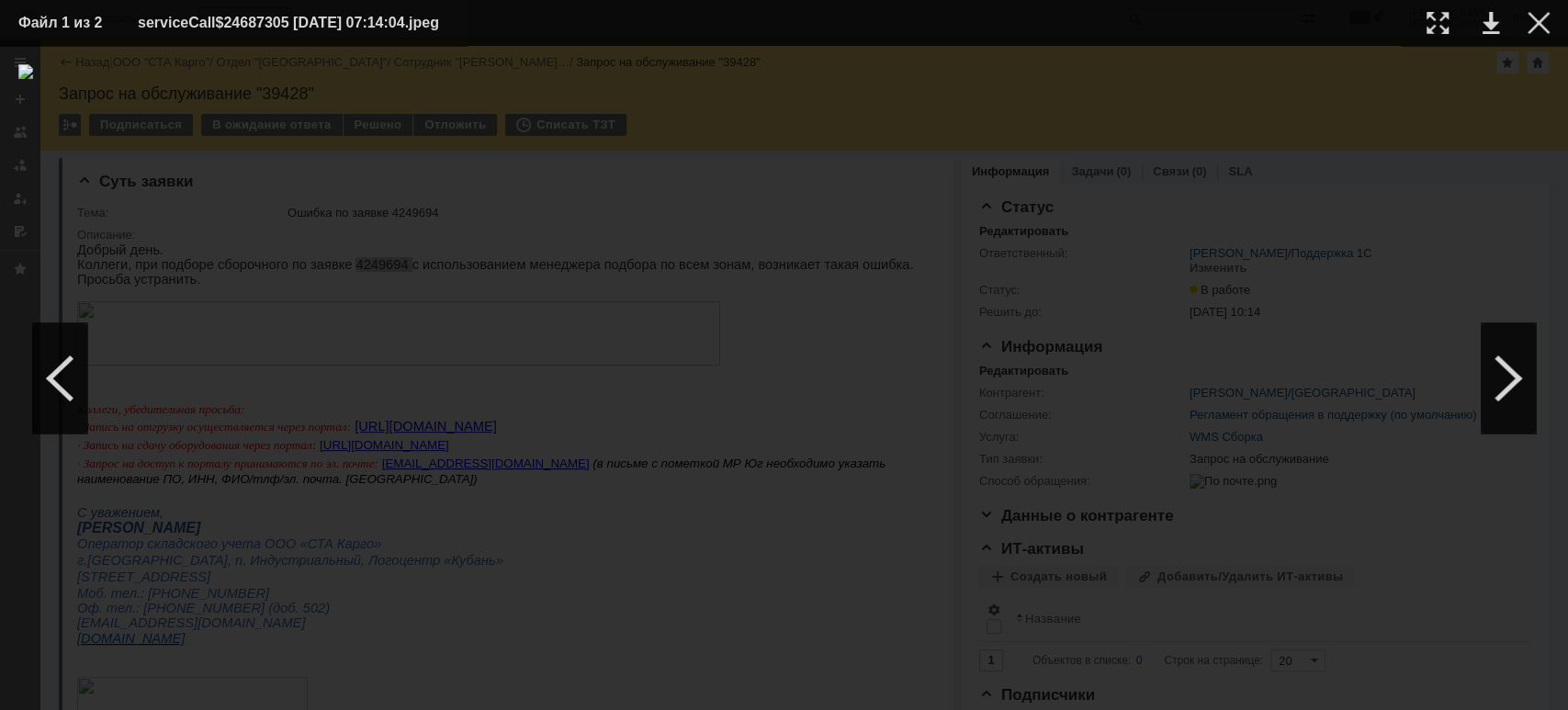
click at [1179, 95] on div at bounding box center [784, 377] width 1531 height 628
click at [1531, 27] on div at bounding box center [1538, 23] width 22 height 22
